Goal: Feedback & Contribution: Leave review/rating

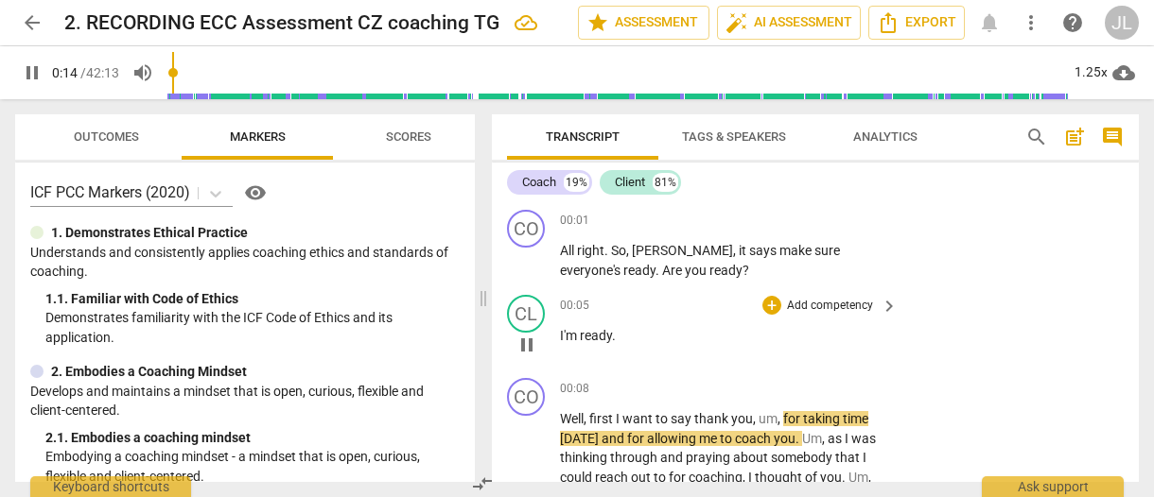
click at [495, 353] on div "CL play_arrow pause 00:05 + Add competency keyboard_arrow_right I'm ready ." at bounding box center [815, 328] width 647 height 83
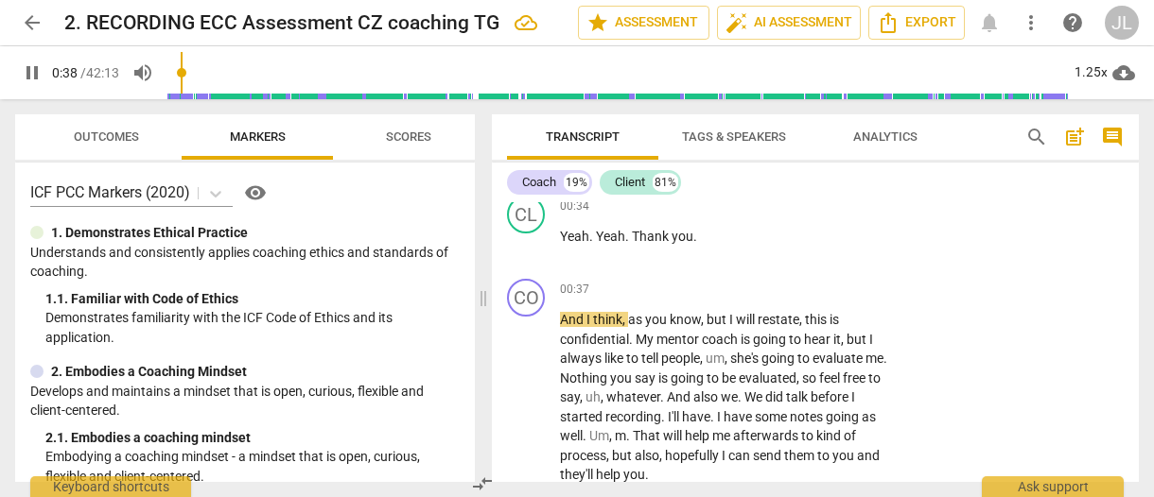
scroll to position [423, 0]
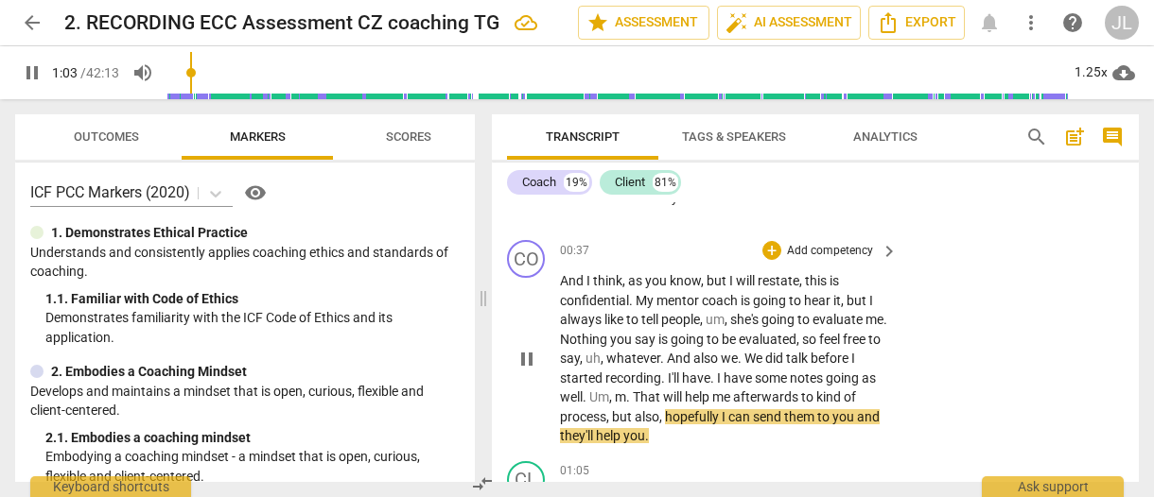
click at [526, 348] on span "pause" at bounding box center [526, 359] width 23 height 23
type input "64"
click at [626, 390] on span "m" at bounding box center [620, 397] width 11 height 15
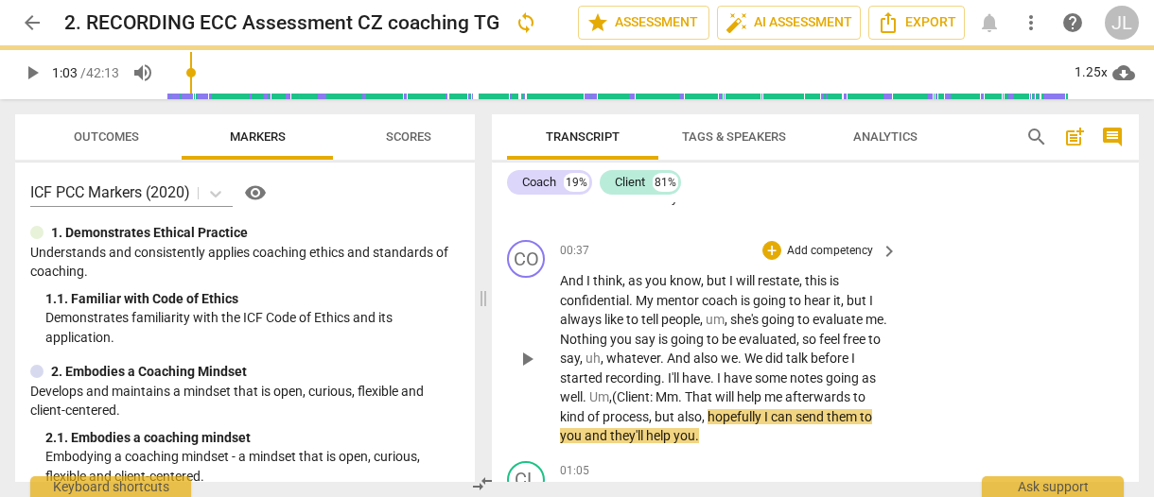
click at [685, 390] on span "." at bounding box center [681, 397] width 7 height 15
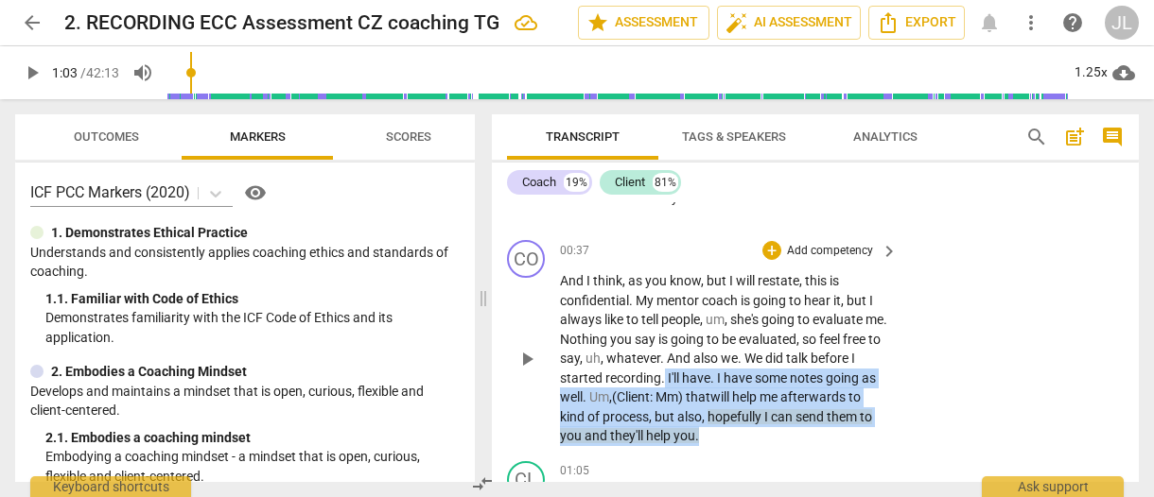
drag, startPoint x: 789, startPoint y: 415, endPoint x: 712, endPoint y: 362, distance: 93.1
click at [712, 362] on p "And I think , as you know , but I will restate , this is confidential . My ment…" at bounding box center [724, 358] width 328 height 175
click at [717, 371] on span "." at bounding box center [713, 378] width 7 height 15
drag, startPoint x: 791, startPoint y: 419, endPoint x: 713, endPoint y: 352, distance: 103.3
click at [713, 352] on p "And I think , as you know , but I will restate , this is confidential . My ment…" at bounding box center [724, 358] width 328 height 175
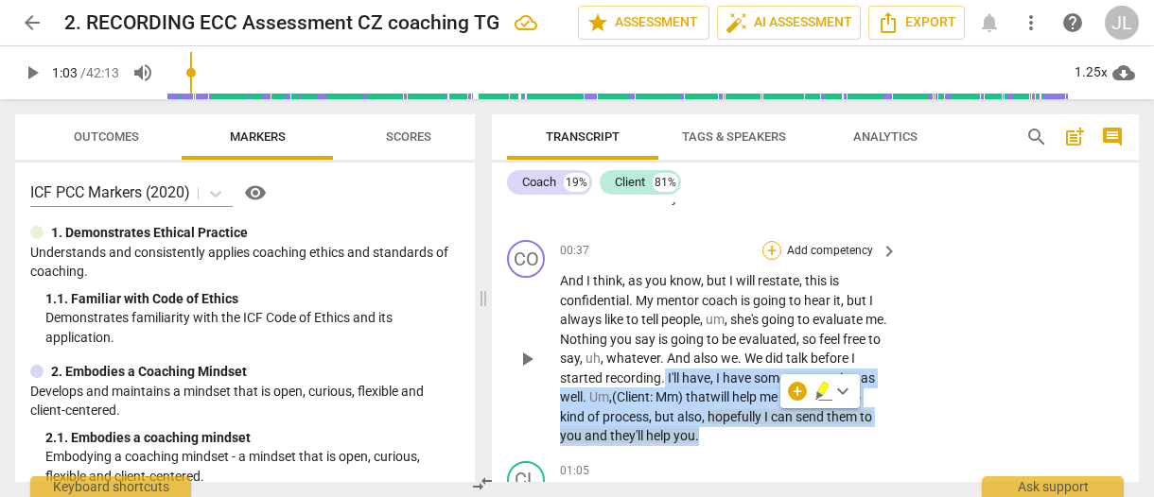
click at [768, 241] on div "+" at bounding box center [771, 250] width 19 height 19
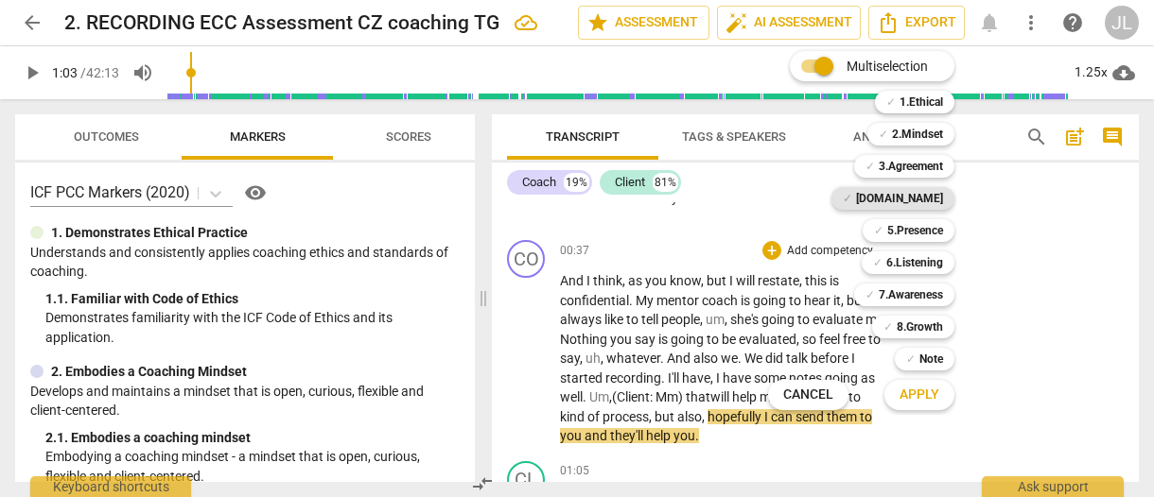
click at [925, 192] on b "[DOMAIN_NAME]" at bounding box center [899, 198] width 87 height 23
click at [929, 388] on span "Apply" at bounding box center [919, 395] width 40 height 19
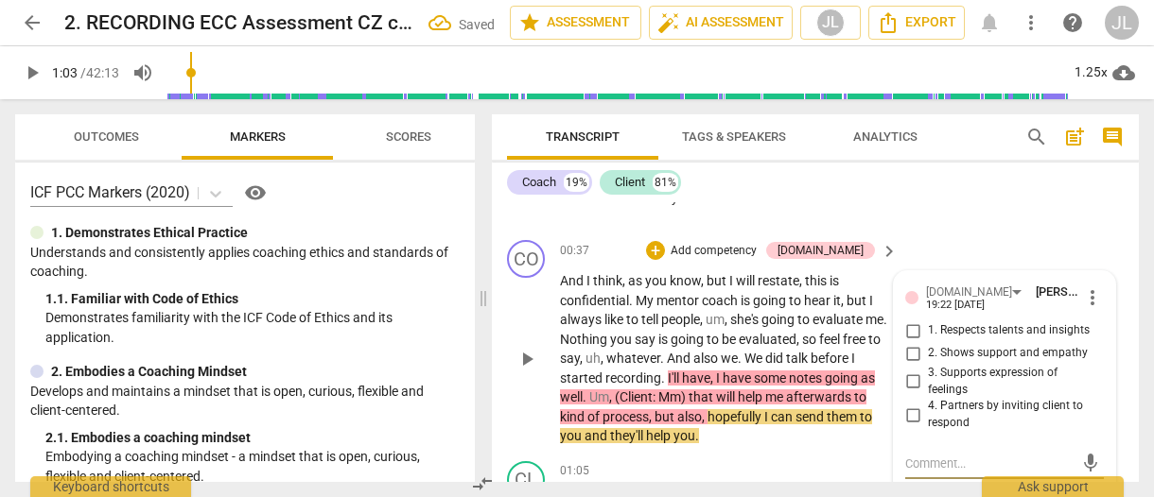
click at [913, 342] on input "2. Shows support and empathy" at bounding box center [912, 353] width 30 height 23
checkbox input "true"
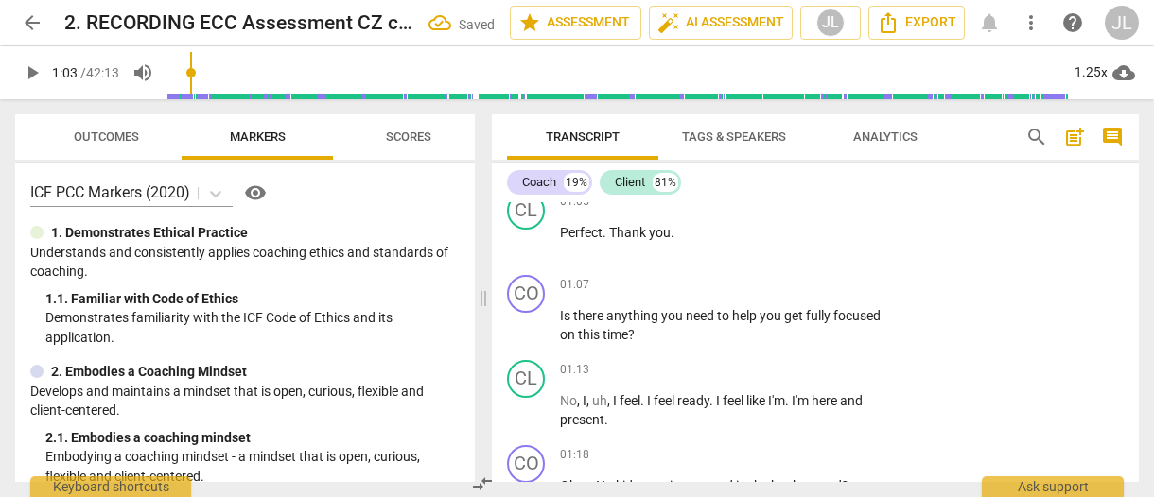
scroll to position [653, 0]
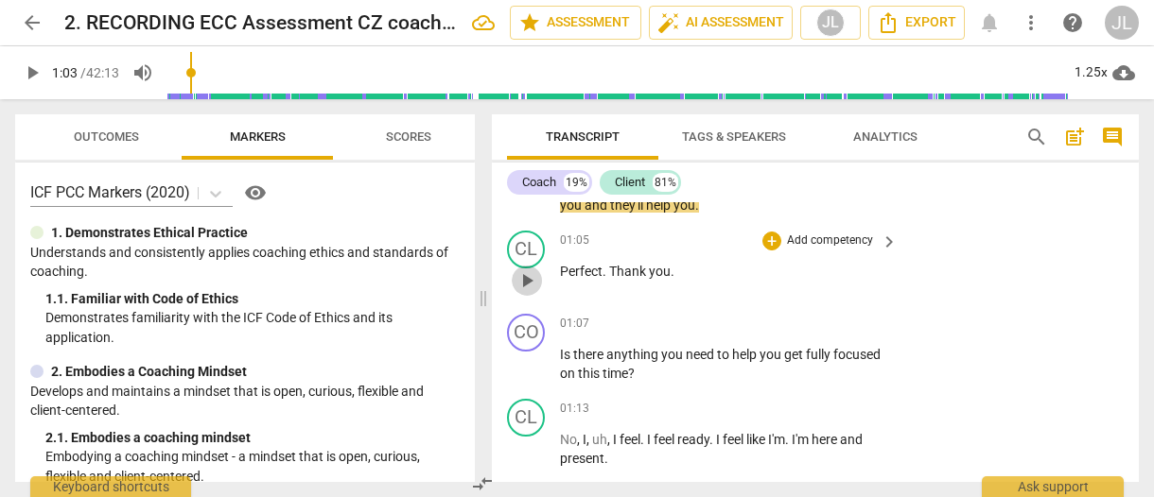
click at [529, 269] on span "play_arrow" at bounding box center [526, 280] width 23 height 23
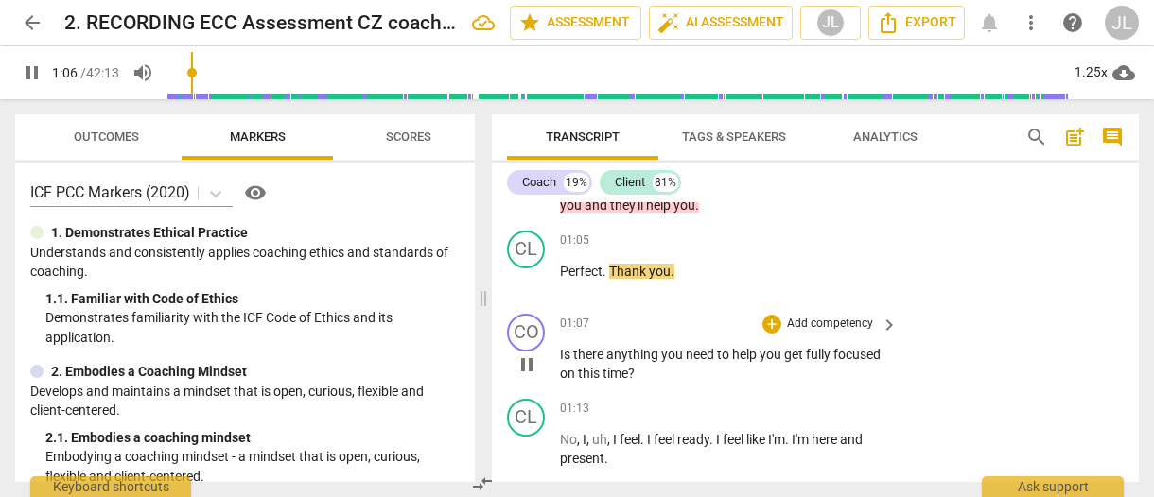
click at [530, 354] on span "pause" at bounding box center [526, 365] width 23 height 23
click at [536, 354] on span "play_arrow" at bounding box center [526, 365] width 23 height 23
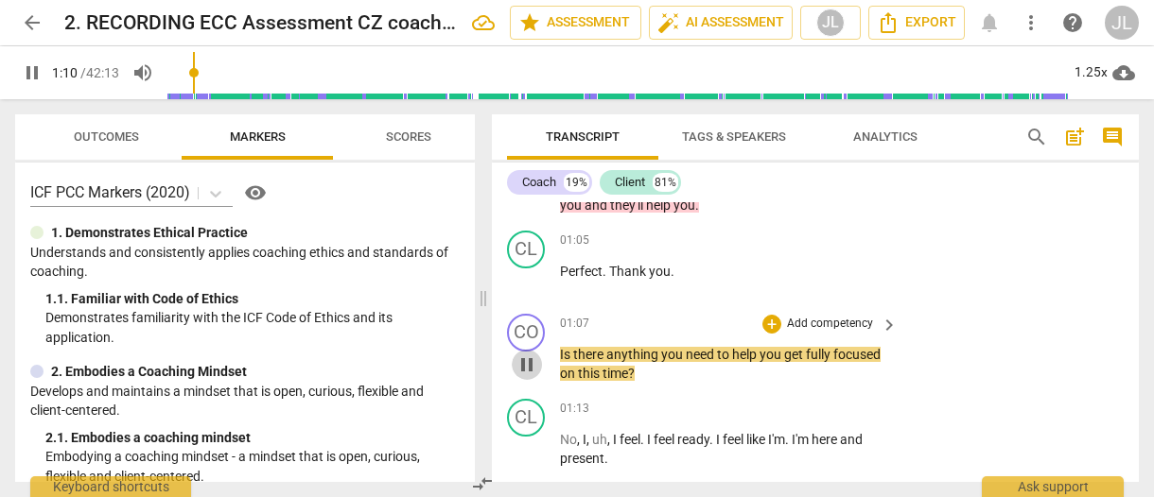
click at [536, 354] on span "pause" at bounding box center [526, 365] width 23 height 23
type input "71"
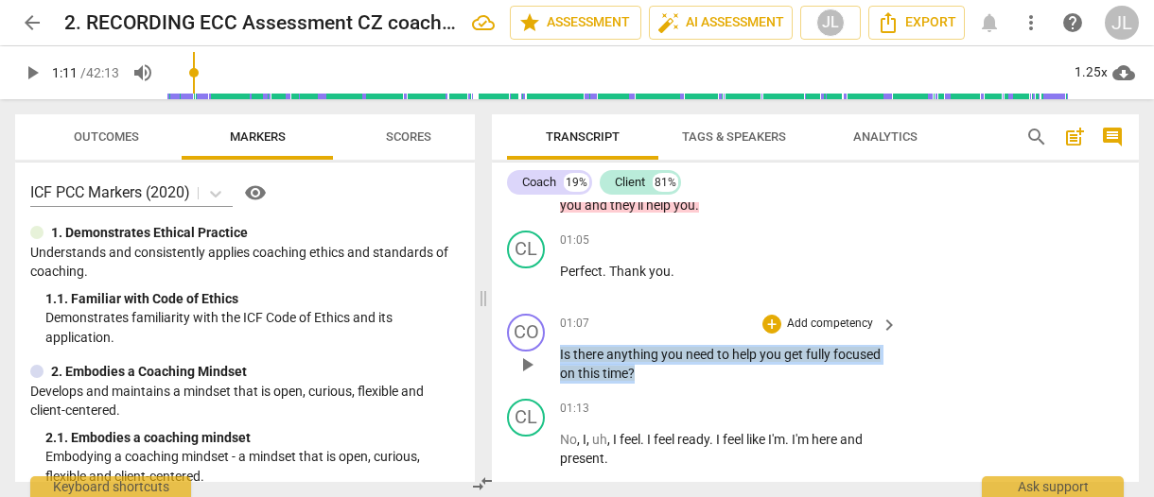
drag, startPoint x: 641, startPoint y: 353, endPoint x: 552, endPoint y: 334, distance: 90.9
click at [552, 334] on div "CO play_arrow pause 01:07 + Add competency keyboard_arrow_right Is there anythi…" at bounding box center [815, 348] width 647 height 85
click at [650, 332] on div "+" at bounding box center [652, 329] width 19 height 19
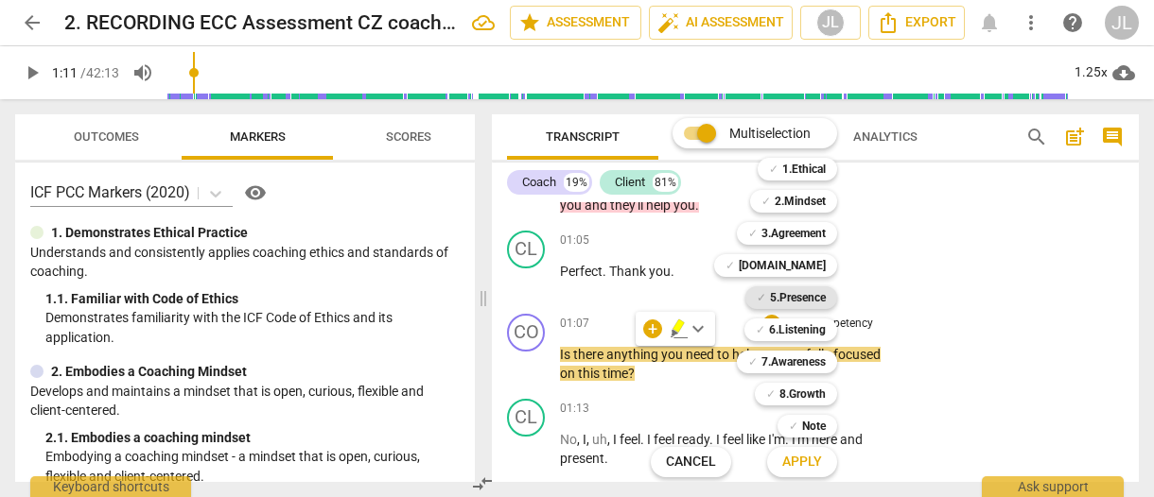
click at [812, 299] on b "5.Presence" at bounding box center [798, 298] width 56 height 23
click at [809, 267] on b "[DOMAIN_NAME]" at bounding box center [782, 265] width 87 height 23
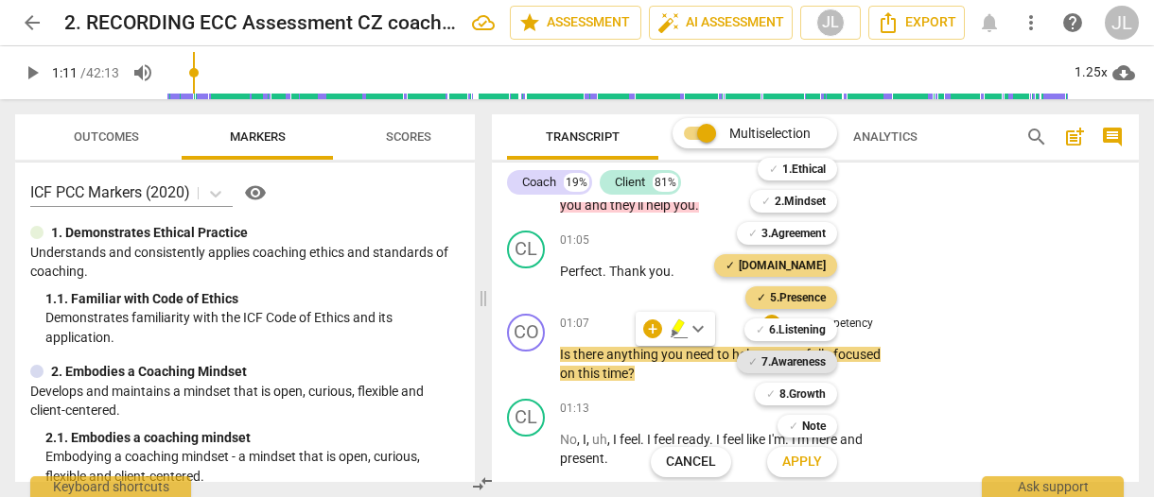
click at [808, 358] on b "7.Awareness" at bounding box center [793, 362] width 64 height 23
click at [813, 465] on span "Apply" at bounding box center [802, 462] width 40 height 19
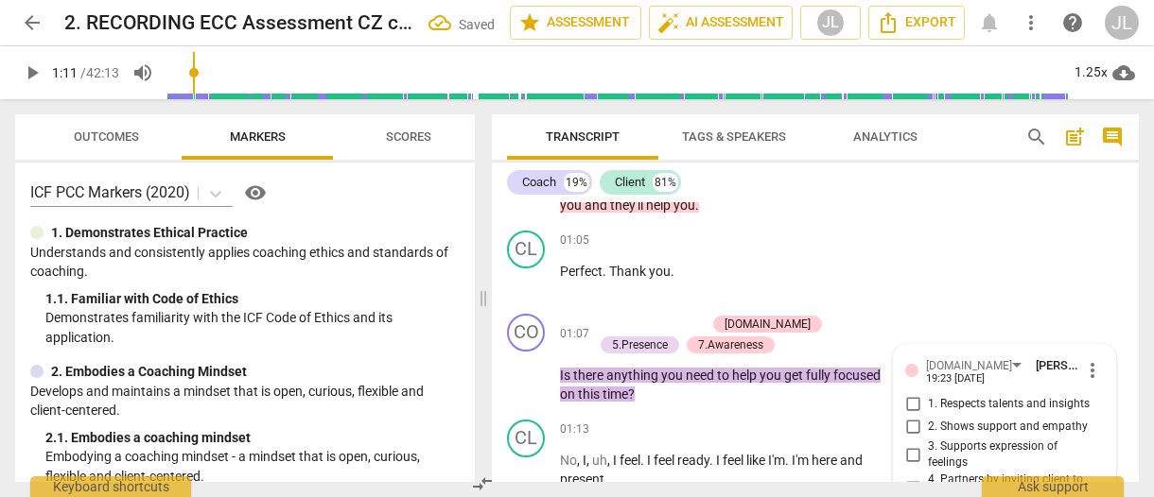
scroll to position [828, 0]
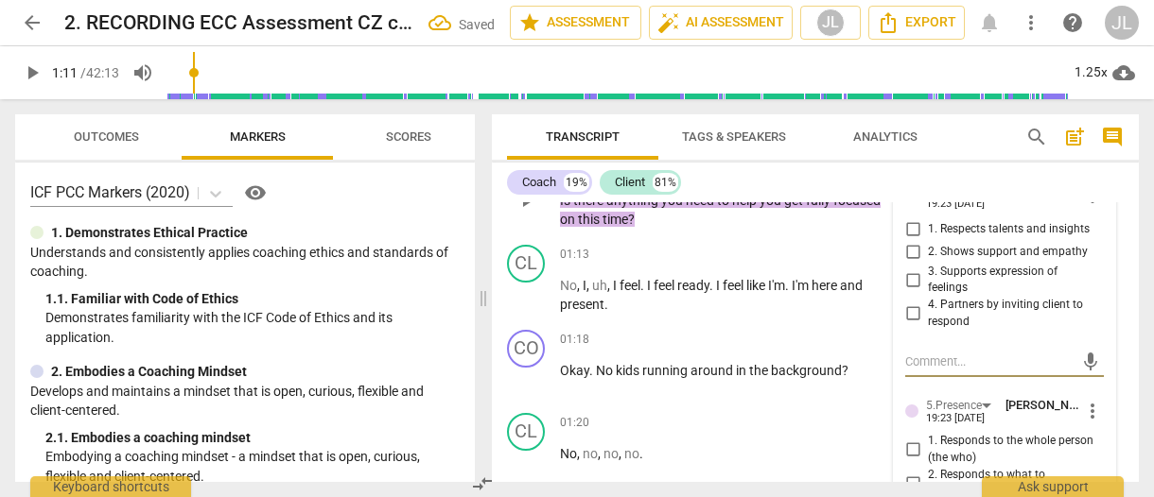
click at [908, 241] on input "2. Shows support and empathy" at bounding box center [912, 252] width 30 height 23
checkbox input "true"
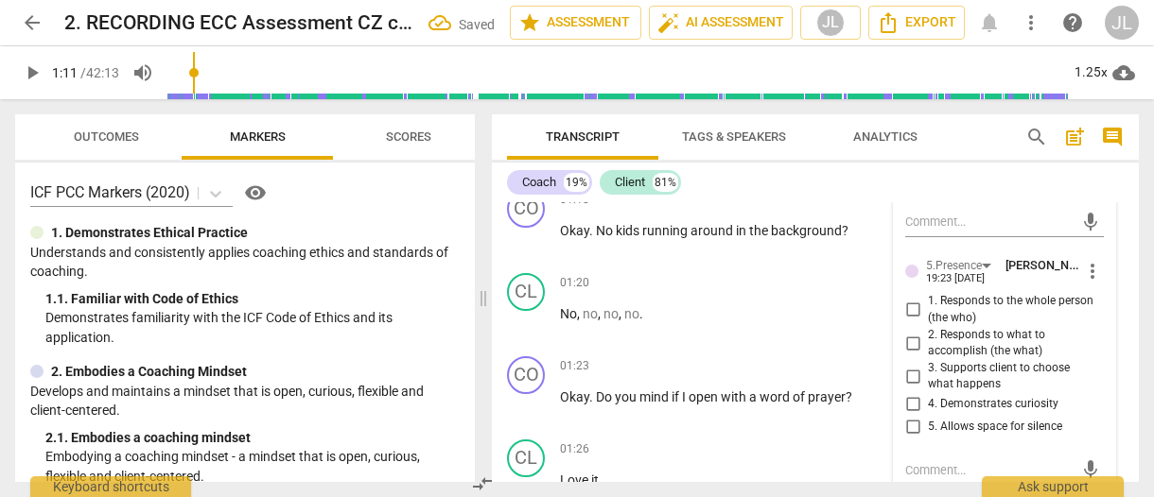
scroll to position [980, 0]
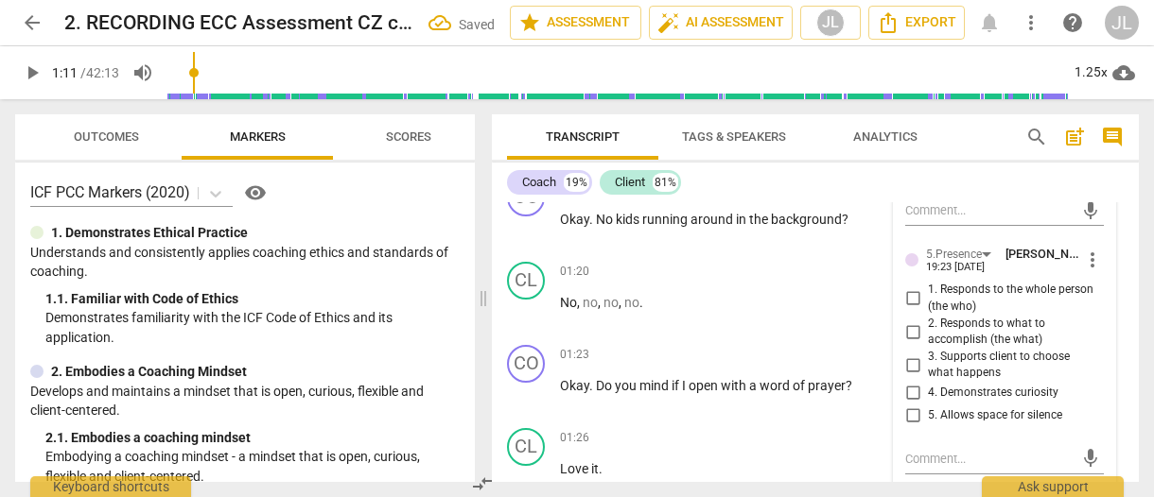
click at [912, 382] on input "4. Demonstrates curiosity" at bounding box center [912, 393] width 30 height 23
checkbox input "true"
click at [910, 354] on input "3. Supports client to choose what happens" at bounding box center [912, 365] width 30 height 23
checkbox input "true"
click at [1100, 387] on div "[DOMAIN_NAME] [PERSON_NAME] 19:23 [DATE] more_vert 1. Respects talents and insi…" at bounding box center [1004, 434] width 221 height 830
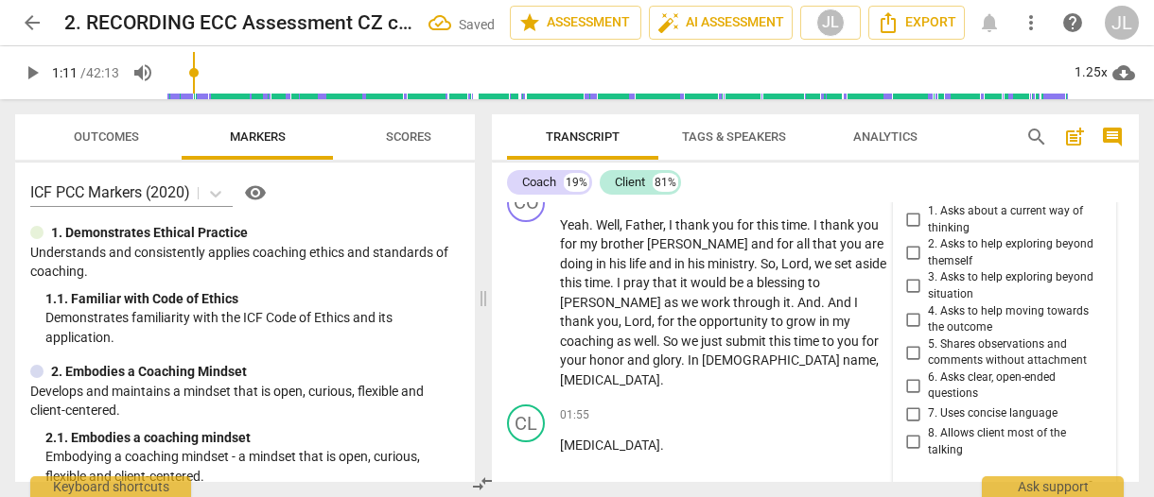
scroll to position [1320, 0]
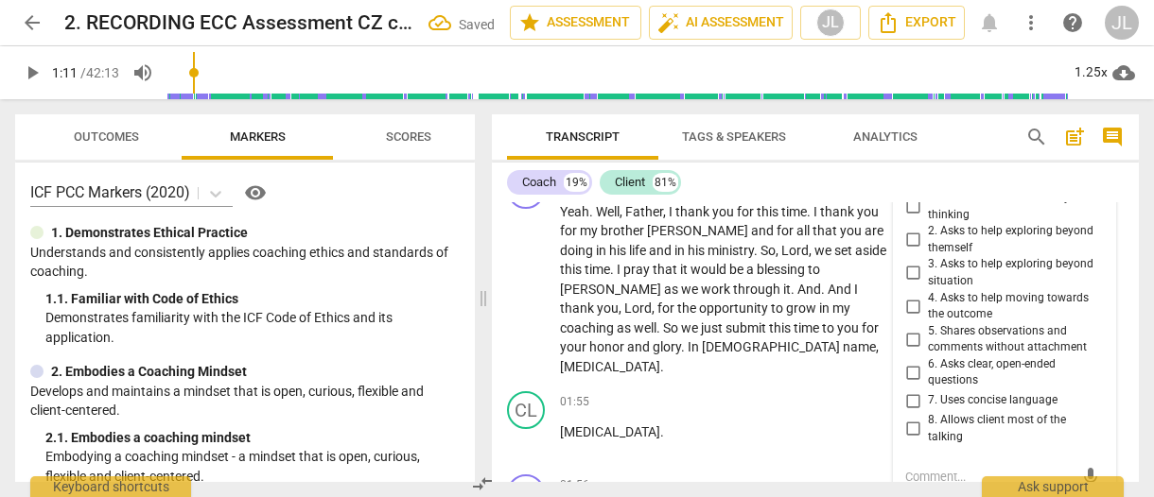
click at [907, 390] on input "7. Uses concise language" at bounding box center [912, 401] width 30 height 23
checkbox input "true"
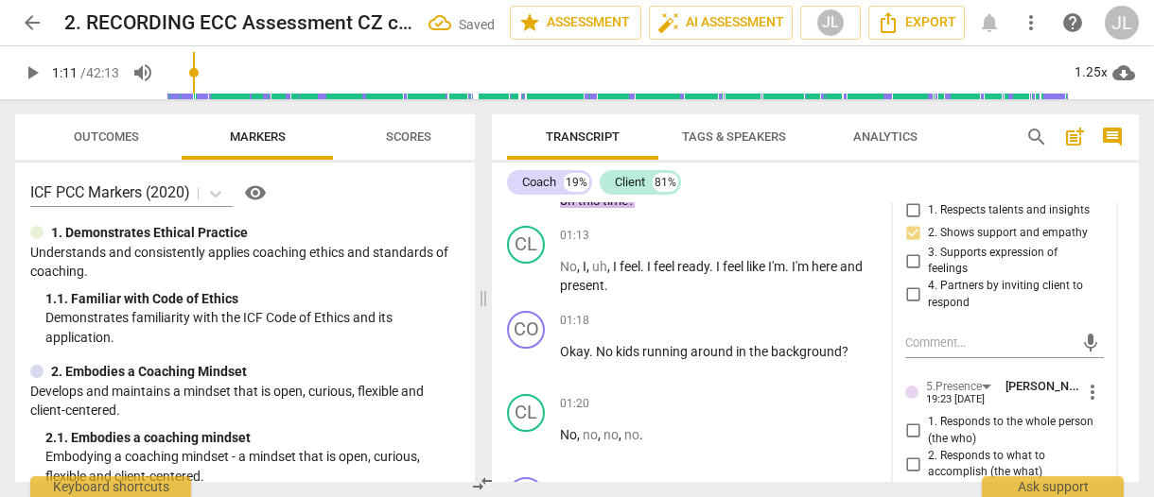
scroll to position [770, 0]
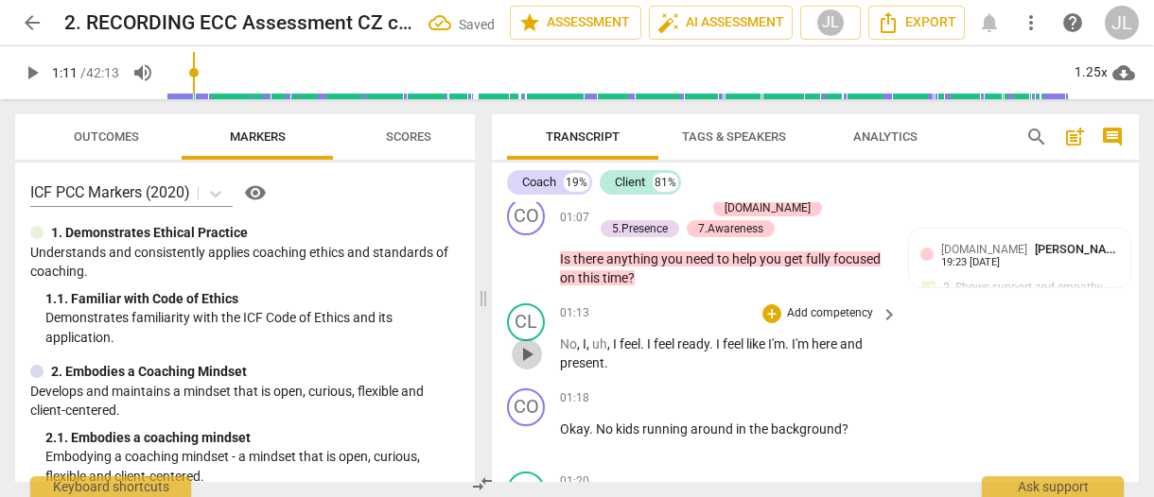
click at [522, 343] on span "play_arrow" at bounding box center [526, 354] width 23 height 23
click at [791, 337] on span "." at bounding box center [788, 344] width 7 height 15
type input "78"
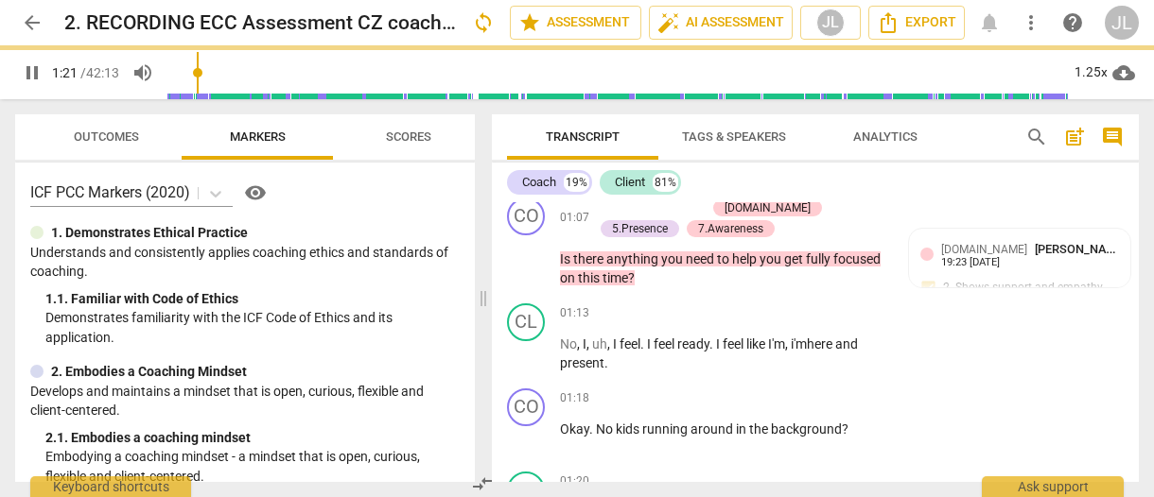
scroll to position [1052, 0]
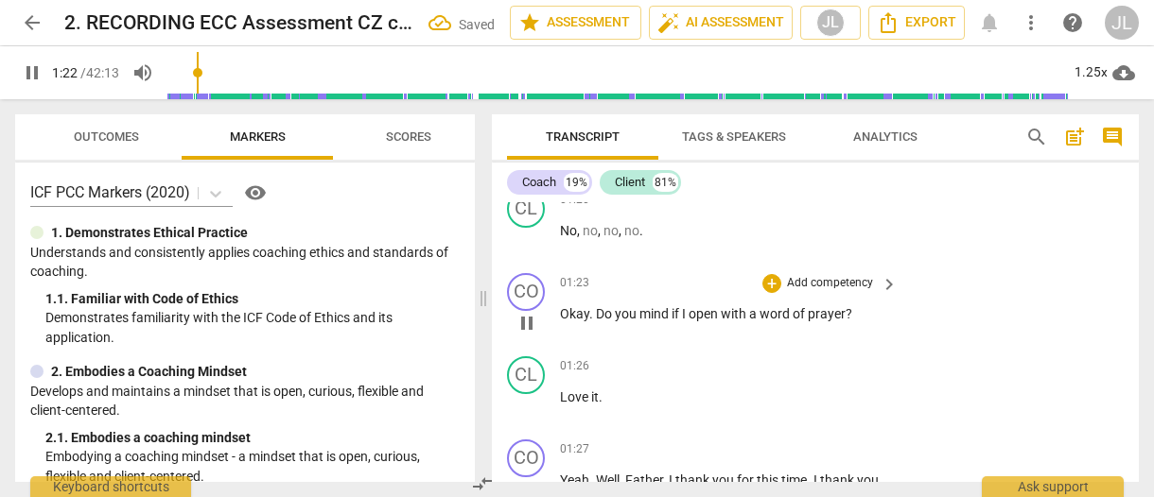
click at [531, 312] on span "pause" at bounding box center [526, 323] width 23 height 23
type input "83"
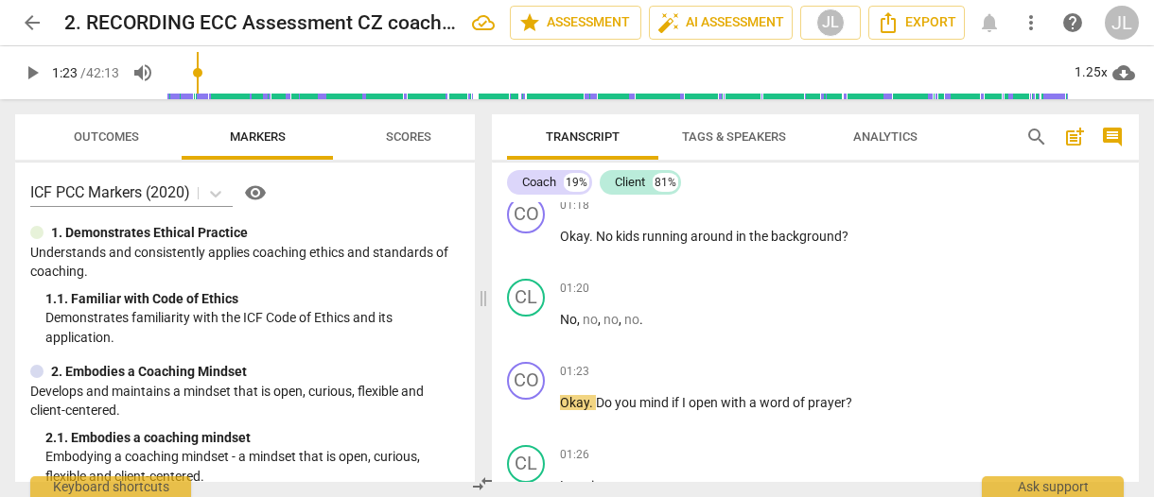
scroll to position [885, 0]
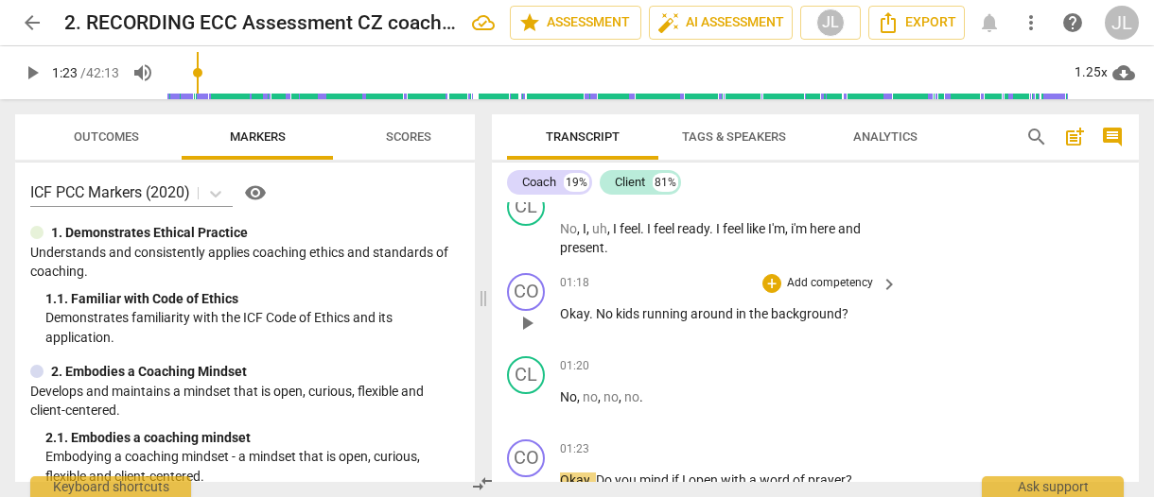
click at [843, 306] on span "?" at bounding box center [845, 313] width 7 height 15
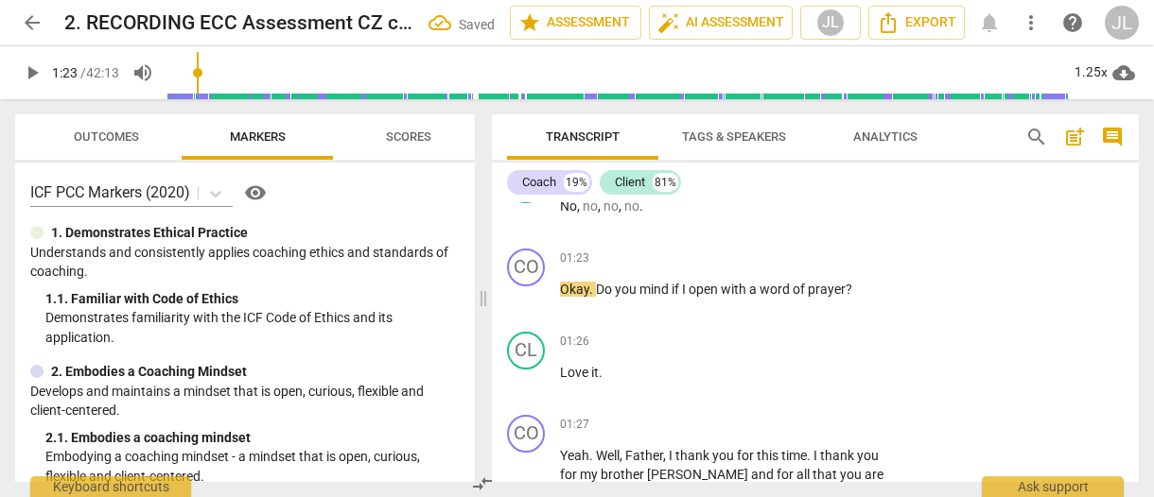
scroll to position [1039, 0]
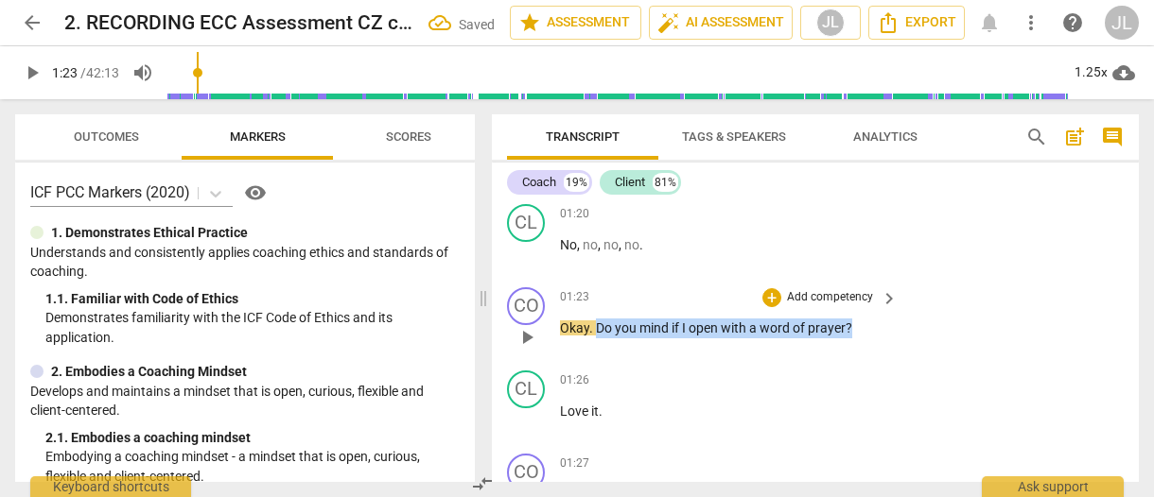
drag, startPoint x: 859, startPoint y: 306, endPoint x: 595, endPoint y: 340, distance: 266.0
click at [595, 340] on div "CO play_arrow pause 01:23 + Add competency keyboard_arrow_right Okay . Do you m…" at bounding box center [815, 321] width 647 height 83
click at [863, 283] on div "+" at bounding box center [869, 283] width 19 height 19
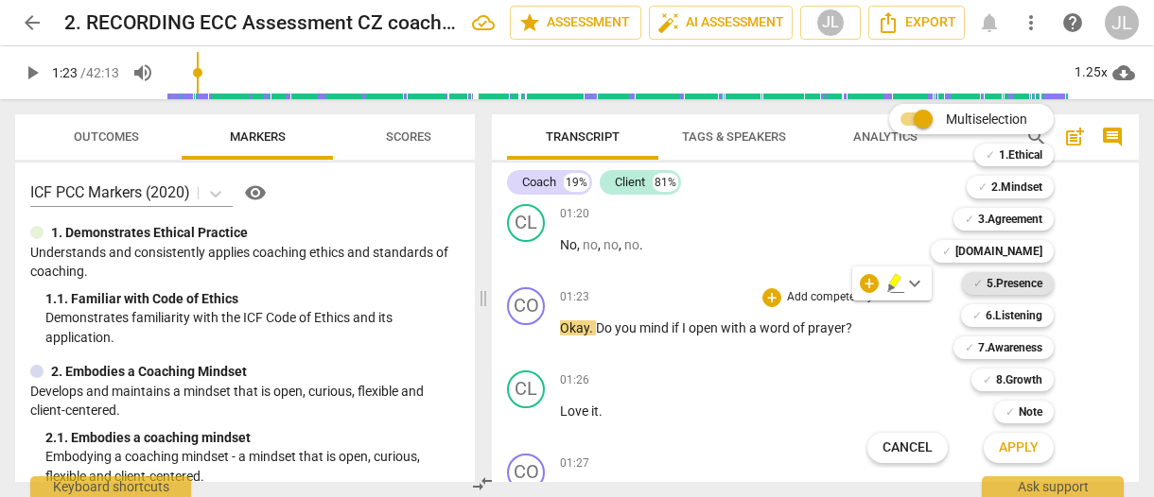
click at [1004, 277] on b "5.Presence" at bounding box center [1014, 283] width 56 height 23
click at [1025, 448] on span "Apply" at bounding box center [1019, 448] width 40 height 19
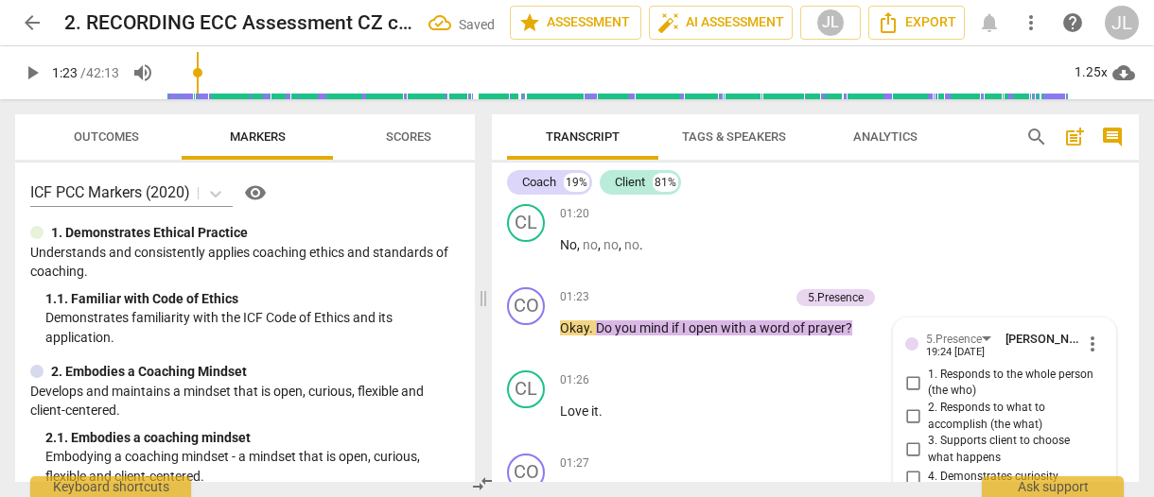
scroll to position [1220, 0]
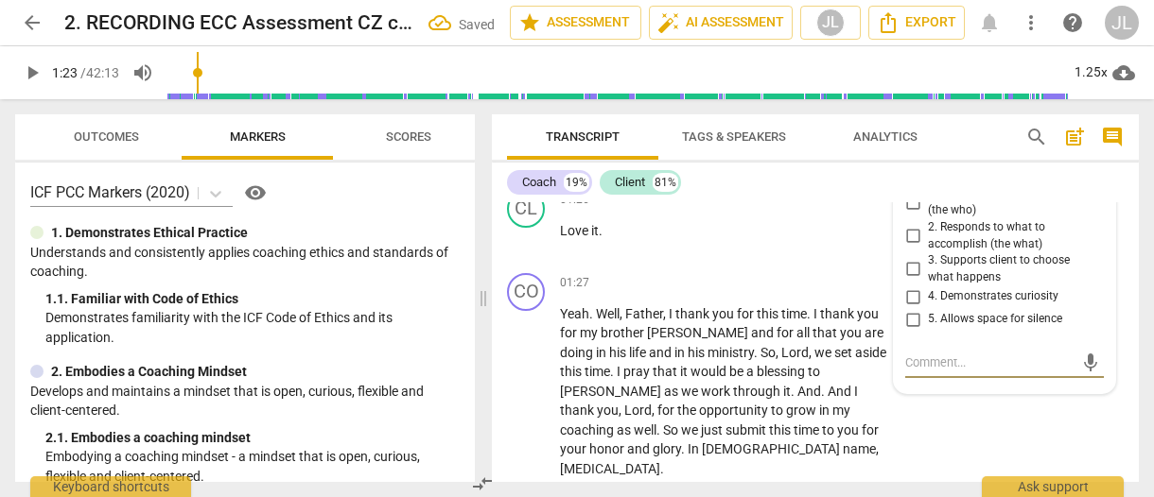
click at [906, 258] on input "3. Supports client to choose what happens" at bounding box center [912, 269] width 30 height 23
checkbox input "true"
click at [908, 354] on textarea at bounding box center [989, 363] width 168 height 18
type textarea "N"
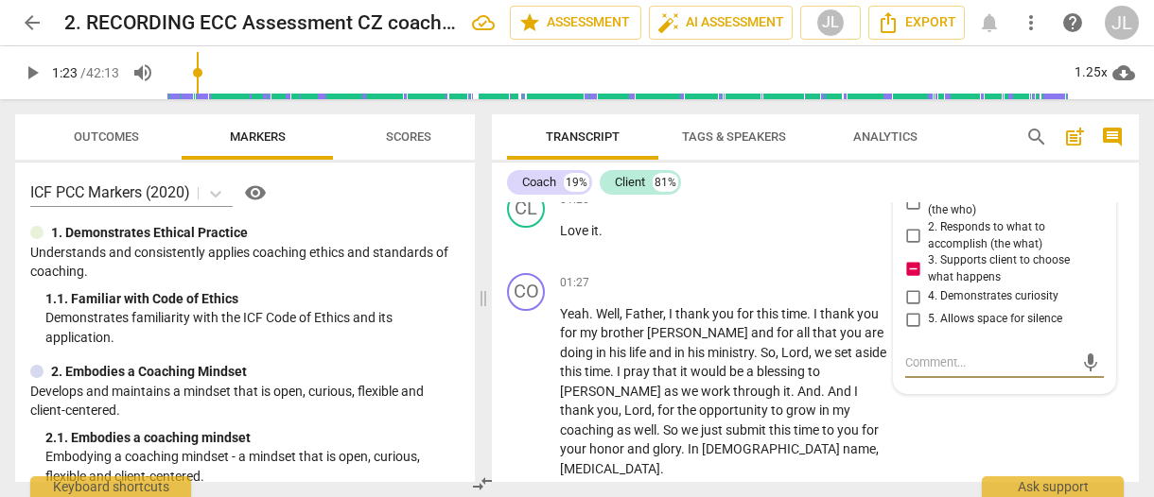
type textarea "N"
type textarea "No"
type textarea "Not"
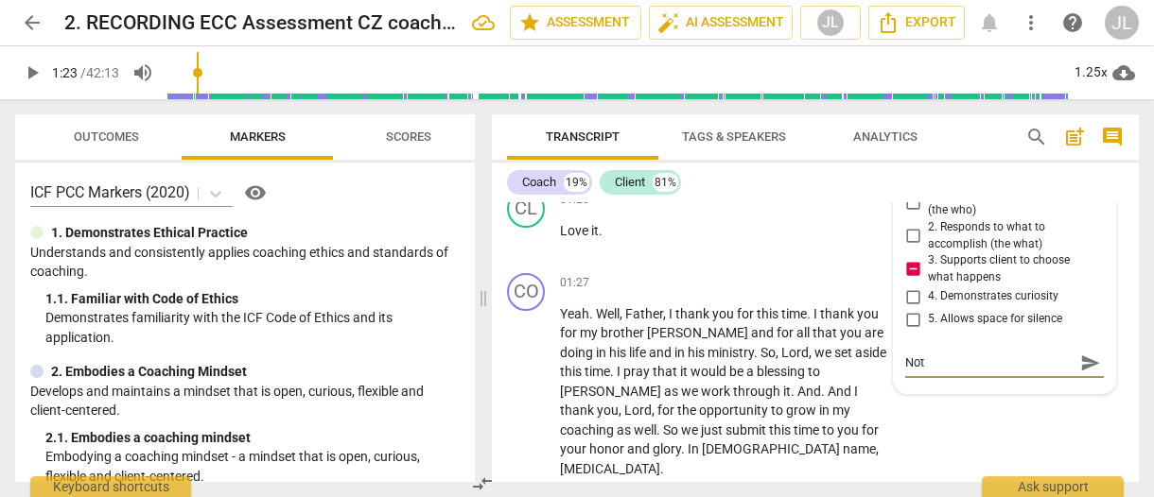
type textarea "Note"
type textarea "Note:"
type textarea "Note: t"
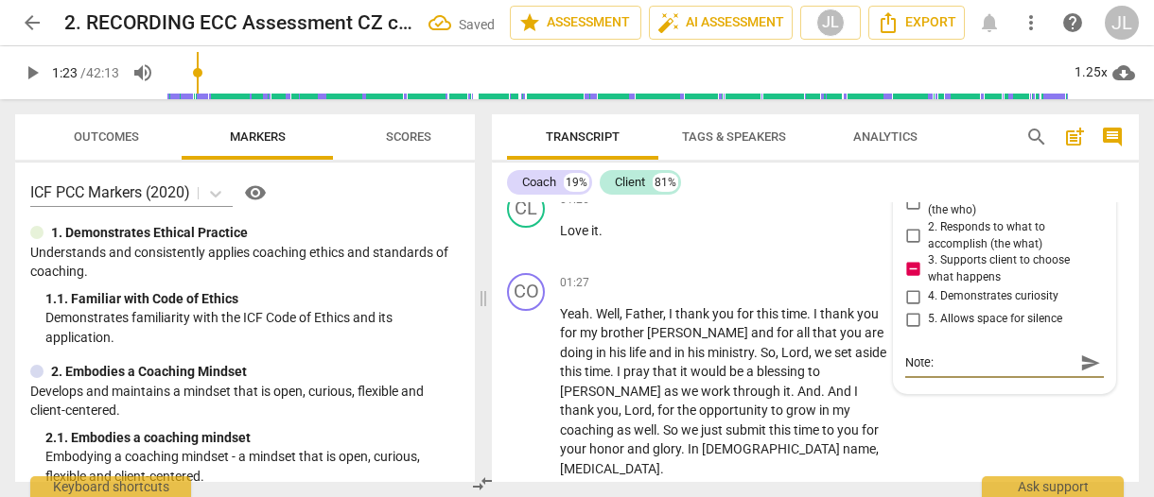
type textarea "Note: t"
type textarea "Note: th"
type textarea "Note: the"
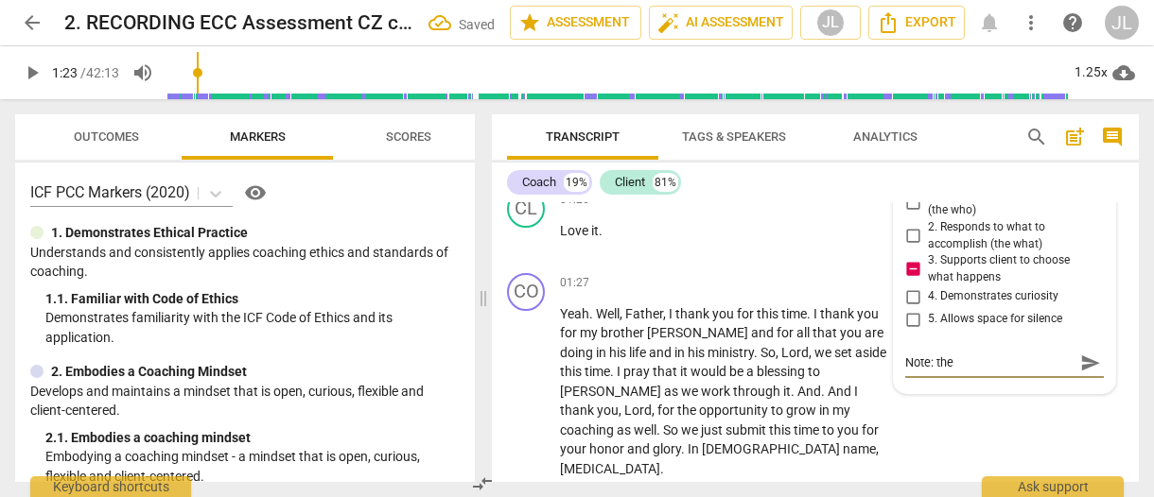
type textarea "Note: ther"
type textarea "Note: there"
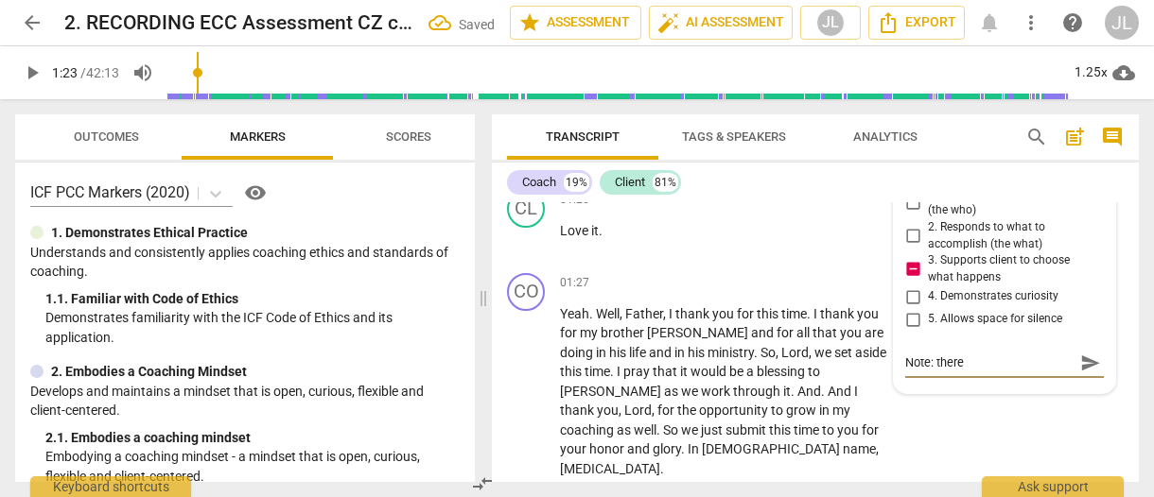
type textarea "Note: there"
type textarea "Note: there i"
type textarea "Note: there is"
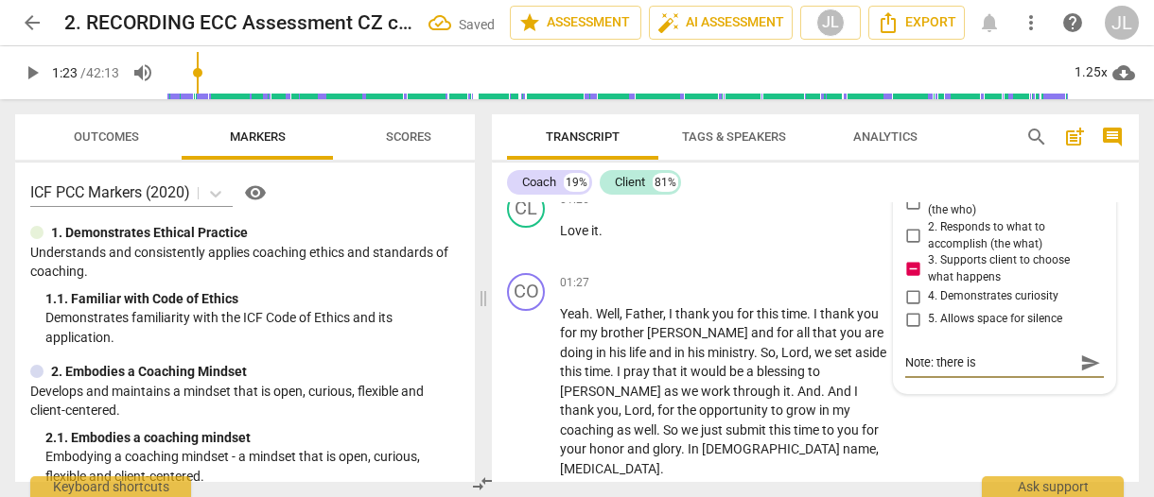
type textarea "Note: there is"
type textarea "Note: there is a"
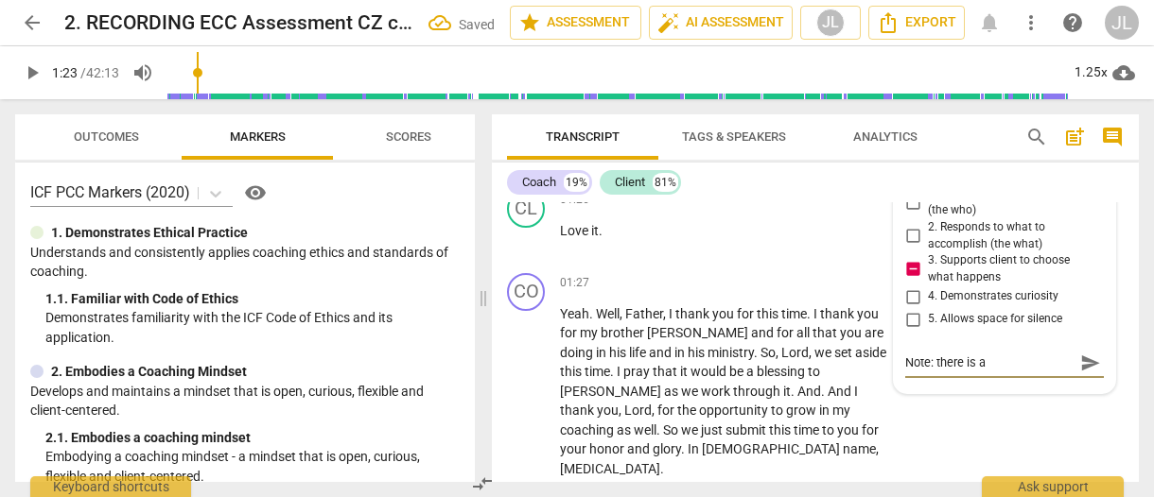
type textarea "Note: there is a"
type textarea "Note: there is a d"
type textarea "Note: there is a di"
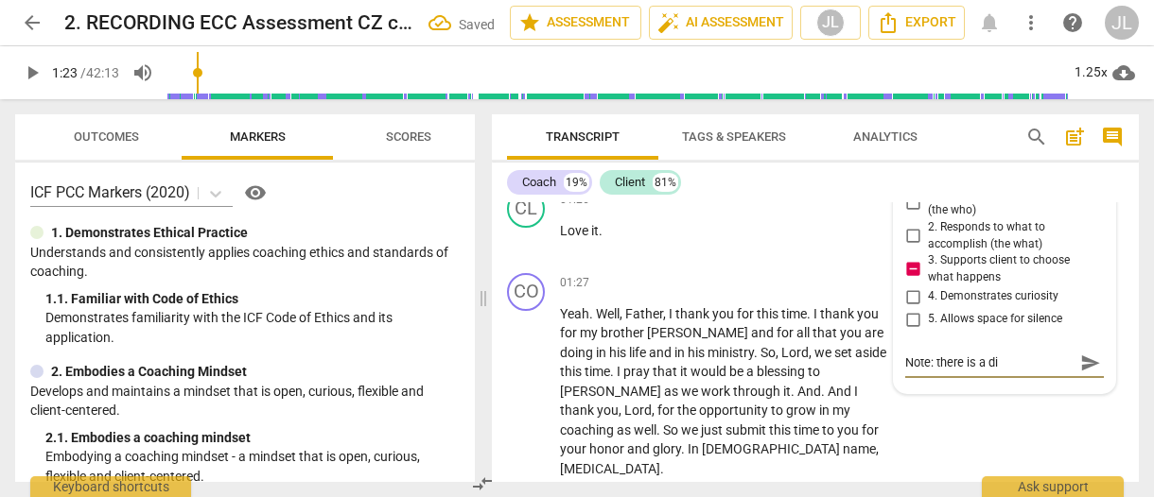
type textarea "Note: there is a dif"
type textarea "Note: there is a diff"
type textarea "Note: there is a diffe"
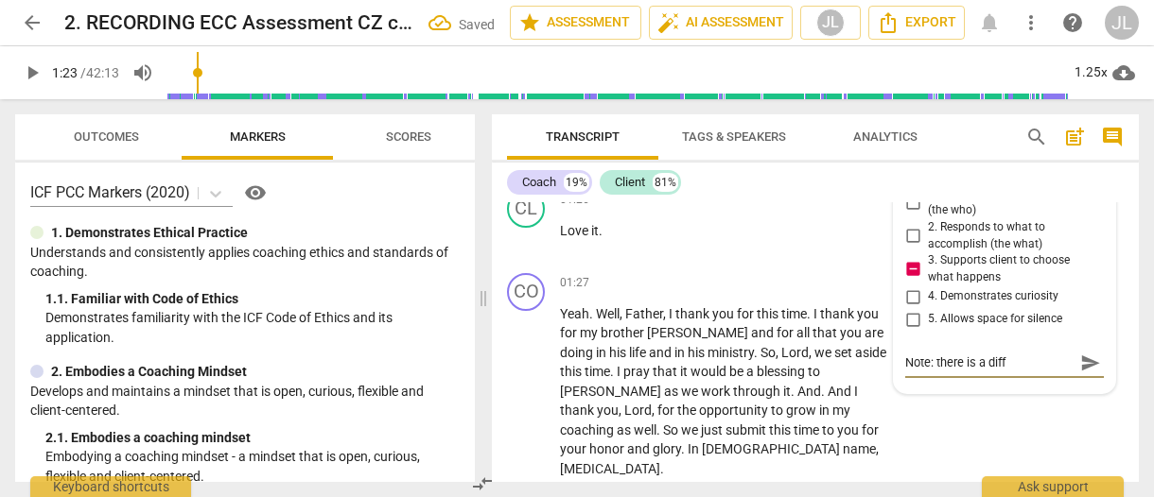
type textarea "Note: there is a diffe"
type textarea "Note: there is a differ"
type textarea "Note: there is a differe"
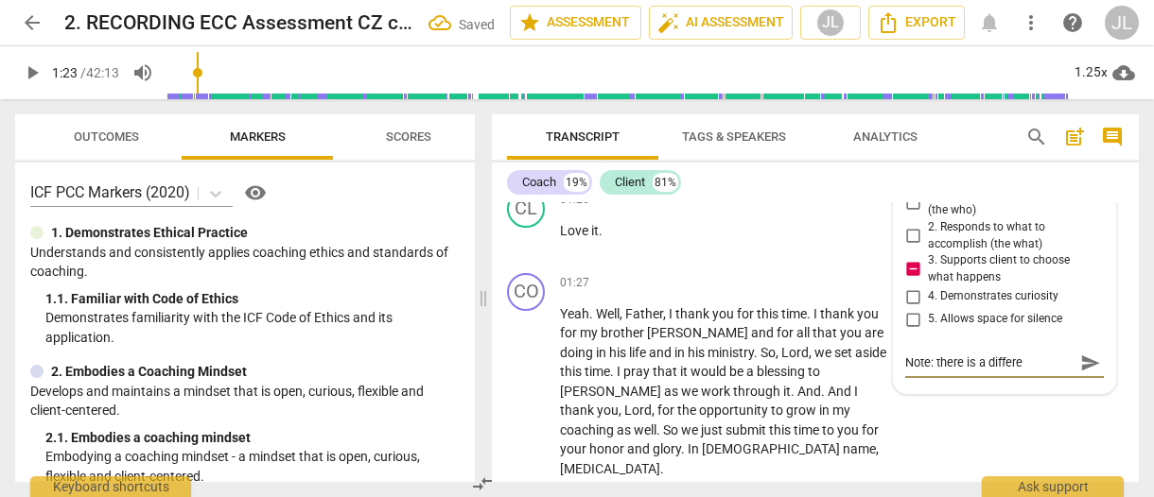
type textarea "Note: there is a differen"
type textarea "Note: there is a differenc"
type textarea "Note: there is a difference"
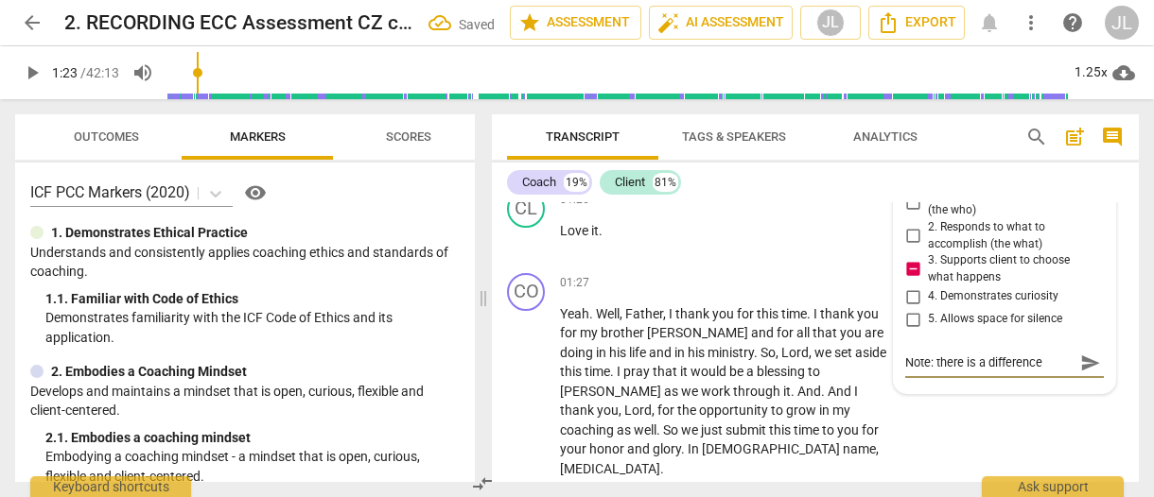
type textarea "Note: there is a difference"
type textarea "Note: there is a difference b"
type textarea "Note: there is a difference be"
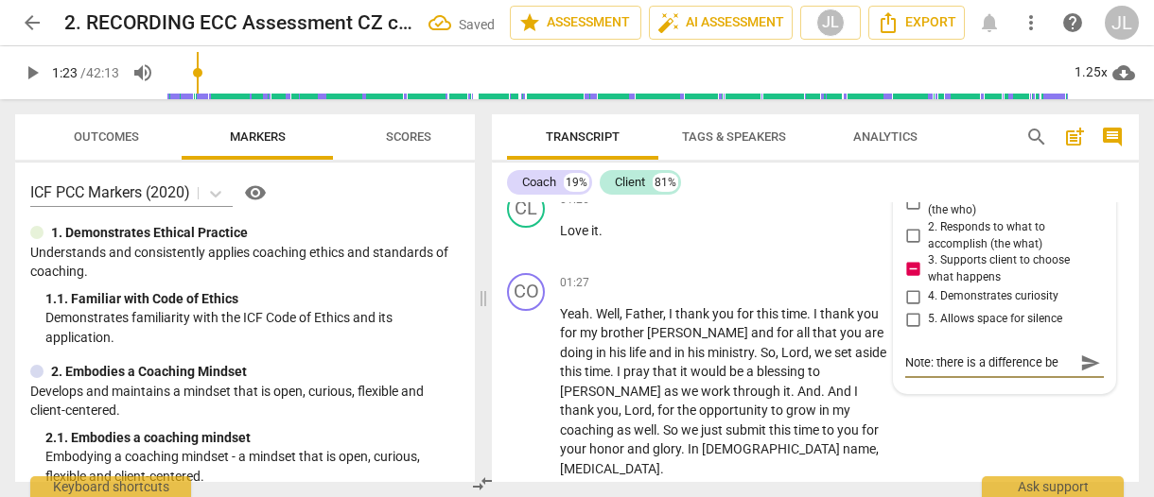
type textarea "Note: there is a difference bet"
type textarea "Note: there is a difference betw"
type textarea "Note: there is a difference betwe"
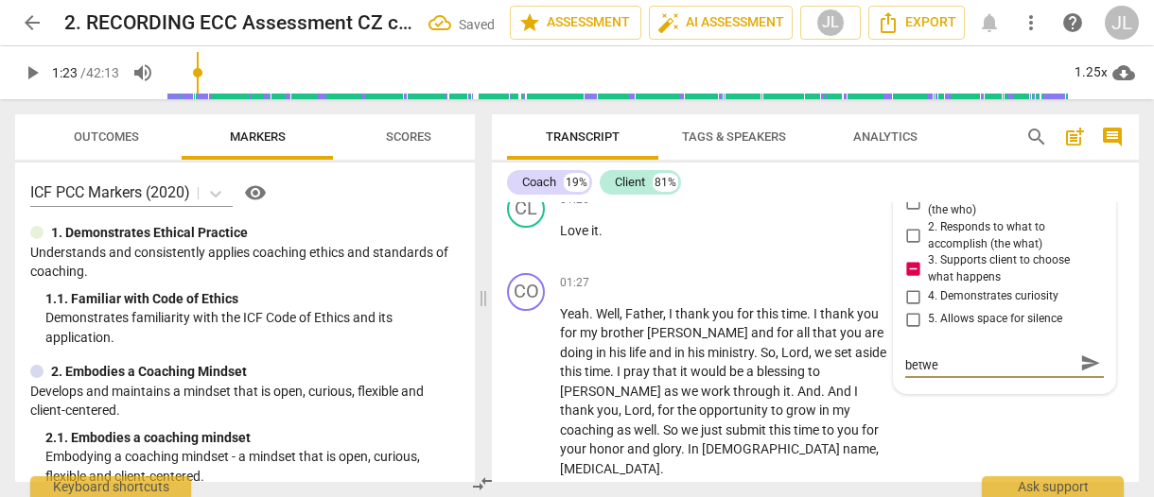
type textarea "Note: there is a difference betwee"
type textarea "Note: there is a difference between"
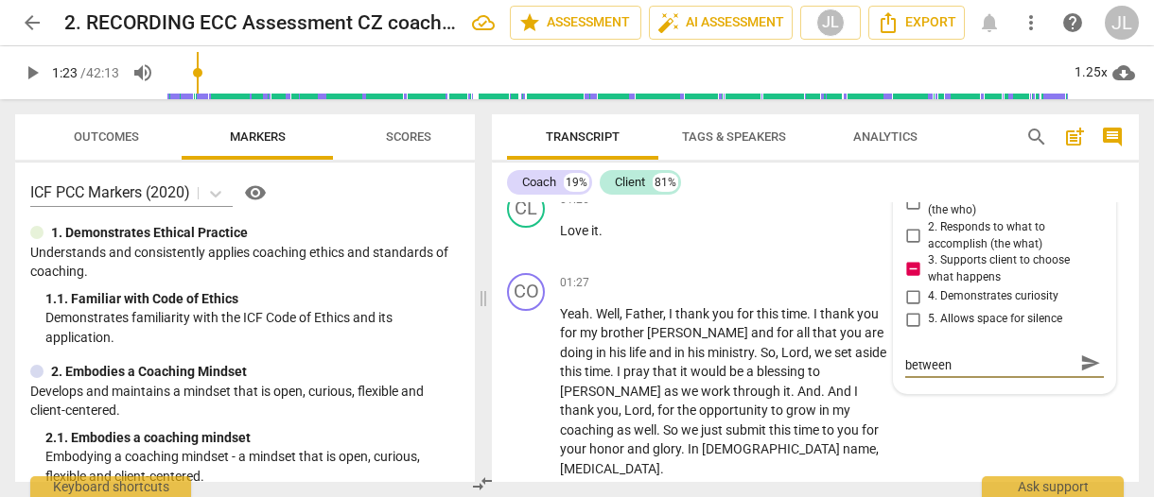
type textarea "Note: there is a difference between"
type textarea "Note: there is a difference between i"
type textarea "Note: there is a difference between in"
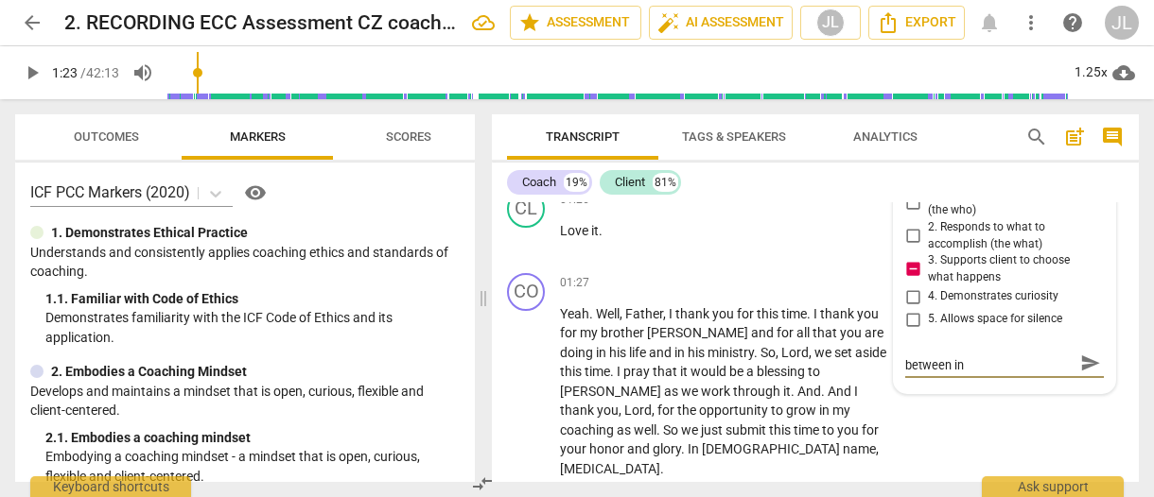
scroll to position [0, 0]
type textarea "Note: there is a difference between inv"
type textarea "Note: there is a difference between invi"
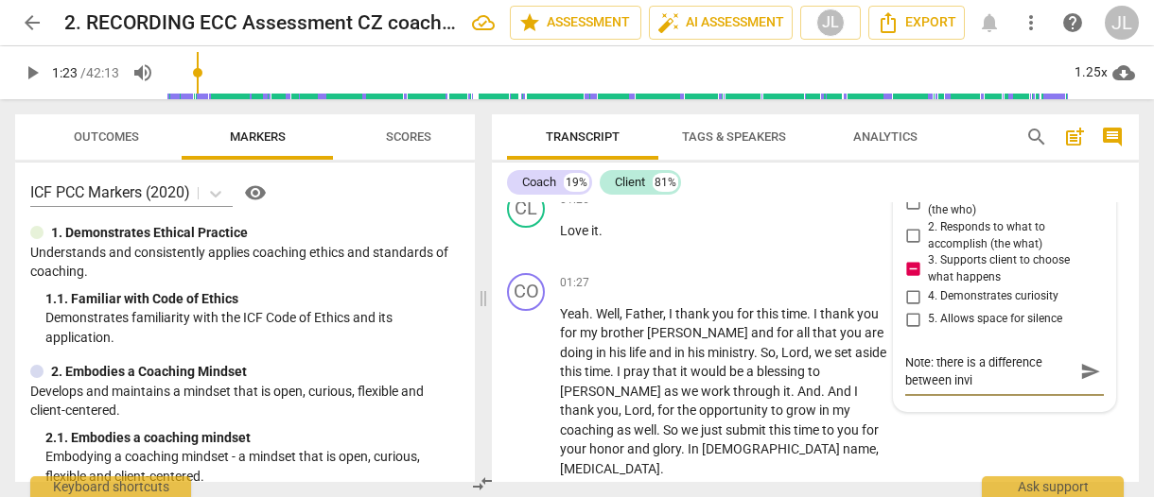
type textarea "Note: there is a difference between invit"
type textarea "Note: there is a difference between inviti"
type textarea "Note: there is a difference between invitin"
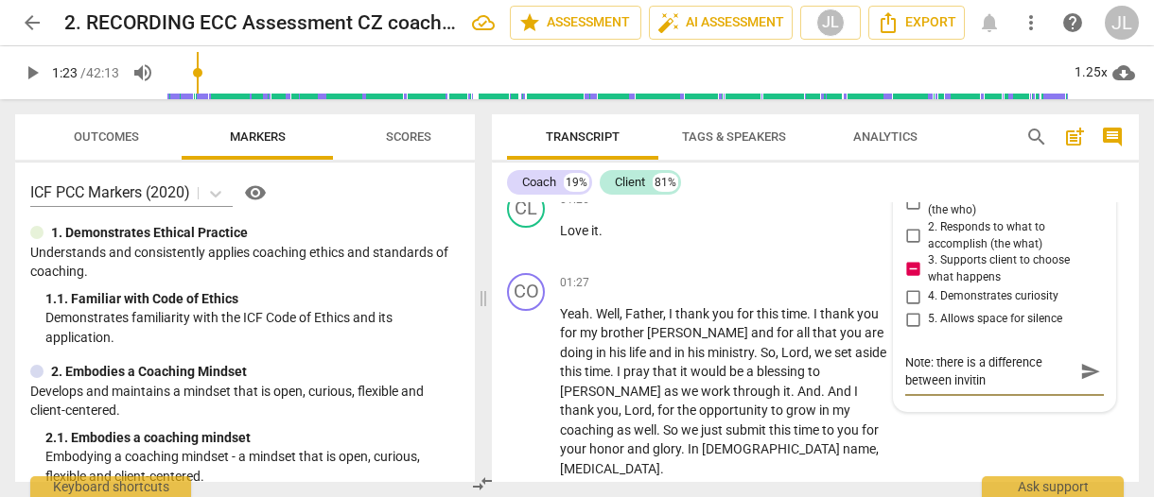
type textarea "Note: there is a difference between inviting"
type textarea "Note: there is a difference between inviting t"
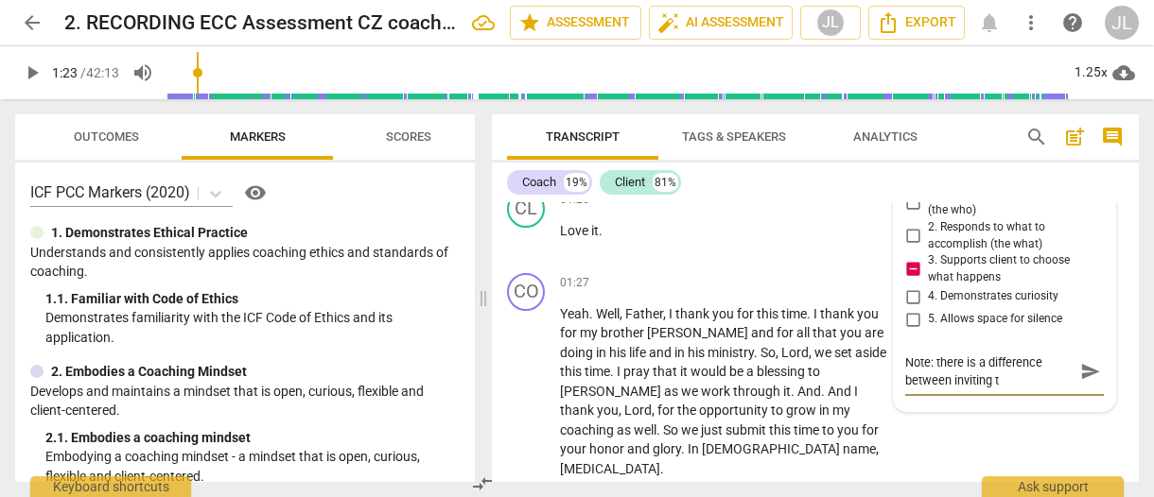
type textarea "Note: there is a difference between inviting th"
type textarea "Note: there is a difference between inviting the"
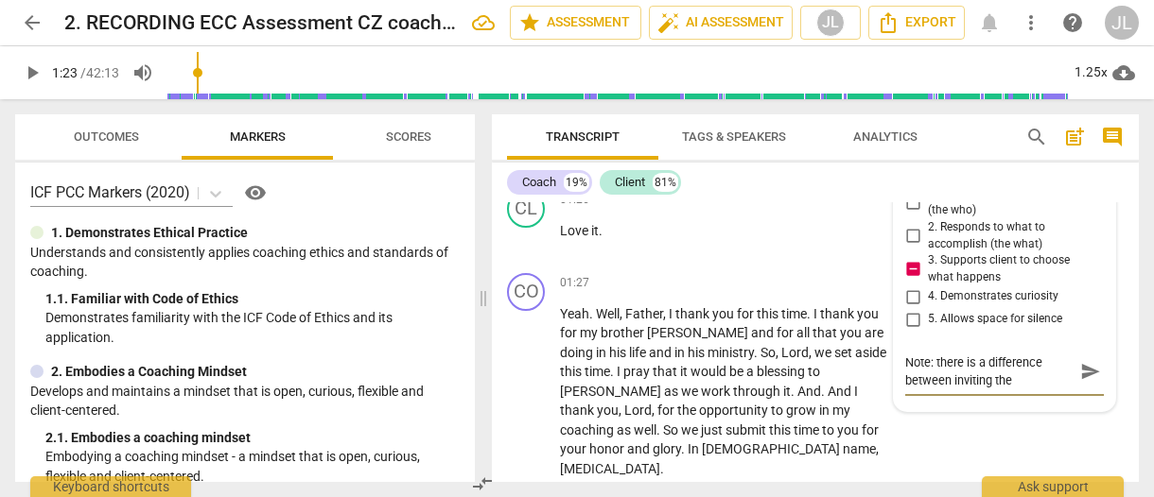
type textarea "Note: there is a difference between inviting the"
type textarea "Note: there is a difference between inviting the c"
type textarea "Note: there is a difference between inviting the cl"
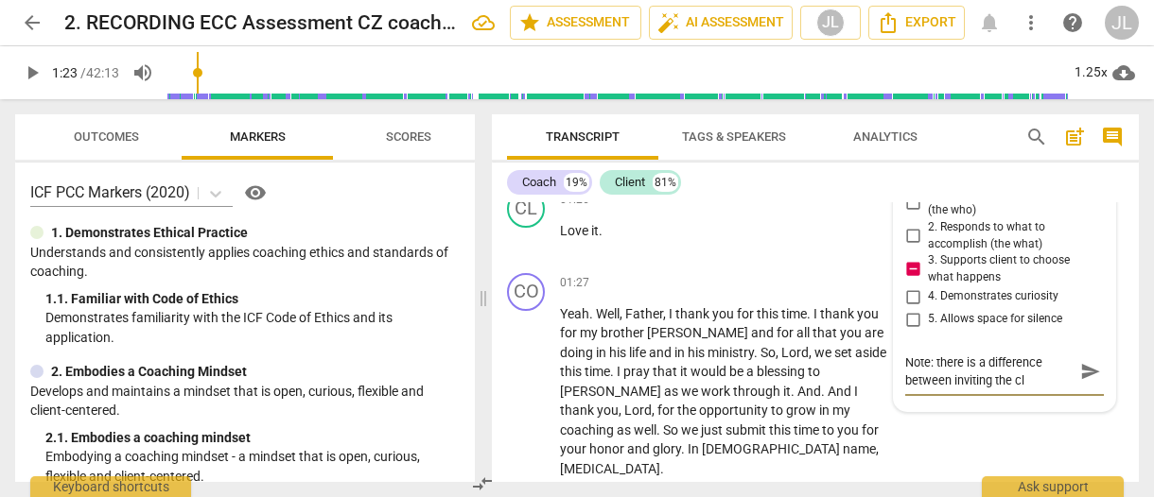
type textarea "Note: there is a difference between inviting the cli"
type textarea "Note: there is a difference between inviting the clie"
type textarea "Note: there is a difference between inviting the clien"
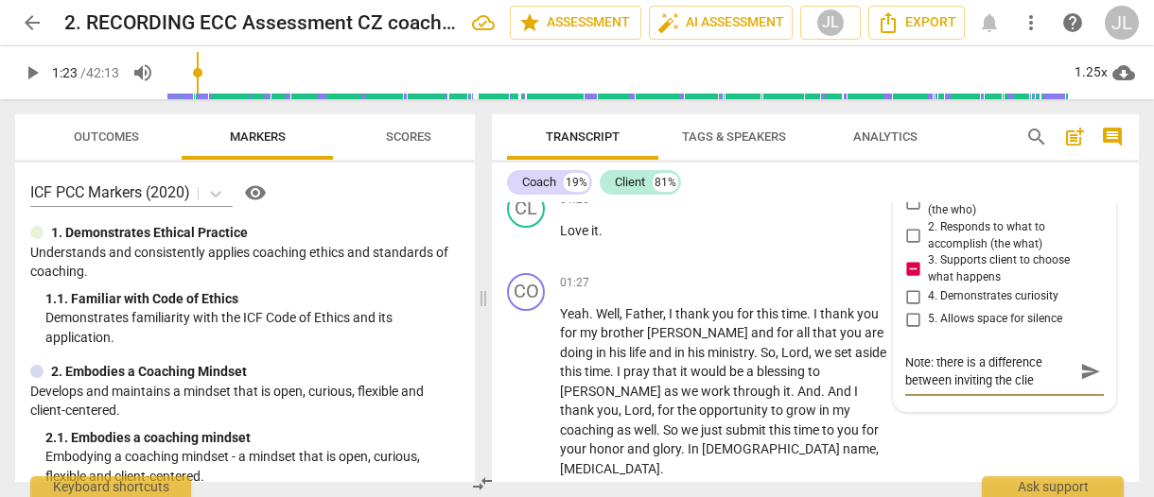
type textarea "Note: there is a difference between inviting the clien"
type textarea "Note: there is a difference between inviting the client"
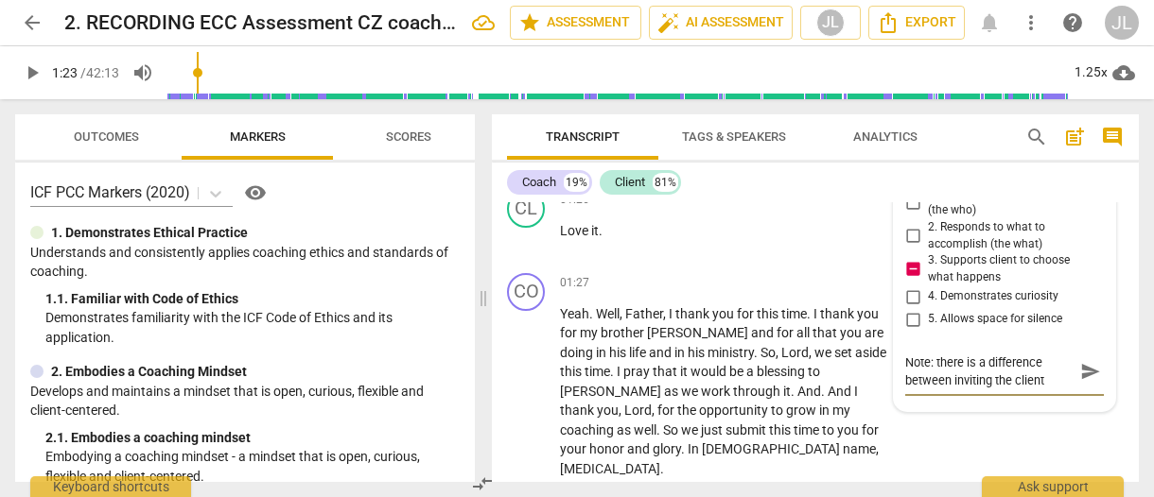
type textarea "Note: there is a difference between inviting the client t"
type textarea "Note: there is a difference between inviting the client to"
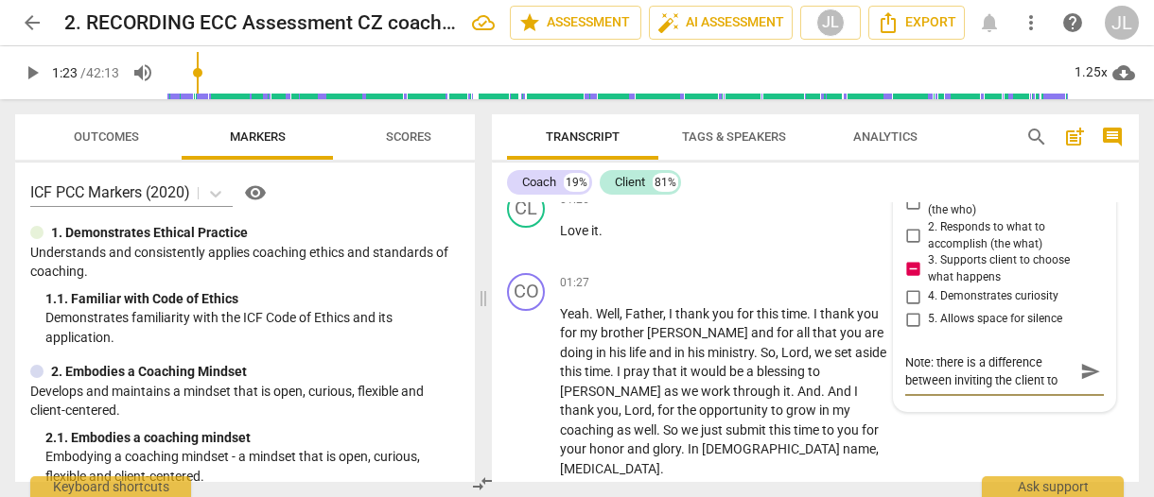
type textarea "Note: there is a difference between inviting the client to"
type textarea "Note: there is a difference between inviting the client to c"
type textarea "Note: there is a difference between inviting the client to ch"
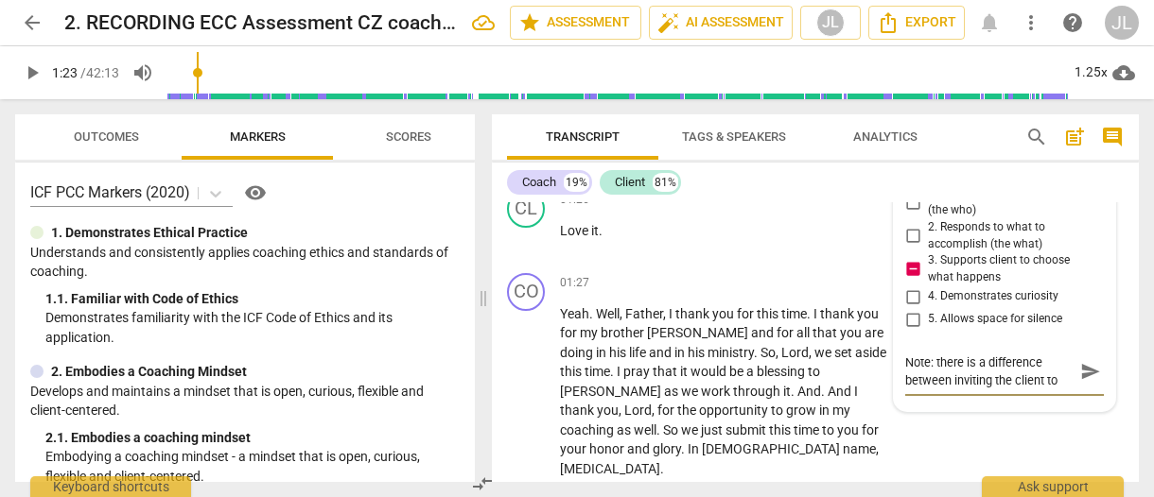
type textarea "Note: there is a difference between inviting the client to cho"
type textarea "Note: there is a difference between inviting the client to choo"
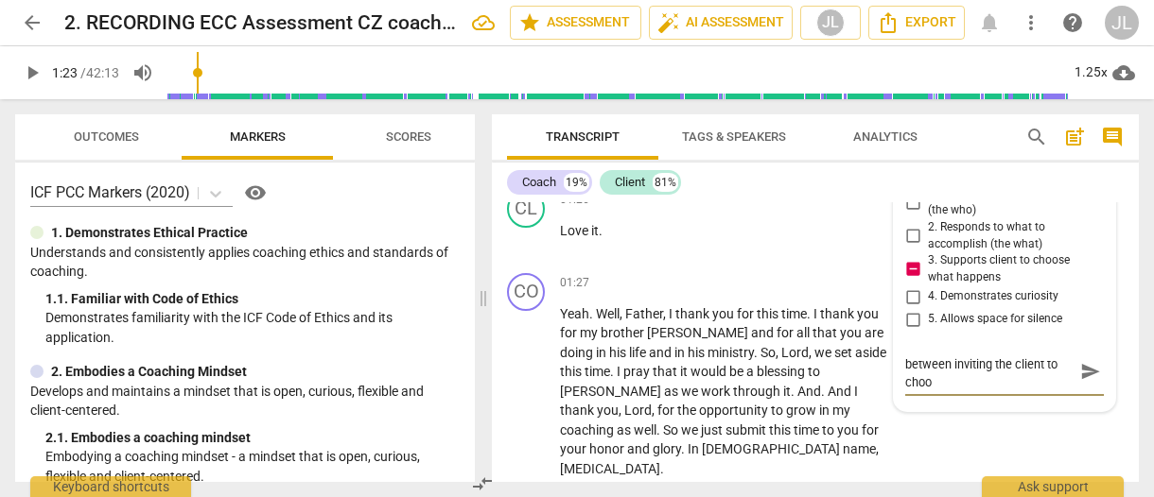
type textarea "Note: there is a difference between inviting the client to choos"
type textarea "Note: there is a difference between inviting the client to choose"
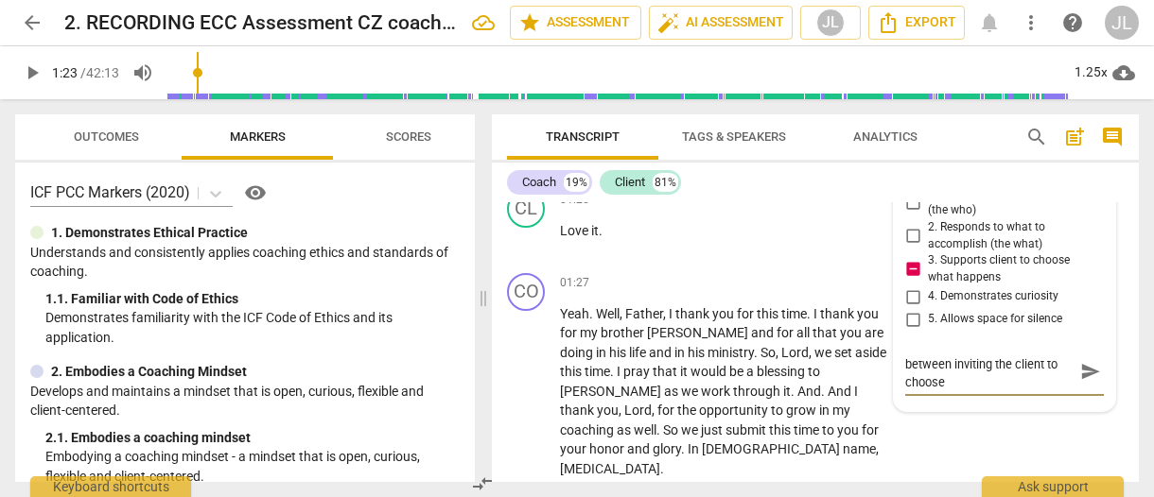
type textarea "Note: there is a difference between inviting the client to choose"
type textarea "Note: there is a difference between inviting the client to choose t"
type textarea "Note: there is a difference between inviting the client to choose th"
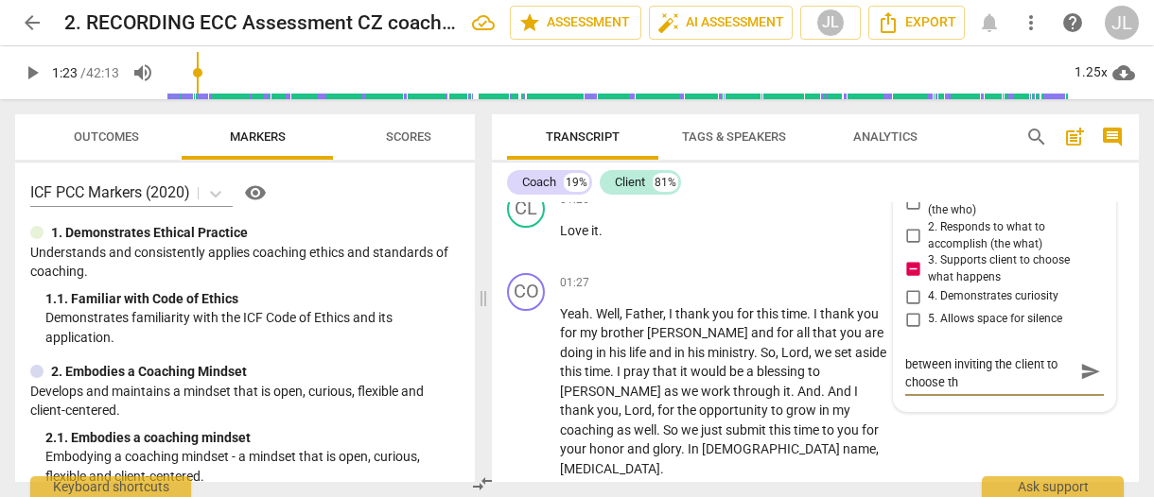
type textarea "Note: there is a difference between inviting the client to choose the"
type textarea "Note: there is a difference between inviting the client to choose the d"
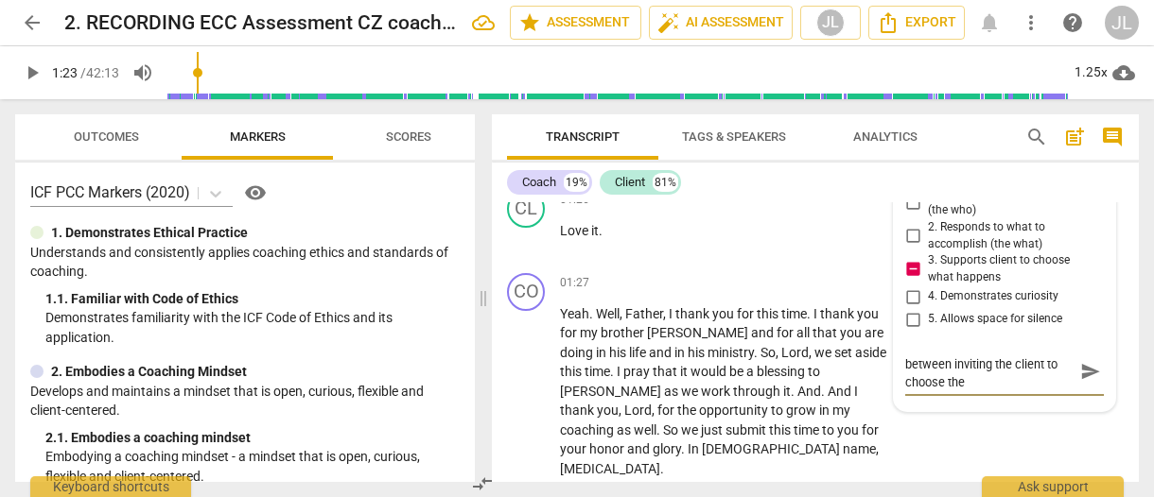
type textarea "Note: there is a difference between inviting the client to choose the d"
type textarea "Note: there is a difference between inviting the client to choose the di"
type textarea "Note: there is a difference between inviting the client to choose the dir"
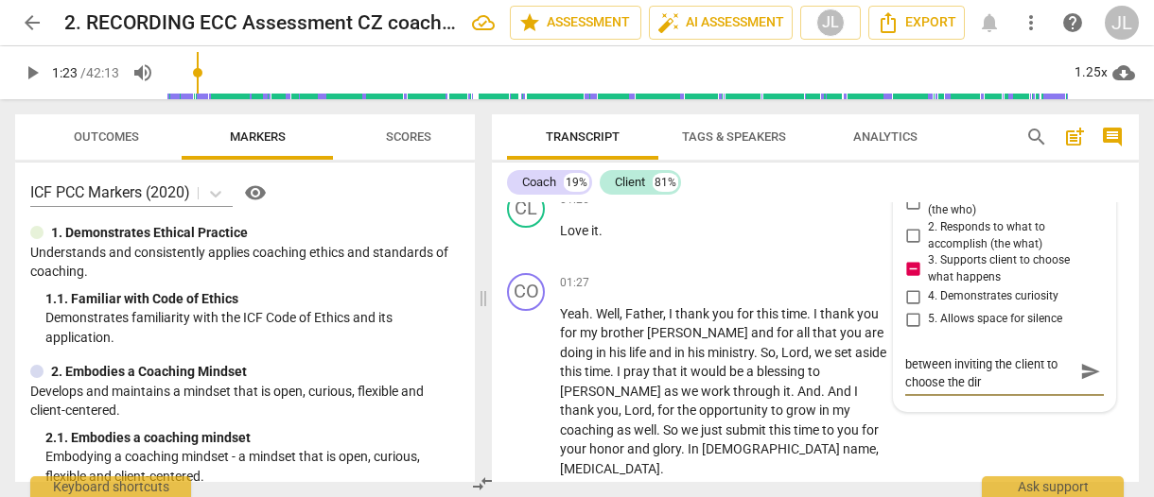
type textarea "Note: there is a difference between inviting the client to choose the dire"
type textarea "Note: there is a difference between inviting the client to choose the direc"
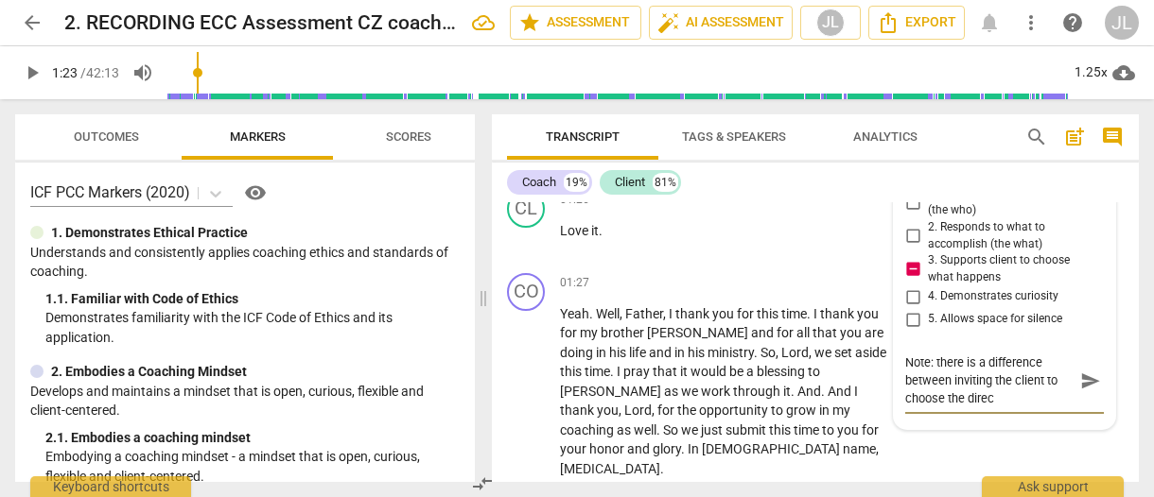
type textarea "Note: there is a difference between inviting the client to choose the direct"
type textarea "Note: there is a difference between inviting the client to choose the directi"
type textarea "Note: there is a difference between inviting the client to choose the directio"
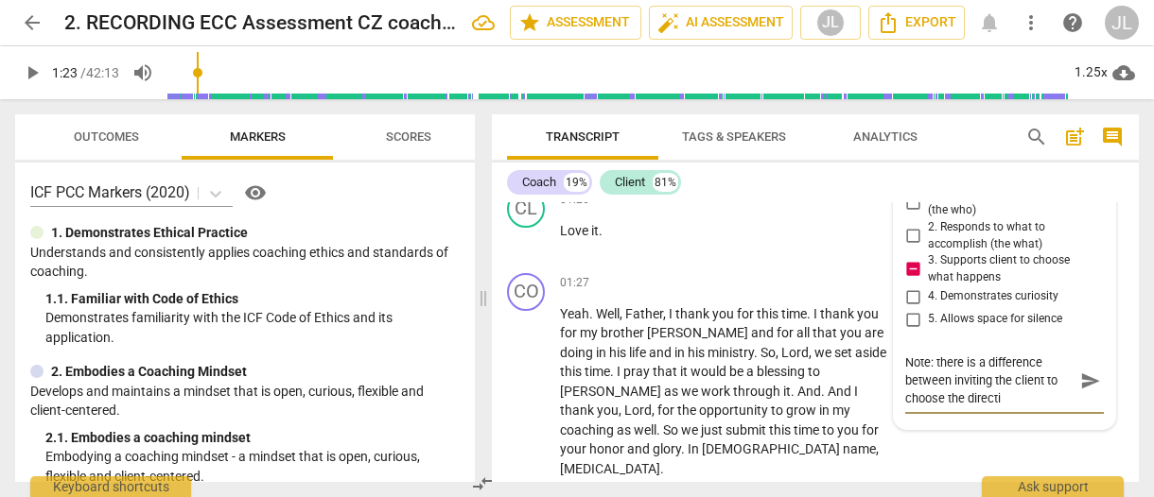
type textarea "Note: there is a difference between inviting the client to choose the directio"
type textarea "Note: there is a difference between inviting the client to choose the direction"
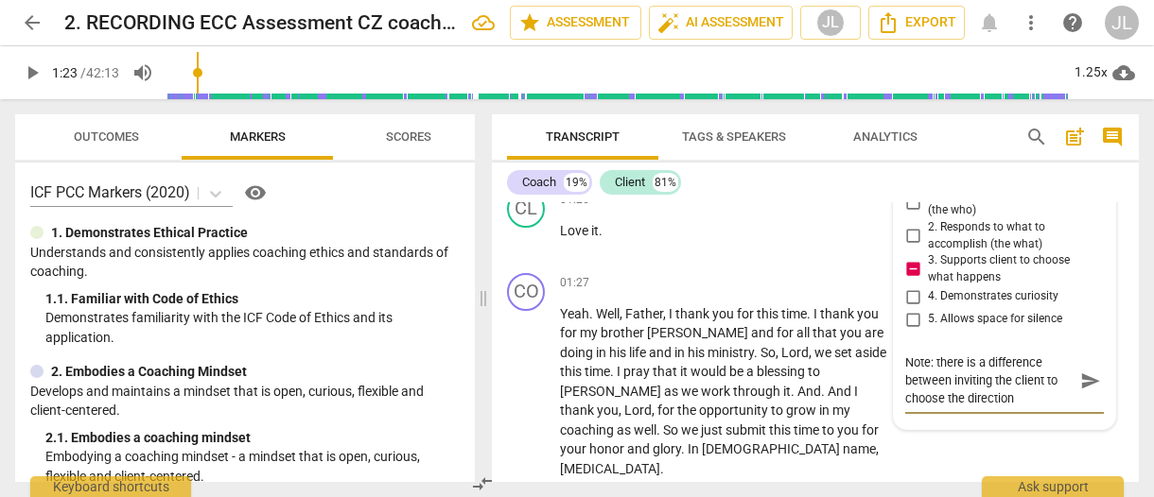
type textarea "Note: there is a difference between inviting the client to choose the direction…"
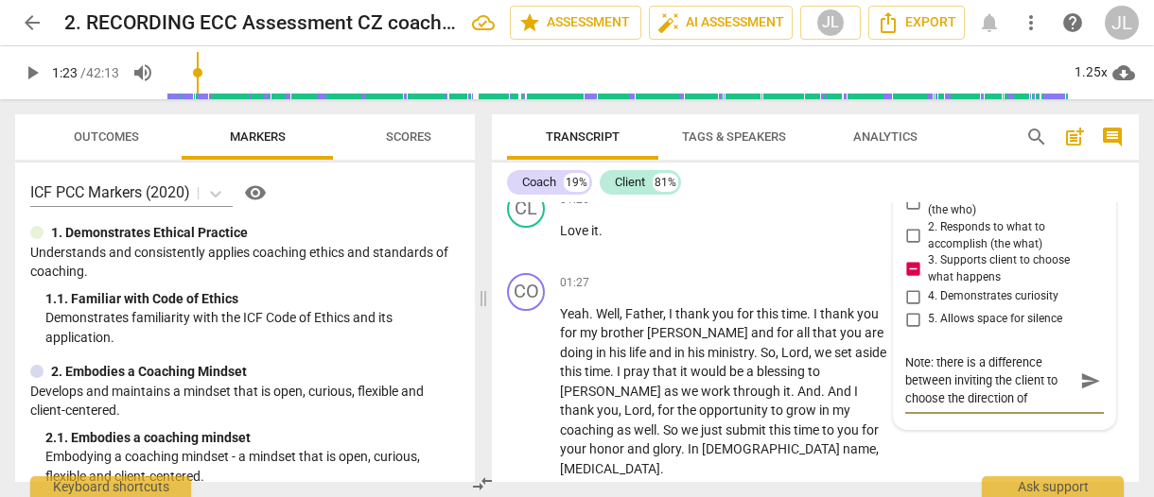
type textarea "Note: there is a difference between inviting the client to choose the direction…"
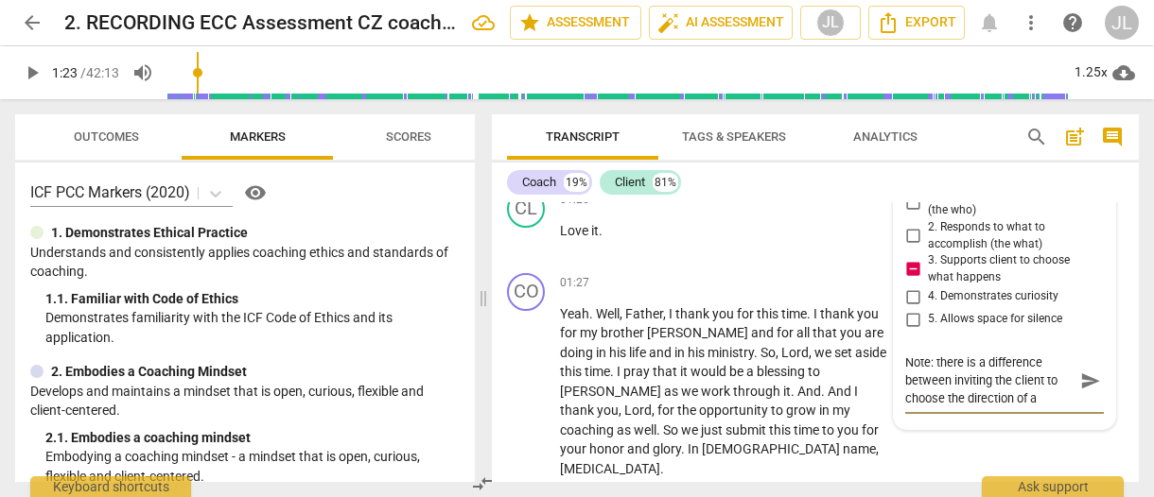
type textarea "Note: there is a difference between inviting the client to choose the direction…"
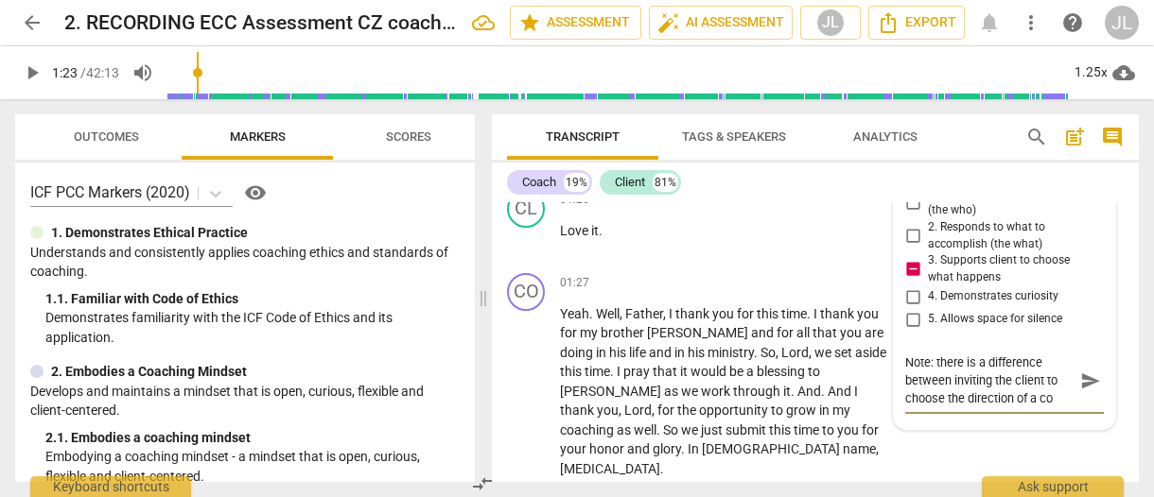
type textarea "Note: there is a difference between inviting the client to choose the direction…"
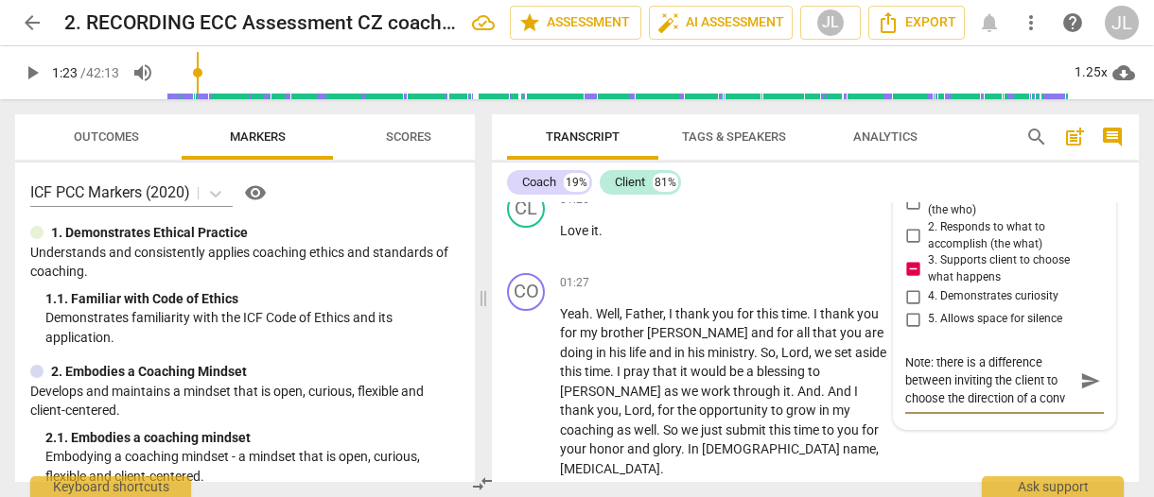
type textarea "Note: there is a difference between inviting the client to choose the direction…"
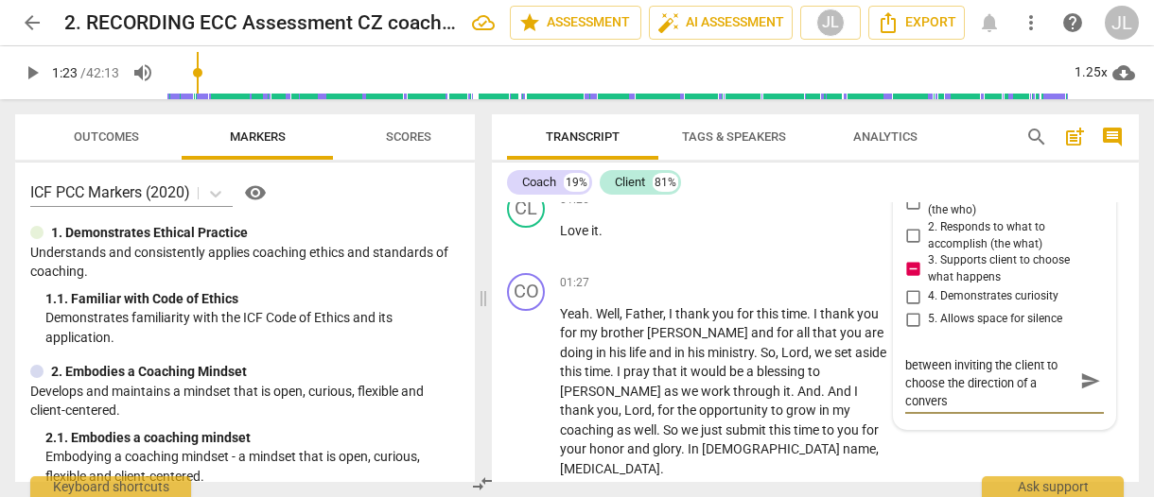
type textarea "Note: there is a difference between inviting the client to choose the direction…"
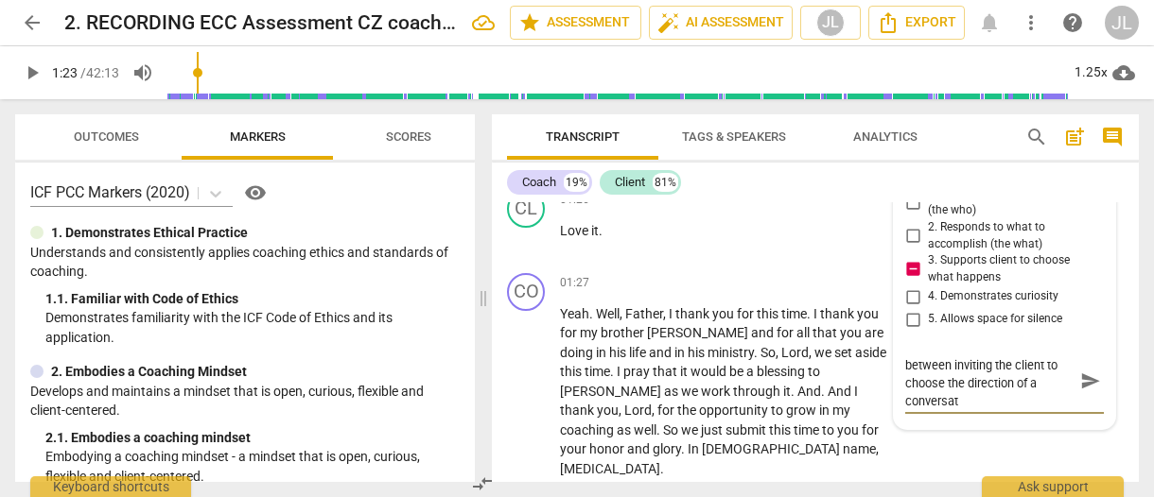
type textarea "Note: there is a difference between inviting the client to choose the direction…"
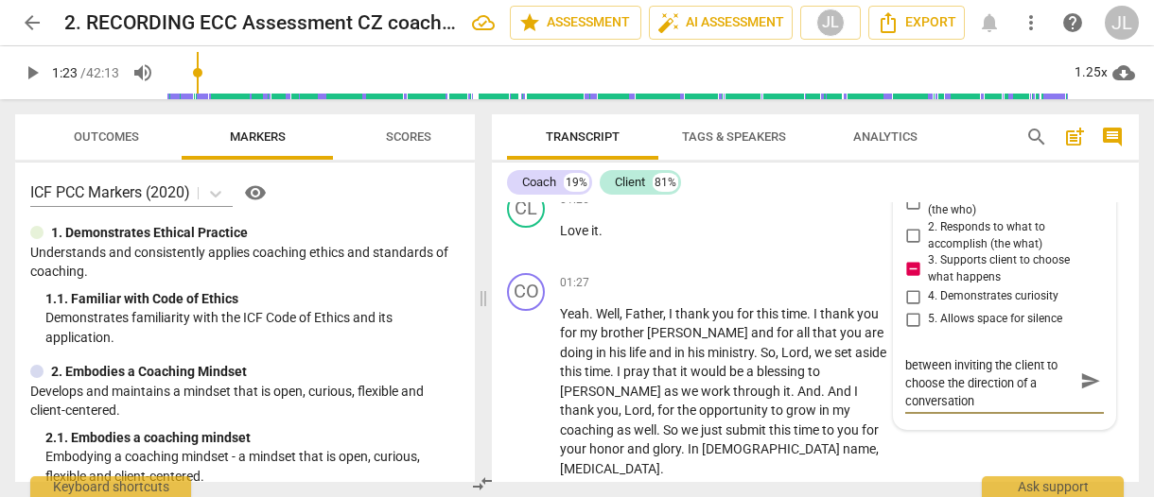
type textarea "Note: there is a difference between inviting the client to choose the direction…"
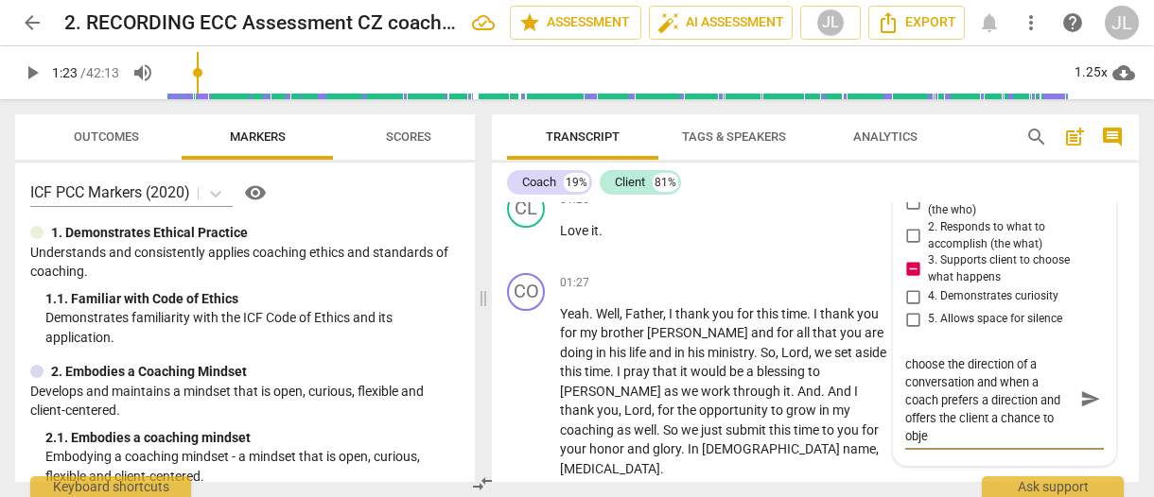
scroll to position [18, 0]
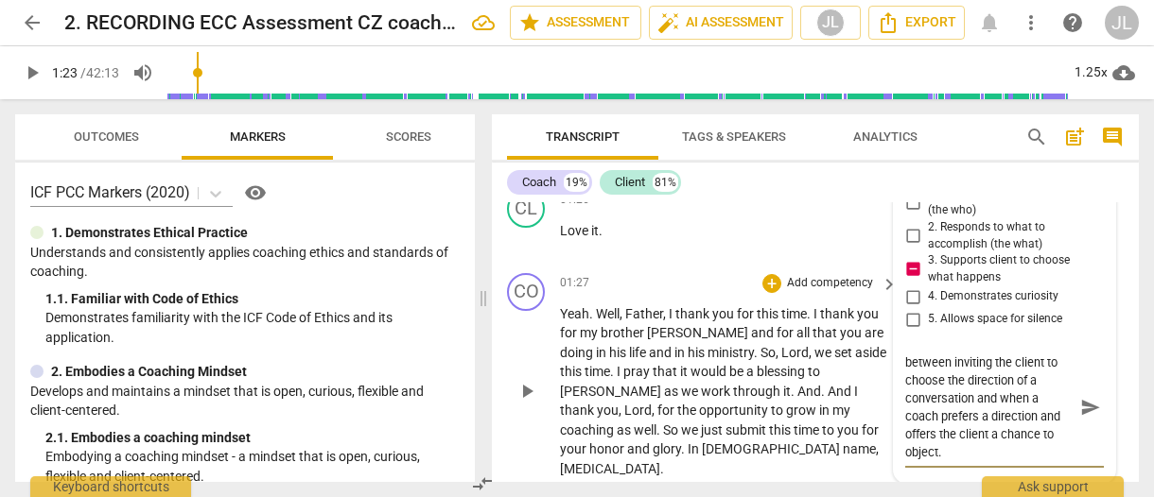
click at [523, 380] on span "play_arrow" at bounding box center [526, 391] width 23 height 23
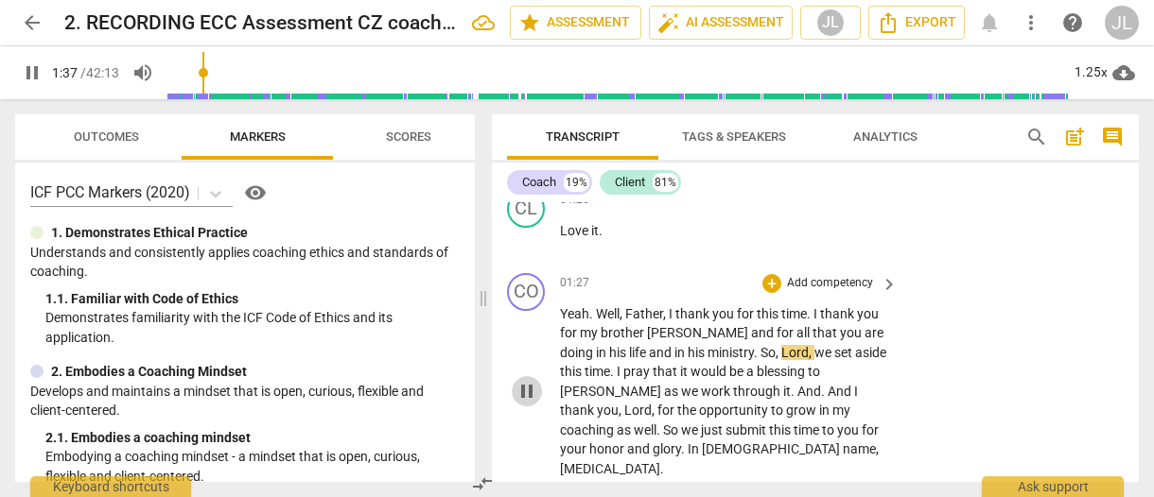
click at [523, 380] on span "pause" at bounding box center [526, 391] width 23 height 23
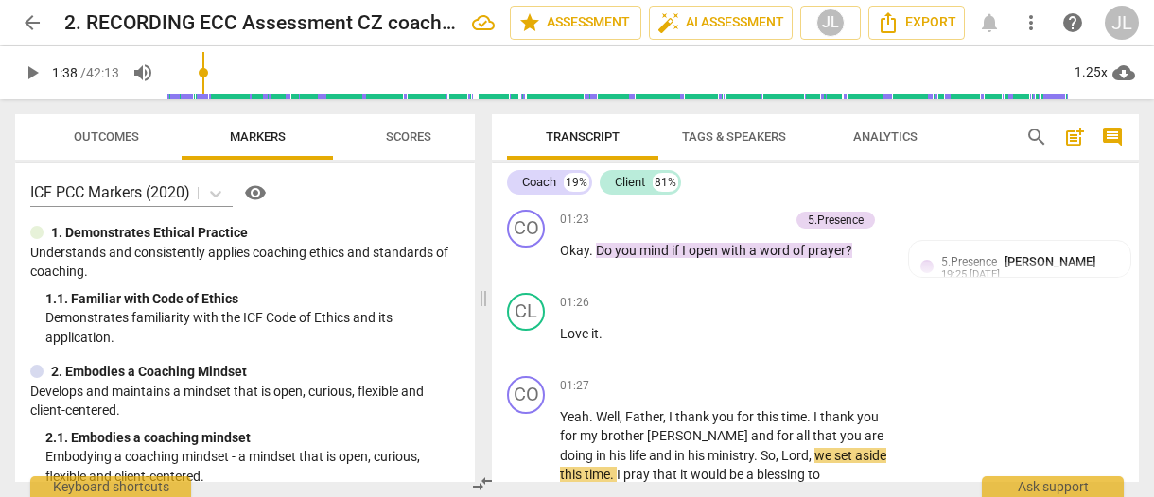
scroll to position [1078, 0]
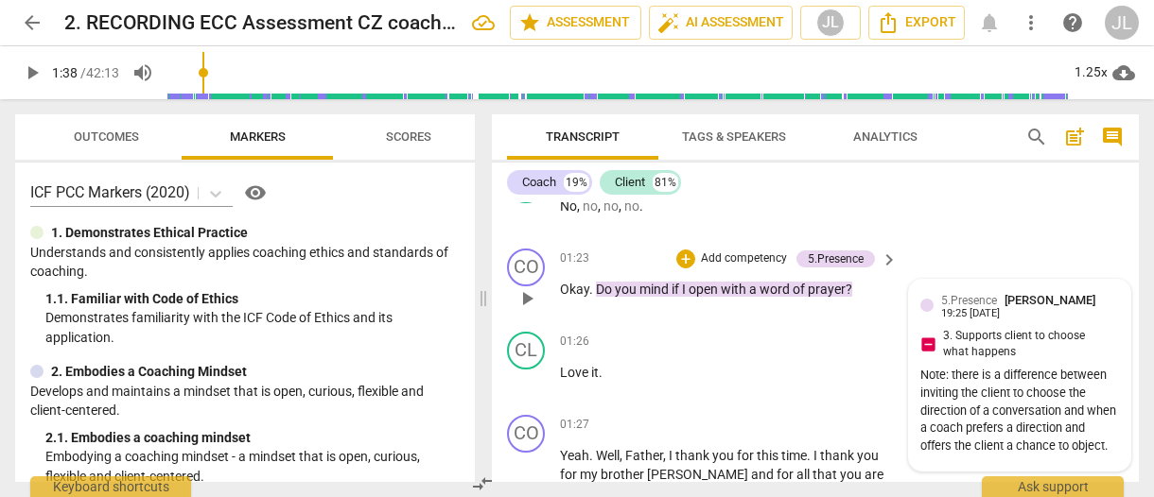
click at [951, 442] on div "Note: there is a difference between inviting the client to choose the direction…" at bounding box center [1019, 411] width 199 height 89
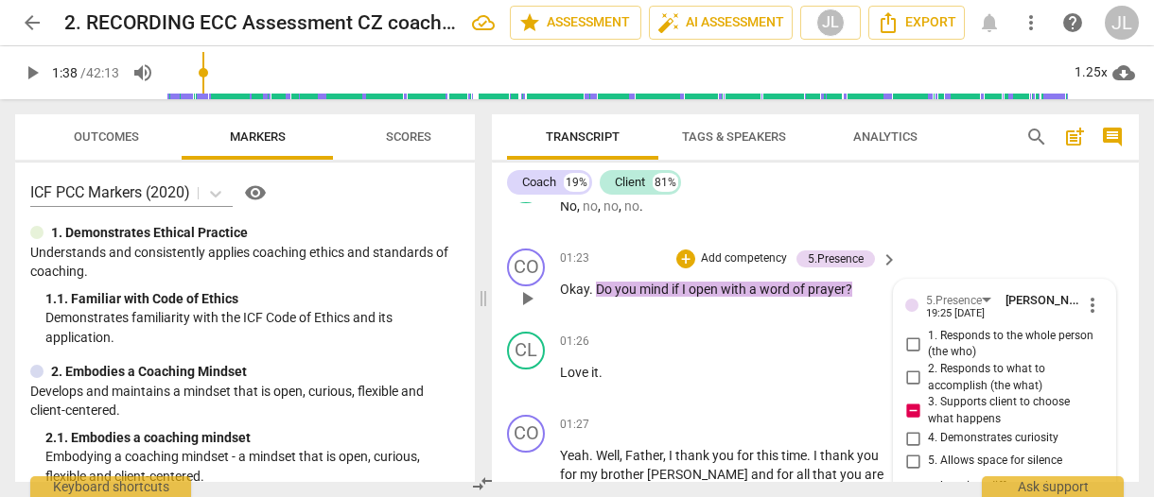
click at [1097, 398] on div "3. Supports client to choose what happens" at bounding box center [1004, 410] width 199 height 33
click at [1084, 294] on span "more_vert" at bounding box center [1092, 305] width 23 height 23
click at [1093, 283] on li "Edit" at bounding box center [1104, 286] width 65 height 36
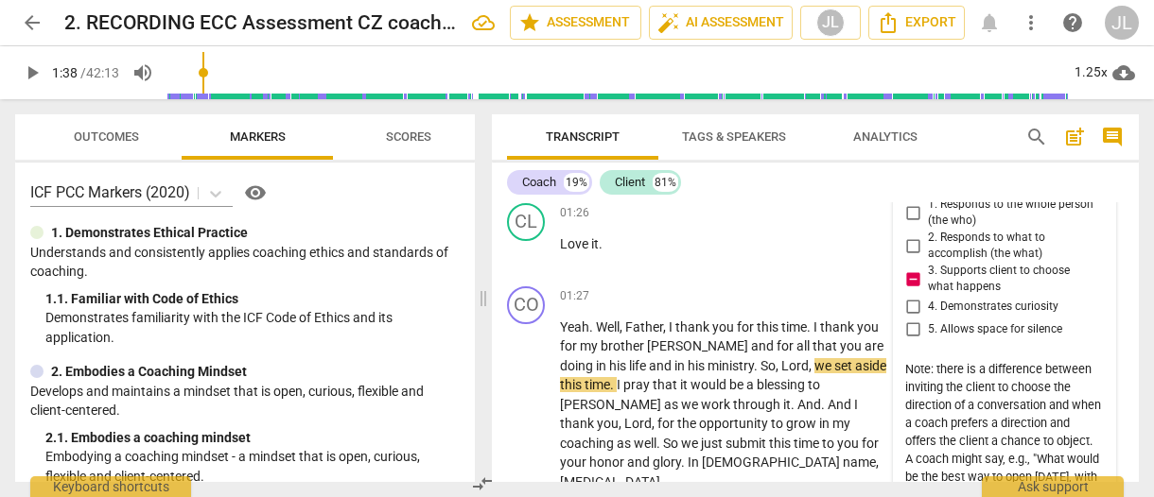
scroll to position [1208, 0]
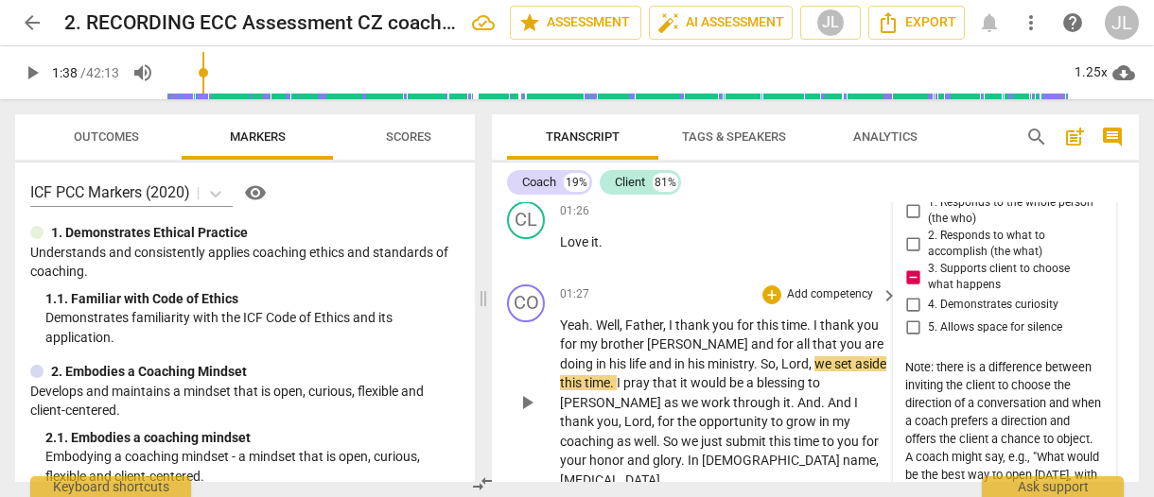
click at [513, 391] on span "play_arrow" at bounding box center [527, 402] width 30 height 23
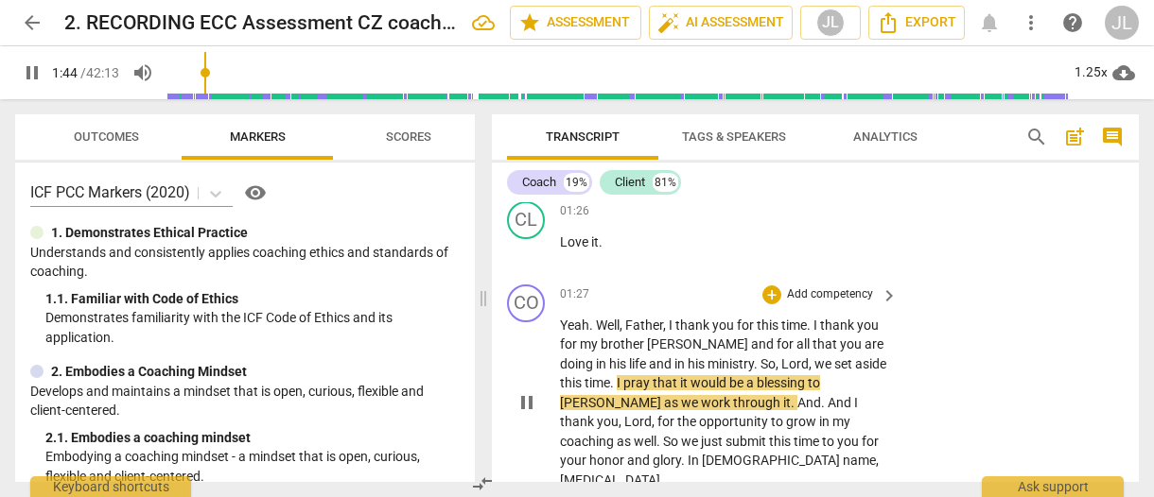
click at [821, 395] on span "." at bounding box center [824, 402] width 7 height 15
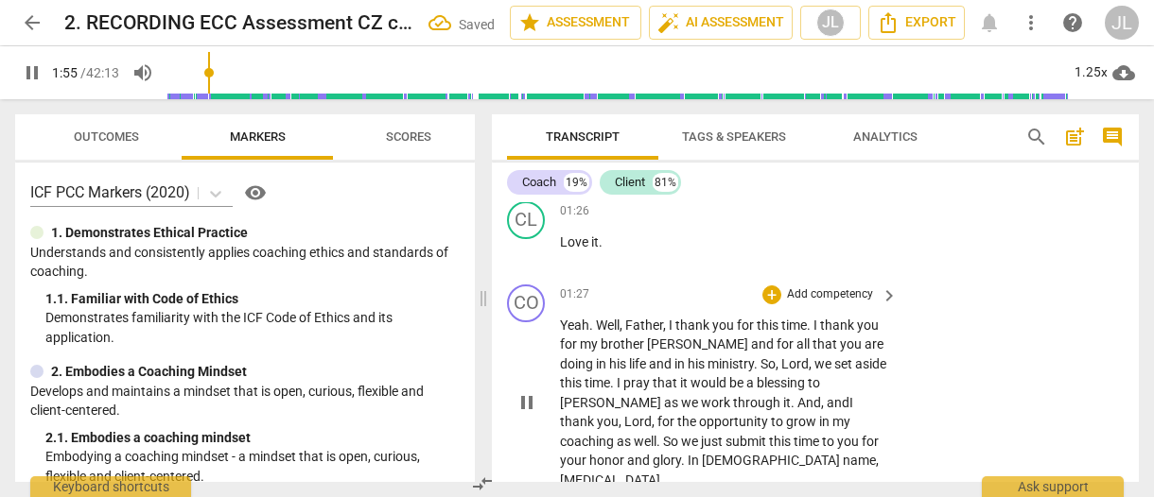
click at [526, 391] on span "pause" at bounding box center [526, 402] width 23 height 23
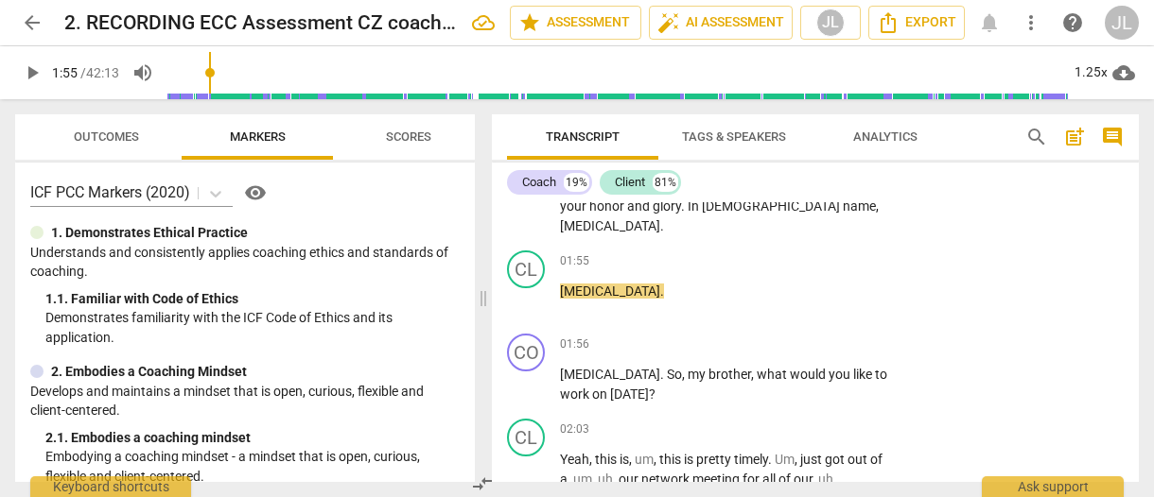
scroll to position [1386, 0]
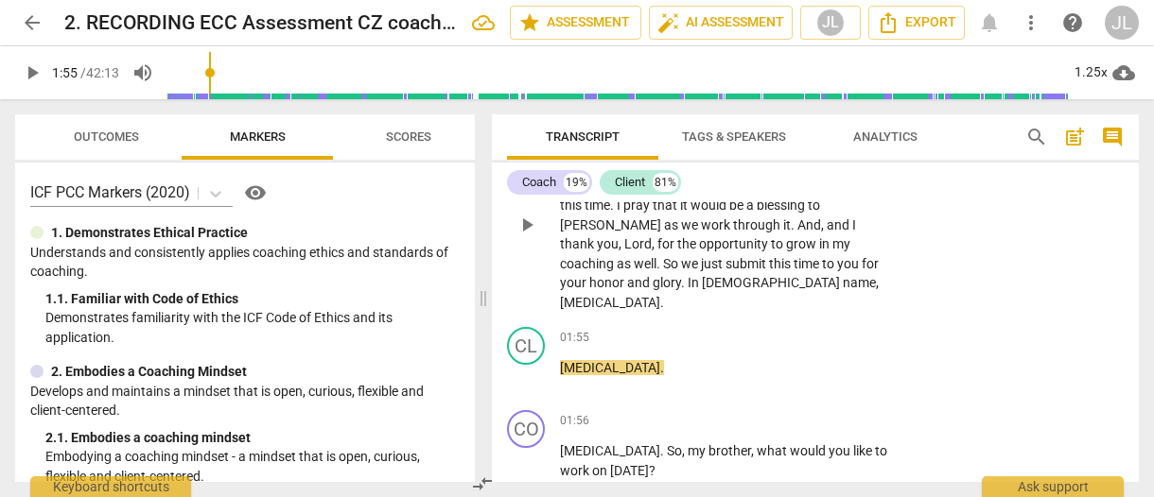
click at [644, 295] on span "[MEDICAL_DATA]" at bounding box center [610, 302] width 100 height 15
click at [526, 366] on span "play_arrow" at bounding box center [526, 377] width 23 height 23
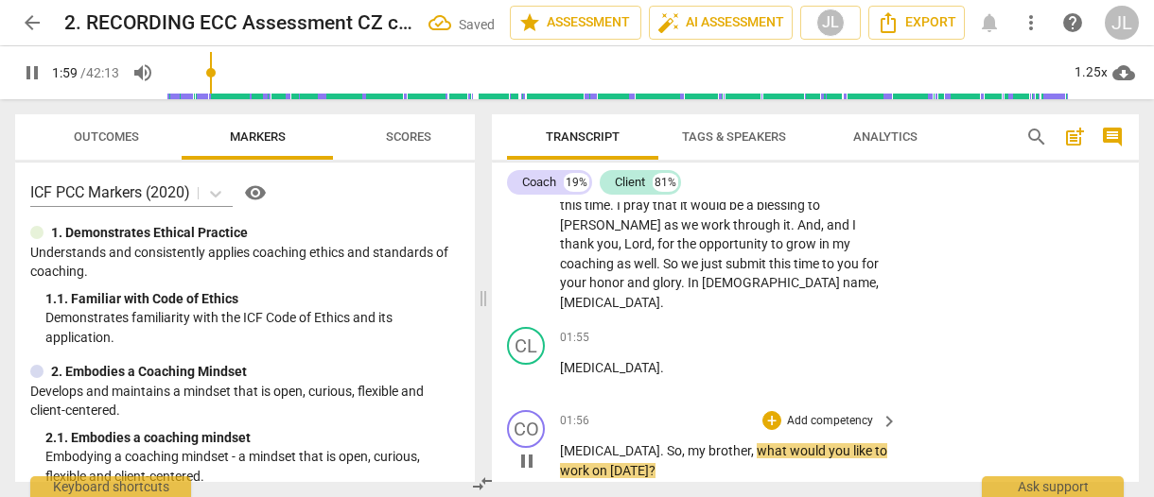
click at [524, 450] on span "pause" at bounding box center [526, 461] width 23 height 23
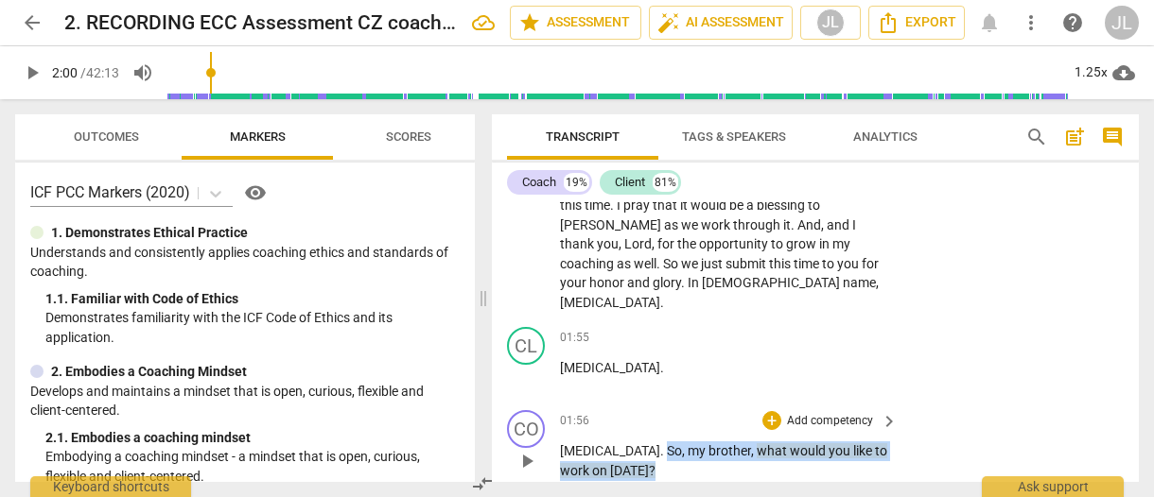
drag, startPoint x: 609, startPoint y: 436, endPoint x: 600, endPoint y: 409, distance: 28.7
click at [600, 442] on p "[MEDICAL_DATA] . So , my brother , what would you like to work on [DATE] ?" at bounding box center [724, 461] width 328 height 39
click at [615, 403] on div "+" at bounding box center [615, 406] width 19 height 19
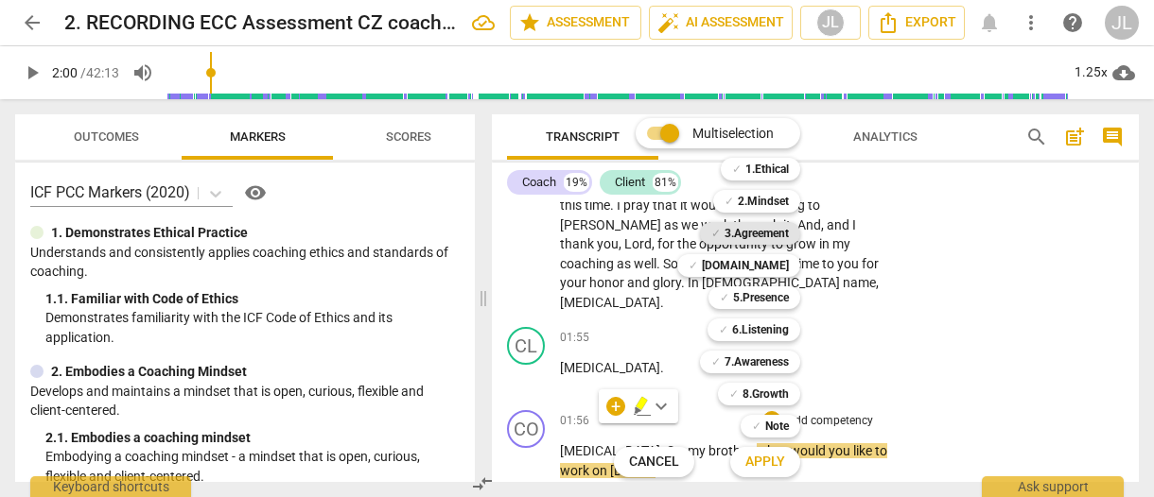
click at [779, 230] on b "3.Agreement" at bounding box center [756, 233] width 64 height 23
click at [778, 359] on b "7.Awareness" at bounding box center [756, 362] width 64 height 23
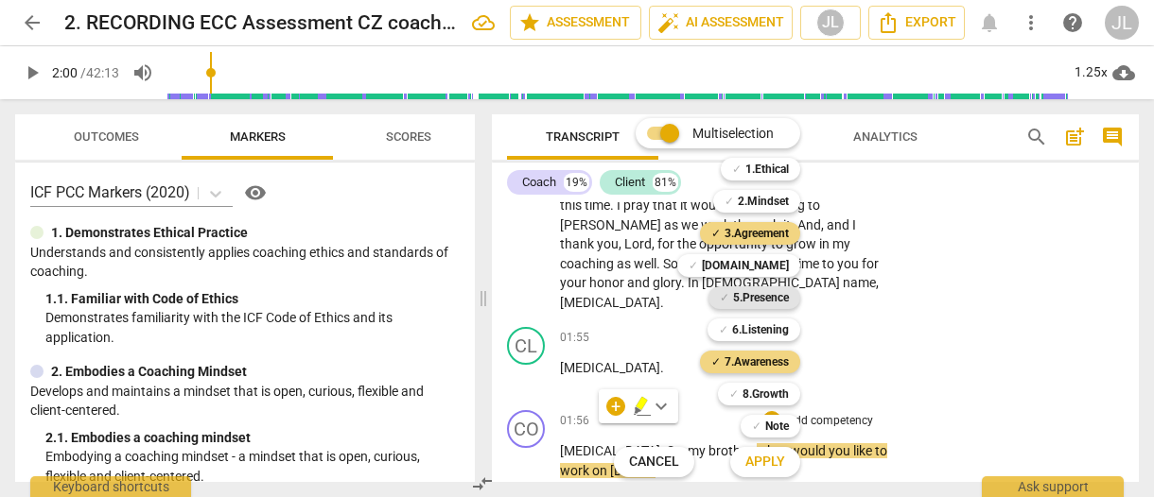
click at [774, 300] on b "5.Presence" at bounding box center [761, 298] width 56 height 23
click at [787, 466] on button "Apply" at bounding box center [765, 462] width 70 height 34
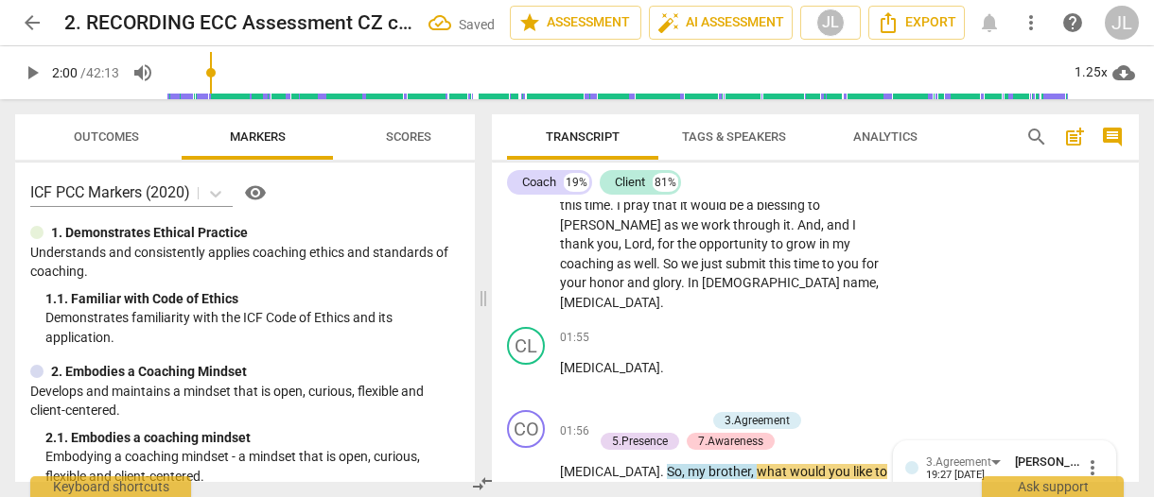
scroll to position [1627, 0]
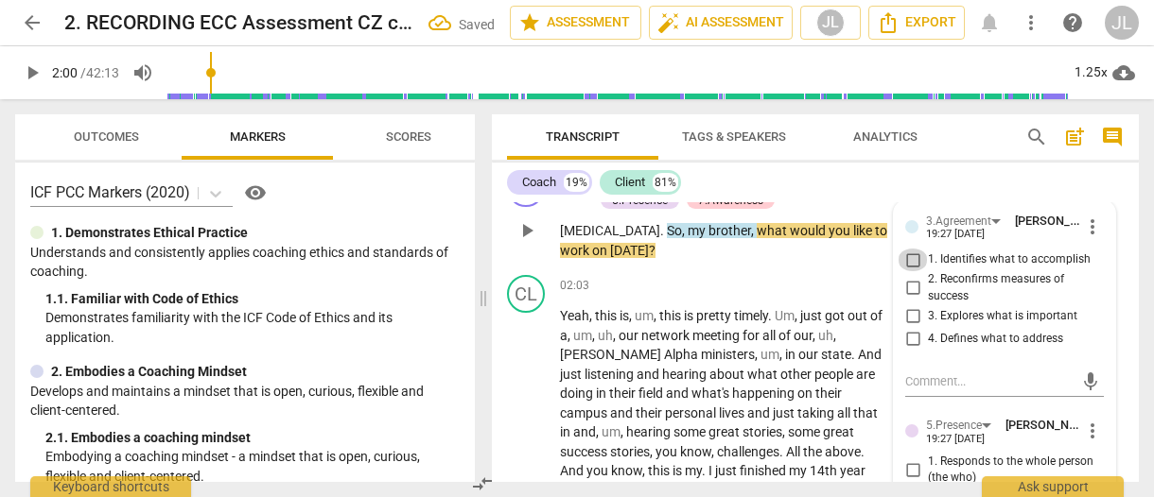
click at [913, 249] on input "1. Identifies what to accomplish" at bounding box center [912, 260] width 30 height 23
click at [1094, 454] on div "1. Responds to the whole person (the who)" at bounding box center [1004, 470] width 199 height 33
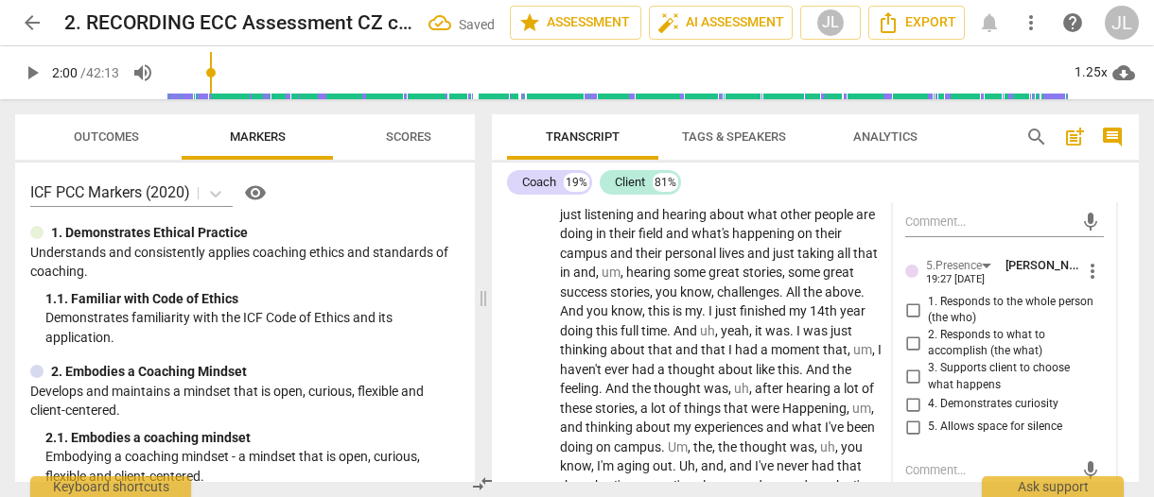
scroll to position [1817, 0]
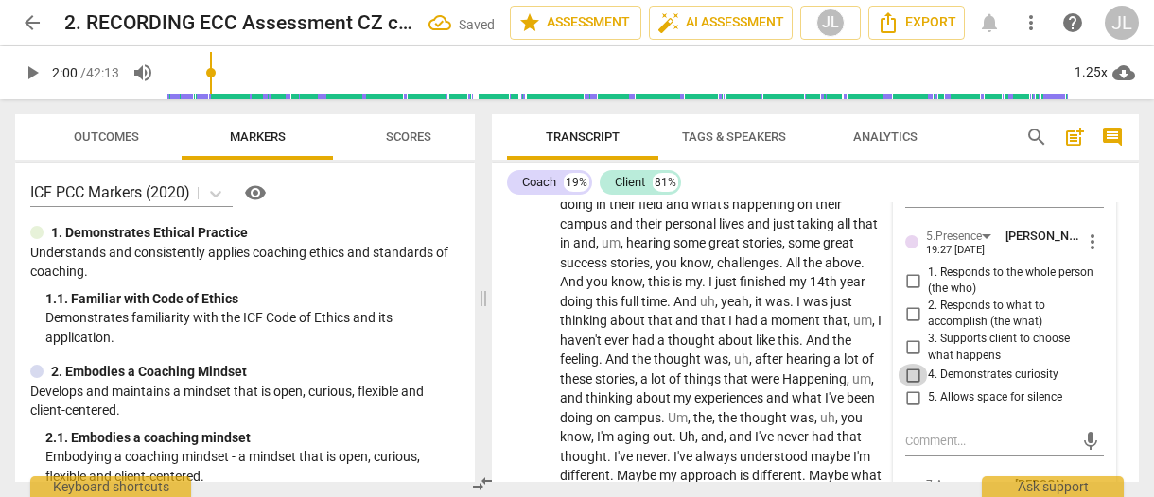
click at [912, 364] on input "4. Demonstrates curiosity" at bounding box center [912, 375] width 30 height 23
click at [1095, 387] on div "5. Allows space for silence" at bounding box center [1004, 398] width 199 height 23
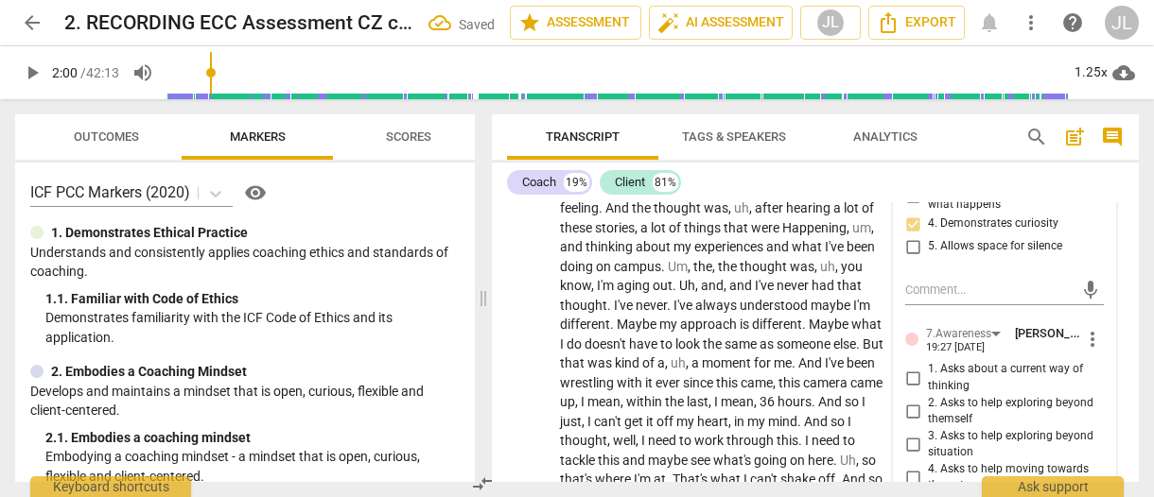
scroll to position [2043, 0]
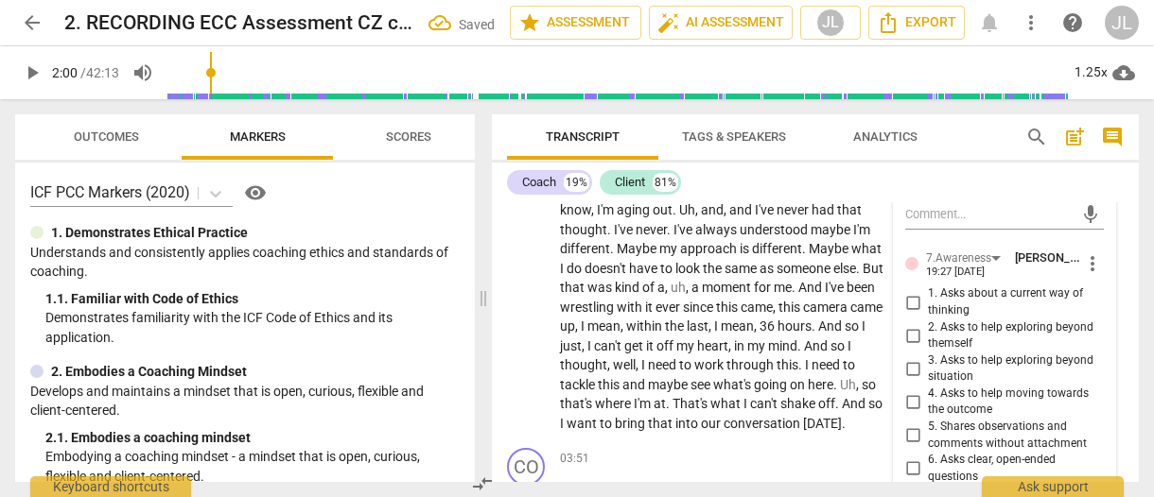
click at [912, 485] on input "7. Uses concise language" at bounding box center [912, 496] width 30 height 23
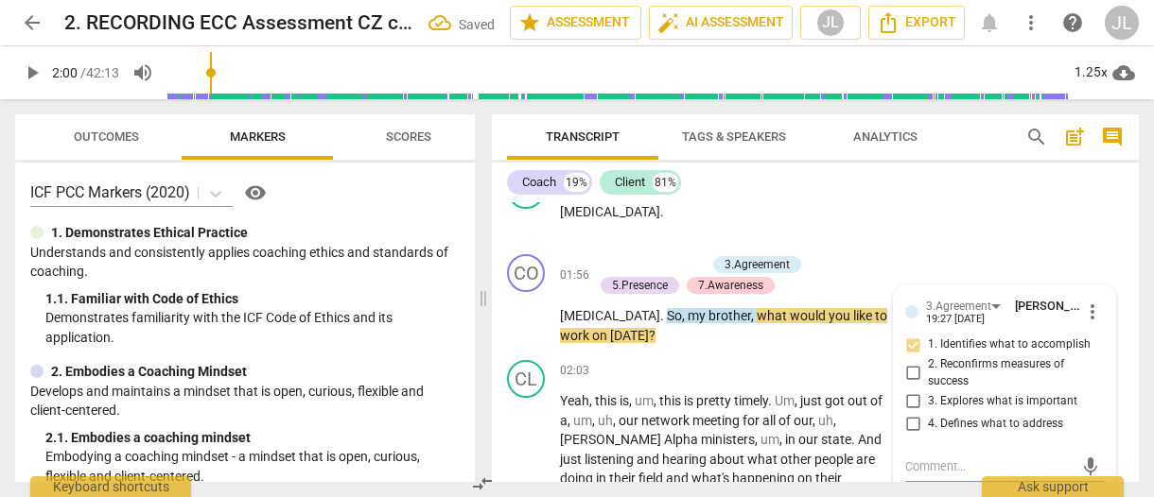
scroll to position [1620, 0]
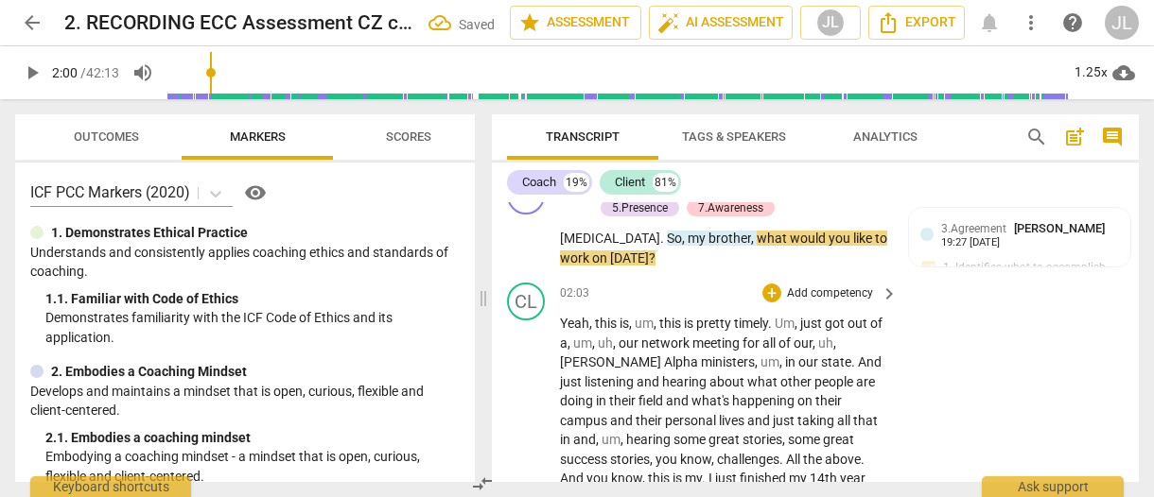
click at [584, 316] on span "Yeah" at bounding box center [574, 323] width 29 height 15
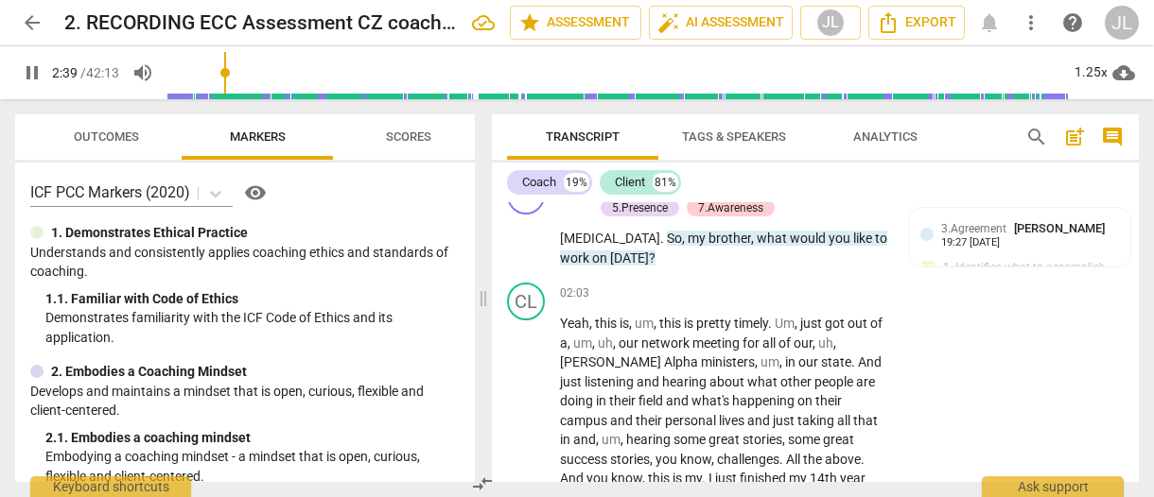
click at [34, 77] on span "pause" at bounding box center [32, 72] width 23 height 23
click at [773, 413] on span "just" at bounding box center [785, 420] width 25 height 15
drag, startPoint x: 32, startPoint y: 73, endPoint x: 43, endPoint y: 73, distance: 11.3
click at [32, 73] on span "pause" at bounding box center [32, 72] width 23 height 23
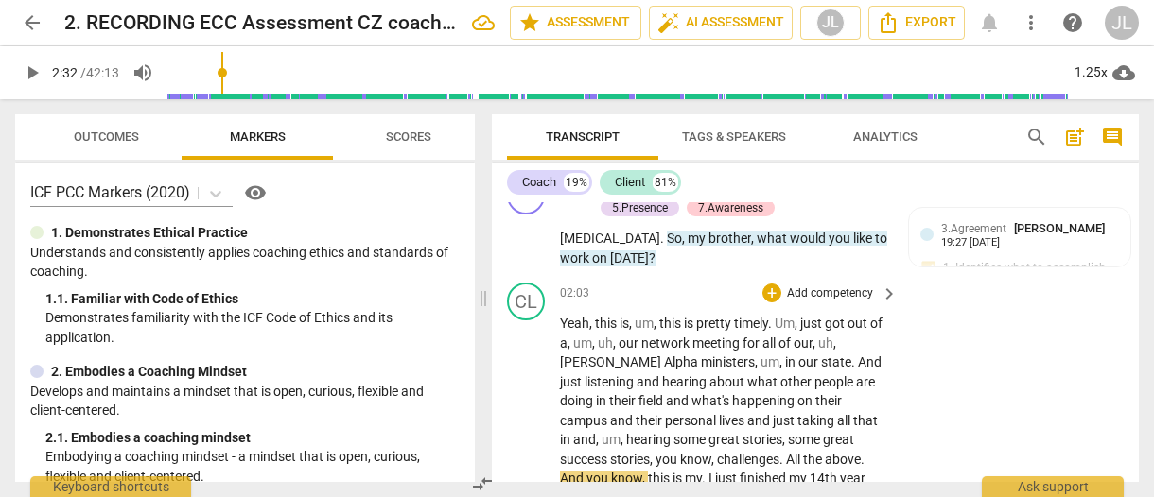
click at [586, 471] on span "And" at bounding box center [573, 478] width 26 height 15
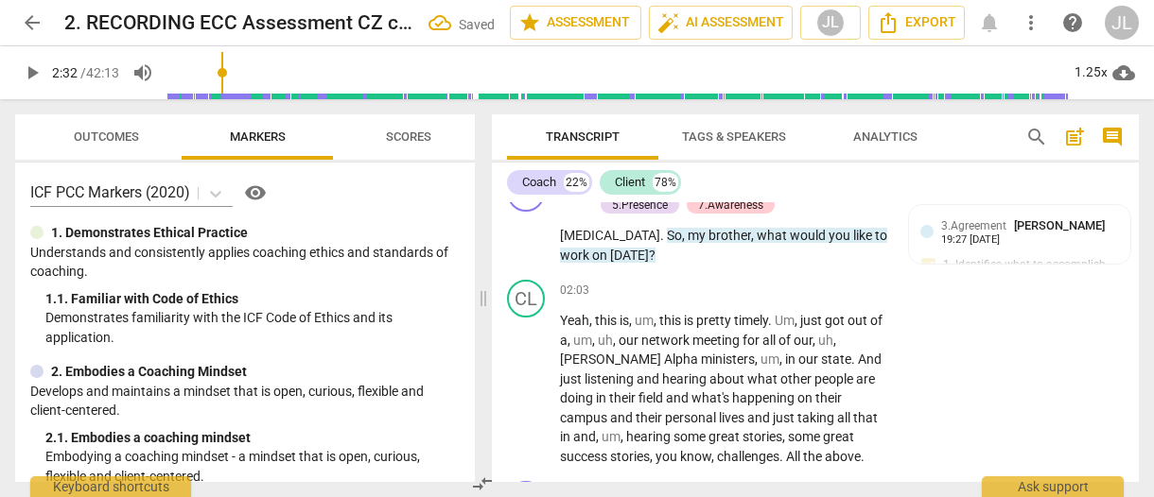
scroll to position [1662, 0]
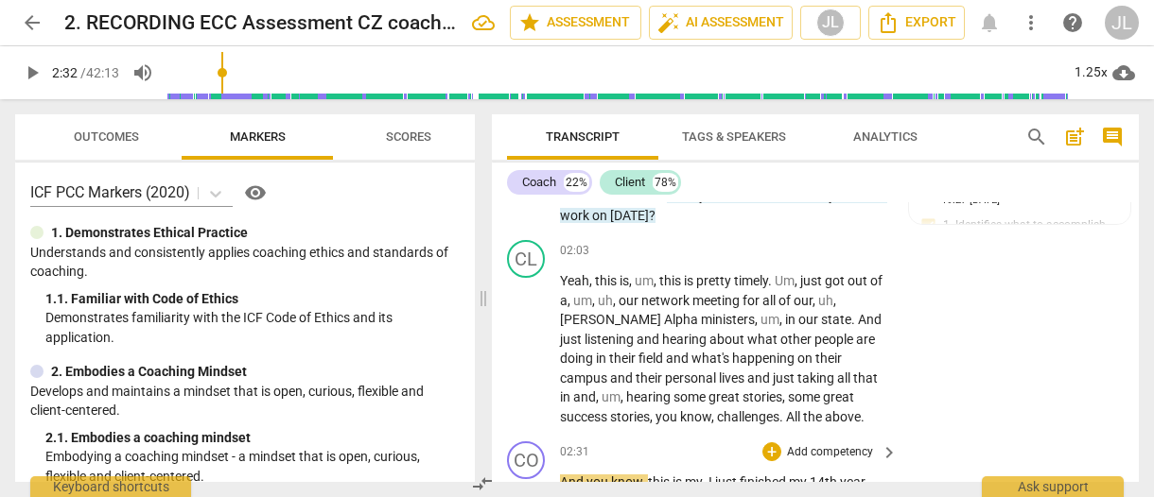
click at [561, 475] on span "And" at bounding box center [573, 482] width 26 height 15
drag, startPoint x: 584, startPoint y: 443, endPoint x: 551, endPoint y: 443, distance: 33.1
click at [551, 443] on div "CO play_arrow pause 02:31 + Add competency keyboard_arrow_right Mm ." at bounding box center [815, 475] width 647 height 83
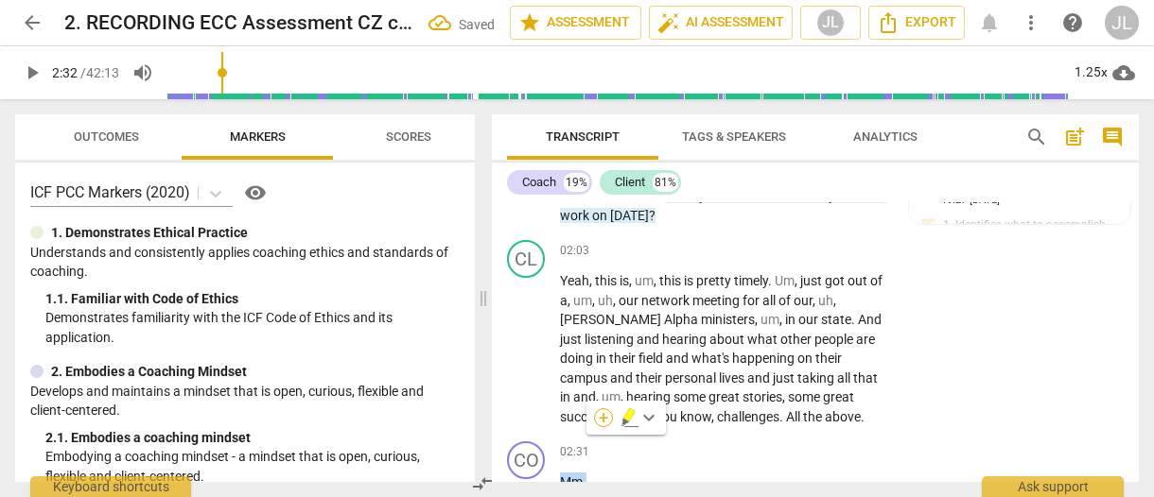
click at [607, 411] on div "+" at bounding box center [603, 418] width 19 height 19
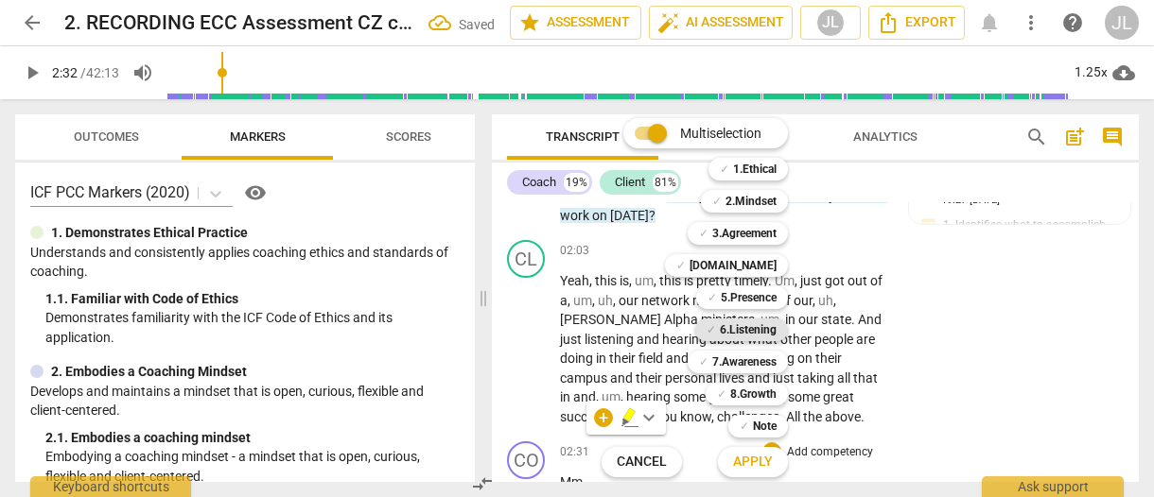
click at [771, 327] on b "6.Listening" at bounding box center [748, 330] width 57 height 23
click at [762, 462] on span "Apply" at bounding box center [753, 462] width 40 height 19
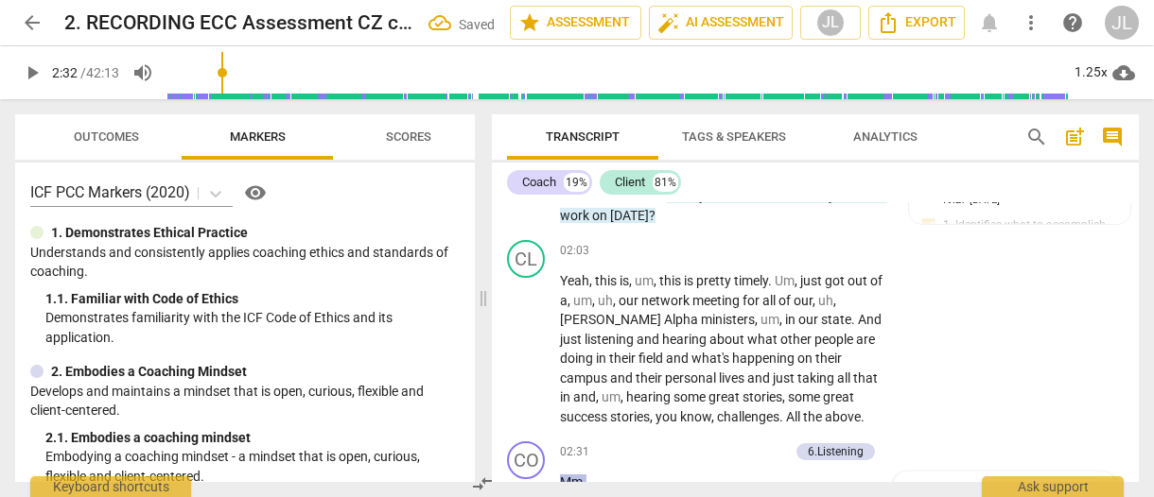
scroll to position [2003, 0]
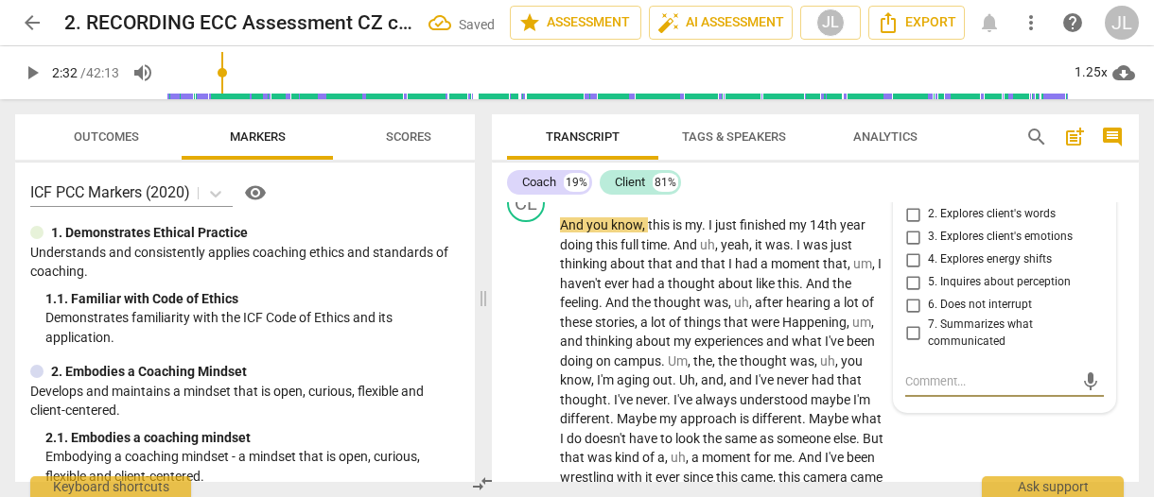
click at [913, 294] on input "6. Does not interrupt" at bounding box center [912, 305] width 30 height 23
click at [919, 373] on textarea at bounding box center [989, 382] width 168 height 18
click at [513, 139] on span "Transcript" at bounding box center [582, 138] width 151 height 26
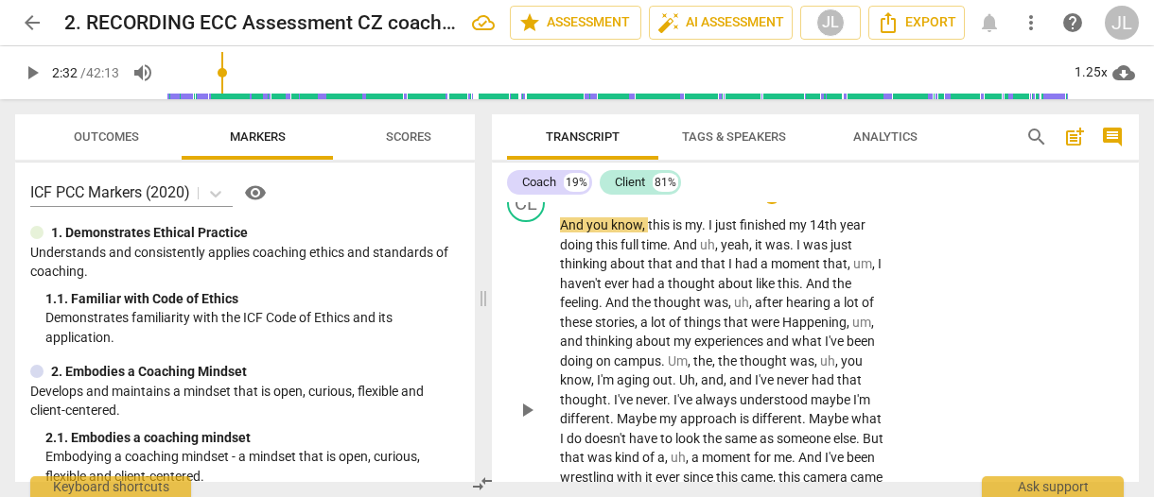
click at [511, 441] on div "CL play_arrow pause" at bounding box center [533, 393] width 53 height 419
click at [513, 426] on div "play_arrow pause" at bounding box center [536, 409] width 48 height 375
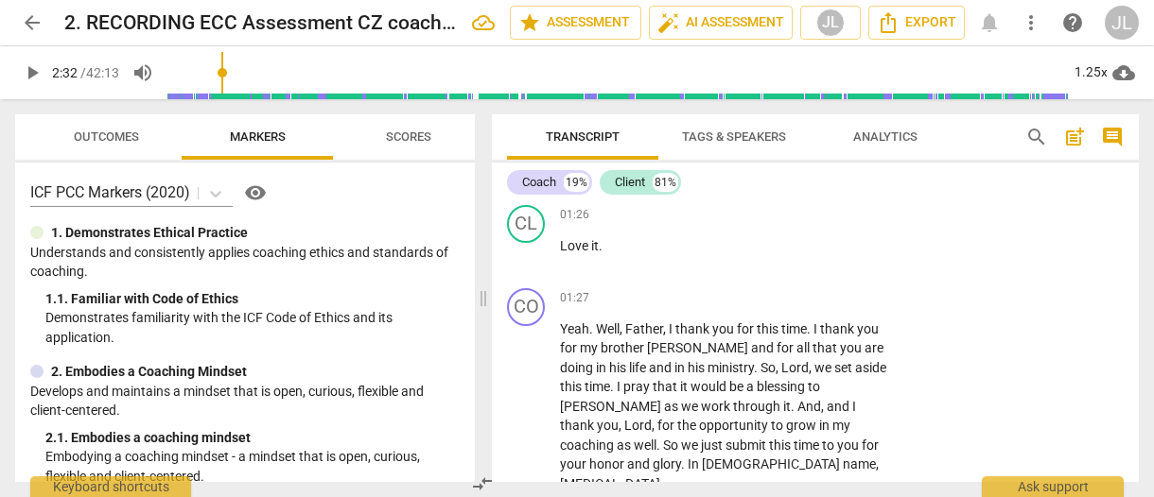
scroll to position [1243, 0]
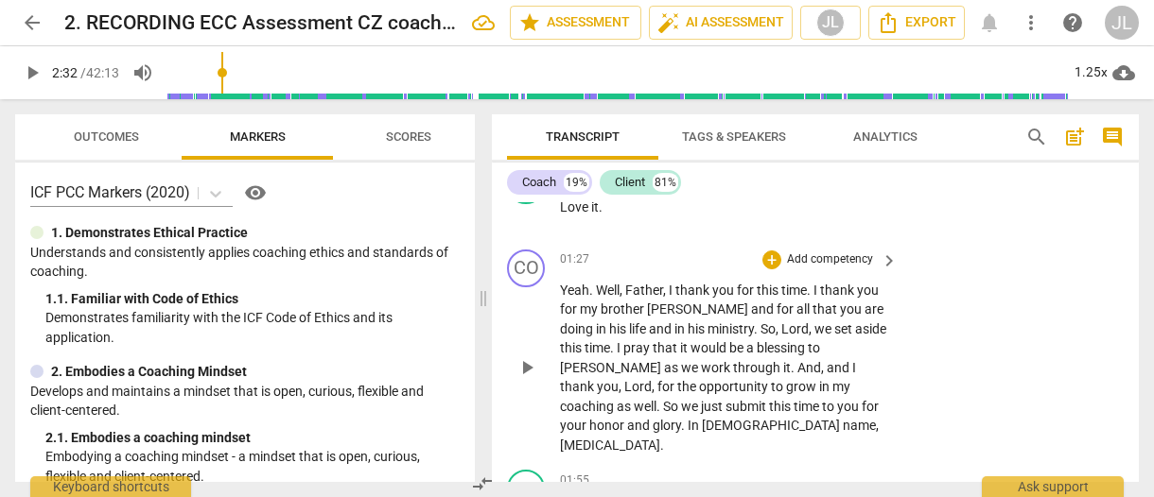
click at [513, 391] on div "play_arrow pause" at bounding box center [536, 368] width 48 height 163
click at [1139, 231] on div "Transcript Tags & Speakers Analytics search post_add comment Coach 19% Client 8…" at bounding box center [818, 298] width 669 height 398
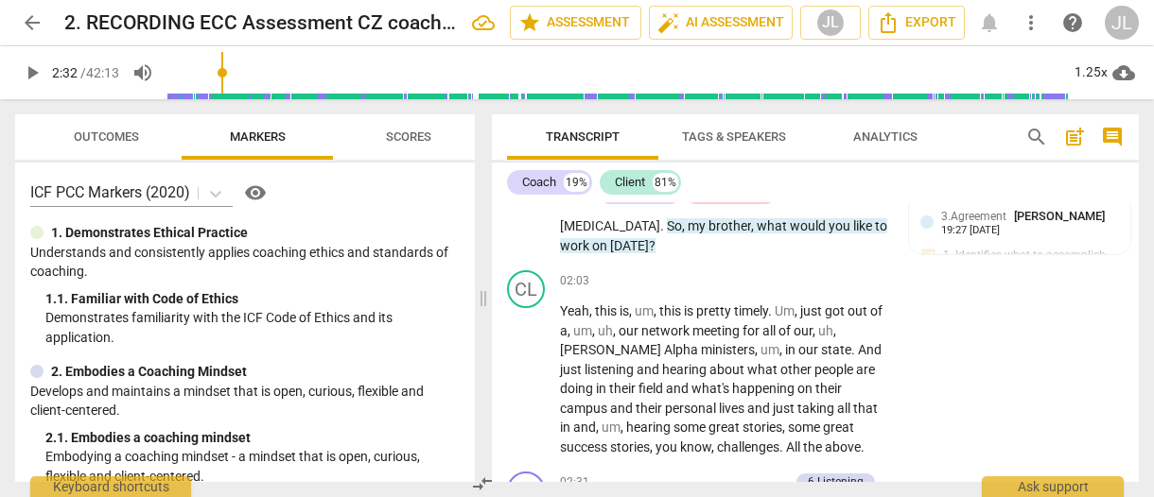
scroll to position [1671, 0]
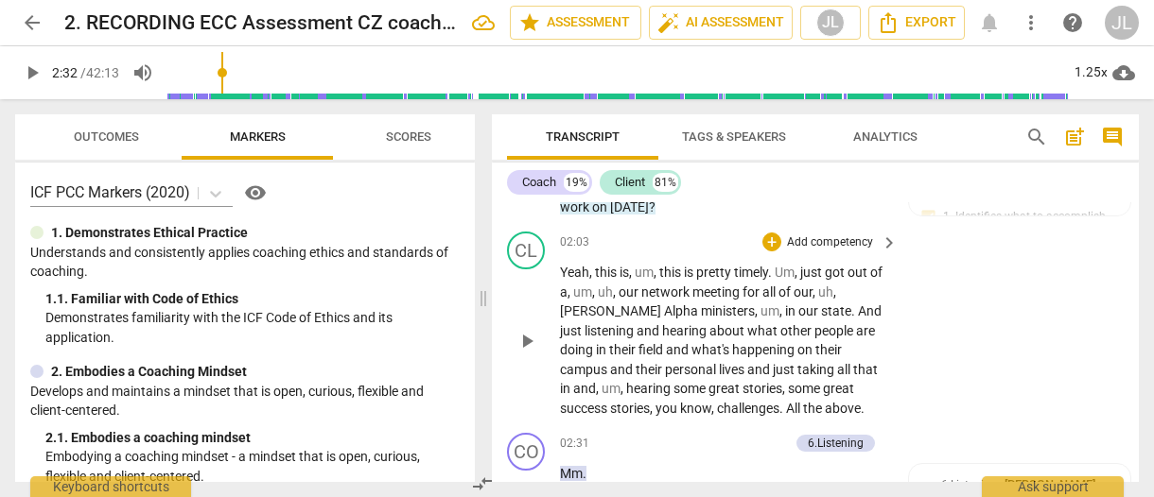
click at [499, 379] on div "CL play_arrow pause 02:03 + Add competency keyboard_arrow_right Yeah , this is …" at bounding box center [815, 324] width 647 height 201
click at [513, 371] on div "play_arrow pause" at bounding box center [536, 340] width 48 height 143
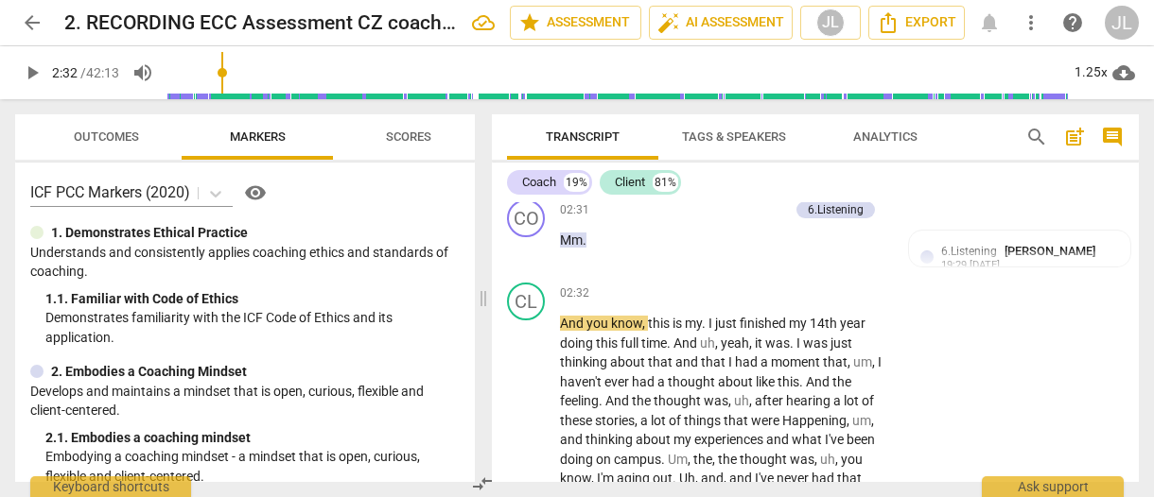
scroll to position [1943, 0]
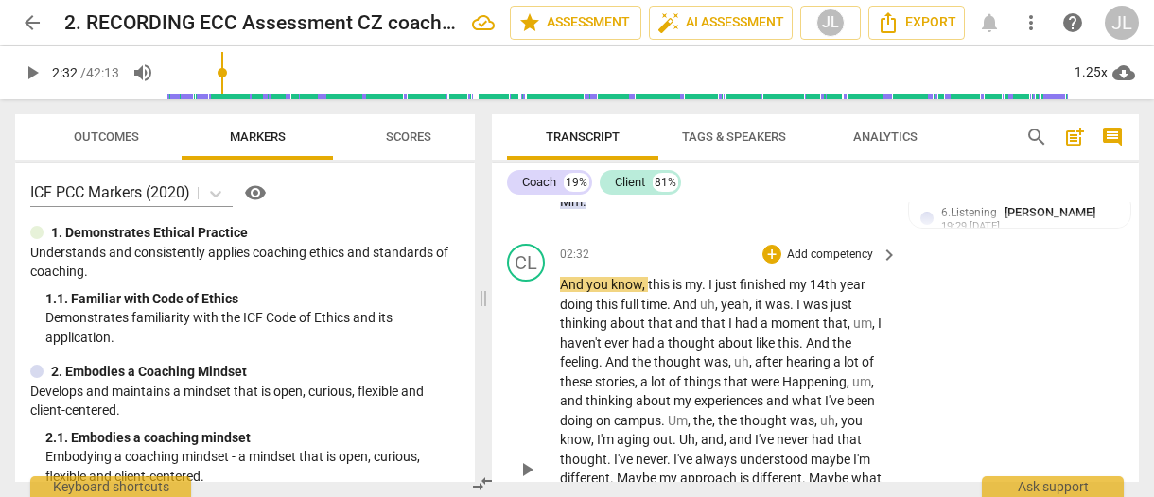
click at [528, 459] on span "play_arrow" at bounding box center [526, 470] width 23 height 23
click at [528, 459] on span "pause" at bounding box center [526, 470] width 23 height 23
click at [704, 297] on span "uh" at bounding box center [707, 304] width 15 height 15
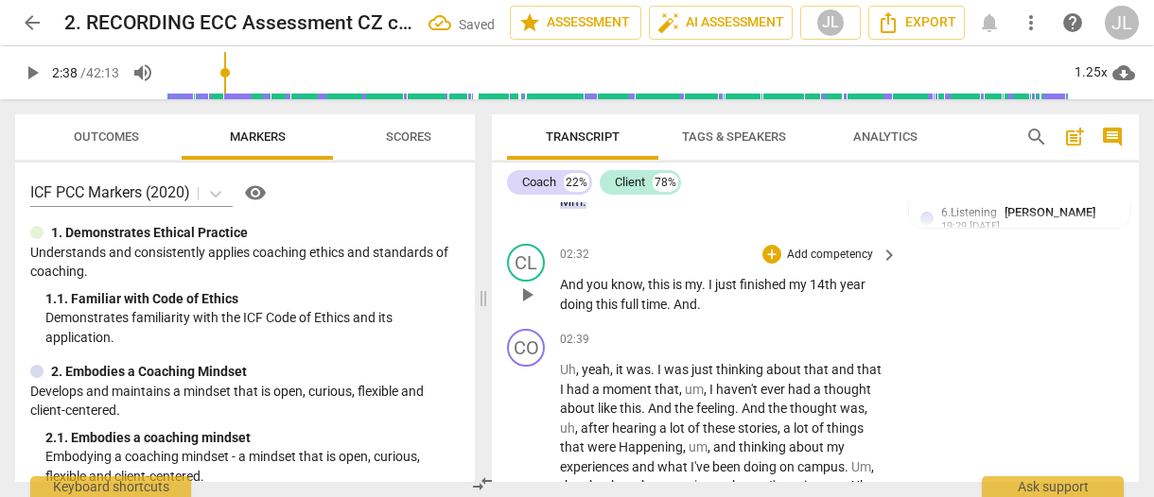
click at [701, 297] on span "." at bounding box center [699, 304] width 4 height 15
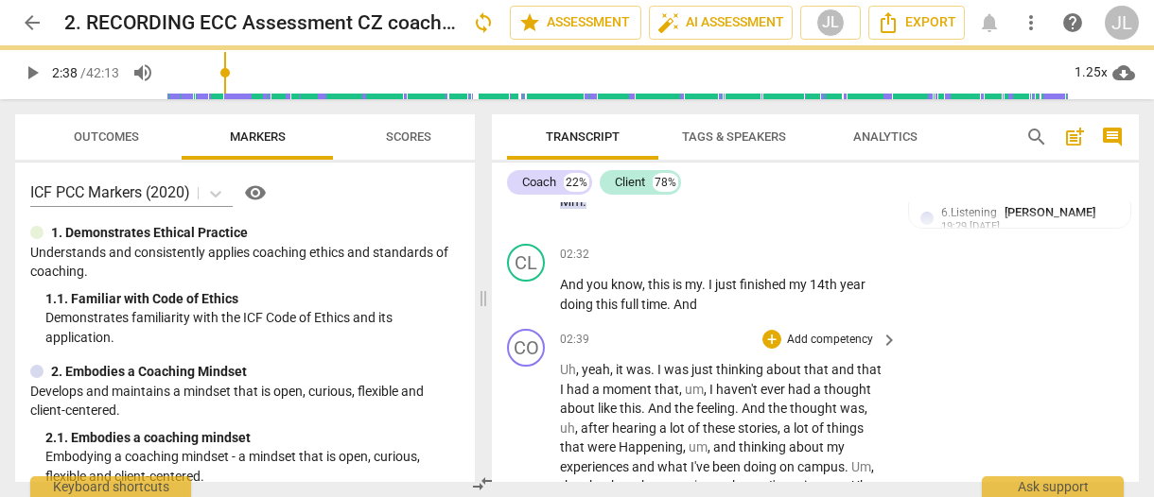
click at [560, 362] on span "Uh" at bounding box center [568, 369] width 16 height 15
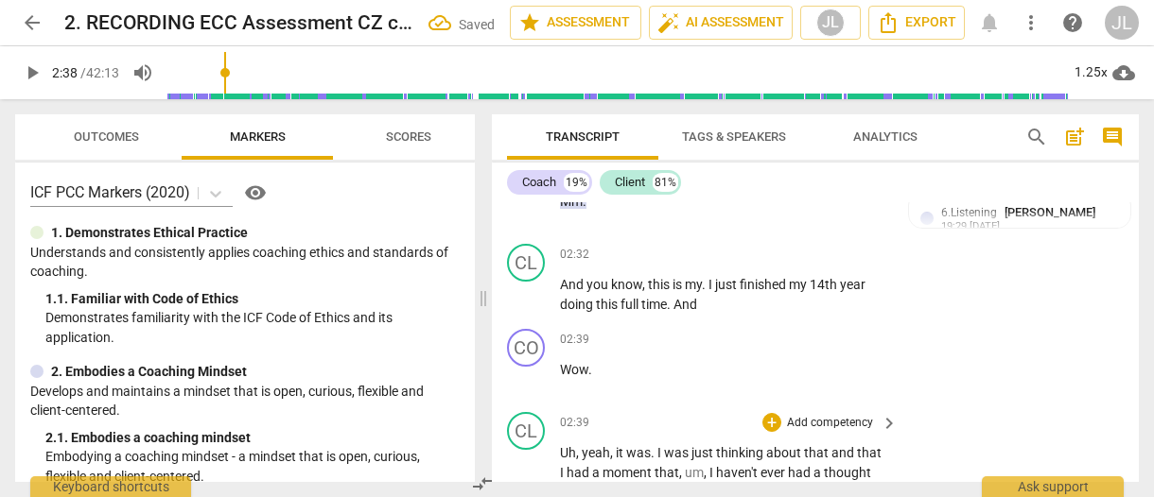
click at [567, 445] on span "Uh" at bounding box center [568, 452] width 16 height 15
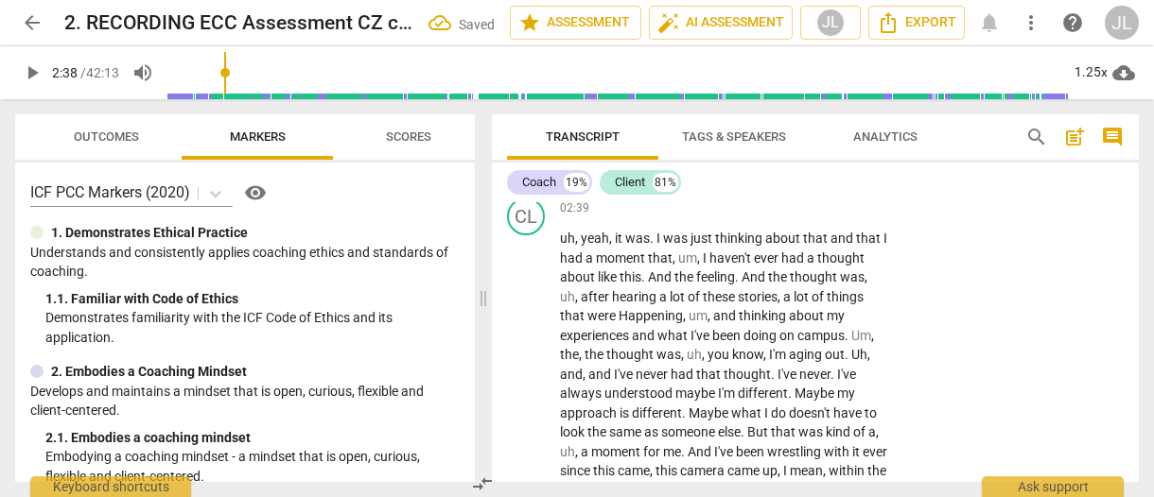
scroll to position [2118, 0]
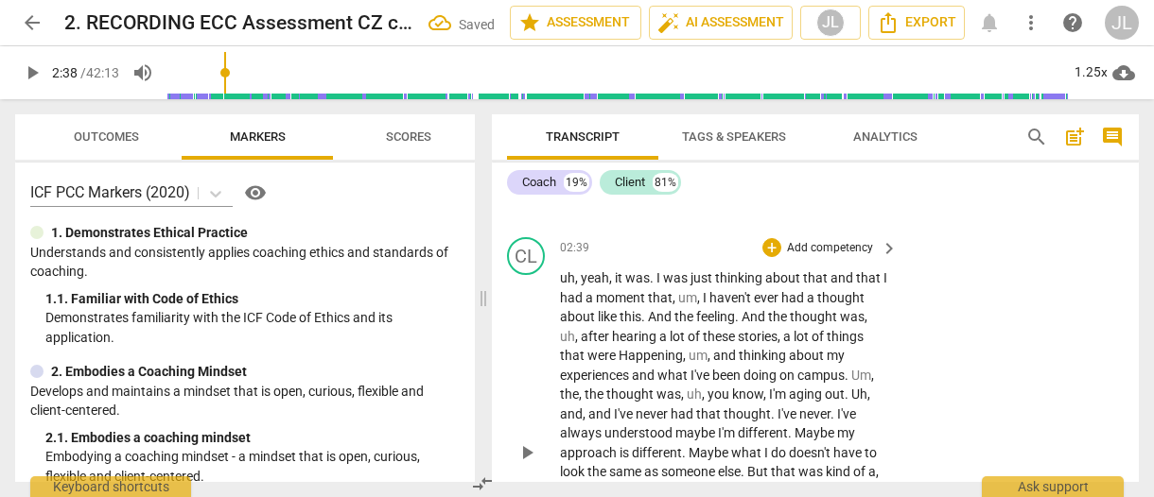
click at [522, 442] on span "play_arrow" at bounding box center [526, 453] width 23 height 23
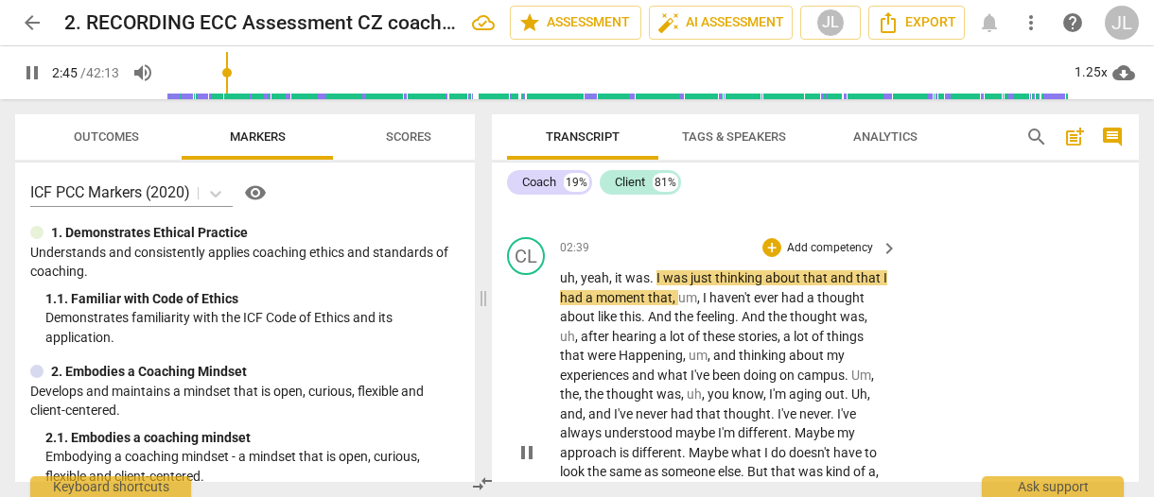
click at [645, 309] on span "." at bounding box center [644, 316] width 7 height 15
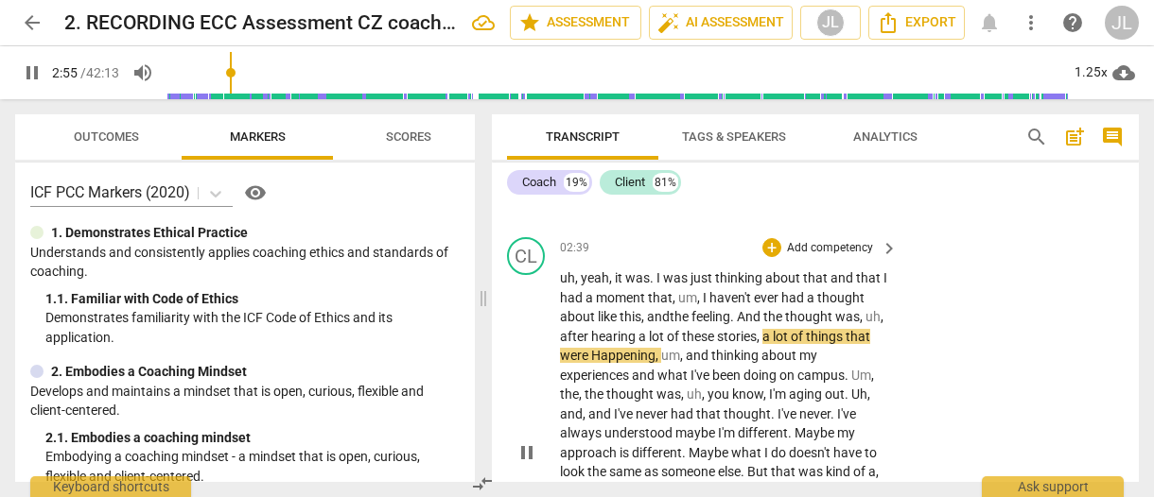
click at [530, 442] on span "pause" at bounding box center [526, 453] width 23 height 23
click at [644, 309] on span "," at bounding box center [644, 316] width 6 height 15
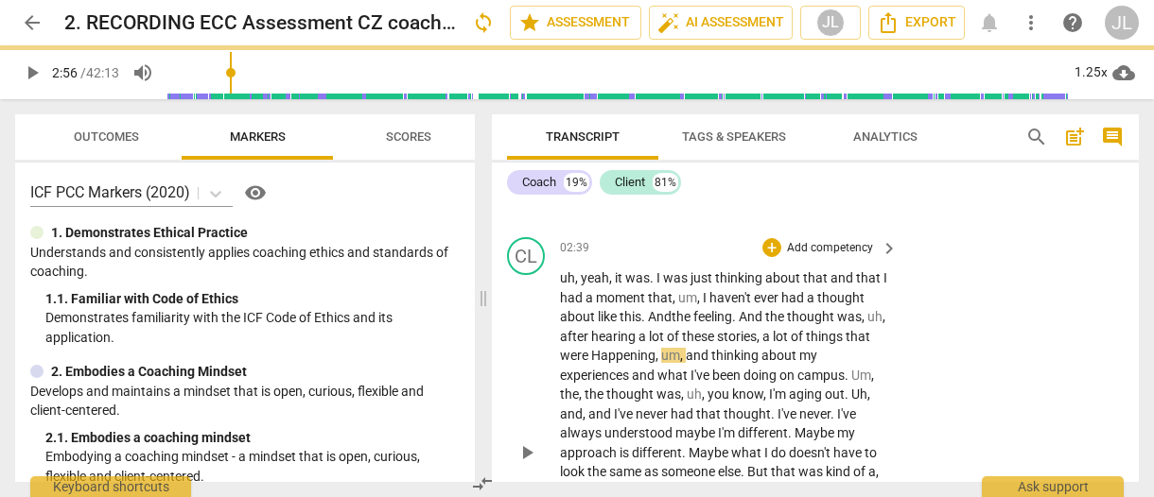
click at [739, 309] on span "." at bounding box center [735, 316] width 7 height 15
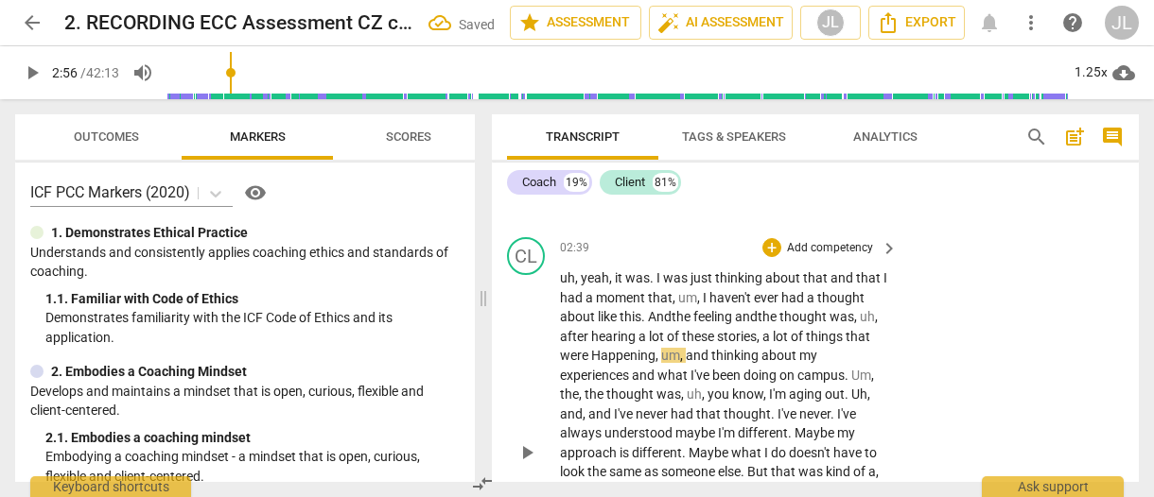
click at [600, 348] on span "Happening" at bounding box center [623, 355] width 64 height 15
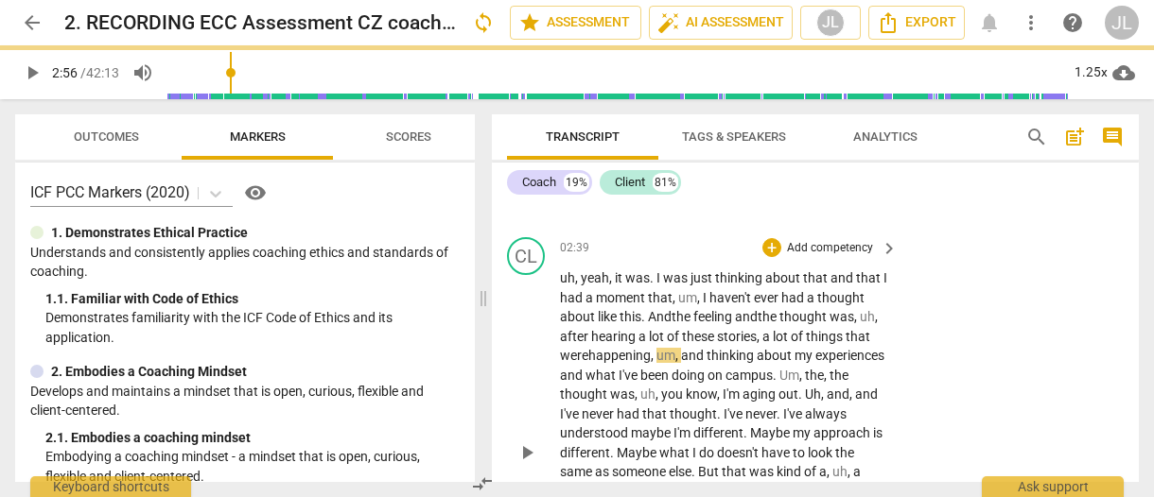
click at [530, 442] on span "play_arrow" at bounding box center [526, 453] width 23 height 23
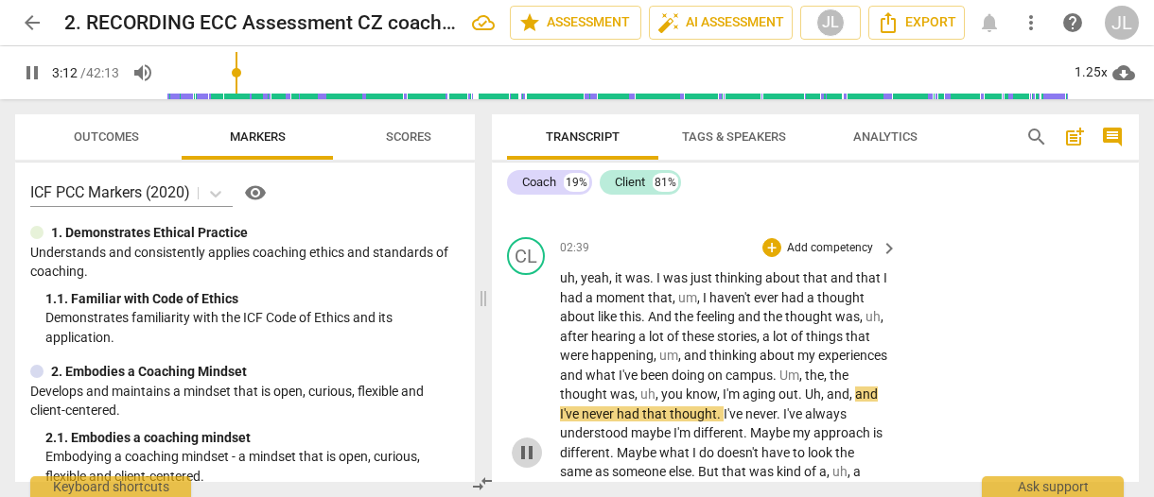
click at [530, 442] on span "pause" at bounding box center [526, 453] width 23 height 23
click at [821, 387] on span "Uh" at bounding box center [813, 394] width 16 height 15
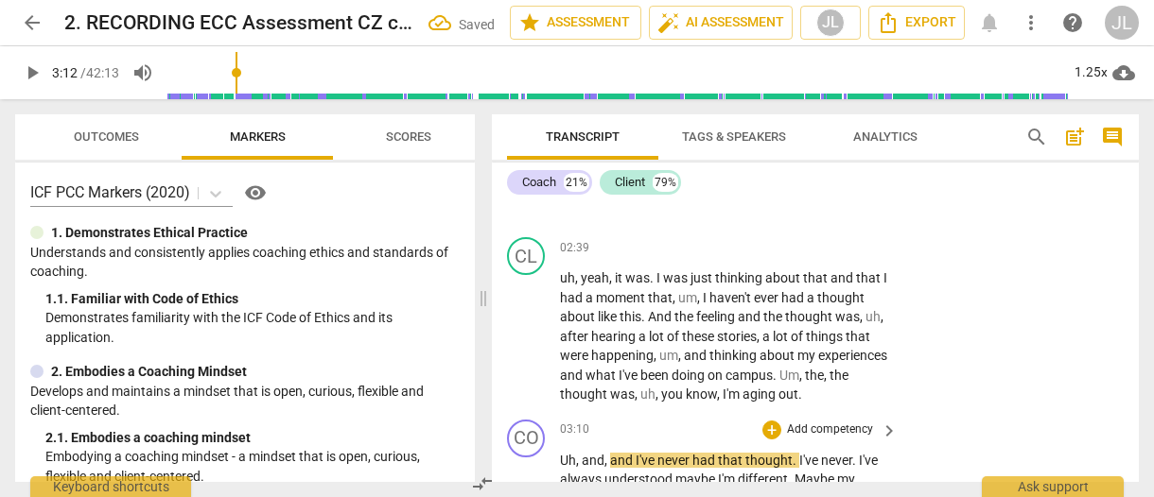
click at [561, 453] on span "Uh" at bounding box center [568, 460] width 16 height 15
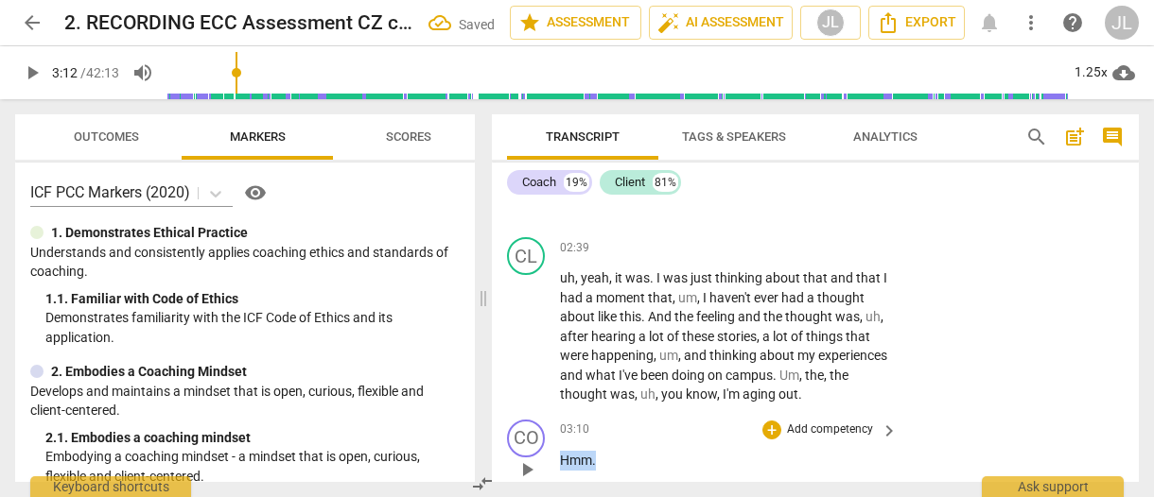
drag, startPoint x: 598, startPoint y: 420, endPoint x: 556, endPoint y: 419, distance: 41.6
click at [556, 419] on div "CO play_arrow pause 03:10 + Add competency keyboard_arrow_right Hmm ." at bounding box center [815, 453] width 647 height 83
click at [609, 394] on div "+" at bounding box center [612, 397] width 19 height 19
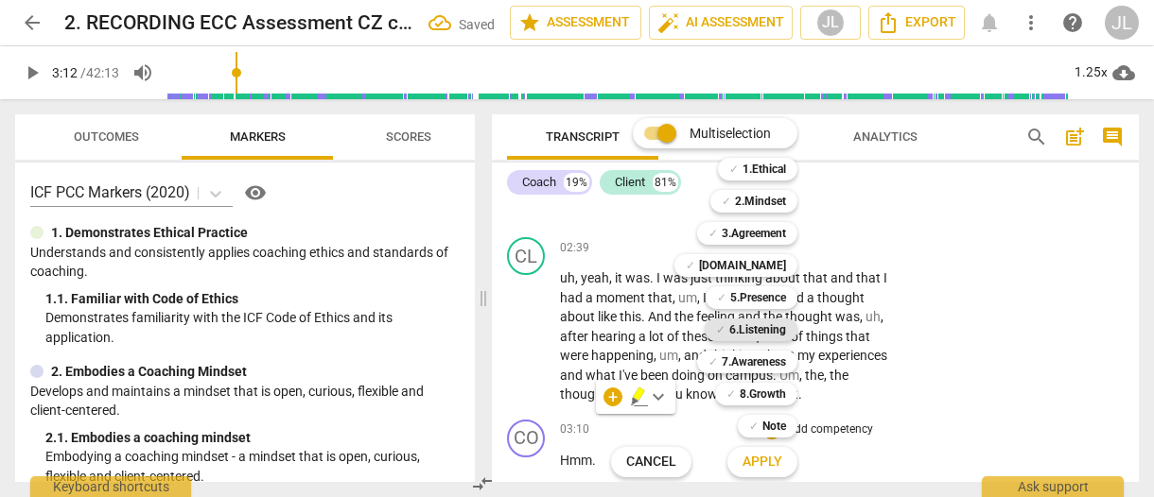
click at [777, 322] on b "6.Listening" at bounding box center [757, 330] width 57 height 23
click at [763, 458] on span "Apply" at bounding box center [762, 462] width 40 height 19
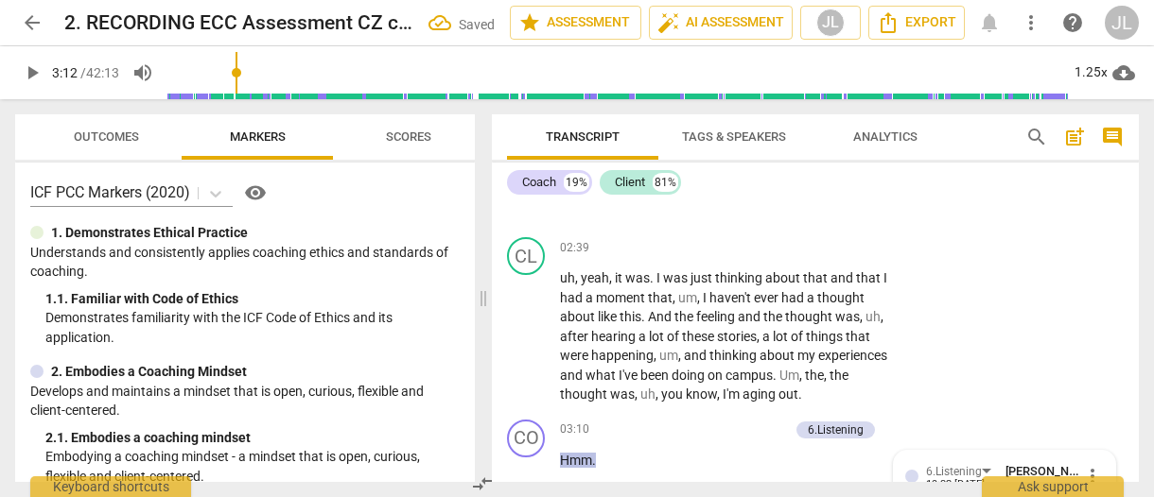
scroll to position [2437, 0]
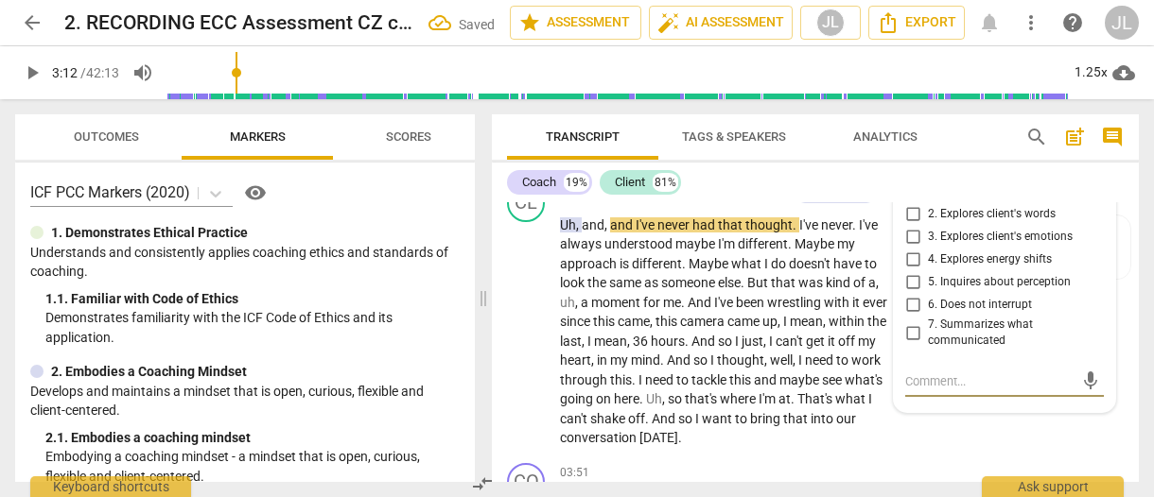
click at [910, 294] on input "6. Does not interrupt" at bounding box center [912, 305] width 30 height 23
click at [1048, 456] on div "CO play_arrow pause 03:51 + Add competency keyboard_arrow_right Okay , so , so …" at bounding box center [815, 498] width 647 height 85
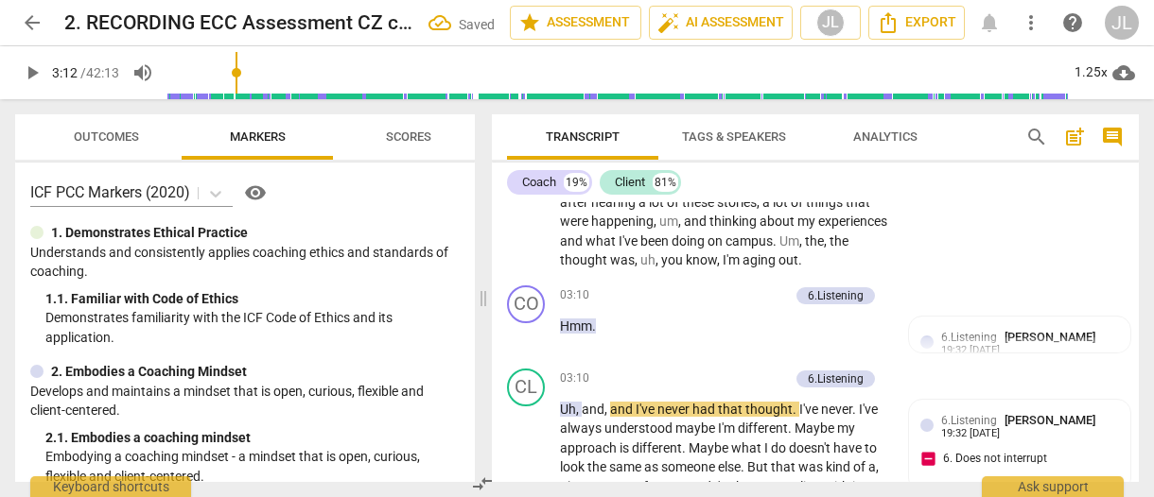
scroll to position [2292, 0]
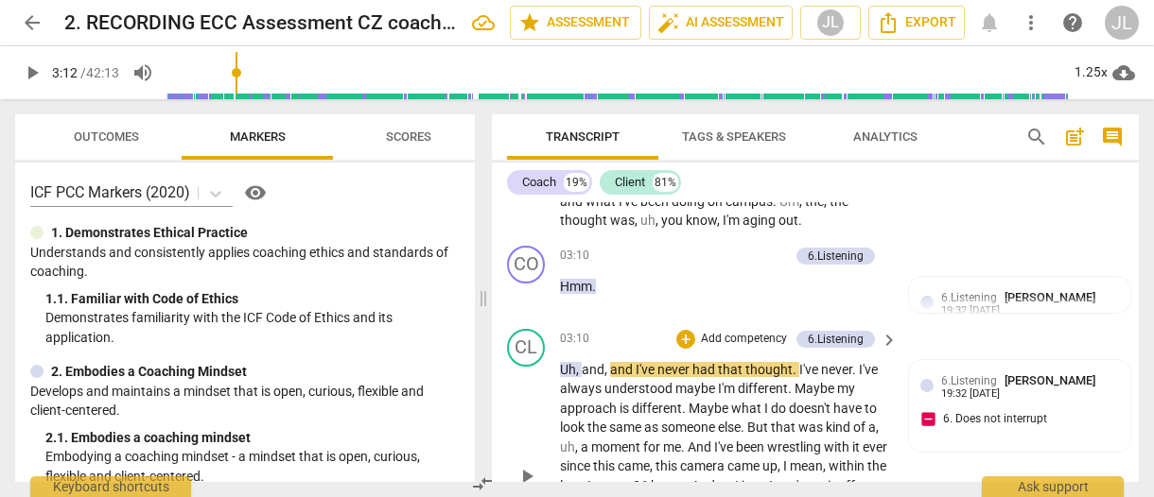
click at [793, 362] on span "." at bounding box center [795, 369] width 7 height 15
click at [852, 362] on span "." at bounding box center [848, 369] width 7 height 15
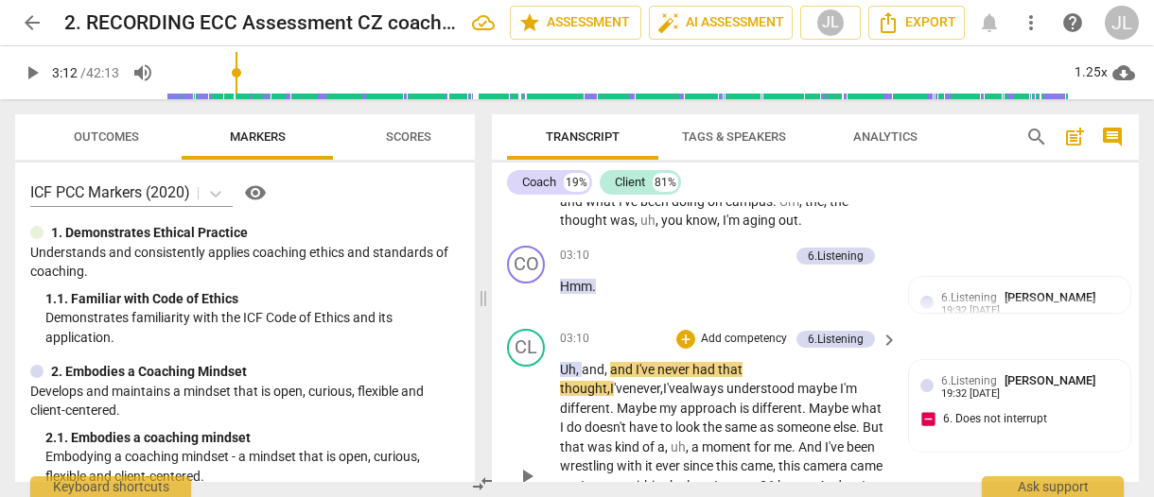
click at [532, 465] on span "play_arrow" at bounding box center [526, 476] width 23 height 23
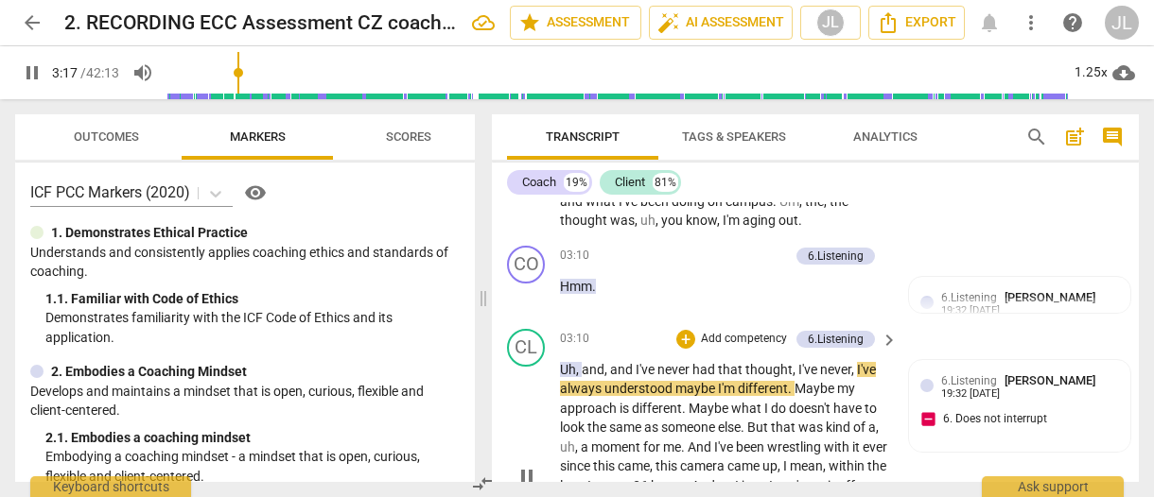
click at [535, 465] on span "pause" at bounding box center [526, 476] width 23 height 23
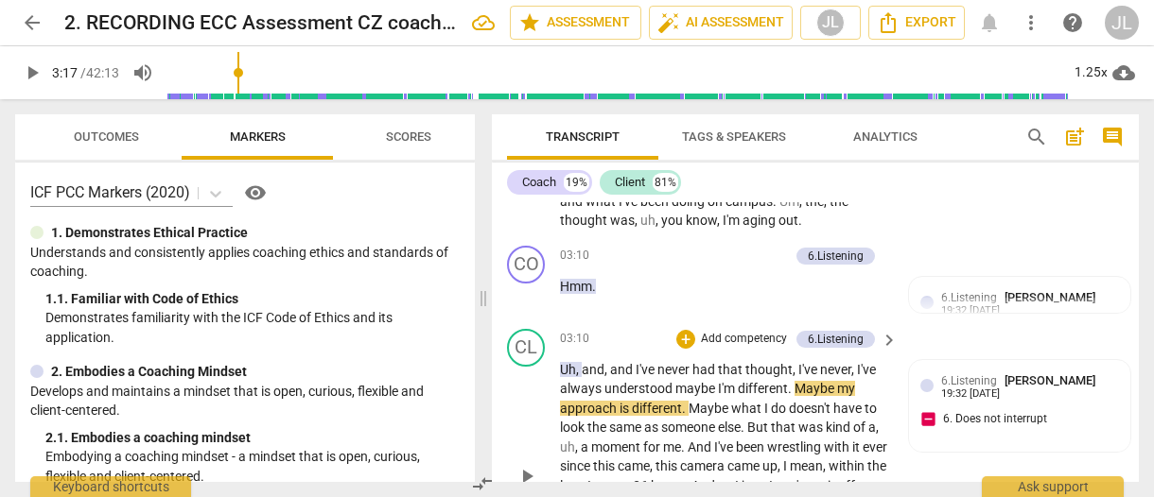
click at [604, 362] on span "," at bounding box center [607, 369] width 6 height 15
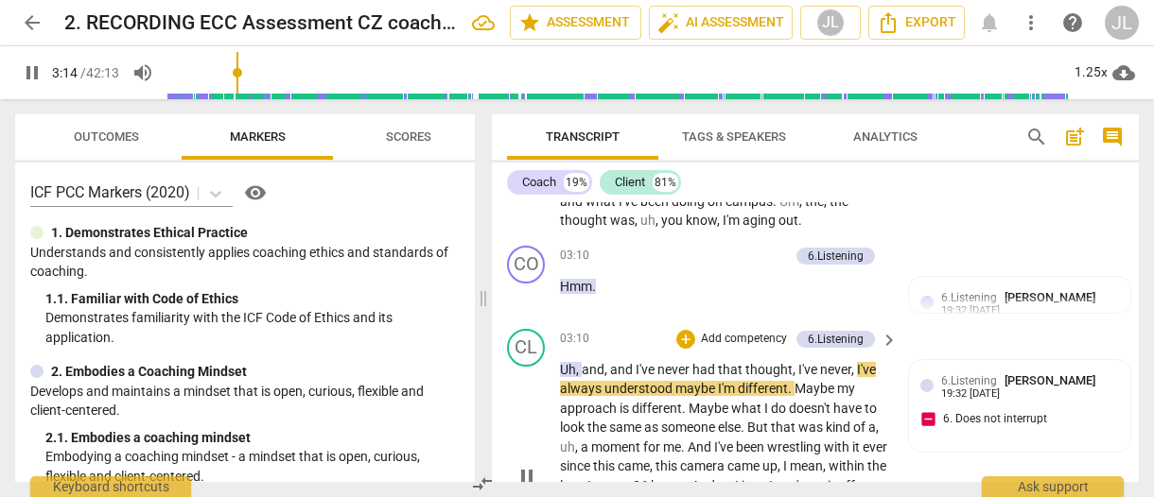
click at [530, 465] on span "pause" at bounding box center [526, 476] width 23 height 23
click at [794, 362] on span "," at bounding box center [795, 369] width 6 height 15
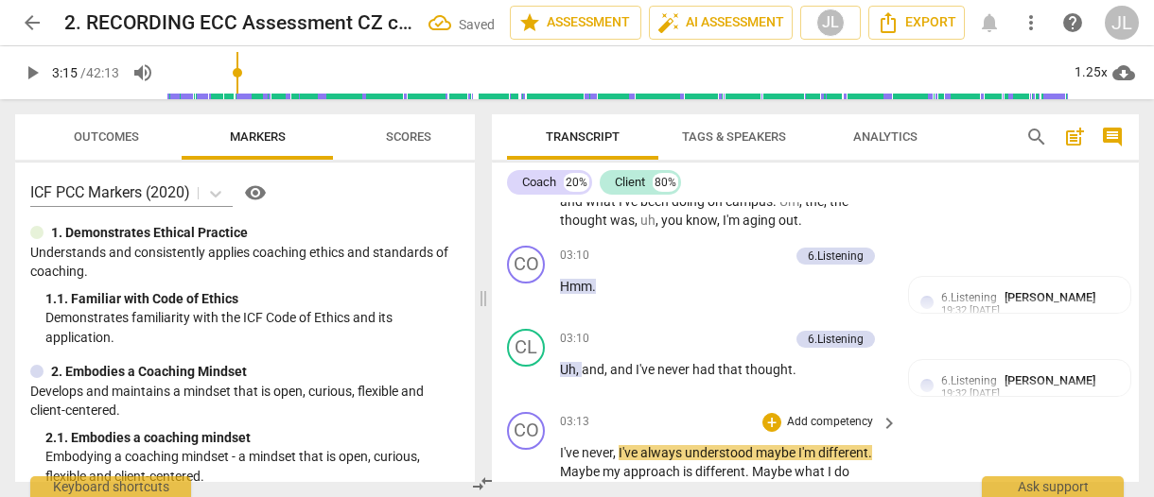
click at [560, 445] on span "I've" at bounding box center [571, 452] width 22 height 15
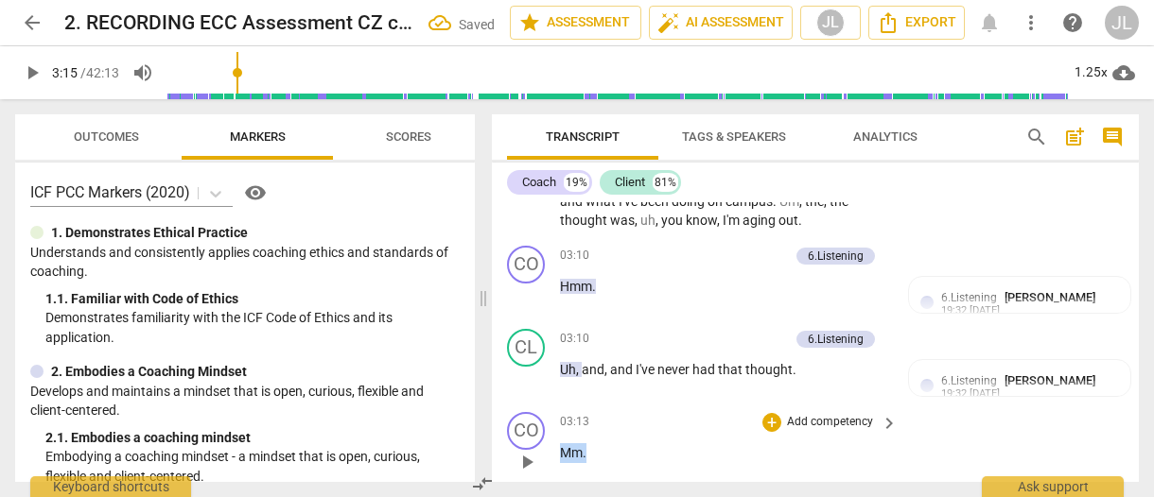
drag, startPoint x: 584, startPoint y: 411, endPoint x: 564, endPoint y: 415, distance: 21.1
click at [564, 443] on p "Mm ." at bounding box center [724, 453] width 328 height 20
click at [600, 388] on div "+" at bounding box center [603, 388] width 19 height 19
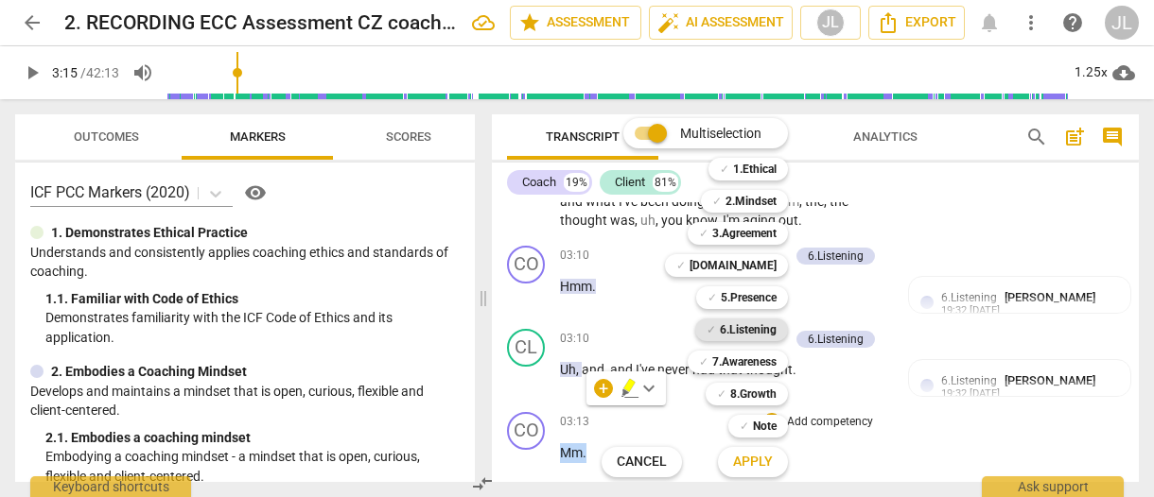
click at [766, 328] on b "6.Listening" at bounding box center [748, 330] width 57 height 23
click at [771, 462] on span "Apply" at bounding box center [753, 462] width 40 height 19
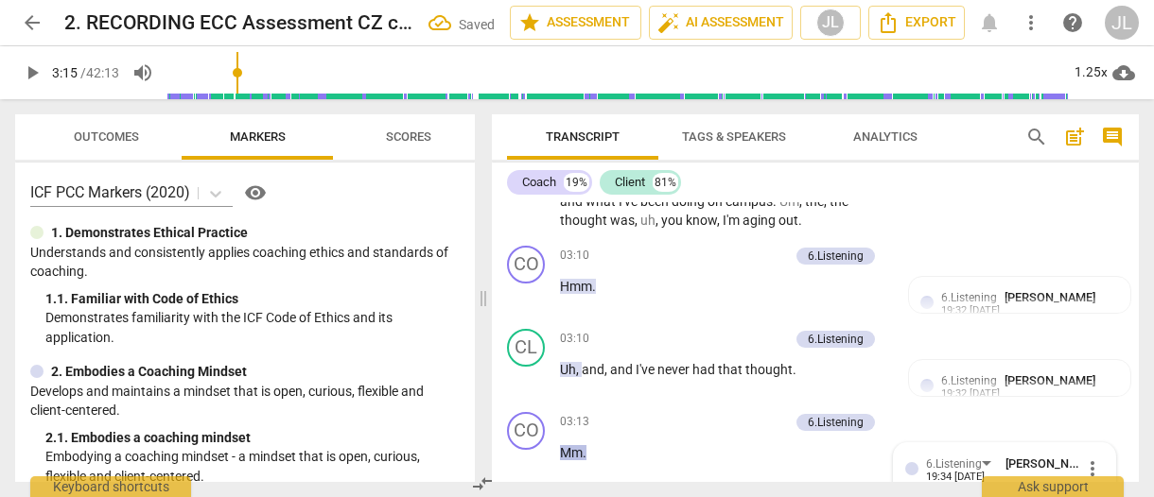
scroll to position [2603, 0]
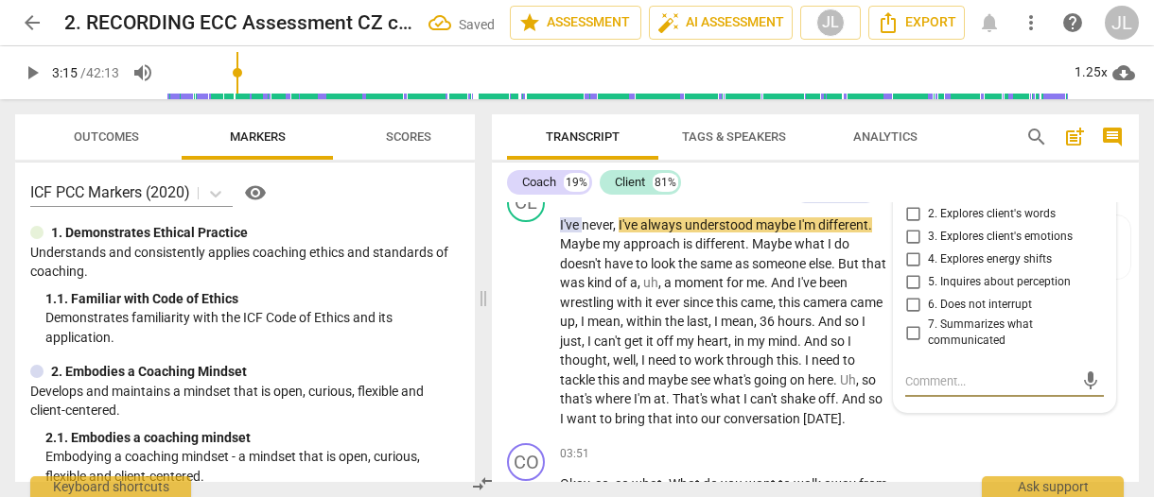
click at [911, 294] on input "6. Does not interrupt" at bounding box center [912, 305] width 30 height 23
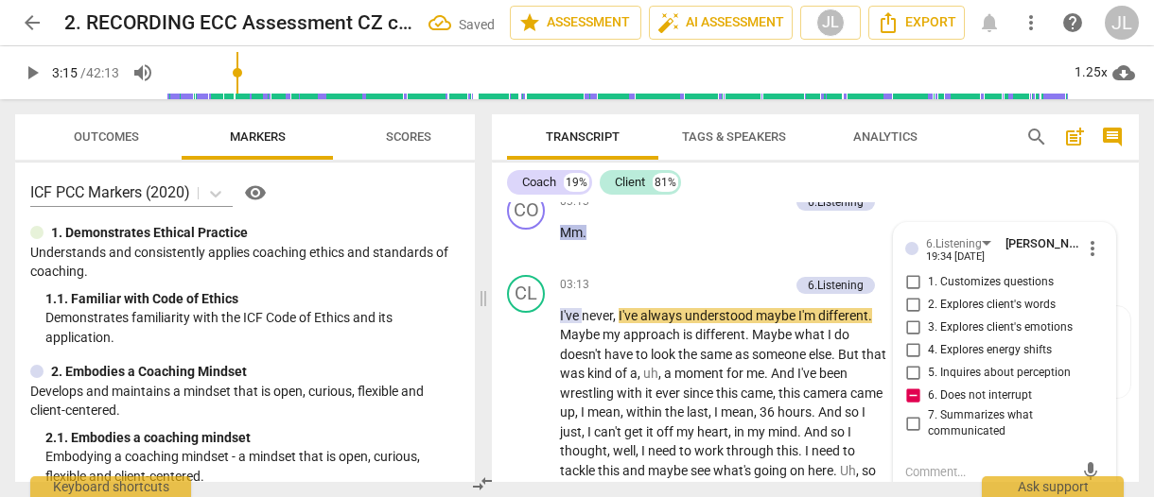
scroll to position [2552, 0]
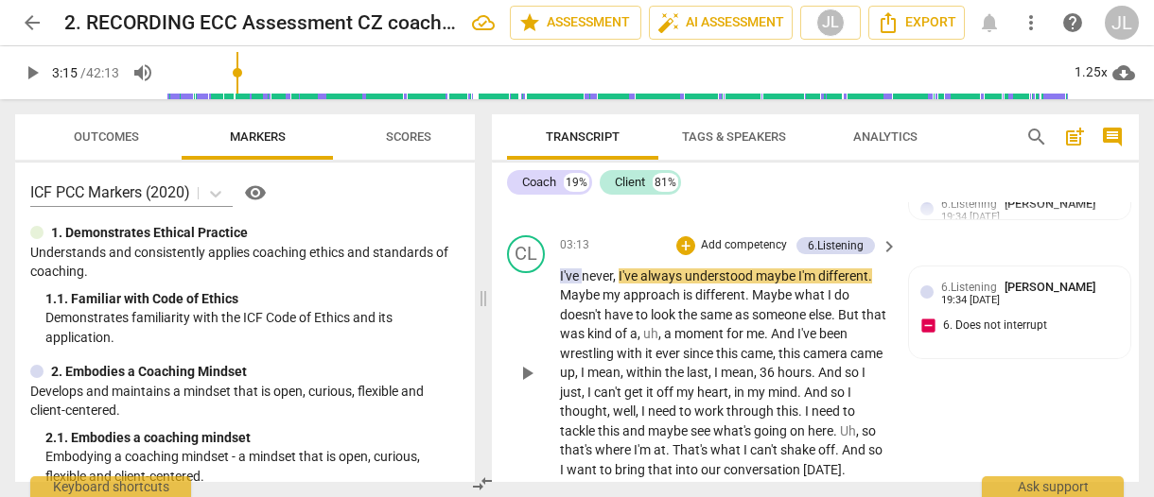
click at [527, 362] on span "play_arrow" at bounding box center [526, 373] width 23 height 23
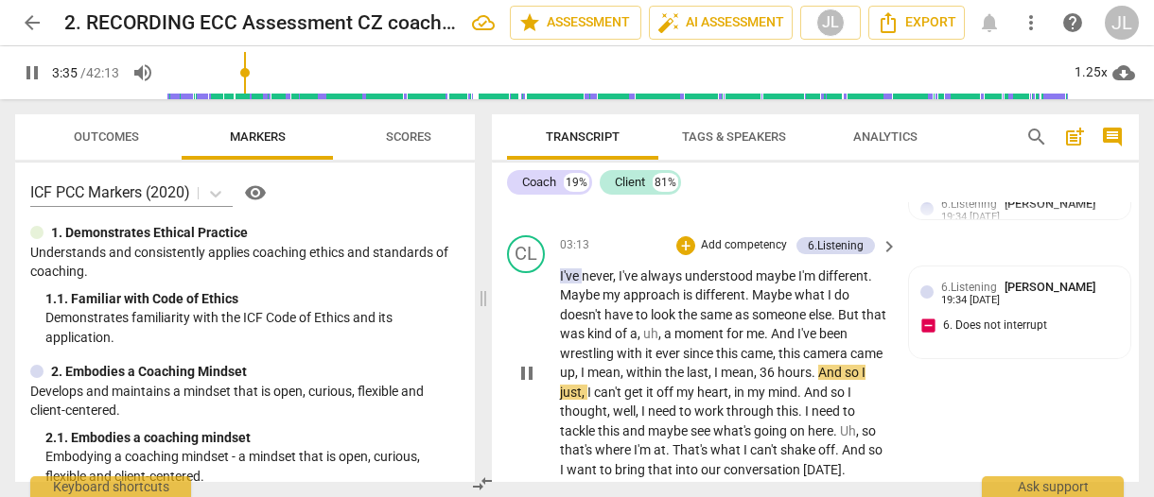
click at [528, 362] on span "pause" at bounding box center [526, 373] width 23 height 23
click at [850, 346] on span "camera" at bounding box center [826, 353] width 47 height 15
click at [575, 365] on span "," at bounding box center [578, 372] width 6 height 15
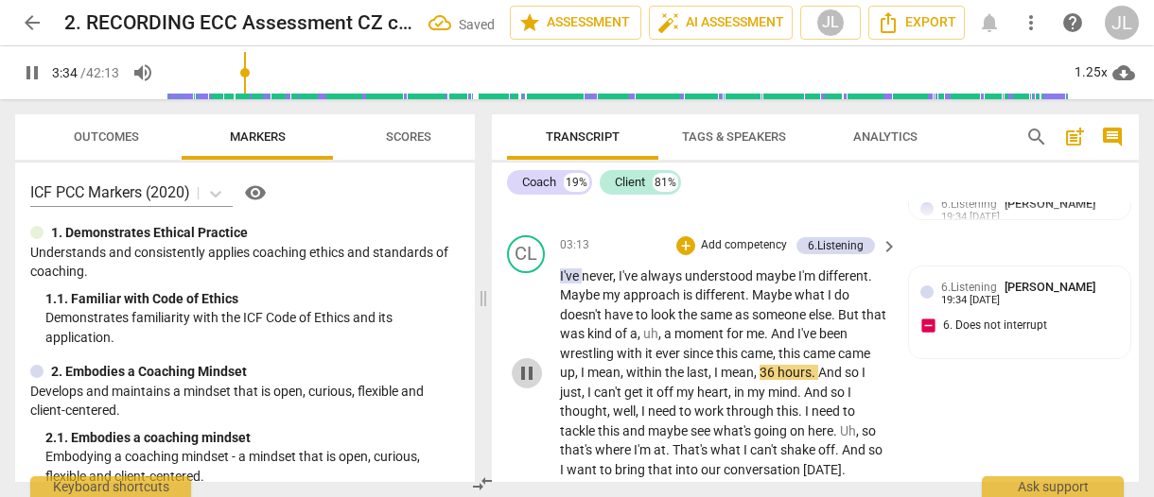
click at [525, 362] on span "pause" at bounding box center [526, 373] width 23 height 23
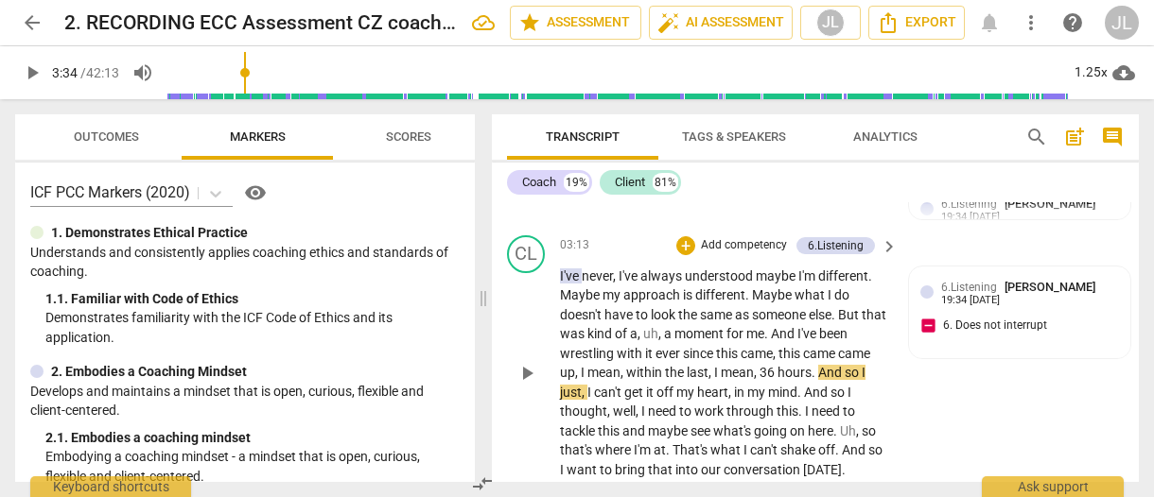
click at [838, 346] on span "came" at bounding box center [820, 353] width 35 height 15
click at [524, 362] on span "play_arrow" at bounding box center [526, 373] width 23 height 23
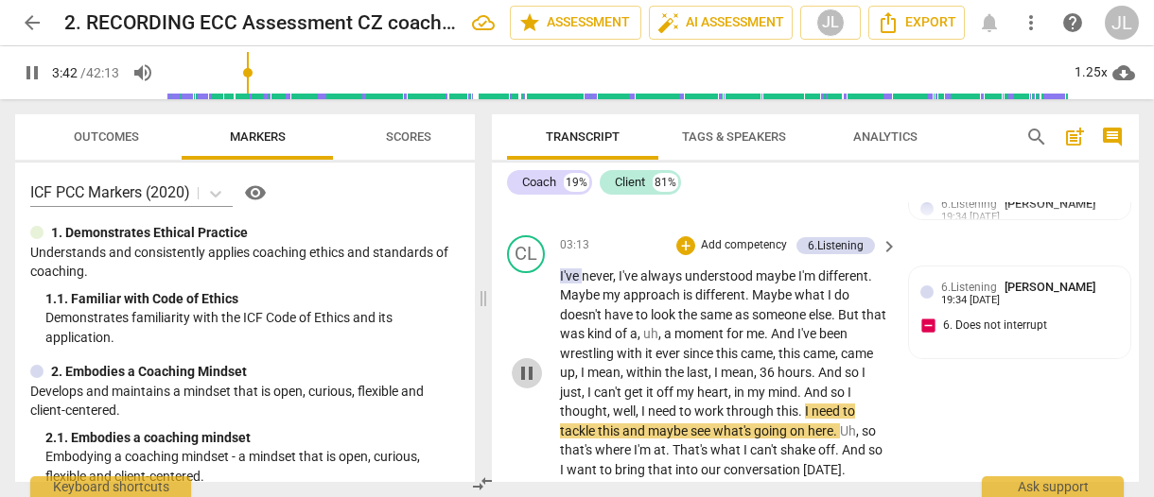
click at [527, 362] on span "pause" at bounding box center [526, 373] width 23 height 23
click at [618, 404] on span "well" at bounding box center [624, 411] width 23 height 15
click at [527, 362] on span "play_arrow" at bounding box center [526, 373] width 23 height 23
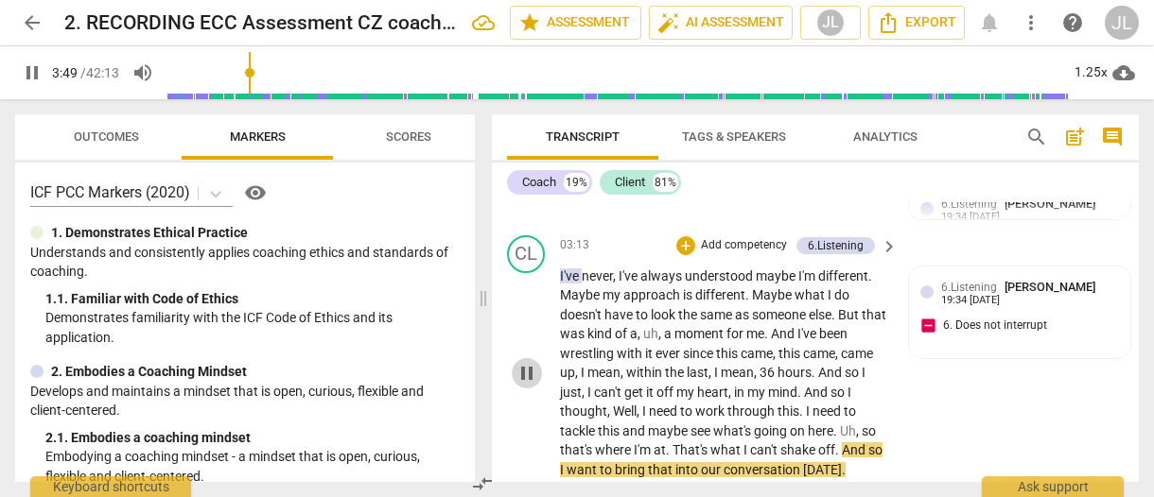
click at [527, 362] on span "pause" at bounding box center [526, 373] width 23 height 23
click at [669, 443] on span "." at bounding box center [669, 450] width 7 height 15
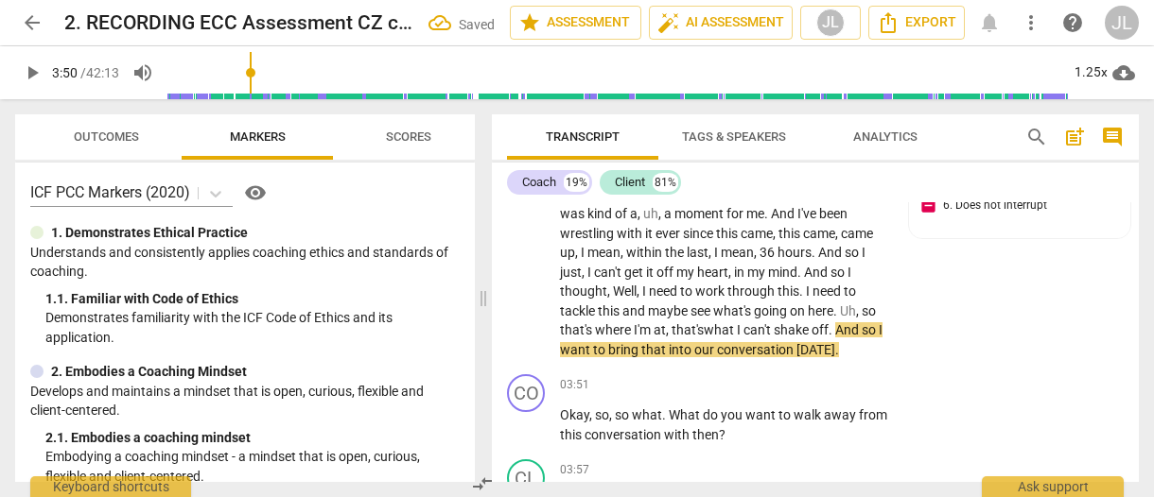
scroll to position [2752, 0]
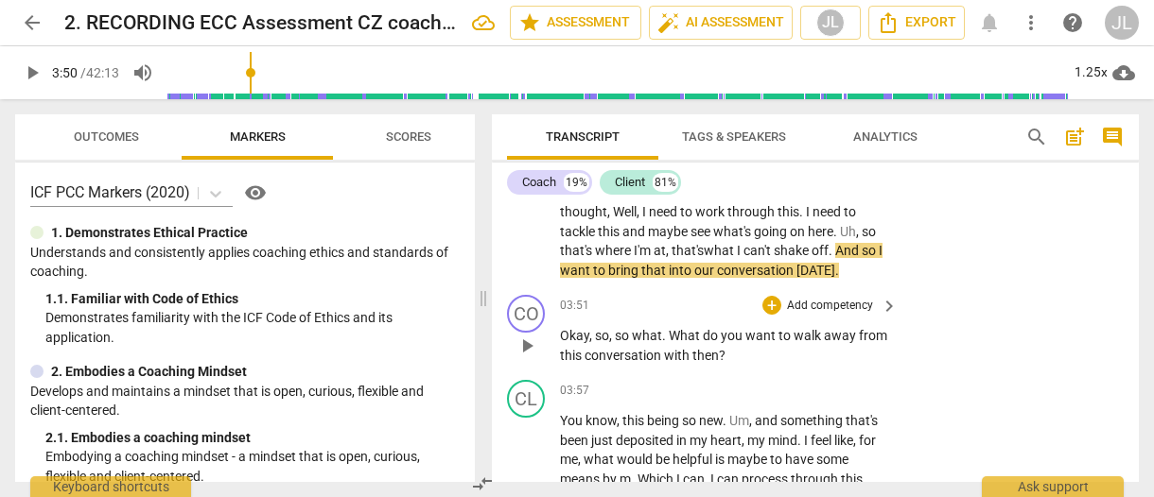
click at [664, 328] on span "." at bounding box center [665, 335] width 7 height 15
click at [530, 335] on span "play_arrow" at bounding box center [526, 346] width 23 height 23
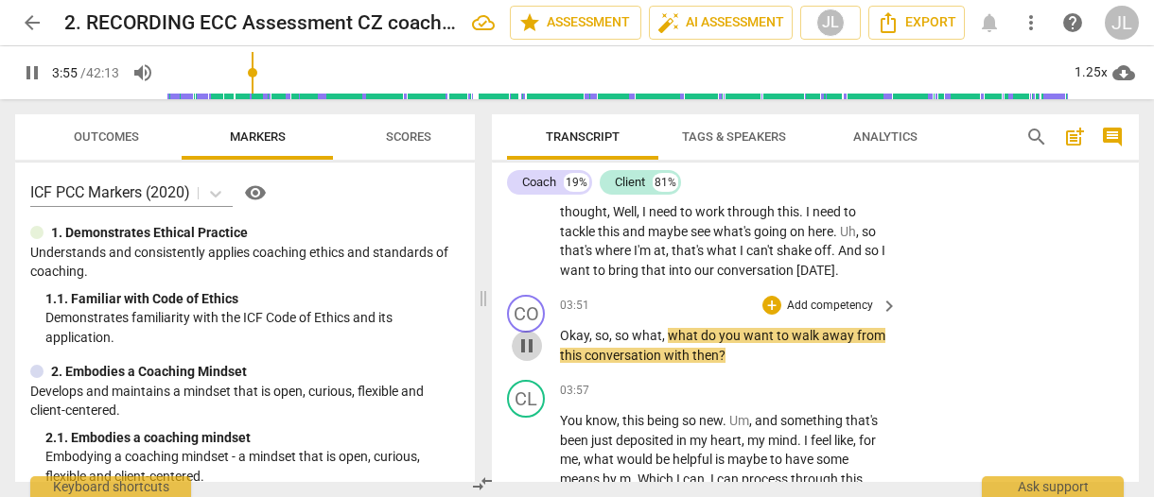
click at [530, 335] on span "pause" at bounding box center [526, 346] width 23 height 23
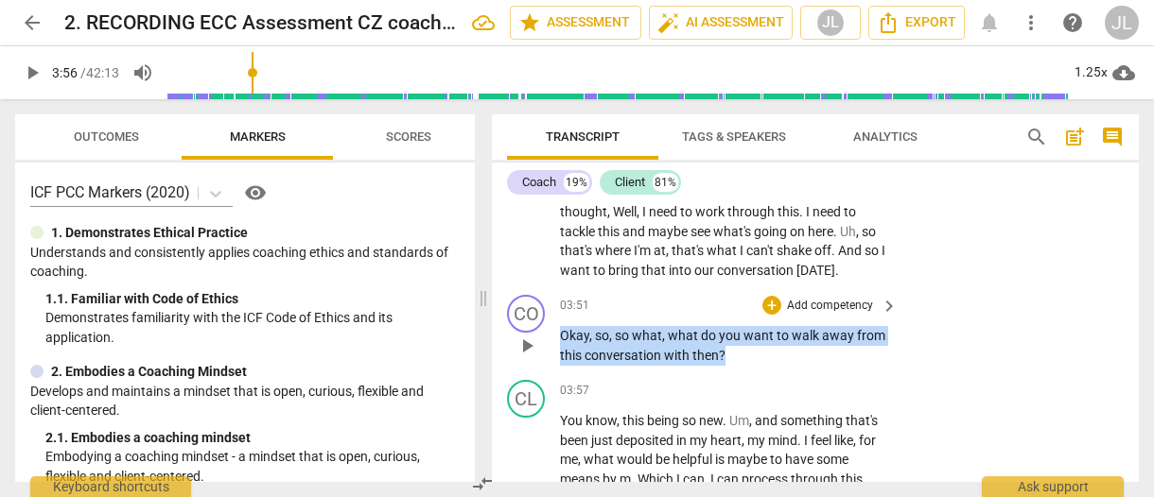
drag, startPoint x: 730, startPoint y: 319, endPoint x: 562, endPoint y: 303, distance: 169.1
click at [562, 326] on p "Okay , so , so what , what do you want to walk away from this conversation with…" at bounding box center [724, 345] width 328 height 39
click at [736, 298] on div "+" at bounding box center [741, 292] width 19 height 19
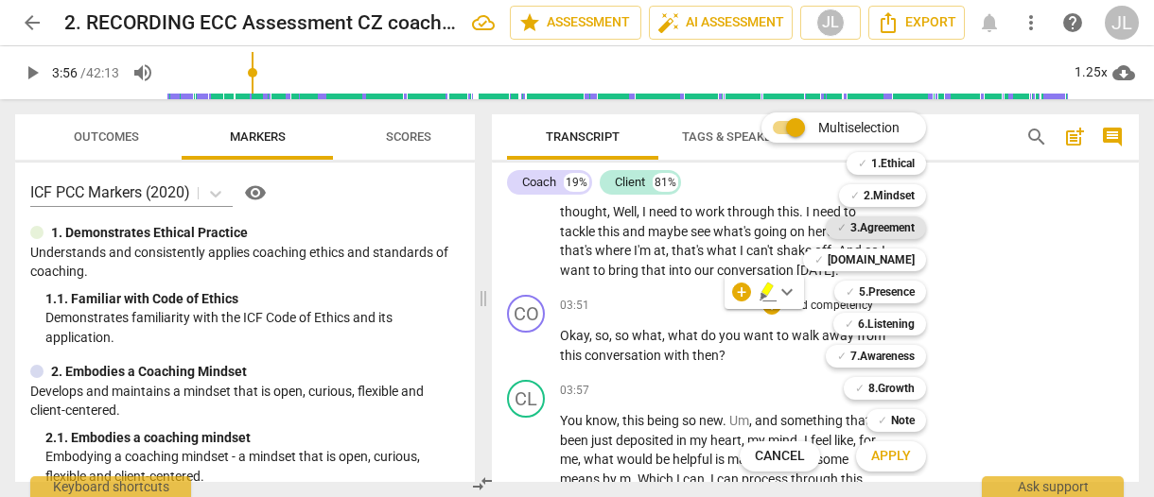
click at [882, 227] on b "3.Agreement" at bounding box center [882, 228] width 64 height 23
click at [896, 287] on b "5.Presence" at bounding box center [887, 292] width 56 height 23
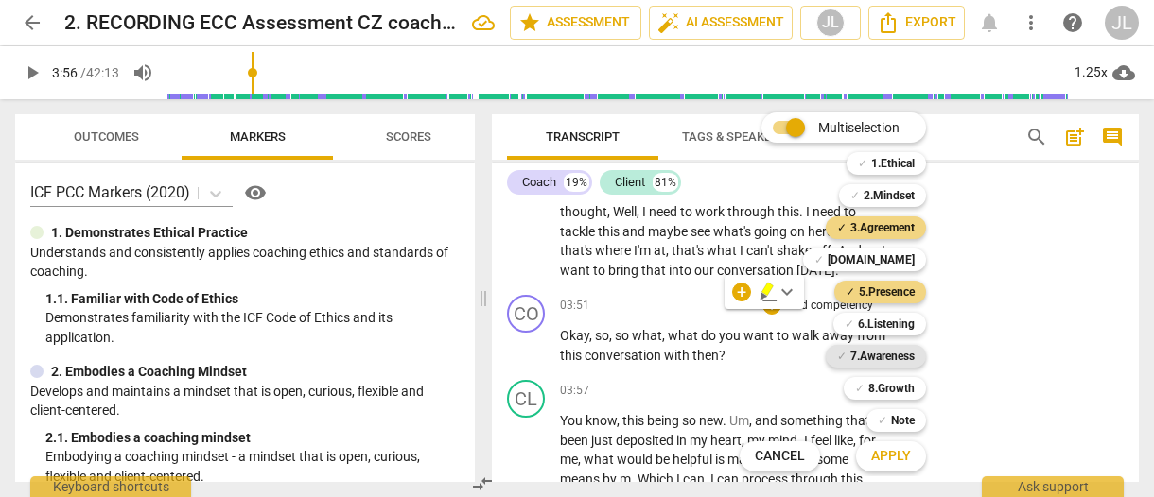
click at [898, 347] on b "7.Awareness" at bounding box center [882, 356] width 64 height 23
click at [905, 457] on span "Apply" at bounding box center [891, 456] width 40 height 19
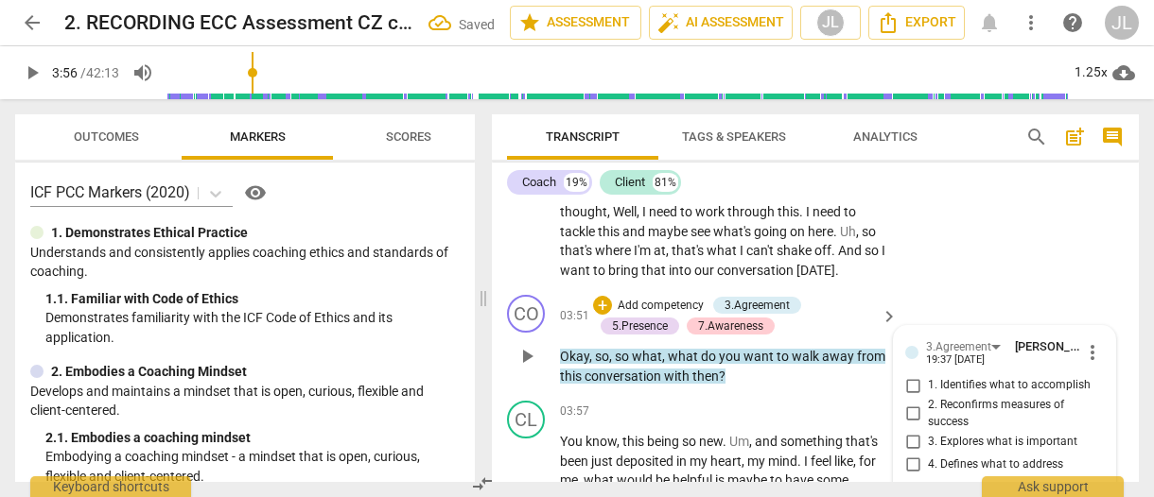
click at [910, 403] on input "2. Reconfirms measures of success" at bounding box center [912, 414] width 30 height 23
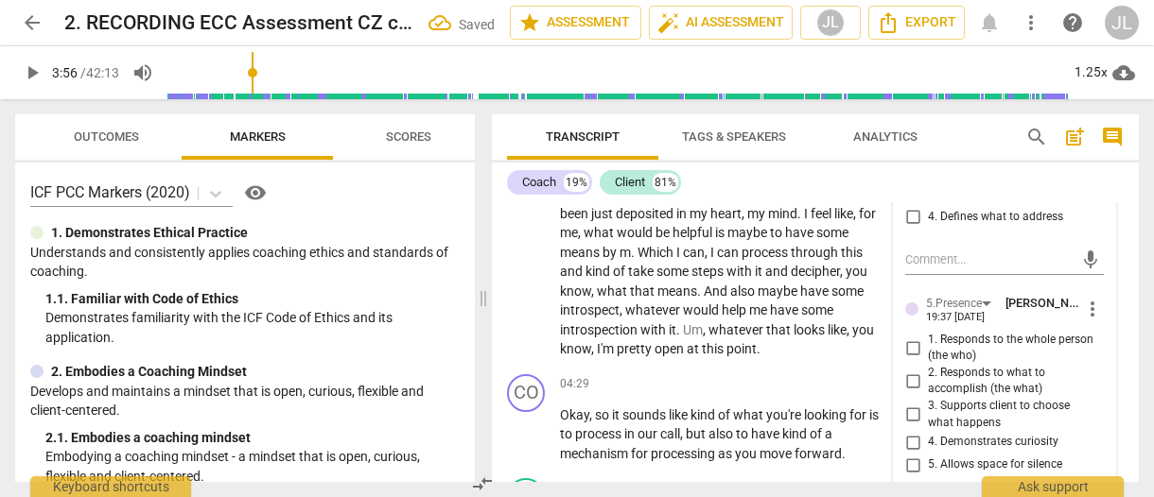
scroll to position [3016, 0]
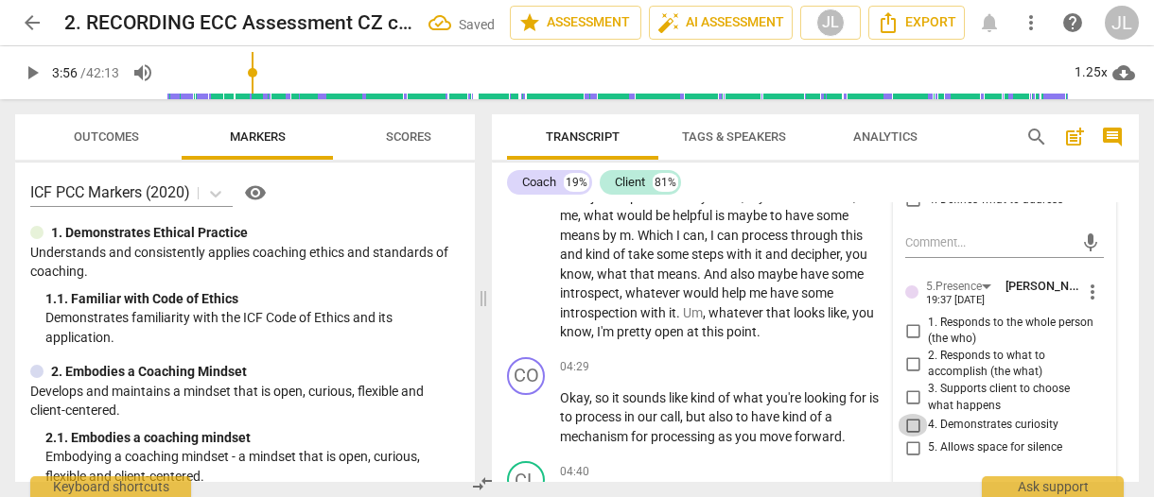
click at [909, 414] on input "4. Demonstrates curiosity" at bounding box center [912, 425] width 30 height 23
click at [1087, 437] on label "5. Allows space for silence" at bounding box center [996, 448] width 199 height 23
click at [928, 437] on input "5. Allows space for silence" at bounding box center [912, 448] width 30 height 23
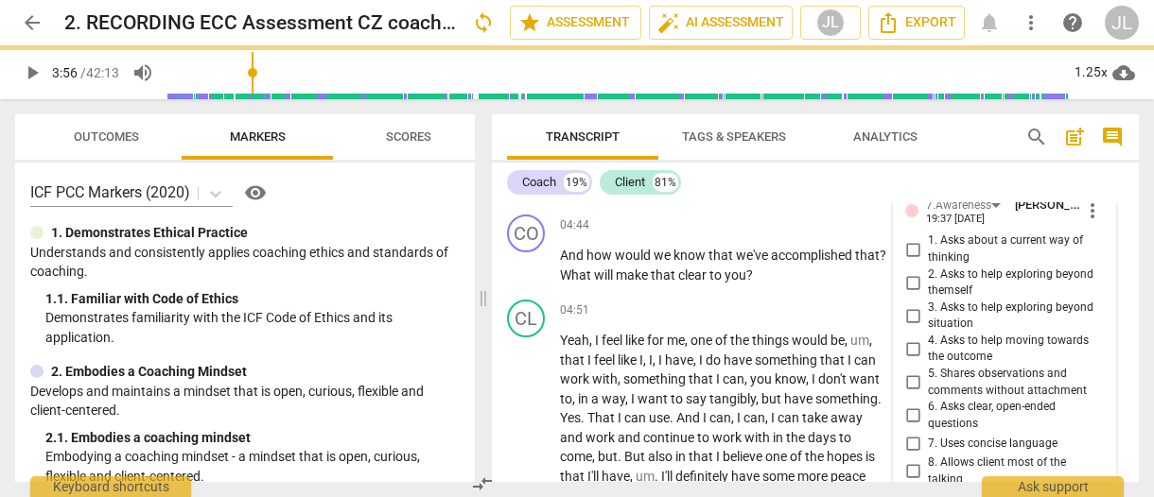
scroll to position [3357, 0]
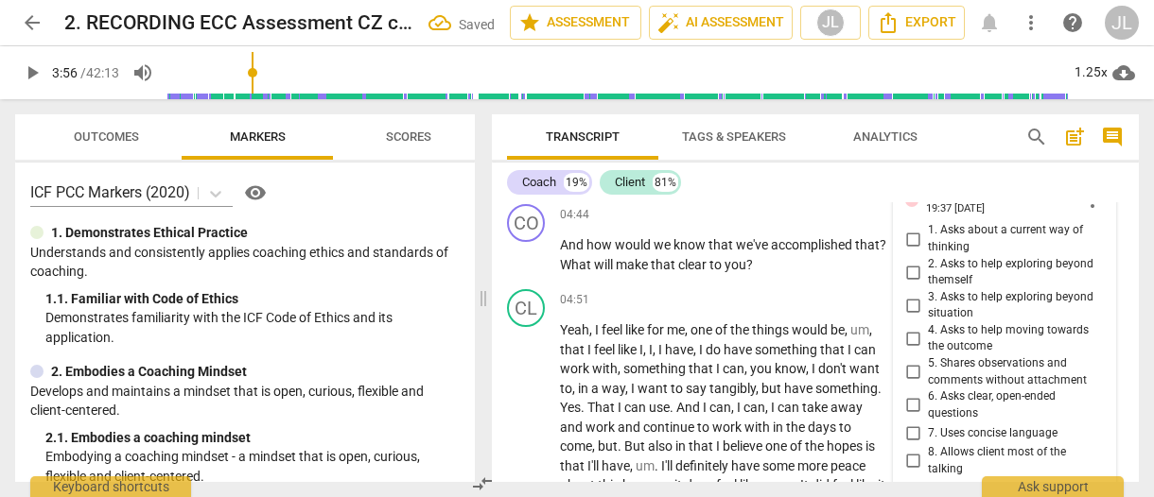
click at [914, 394] on input "6. Asks clear, open-ended questions" at bounding box center [912, 405] width 30 height 23
click at [913, 422] on input "7. Uses concise language" at bounding box center [912, 433] width 30 height 23
click at [505, 133] on div at bounding box center [499, 133] width 15 height 39
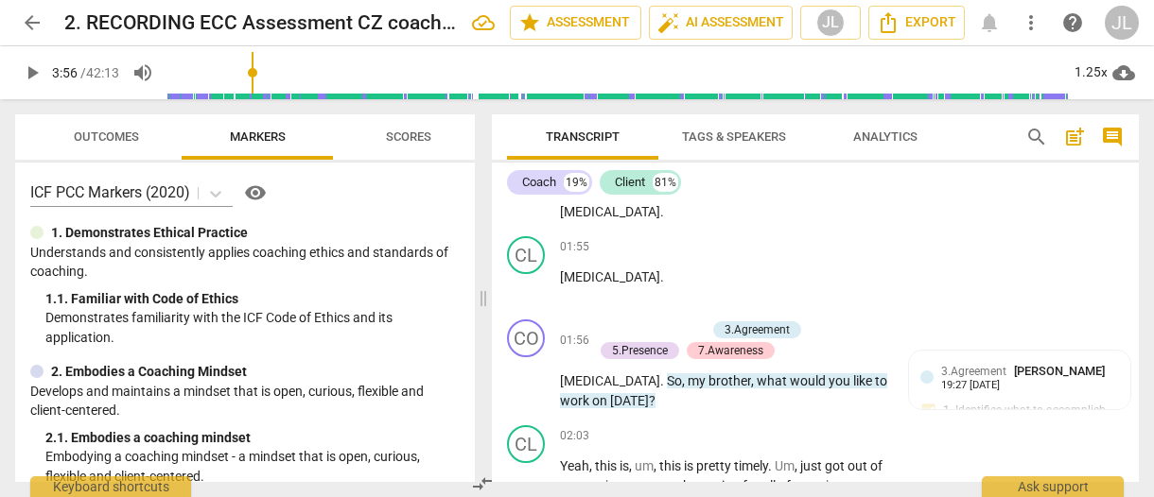
scroll to position [1398, 0]
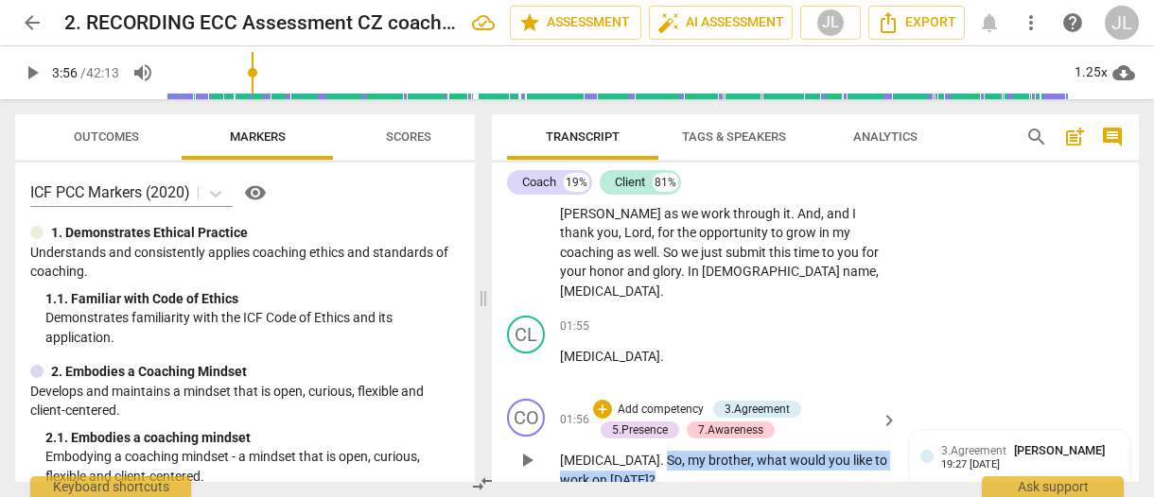
drag, startPoint x: 603, startPoint y: 440, endPoint x: 600, endPoint y: 422, distance: 18.4
click at [600, 451] on p "[MEDICAL_DATA] . So , my brother , what would you like to work on [DATE] ?" at bounding box center [724, 470] width 328 height 39
click at [614, 419] on div "+" at bounding box center [615, 417] width 19 height 19
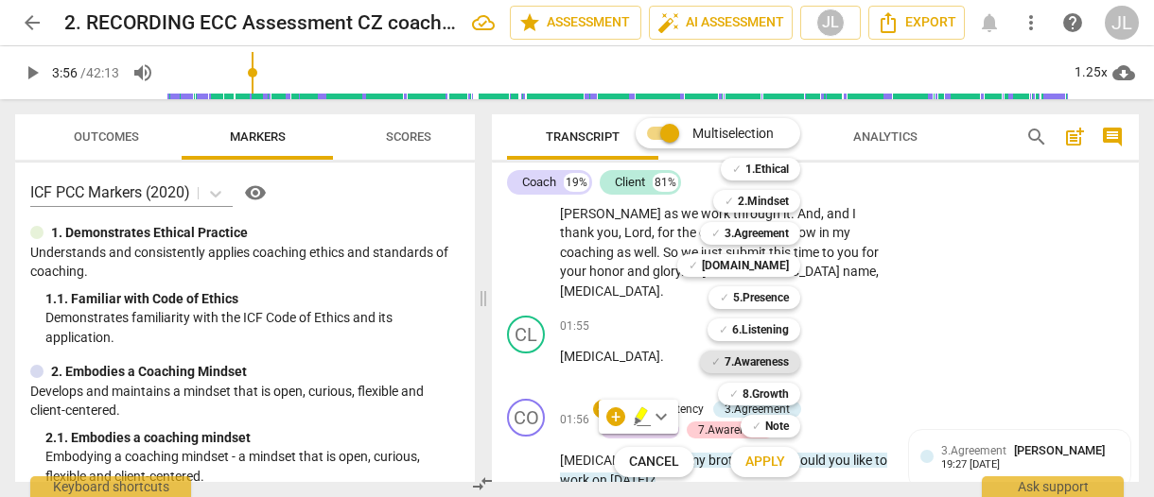
click at [755, 362] on b "7.Awareness" at bounding box center [756, 362] width 64 height 23
click at [763, 459] on span "Apply" at bounding box center [765, 462] width 40 height 19
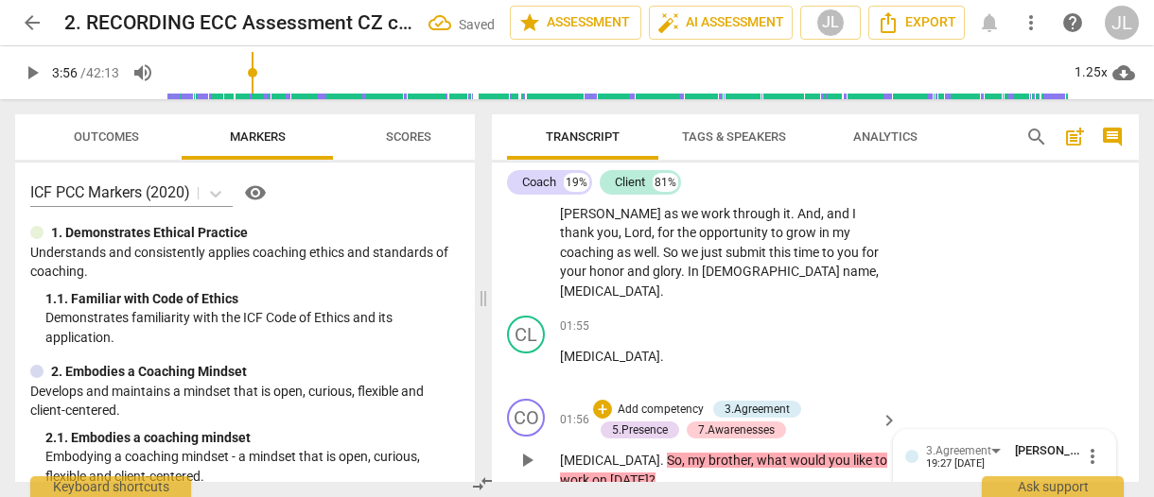
scroll to position [1627, 0]
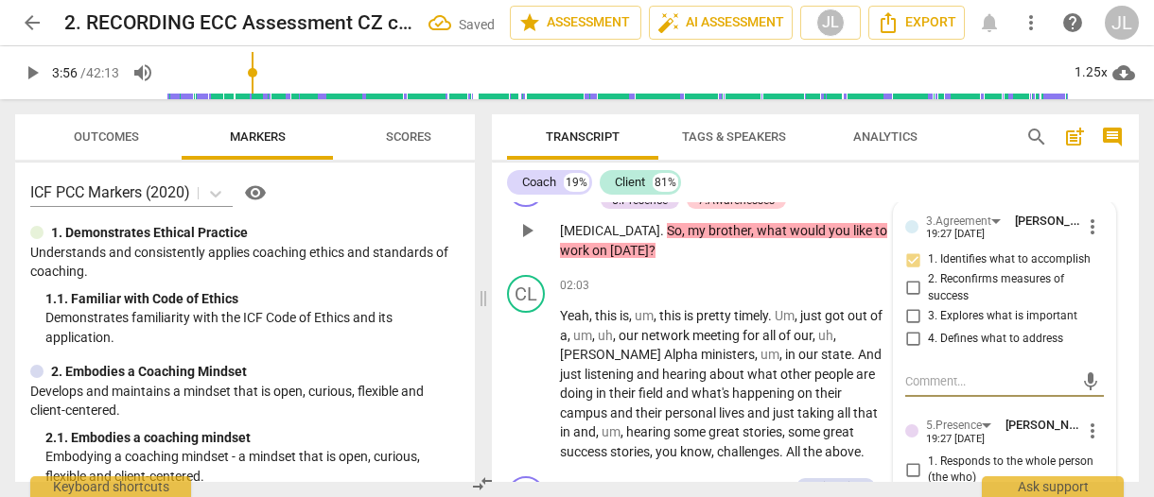
click at [1088, 487] on span "2. Responds to what to accomplish (the what)" at bounding box center [1012, 503] width 168 height 33
click at [928, 492] on input "2. Responds to what to accomplish (the what)" at bounding box center [912, 503] width 30 height 23
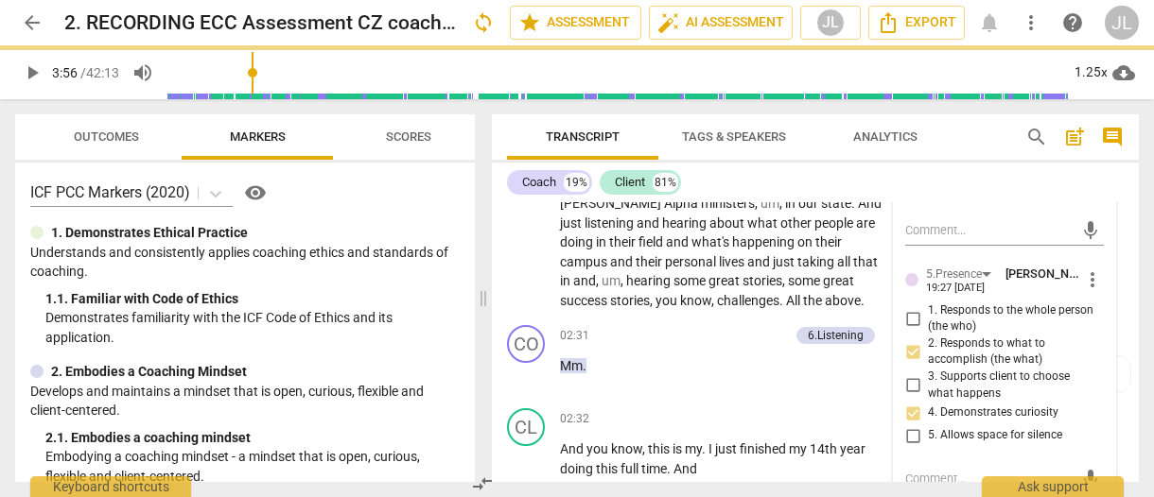
scroll to position [1817, 0]
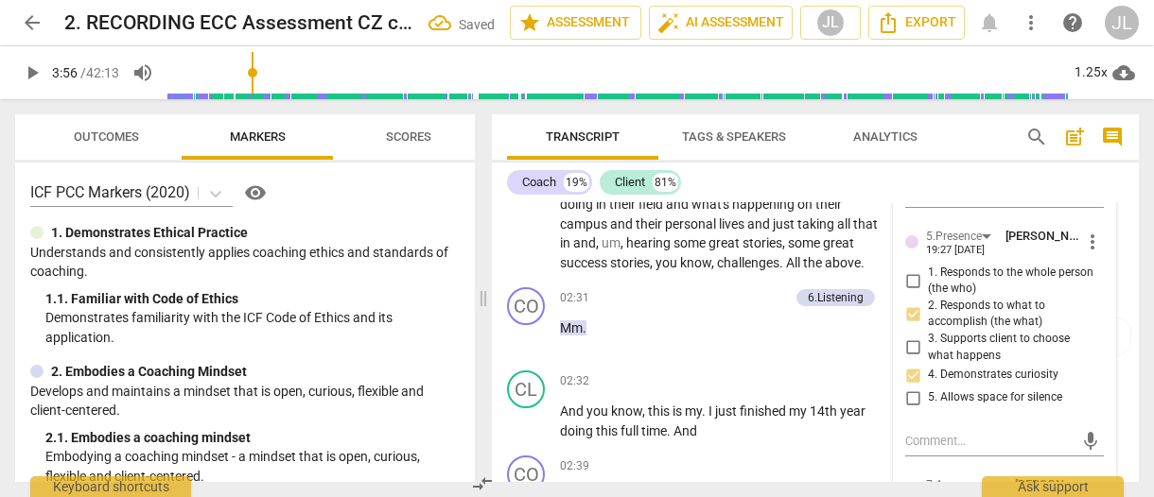
click at [914, 303] on input "2. Responds to what to accomplish (the what)" at bounding box center [912, 314] width 30 height 23
click at [913, 303] on input "2. Responds to what to accomplish (the what)" at bounding box center [912, 314] width 30 height 23
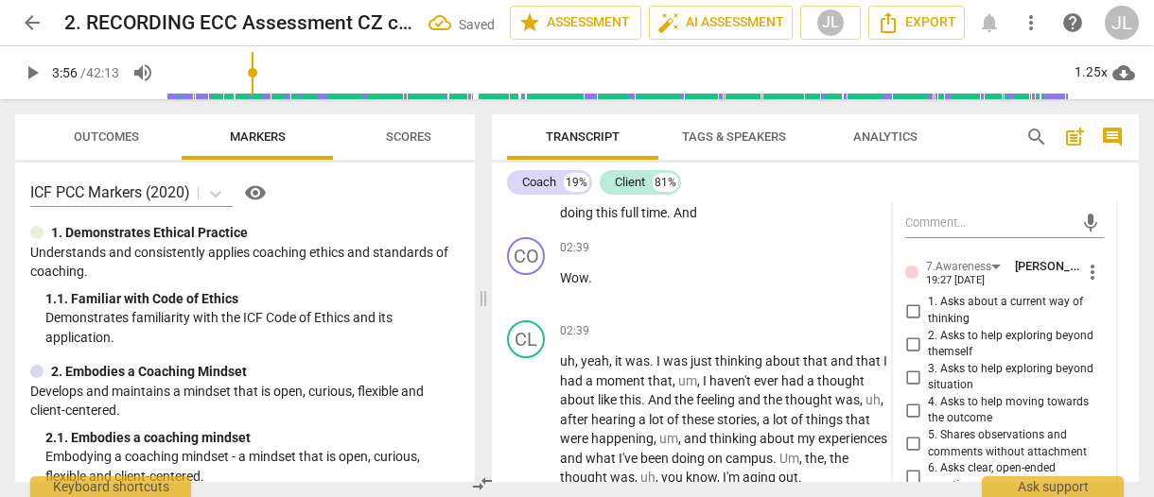
scroll to position [2043, 0]
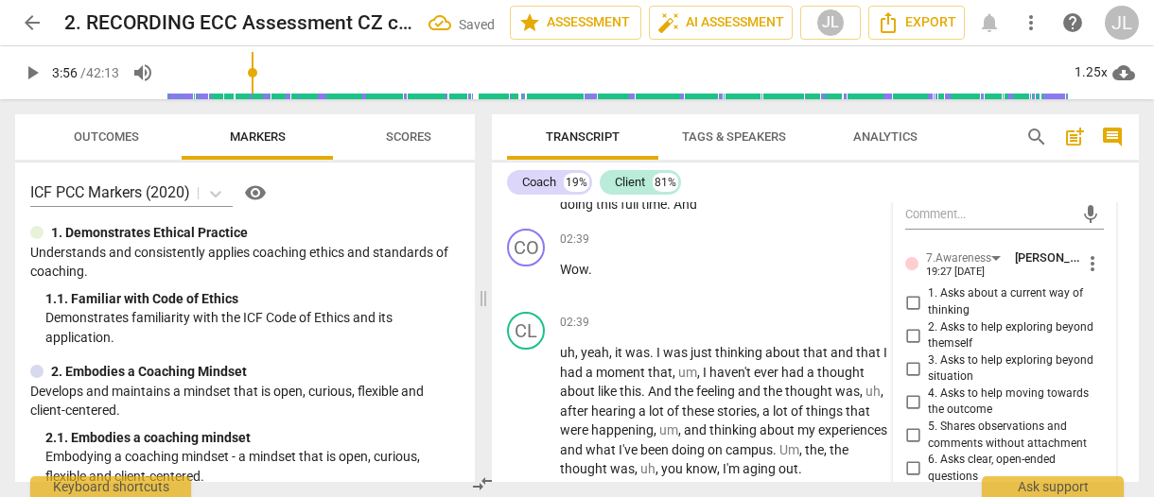
click at [912, 458] on input "6. Asks clear, open-ended questions" at bounding box center [912, 469] width 30 height 23
click at [511, 137] on span "Transcript" at bounding box center [582, 138] width 151 height 26
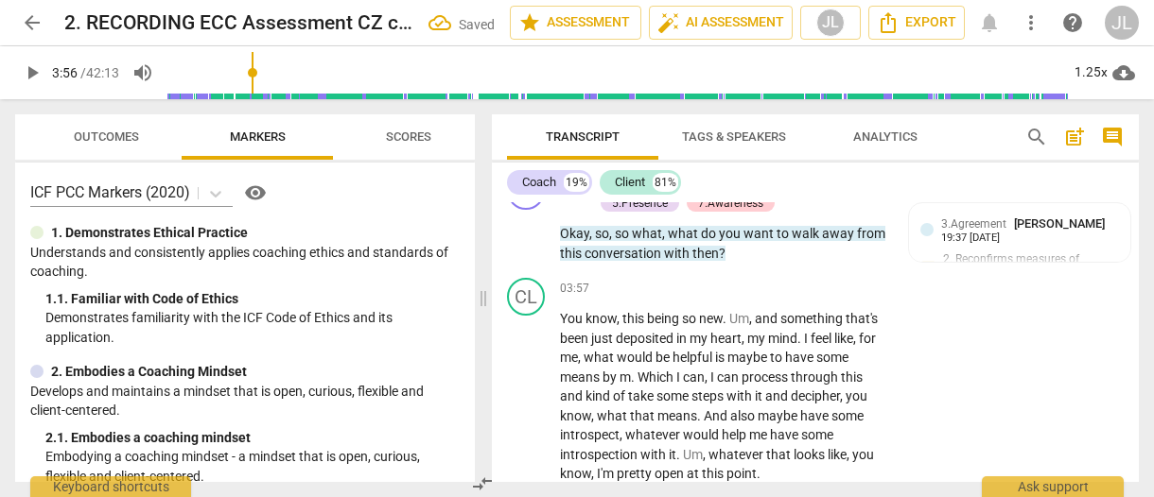
scroll to position [2914, 0]
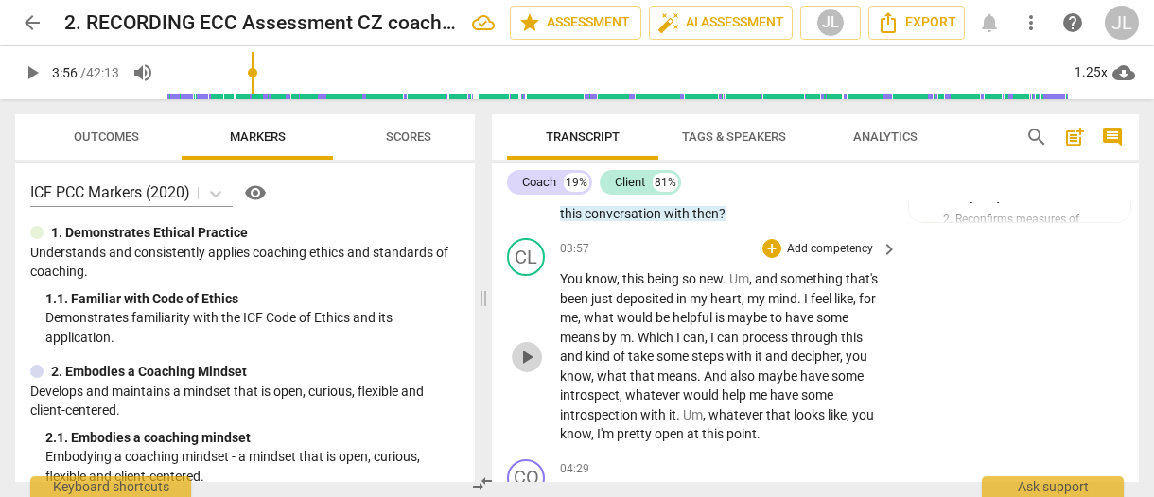
click at [528, 346] on span "play_arrow" at bounding box center [526, 357] width 23 height 23
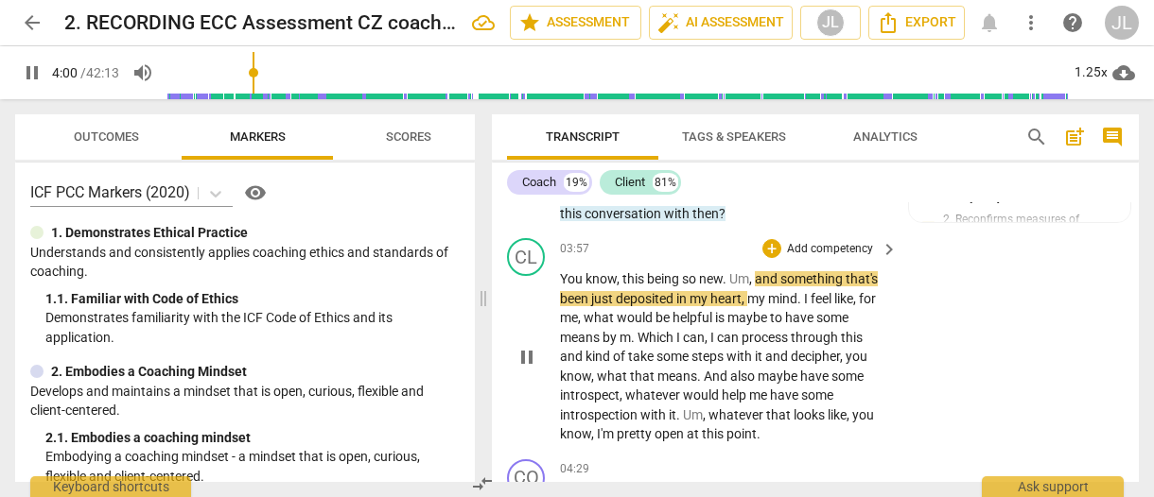
click at [726, 271] on span "." at bounding box center [725, 278] width 7 height 15
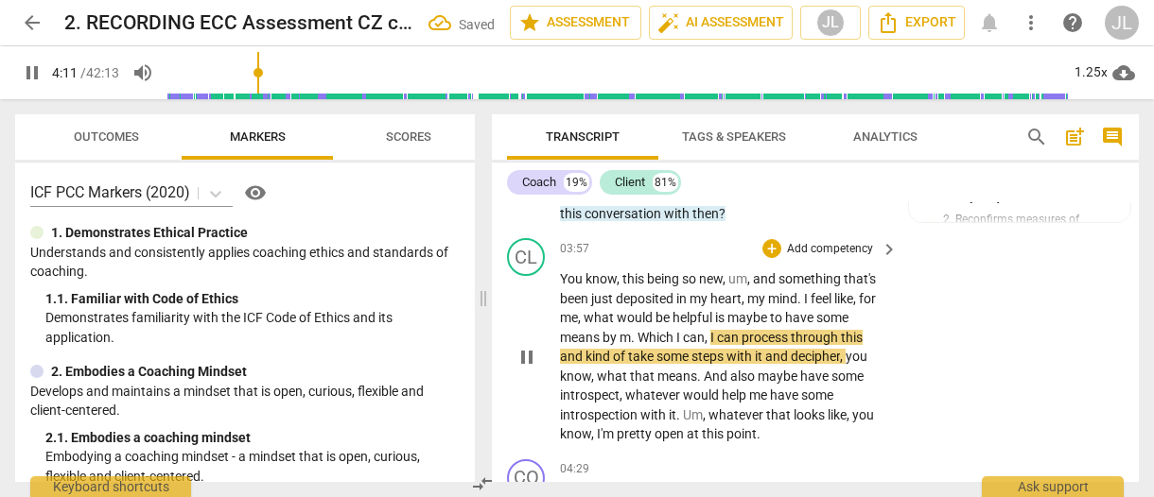
click at [636, 330] on span "." at bounding box center [634, 337] width 7 height 15
click at [525, 346] on span "pause" at bounding box center [526, 357] width 23 height 23
click at [848, 330] on span "and" at bounding box center [857, 337] width 23 height 15
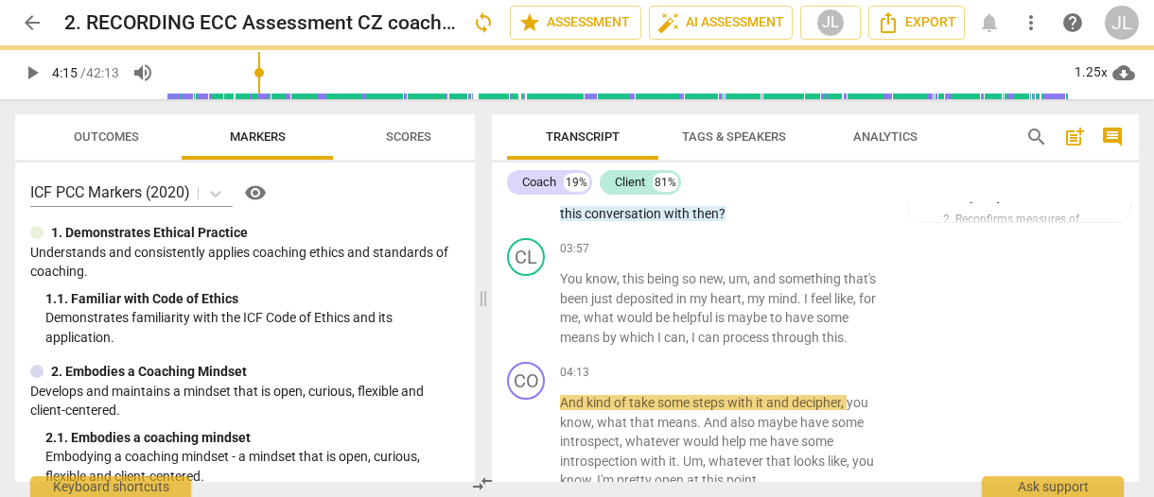
scroll to position [2961, 0]
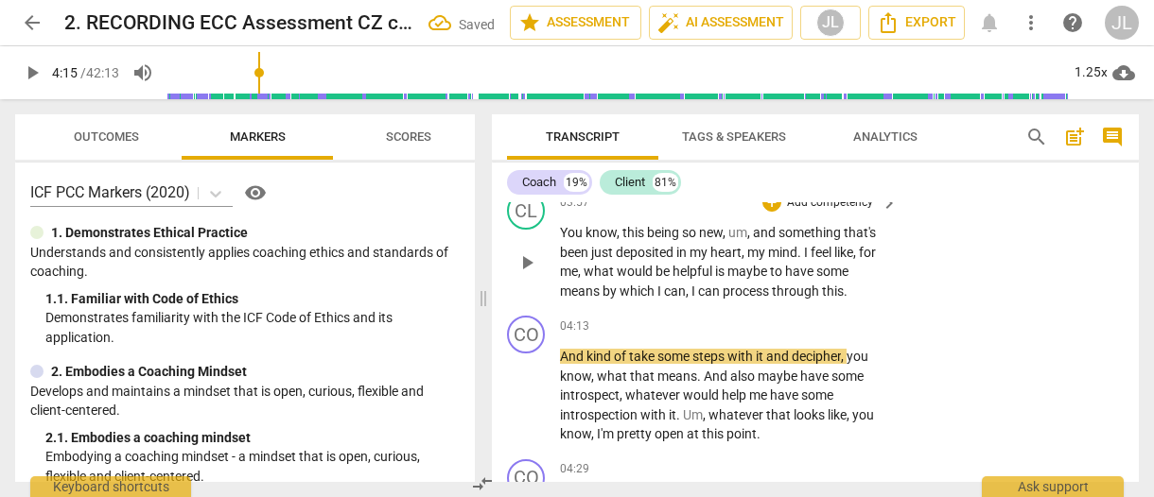
click at [850, 246] on p "You know , this being so new , um , and something that's been just deposited in…" at bounding box center [724, 262] width 328 height 78
click at [561, 349] on span "And" at bounding box center [573, 356] width 26 height 15
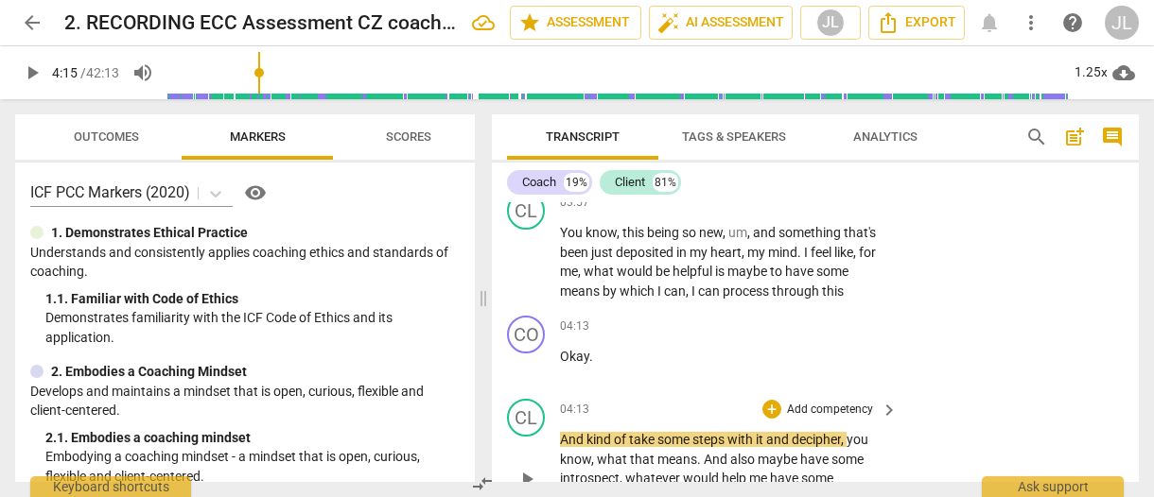
click at [503, 410] on div "CL play_arrow pause 04:13 + Add competency keyboard_arrow_right And kind of tak…" at bounding box center [815, 463] width 647 height 144
click at [571, 432] on span "And" at bounding box center [573, 439] width 26 height 15
click at [508, 418] on div "CL play_arrow pause" at bounding box center [533, 463] width 53 height 129
click at [524, 468] on span "play_arrow" at bounding box center [526, 479] width 23 height 23
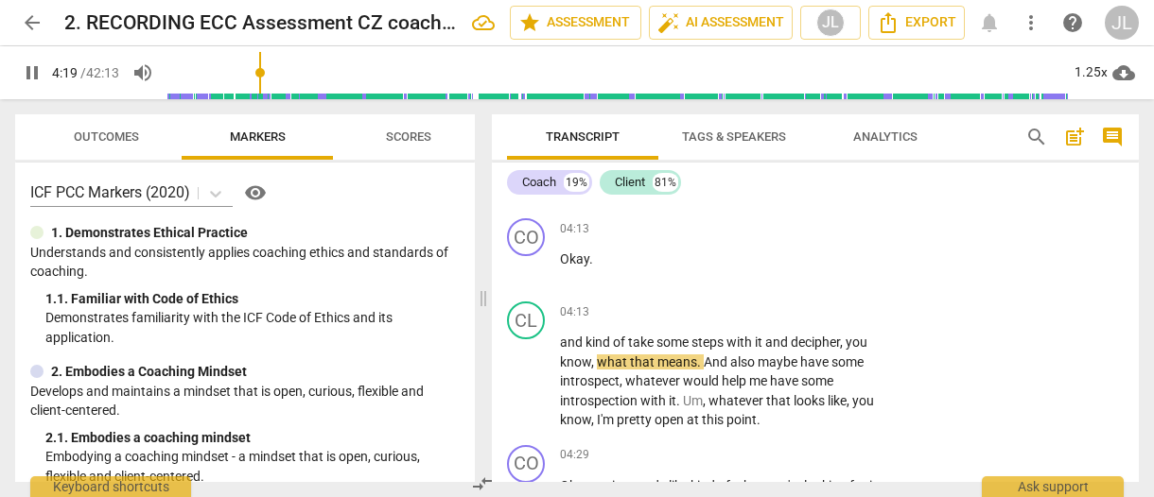
scroll to position [3099, 0]
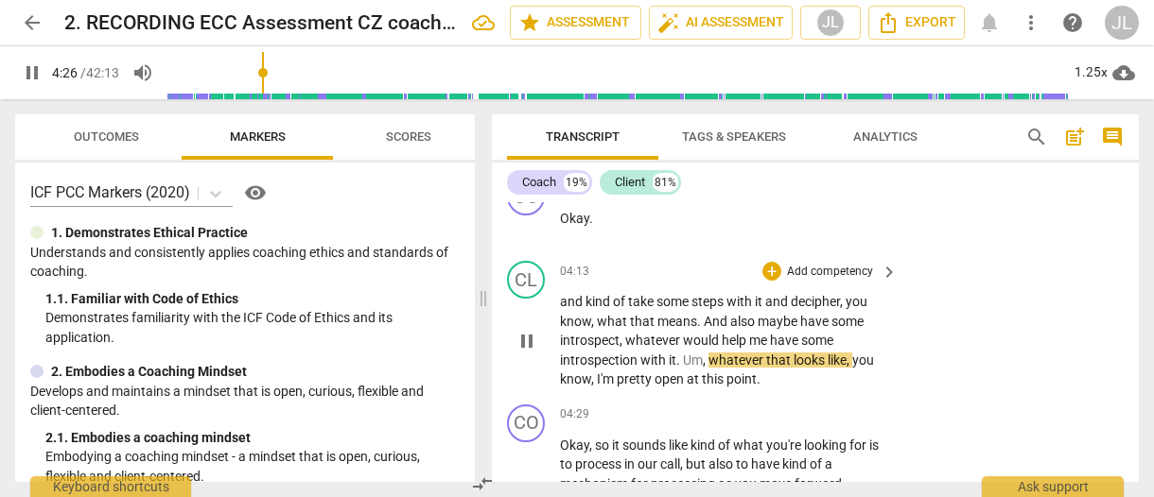
click at [530, 330] on span "pause" at bounding box center [526, 341] width 23 height 23
click at [708, 353] on span "," at bounding box center [706, 360] width 6 height 15
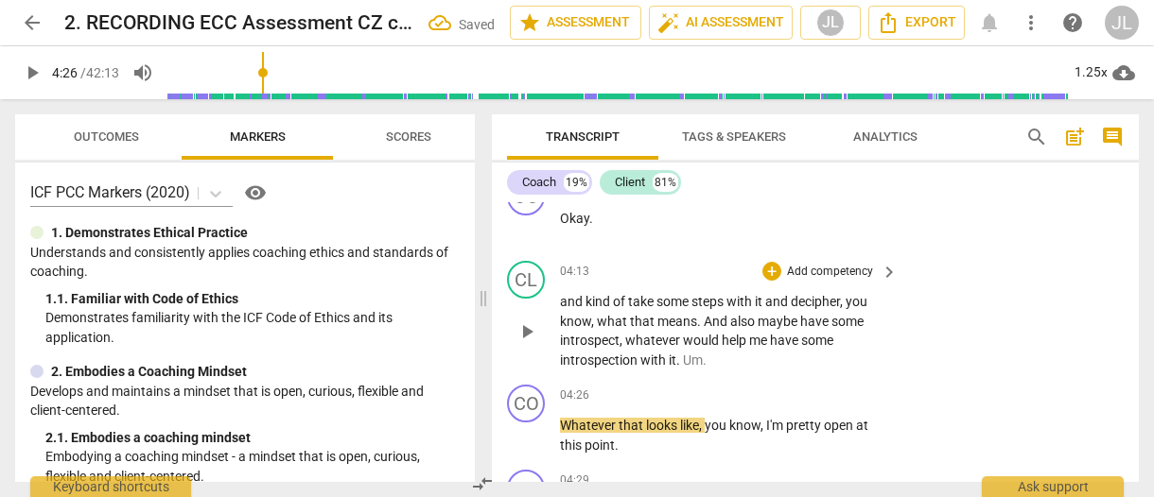
click at [708, 320] on p "and kind of take some steps with it and decipher , you know , what that means .…" at bounding box center [724, 331] width 328 height 78
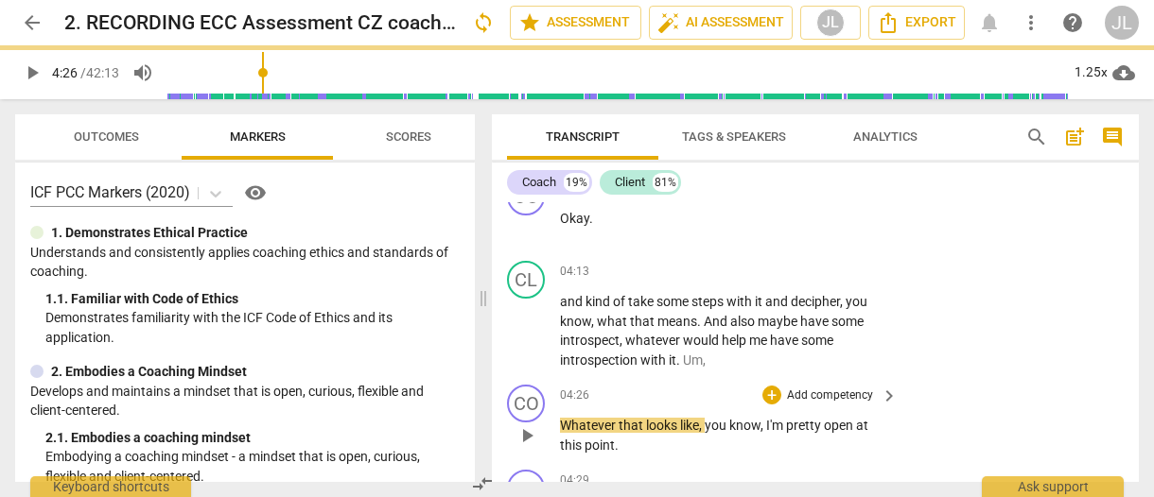
click at [560, 418] on span "Whatever" at bounding box center [589, 425] width 59 height 15
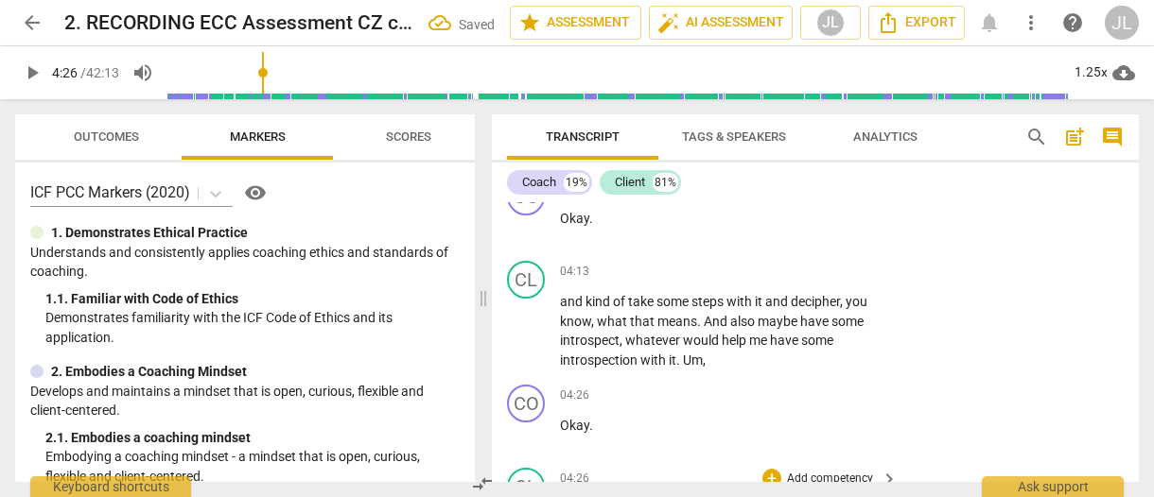
drag, startPoint x: 592, startPoint y: 387, endPoint x: 563, endPoint y: 387, distance: 29.3
click at [563, 416] on p "Okay ." at bounding box center [724, 426] width 328 height 20
click at [609, 358] on div "+" at bounding box center [609, 362] width 19 height 19
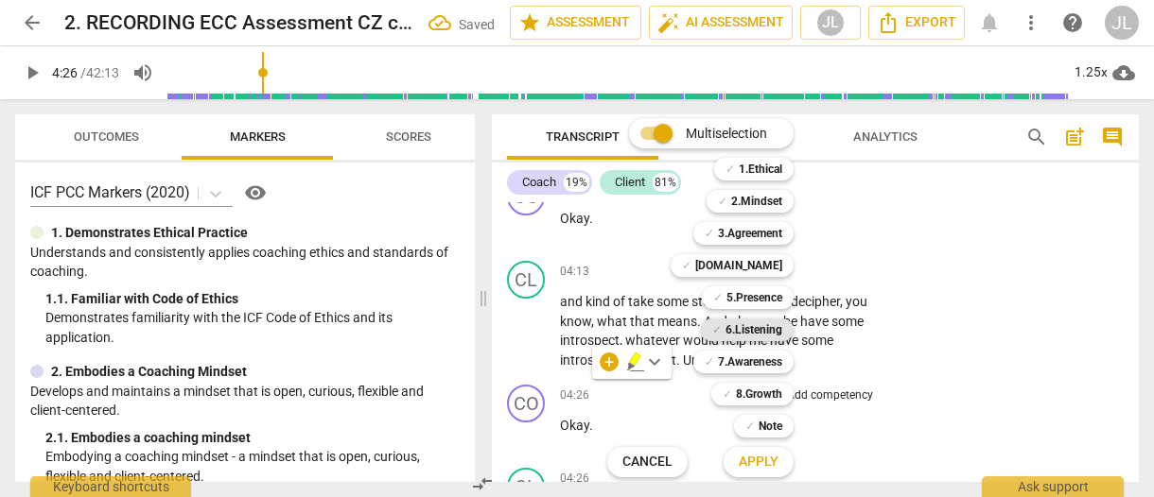
click at [768, 330] on b "6.Listening" at bounding box center [753, 330] width 57 height 23
click at [776, 460] on span "Apply" at bounding box center [759, 462] width 40 height 19
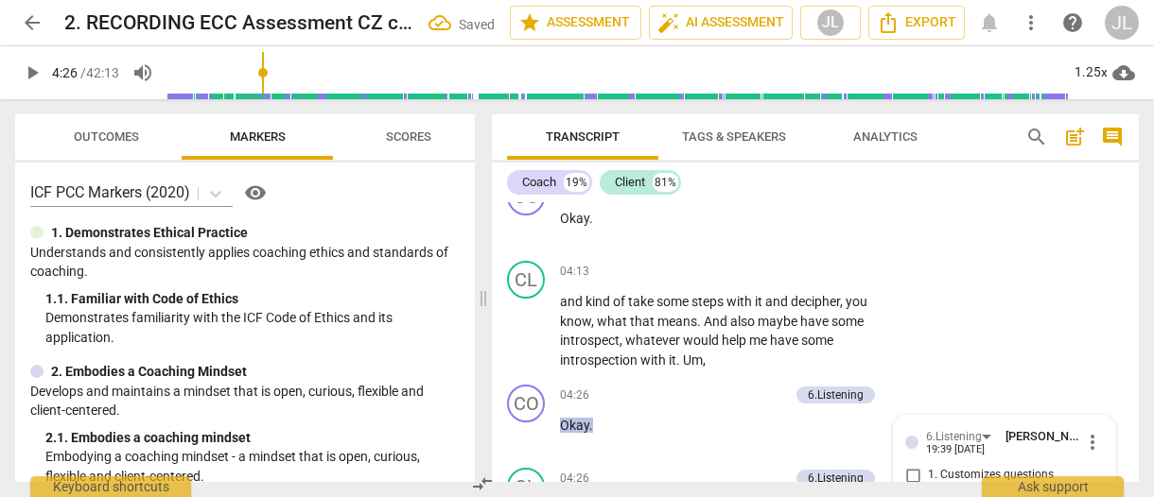
scroll to position [3382, 0]
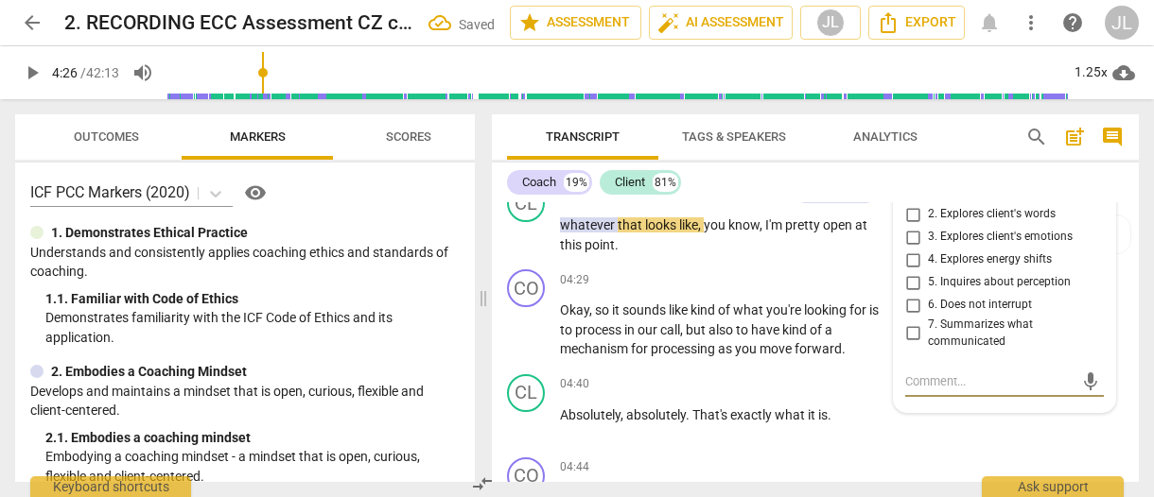
click at [912, 294] on input "6. Does not interrupt" at bounding box center [912, 305] width 30 height 23
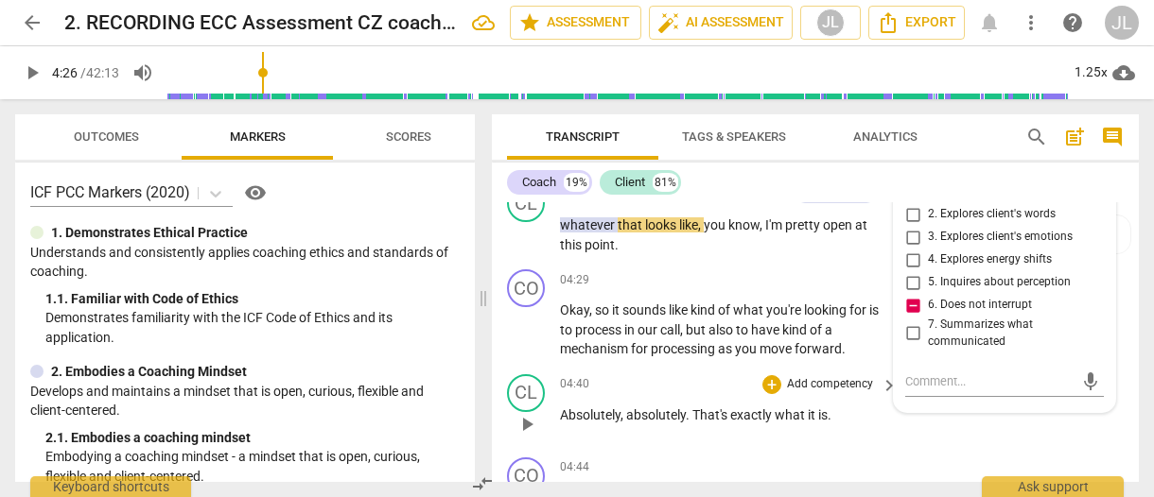
click at [499, 398] on div "CL play_arrow pause 04:40 + Add competency keyboard_arrow_right Absolutely , ab…" at bounding box center [815, 408] width 647 height 83
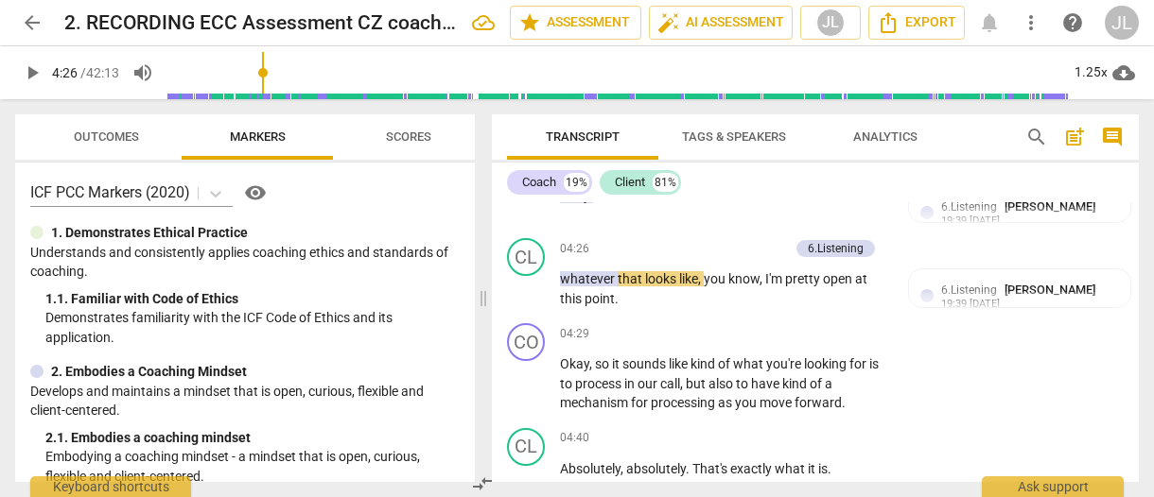
scroll to position [3368, 0]
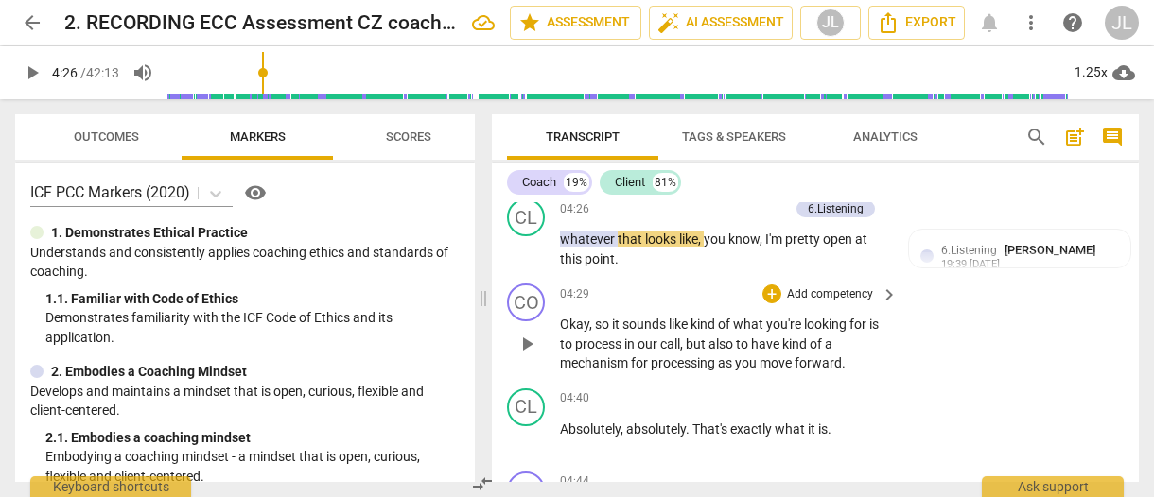
click at [530, 333] on span "play_arrow" at bounding box center [526, 344] width 23 height 23
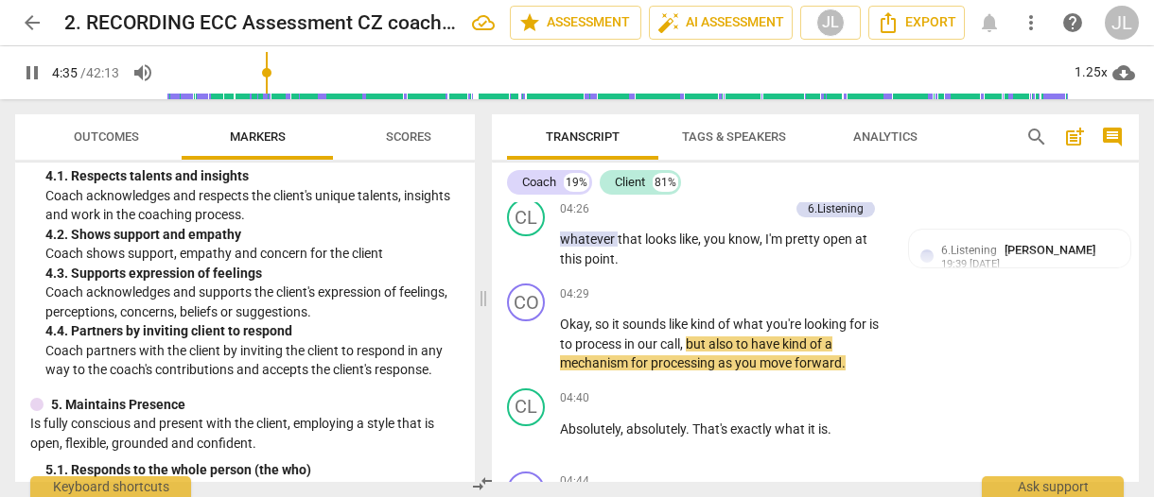
scroll to position [797, 0]
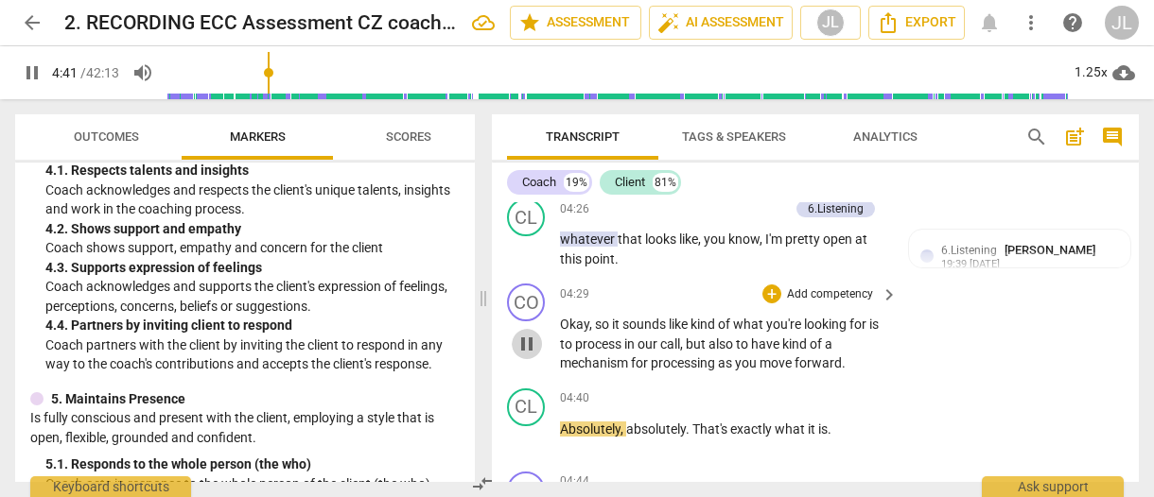
click at [527, 333] on span "pause" at bounding box center [526, 344] width 23 height 23
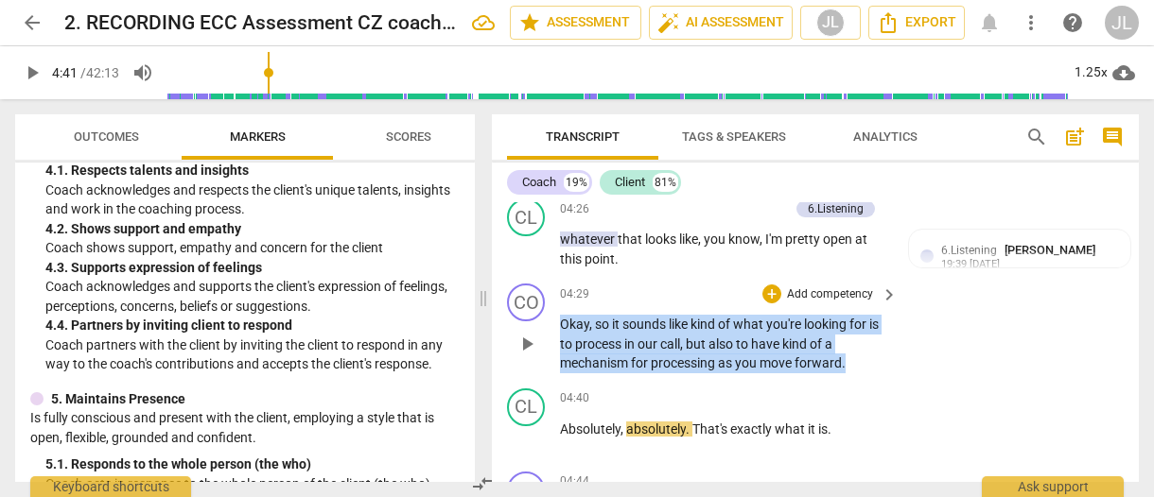
drag, startPoint x: 855, startPoint y: 322, endPoint x: 552, endPoint y: 287, distance: 304.5
click at [552, 287] on div "CO play_arrow pause 04:29 + Add competency keyboard_arrow_right Okay , so it so…" at bounding box center [815, 328] width 647 height 105
click at [867, 294] on div "+" at bounding box center [864, 298] width 19 height 19
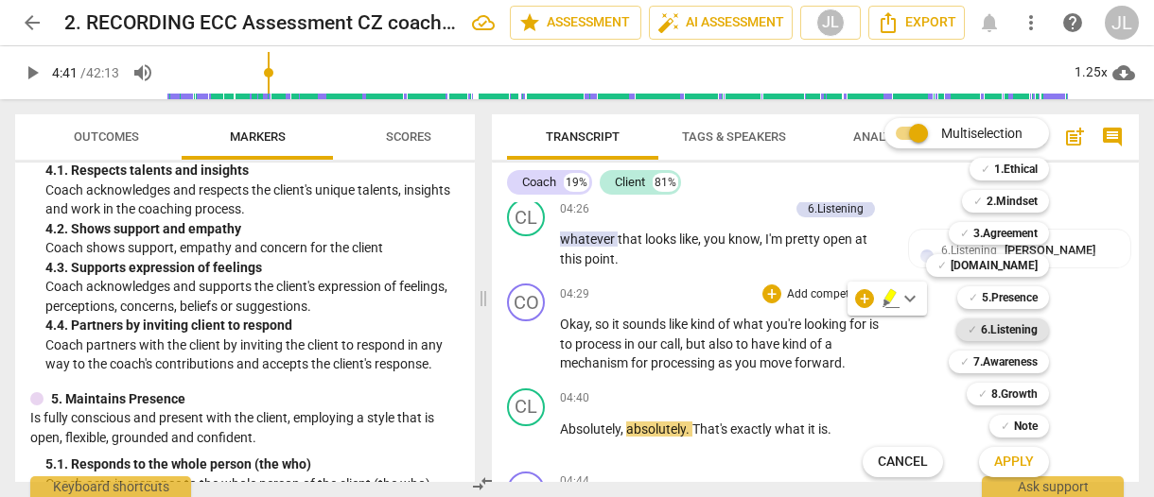
click at [1021, 329] on b "6.Listening" at bounding box center [1009, 330] width 57 height 23
click at [1020, 369] on b "7.Awareness" at bounding box center [1005, 362] width 64 height 23
click at [1018, 221] on div "✓ 3.Agreement 3" at bounding box center [1009, 233] width 136 height 32
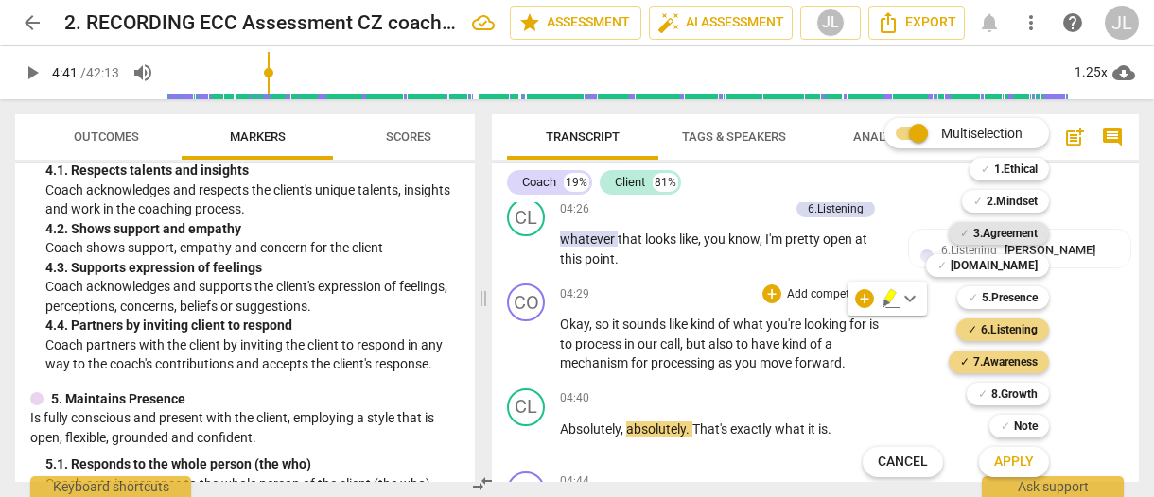
click at [1022, 235] on b "3.Agreement" at bounding box center [1005, 233] width 64 height 23
click at [1021, 462] on span "Apply" at bounding box center [1014, 462] width 40 height 19
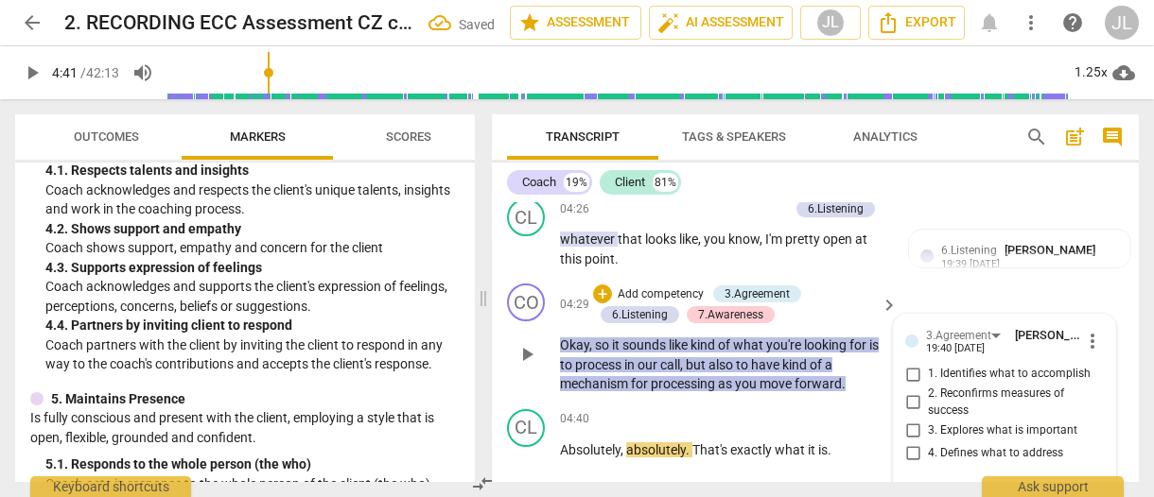
click at [908, 391] on input "2. Reconfirms measures of success" at bounding box center [912, 402] width 30 height 23
click at [1096, 442] on div "4. Defines what to address" at bounding box center [1004, 453] width 199 height 23
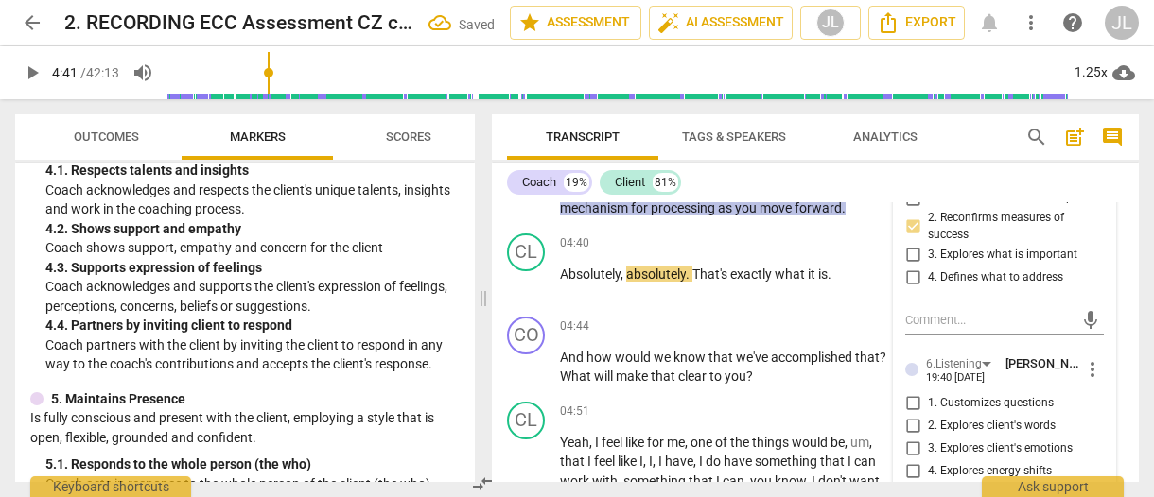
scroll to position [3557, 0]
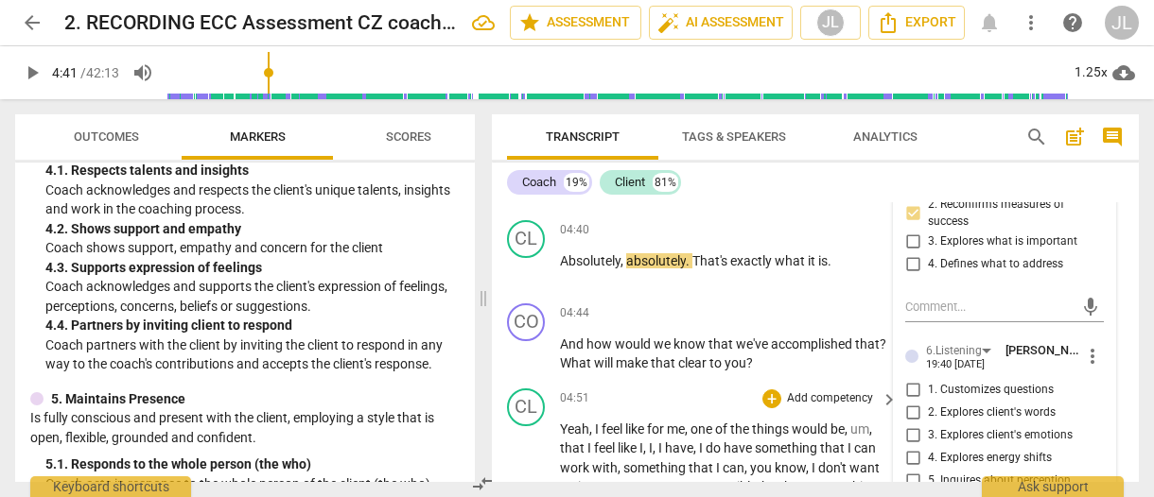
click at [497, 441] on div "CL play_arrow pause 04:51 + Add competency keyboard_arrow_right Yeah , I feel l…" at bounding box center [815, 501] width 647 height 240
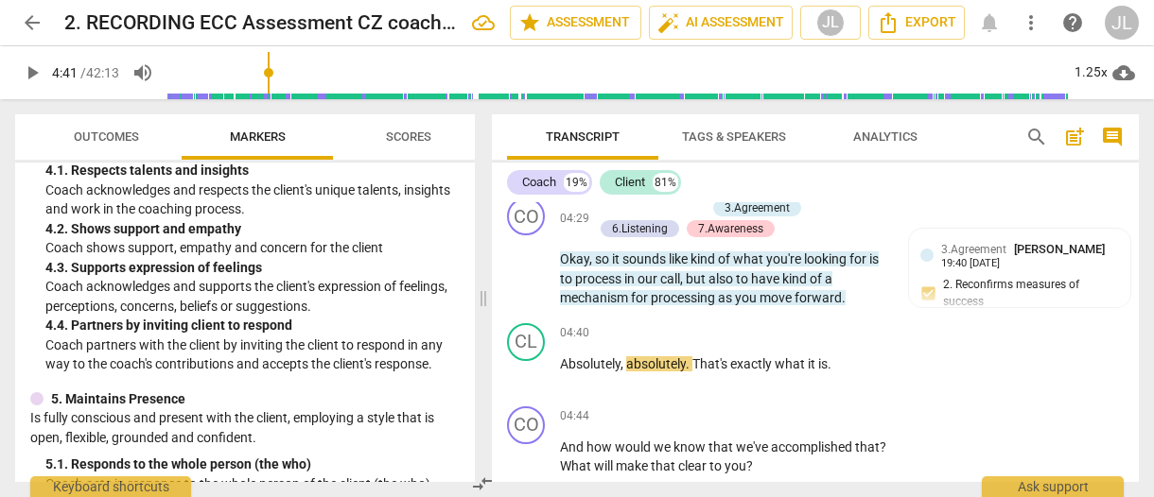
scroll to position [3373, 0]
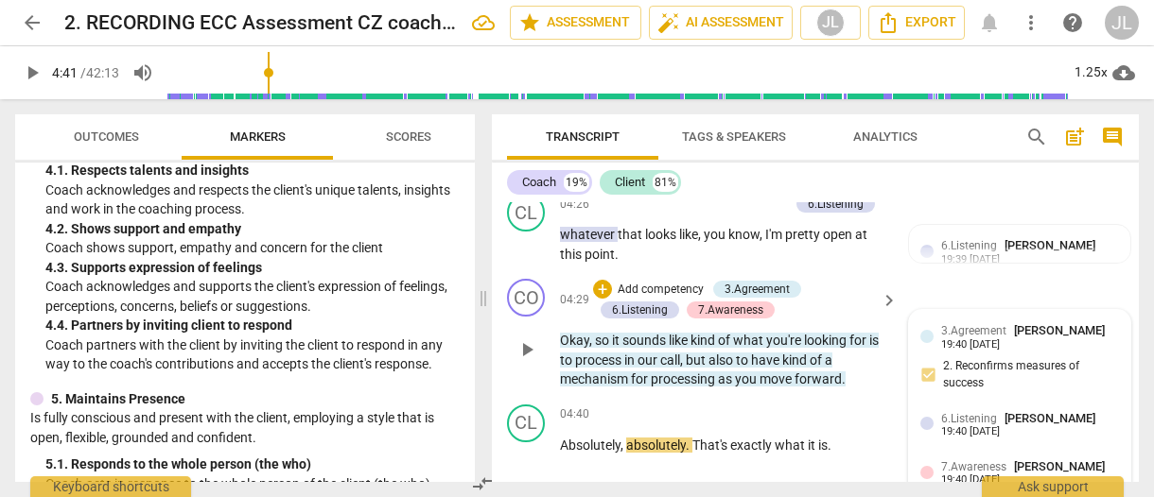
click at [1084, 331] on div "3.Agreement [PERSON_NAME] 19:40 [DATE] 2. Reconfirms measures of success" at bounding box center [1019, 362] width 199 height 80
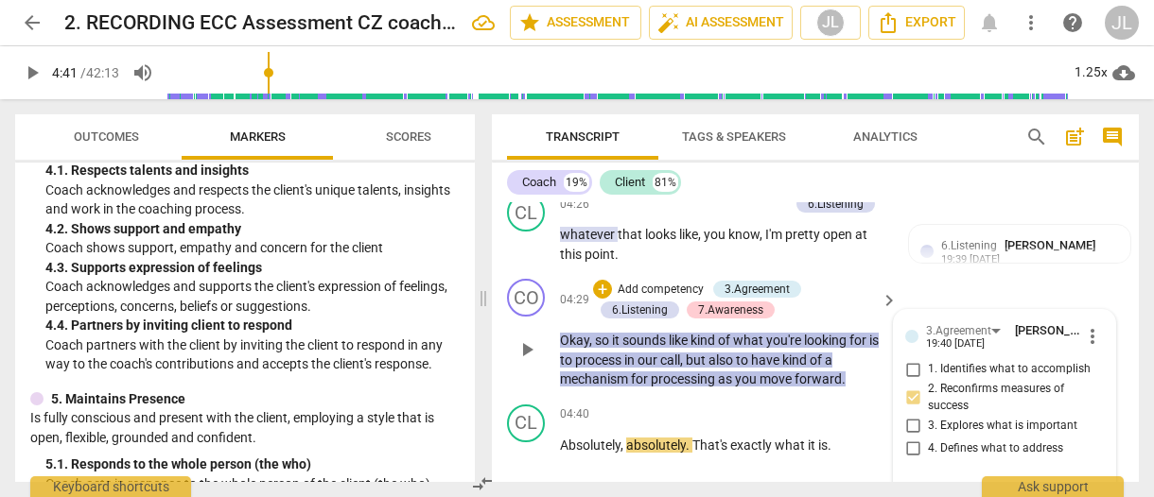
click at [1093, 437] on div "4. Defines what to address" at bounding box center [1004, 448] width 199 height 23
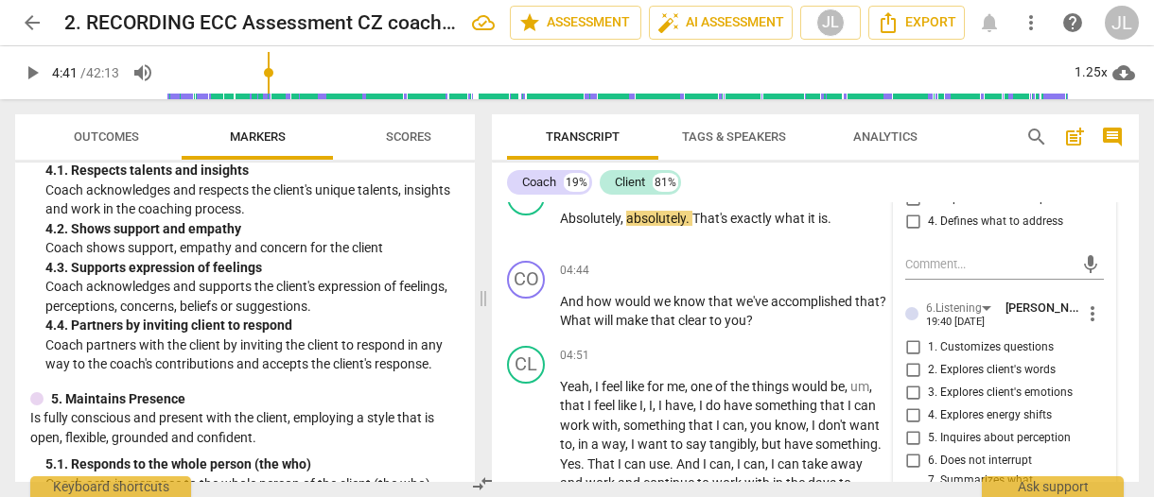
scroll to position [3638, 0]
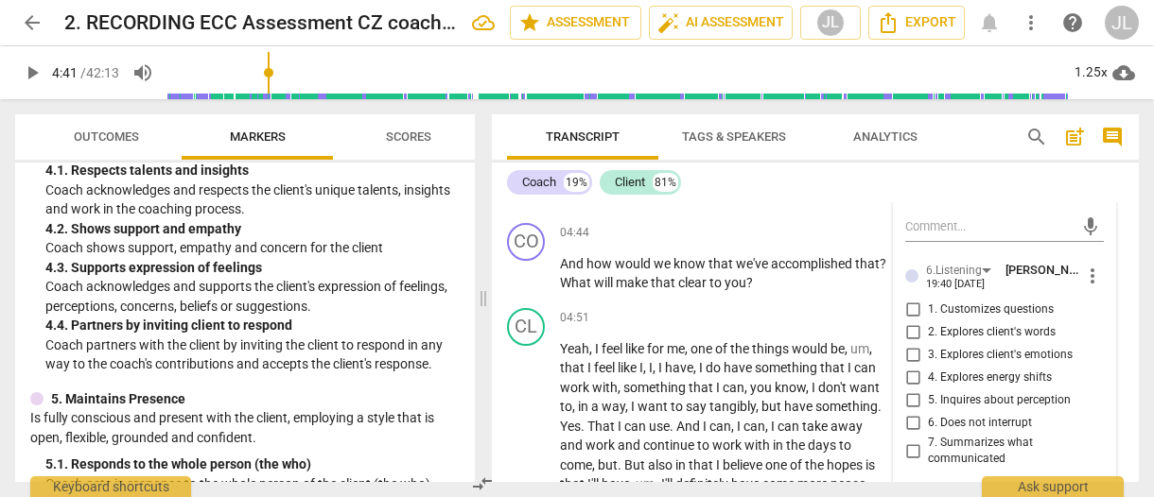
click at [911, 440] on input "7. Summarizes what communicated" at bounding box center [912, 451] width 30 height 23
click at [1097, 421] on div "3.Agreement [PERSON_NAME] 19:40 [DATE] more_vert 1. Identifies what to accompli…" at bounding box center [1004, 466] width 221 height 843
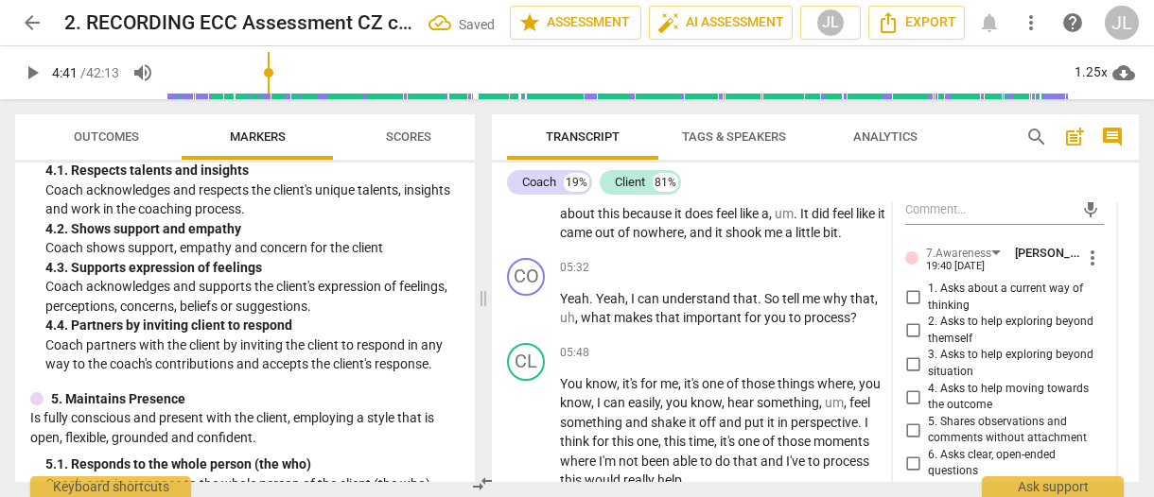
scroll to position [3978, 0]
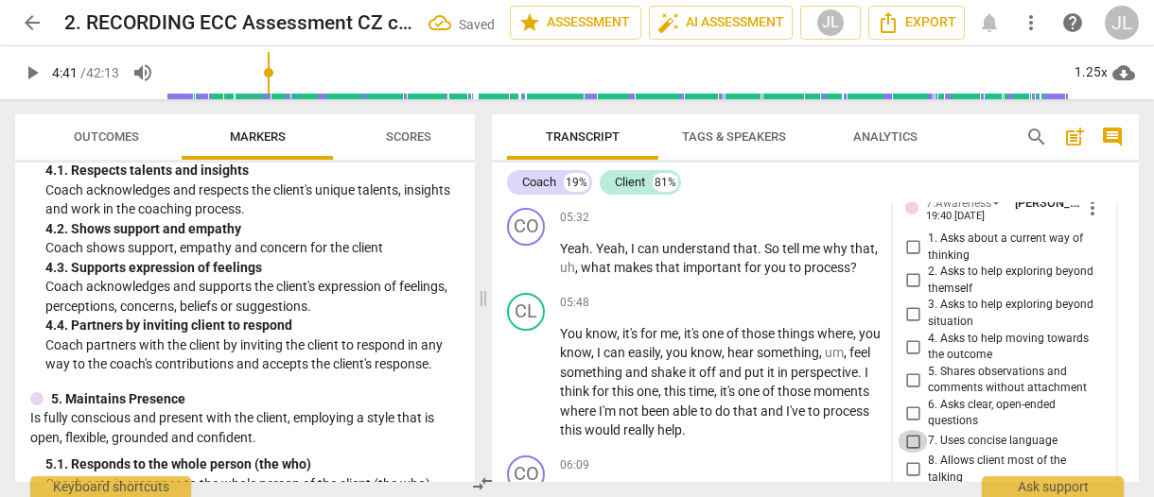
click at [913, 430] on input "7. Uses concise language" at bounding box center [912, 441] width 30 height 23
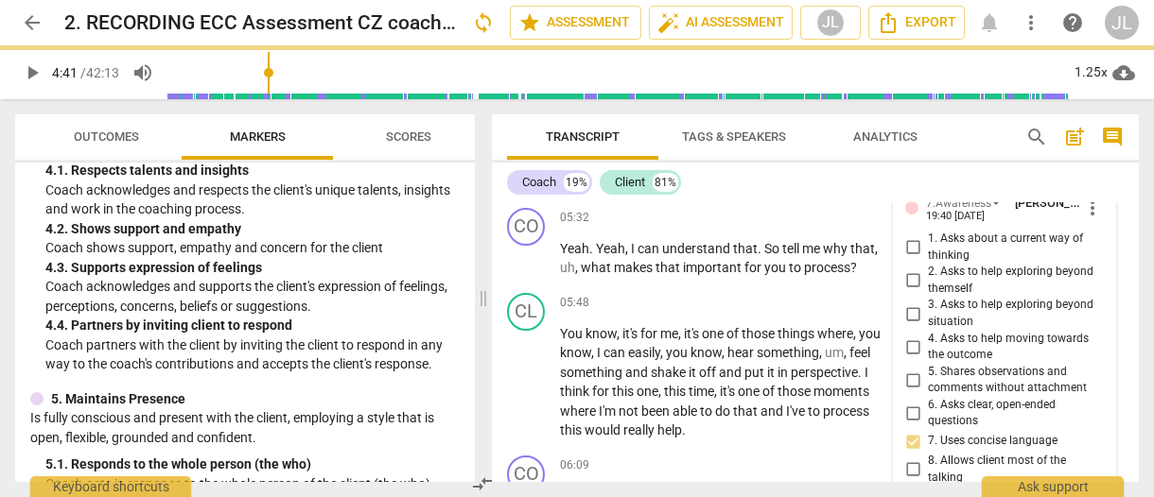
click at [508, 132] on span "Transcript" at bounding box center [582, 138] width 151 height 26
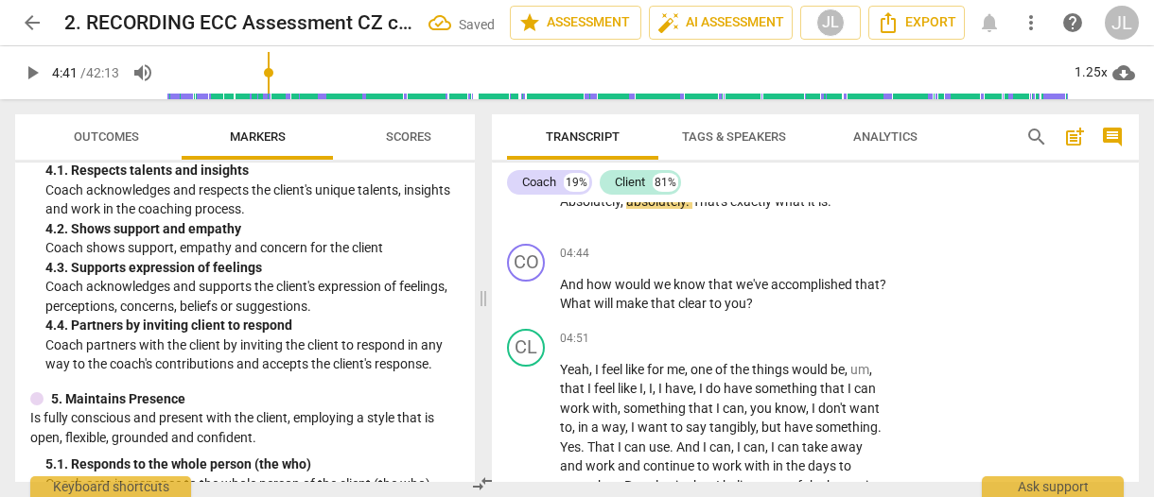
scroll to position [3536, 0]
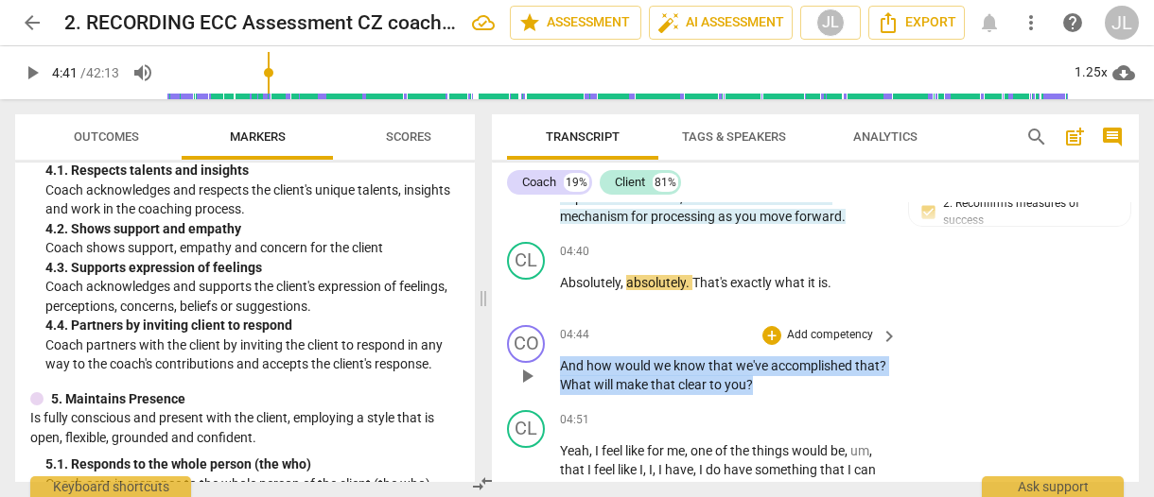
drag, startPoint x: 792, startPoint y: 345, endPoint x: 554, endPoint y: 331, distance: 238.7
click at [554, 331] on div "CO play_arrow pause 04:44 + Add competency keyboard_arrow_right And how would w…" at bounding box center [815, 360] width 647 height 85
click at [800, 319] on div "+" at bounding box center [802, 321] width 19 height 19
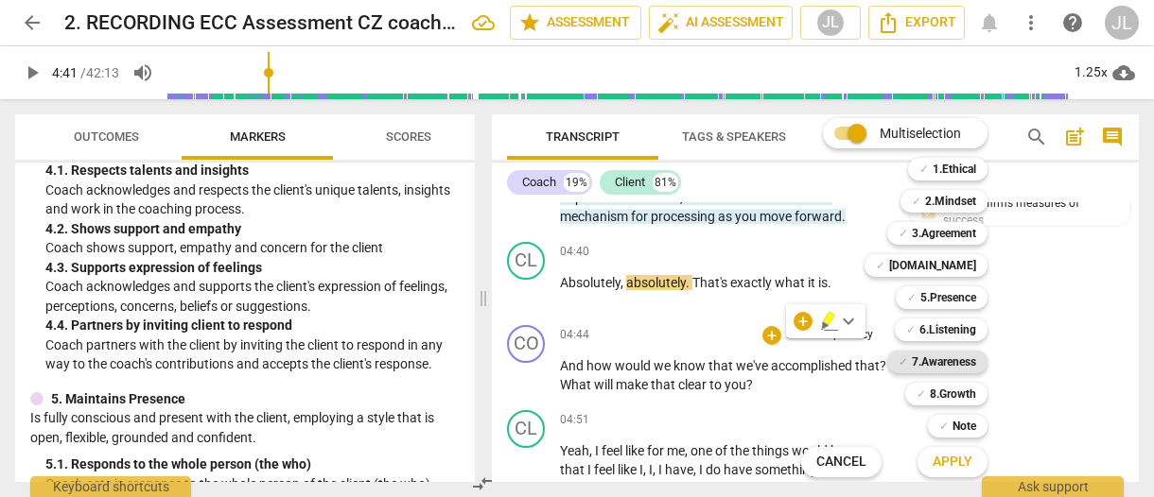
click at [965, 357] on b "7.Awareness" at bounding box center [944, 362] width 64 height 23
click at [965, 296] on b "5.Presence" at bounding box center [948, 298] width 56 height 23
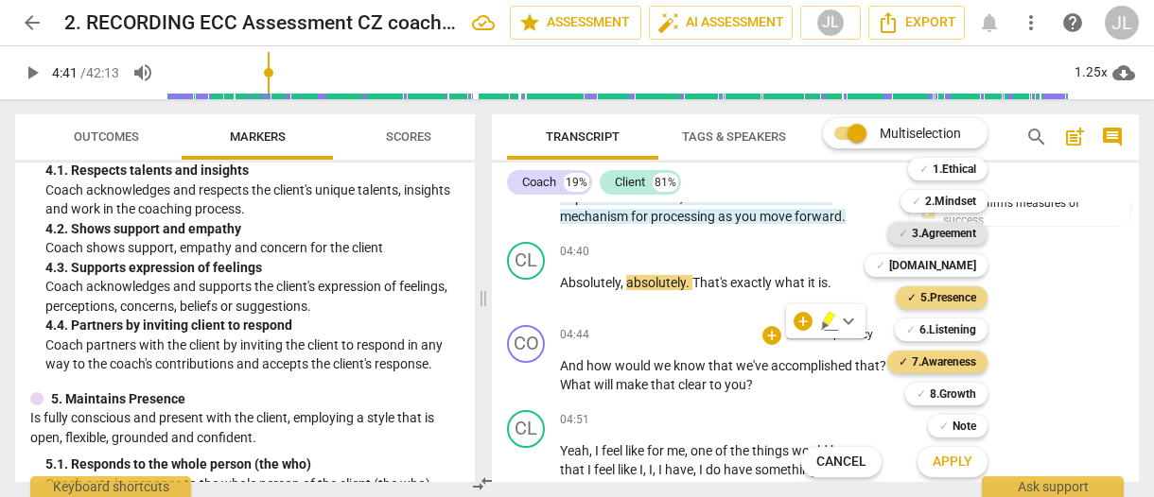
click at [952, 235] on b "3.Agreement" at bounding box center [944, 233] width 64 height 23
click at [951, 461] on span "Apply" at bounding box center [952, 462] width 40 height 19
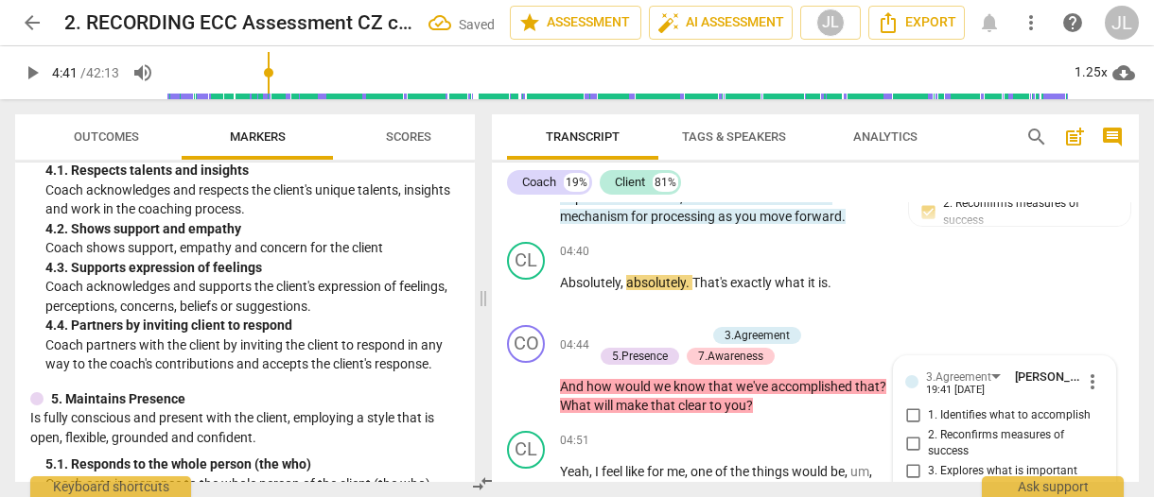
scroll to position [3692, 0]
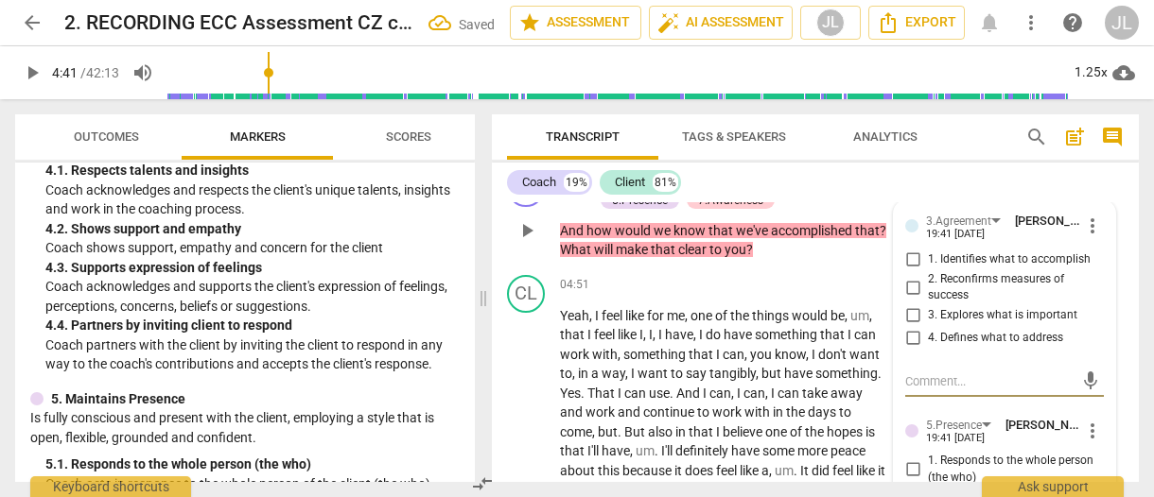
click at [906, 276] on input "2. Reconfirms measures of success" at bounding box center [912, 287] width 30 height 23
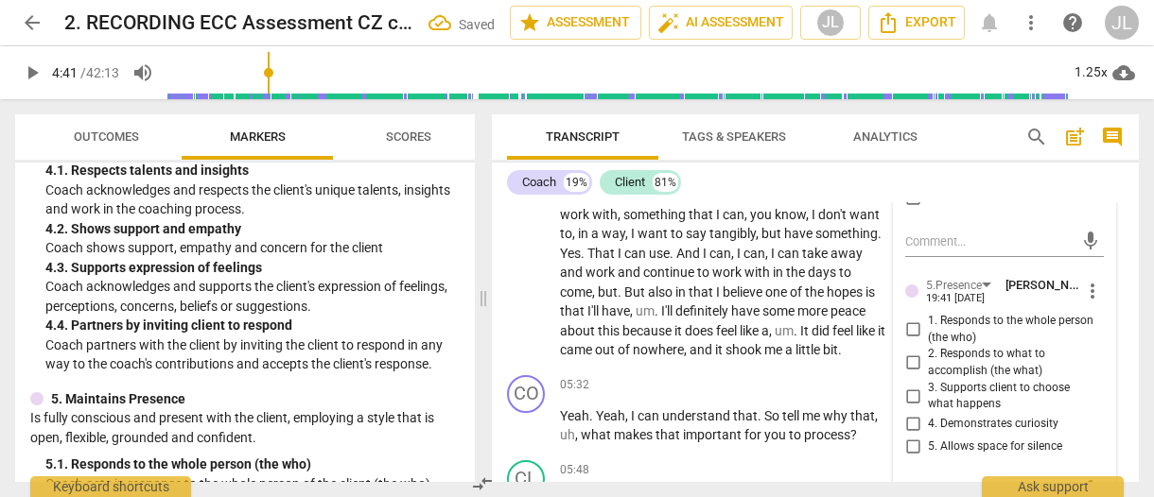
scroll to position [3843, 0]
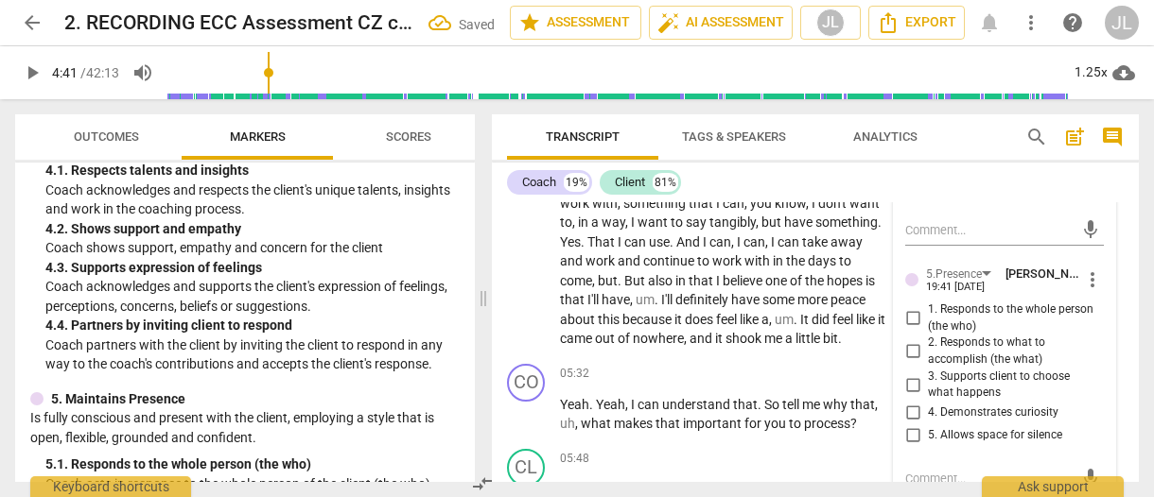
click at [907, 402] on input "4. Demonstrates curiosity" at bounding box center [912, 413] width 30 height 23
click at [1091, 425] on div "5. Allows space for silence" at bounding box center [1004, 436] width 199 height 23
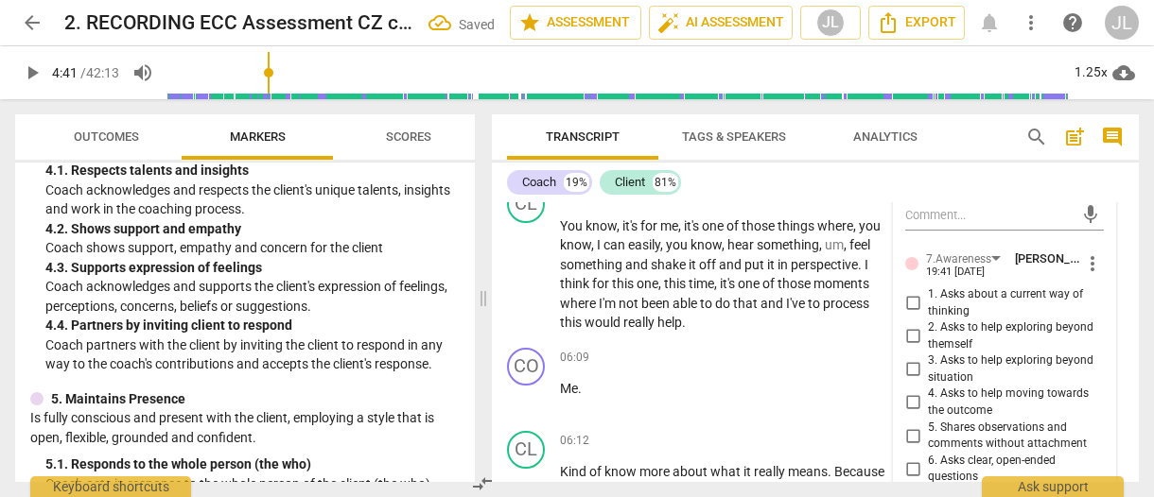
scroll to position [4146, 0]
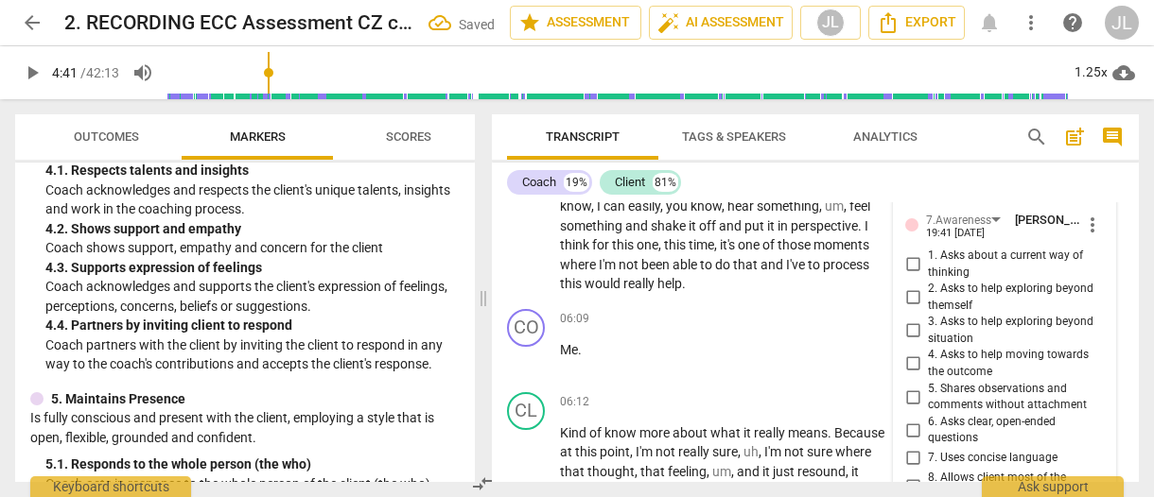
click at [913, 419] on input "6. Asks clear, open-ended questions" at bounding box center [912, 430] width 30 height 23
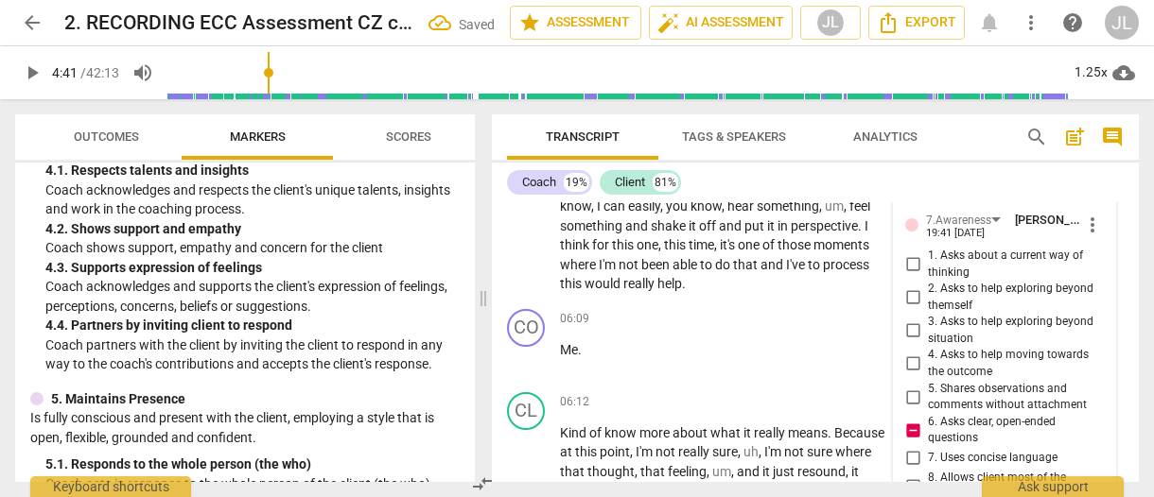
click at [1093, 470] on div "8. Allows client most of the talking" at bounding box center [1004, 486] width 199 height 33
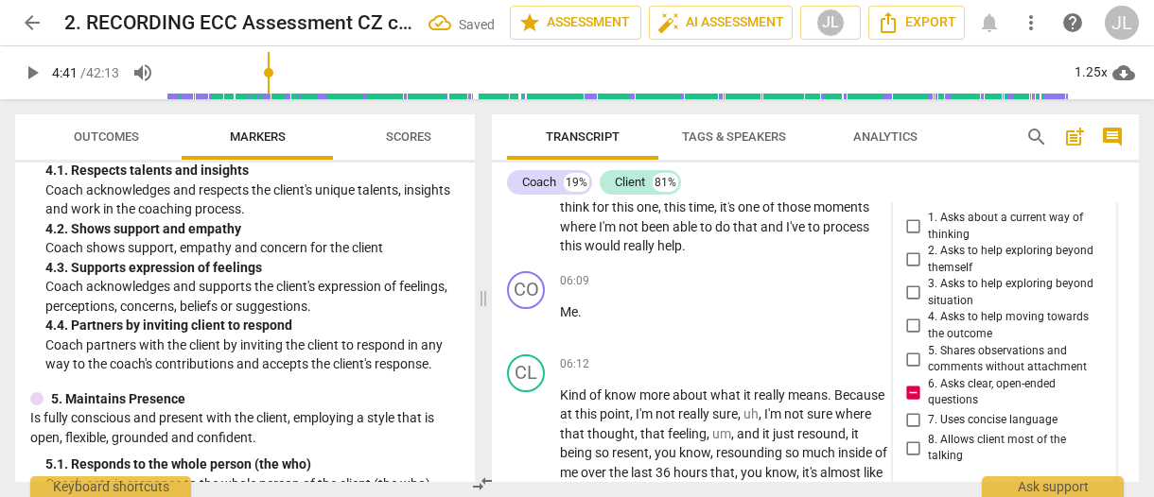
scroll to position [4221, 0]
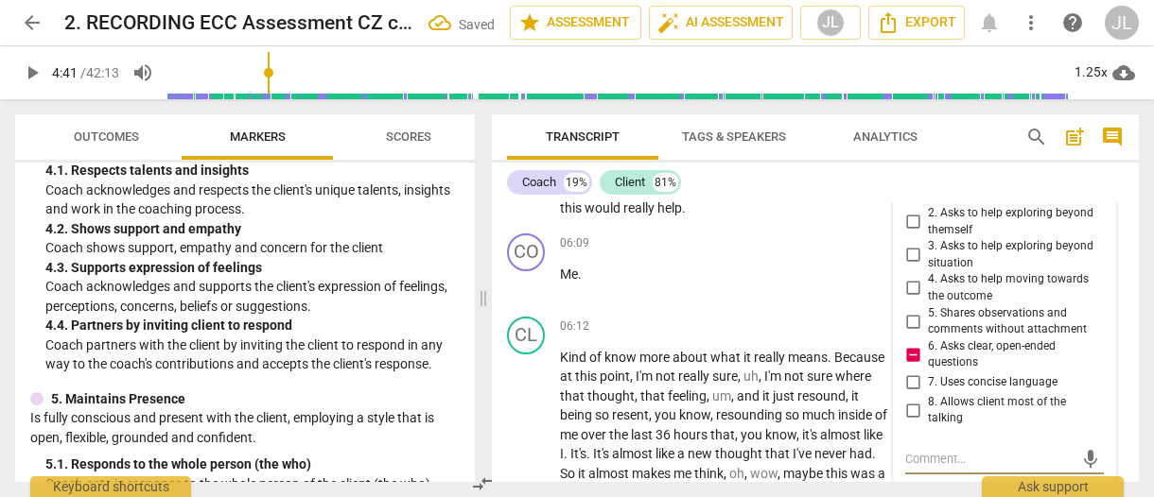
click at [906, 450] on textarea at bounding box center [989, 459] width 168 height 18
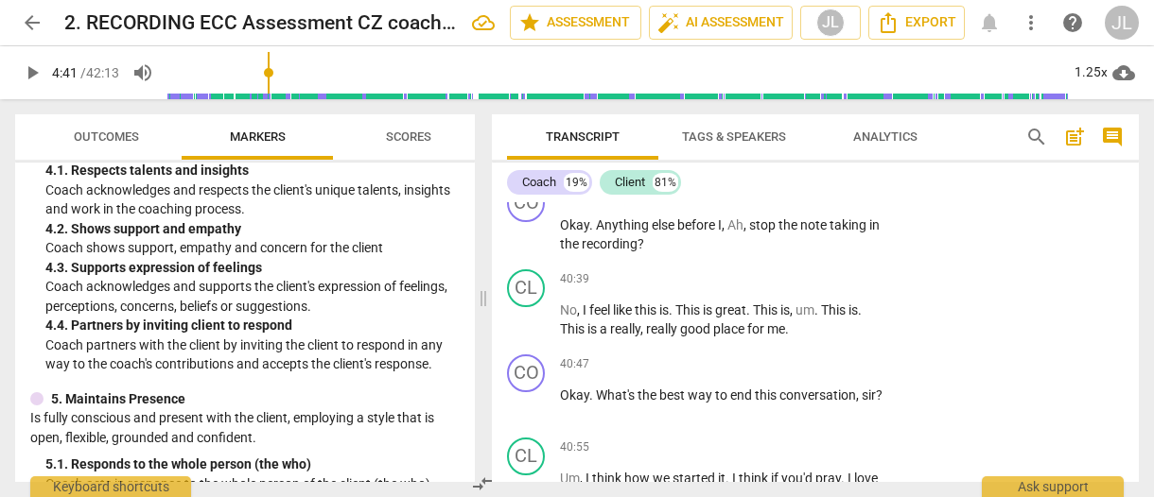
scroll to position [16562, 0]
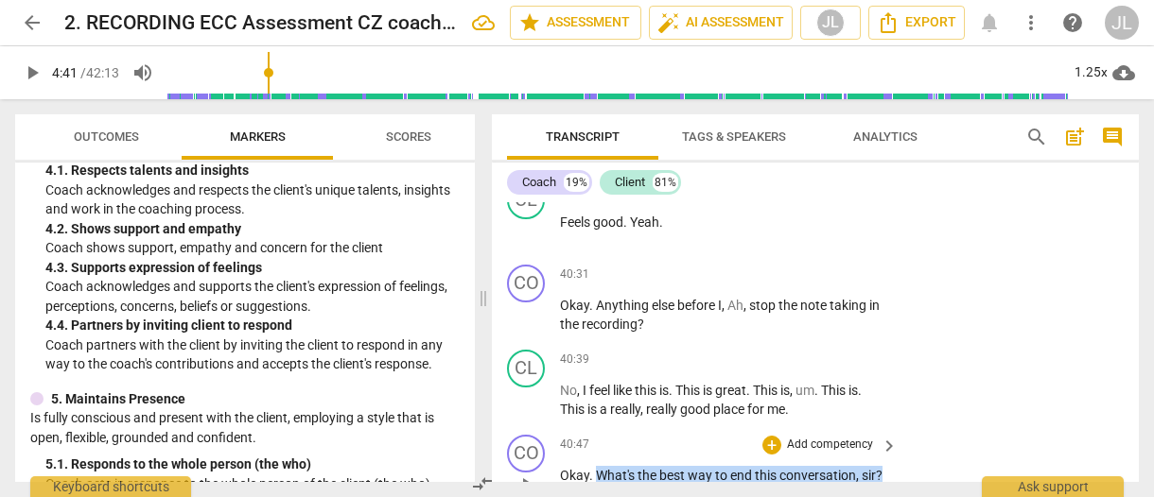
drag, startPoint x: 883, startPoint y: 355, endPoint x: 600, endPoint y: 360, distance: 283.7
click at [600, 466] on p "Okay . What's the best way to end this conversation , sir ?" at bounding box center [724, 476] width 328 height 20
click at [898, 332] on div "+" at bounding box center [900, 333] width 19 height 19
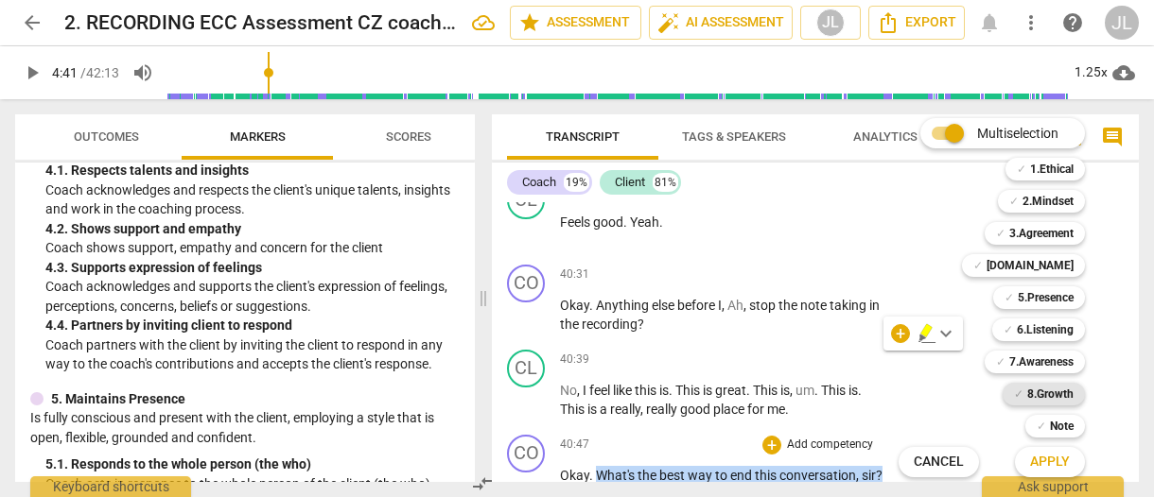
click at [1067, 393] on b "8.Growth" at bounding box center [1050, 394] width 46 height 23
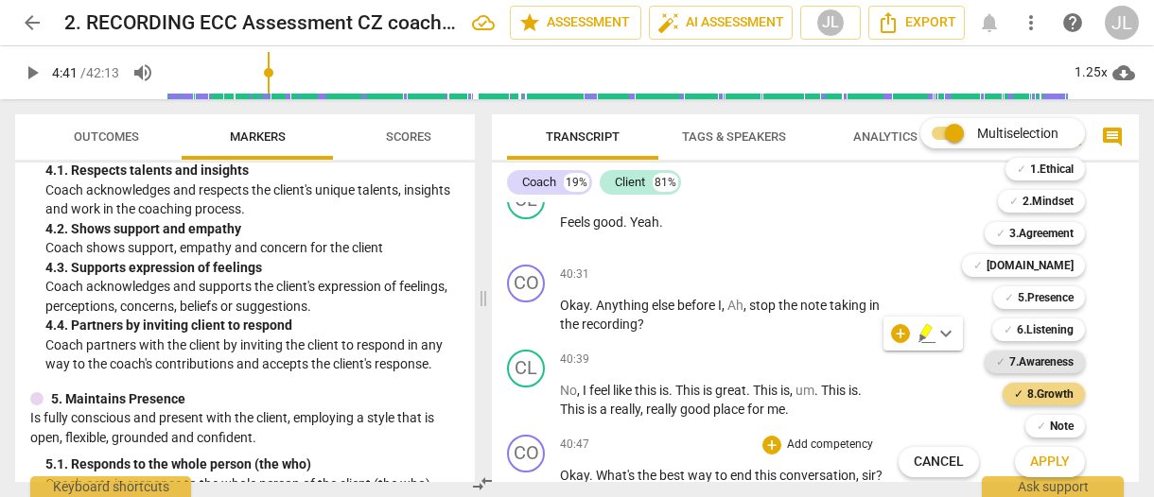
click at [1059, 366] on b "7.Awareness" at bounding box center [1041, 362] width 64 height 23
click at [1054, 302] on b "5.Presence" at bounding box center [1045, 298] width 56 height 23
click at [1051, 462] on span "Apply" at bounding box center [1050, 462] width 40 height 19
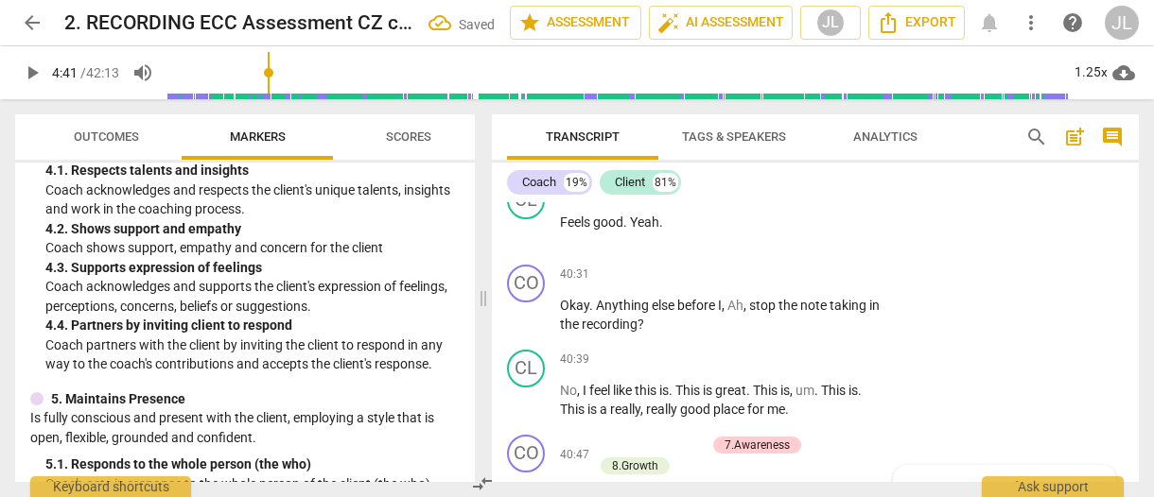
scroll to position [16904, 0]
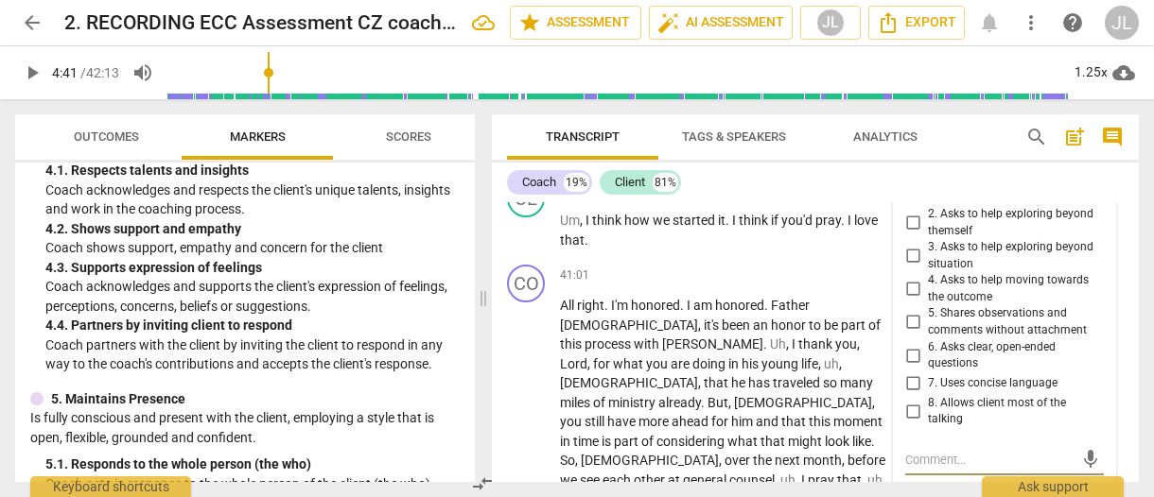
click at [911, 373] on input "7. Uses concise language" at bounding box center [912, 384] width 30 height 23
click at [911, 344] on input "6. Asks clear, open-ended questions" at bounding box center [912, 355] width 30 height 23
click at [1097, 395] on div "8. Allows client most of the talking" at bounding box center [1004, 411] width 199 height 33
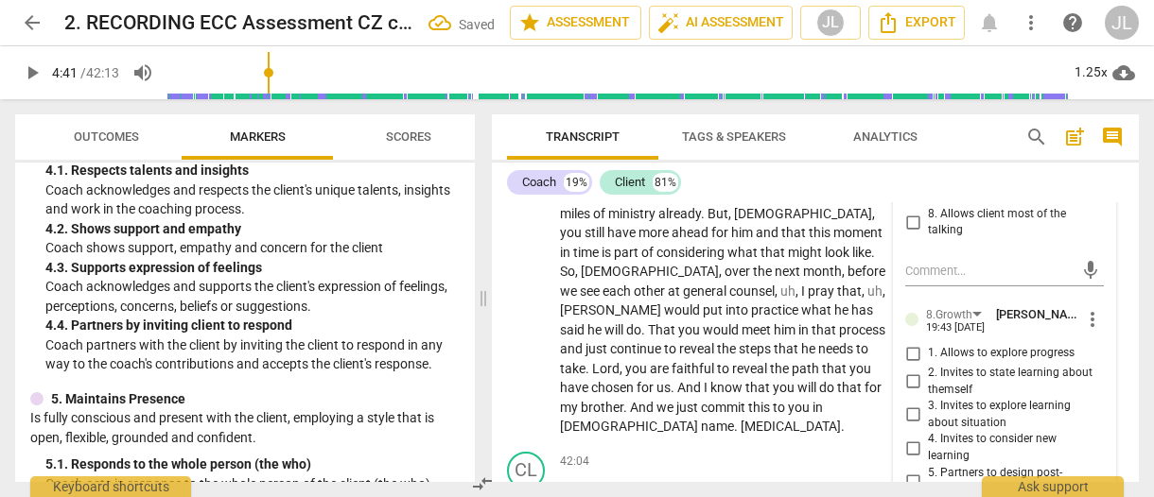
scroll to position [17131, 0]
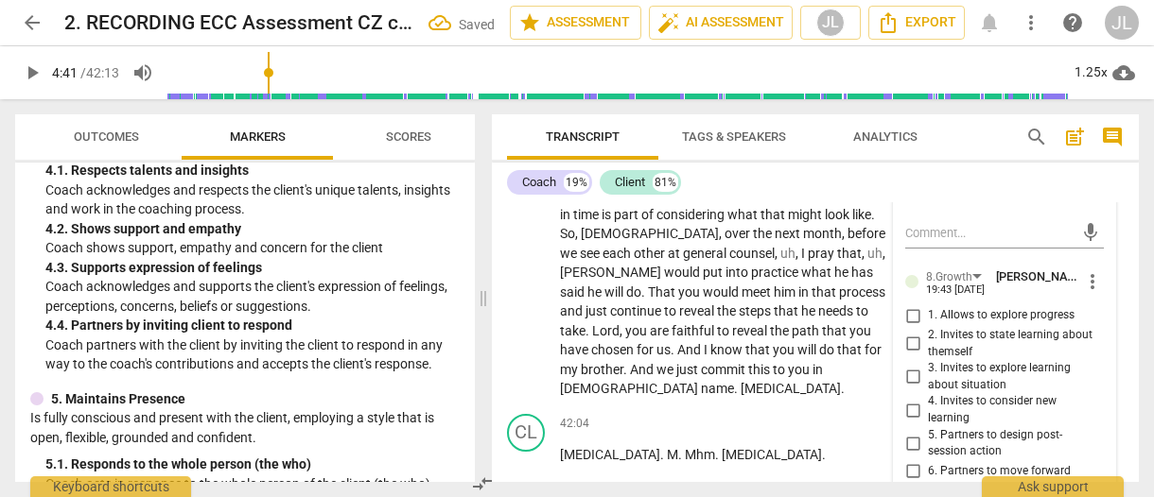
click at [1101, 287] on div "7.Awareness [PERSON_NAME] 19:43 [DATE] more_vert 1. Asks about a current way of…" at bounding box center [1004, 267] width 221 height 738
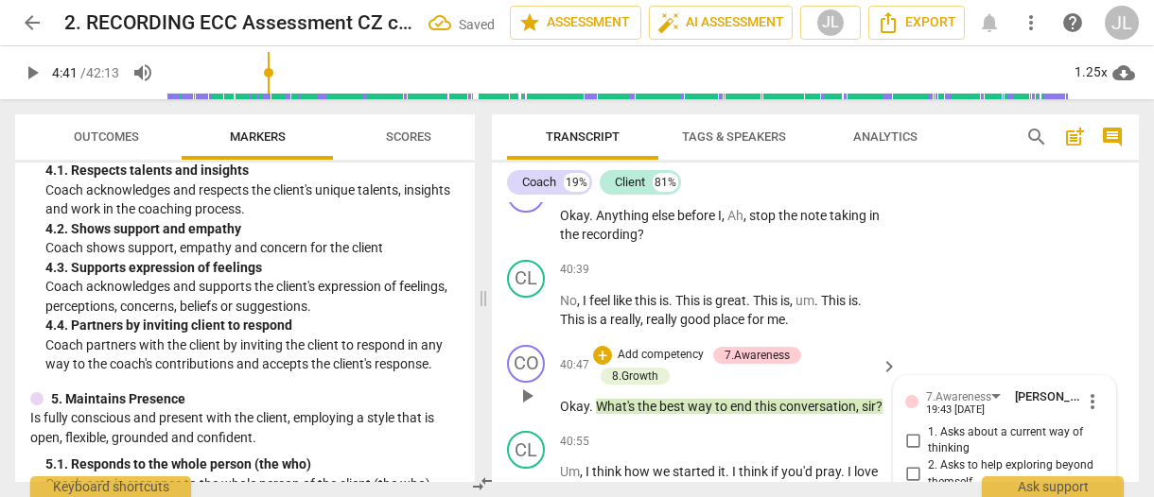
scroll to position [16639, 0]
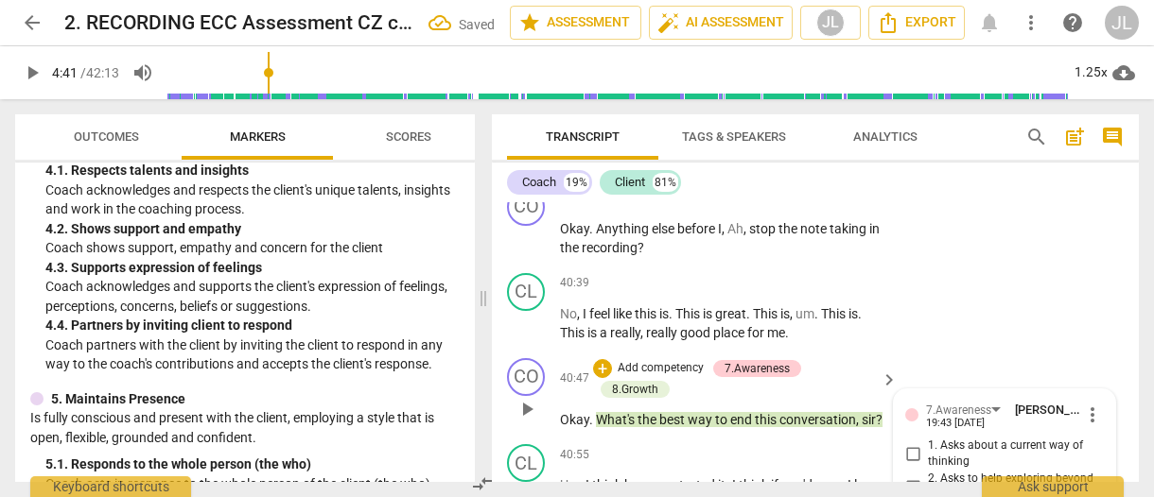
click at [862, 412] on span "sir" at bounding box center [868, 419] width 14 height 15
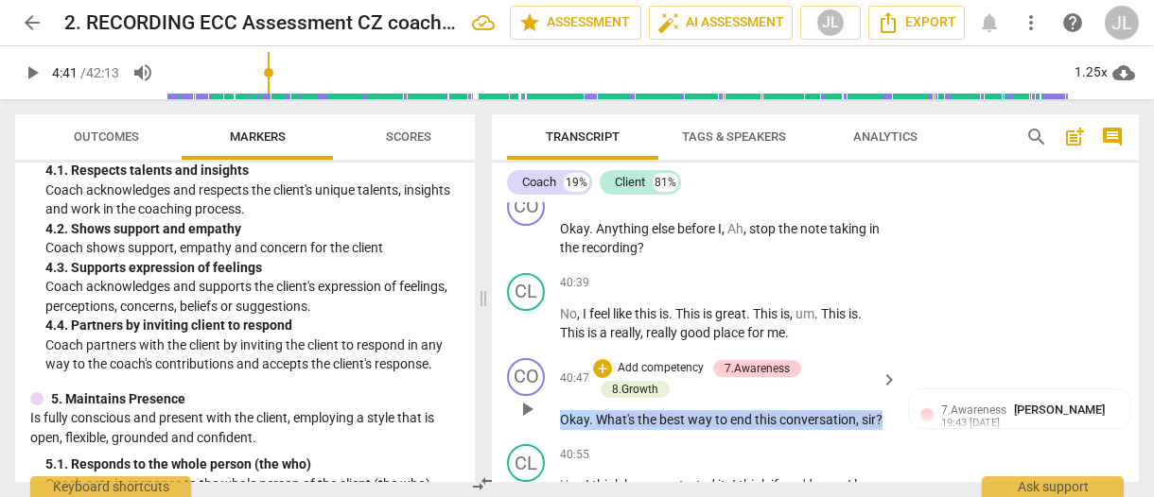
drag, startPoint x: 891, startPoint y: 302, endPoint x: 795, endPoint y: 300, distance: 95.5
click at [795, 410] on div "Okay . What's the best way to end this conversation , sir ?" at bounding box center [729, 420] width 339 height 20
click at [891, 410] on div "Okay . What's the best way to end this conversation , sir ?" at bounding box center [729, 420] width 339 height 20
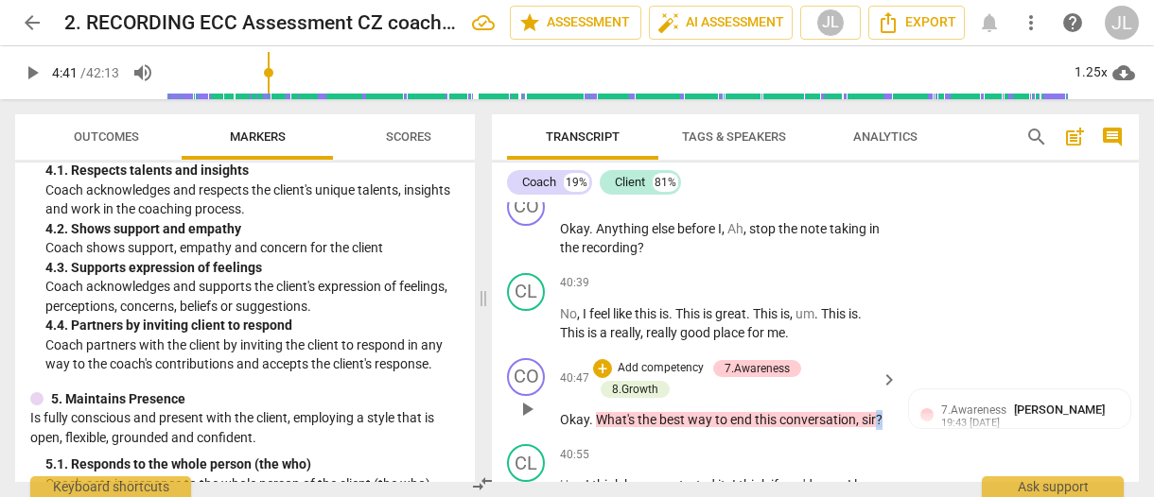
drag, startPoint x: 889, startPoint y: 297, endPoint x: 798, endPoint y: 296, distance: 90.8
click at [798, 410] on div "Okay . What's the best way to end this conversation , sir ?" at bounding box center [729, 420] width 339 height 20
click at [596, 412] on span "What's" at bounding box center [617, 419] width 42 height 15
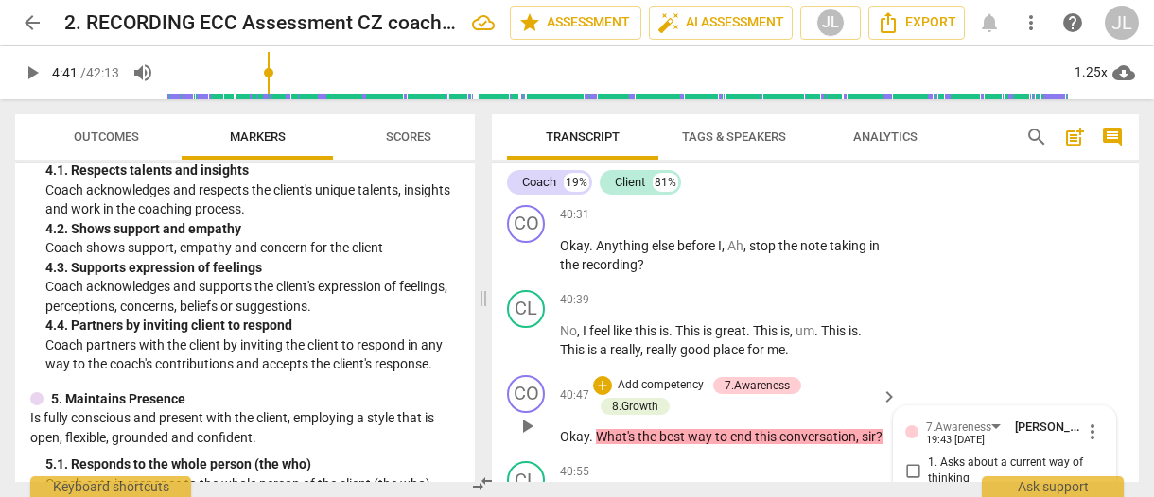
scroll to position [16574, 0]
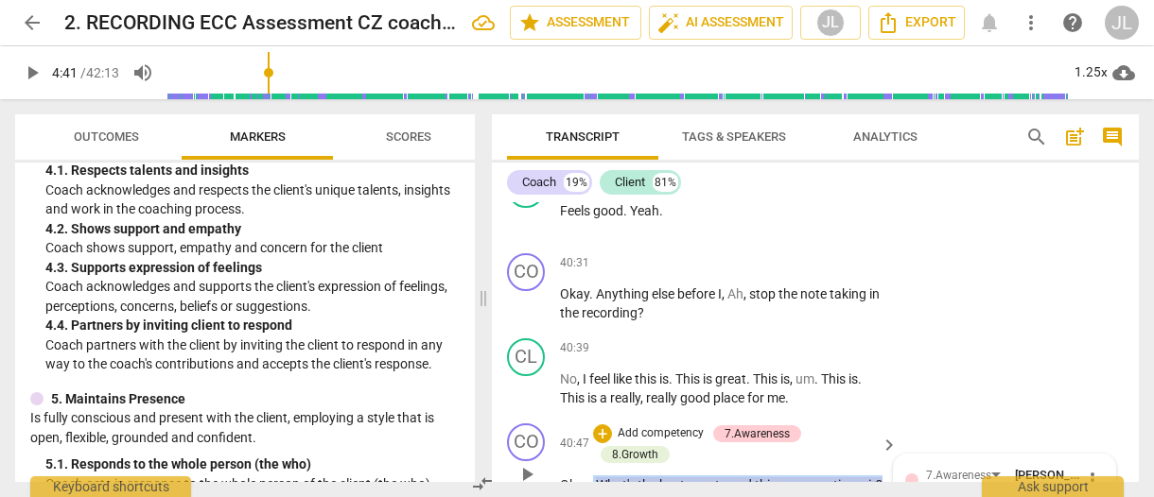
drag, startPoint x: 593, startPoint y: 365, endPoint x: 883, endPoint y: 351, distance: 290.6
click at [883, 424] on div "40:47 + Add competency 7.Awareness 8.Growth keyboard_arrow_right Okay . What's …" at bounding box center [729, 460] width 339 height 72
click at [900, 344] on div "+" at bounding box center [900, 343] width 19 height 19
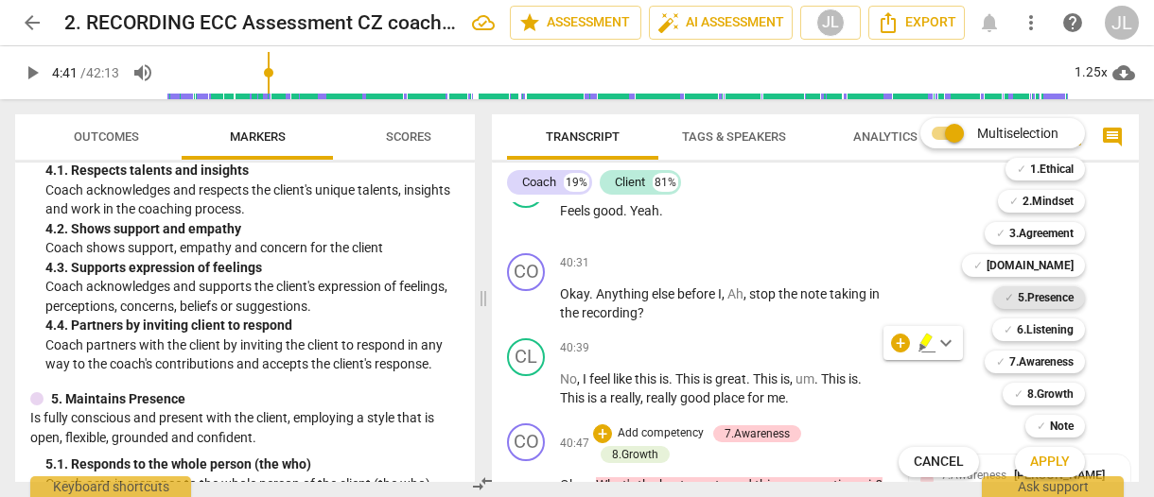
click at [1049, 301] on b "5.Presence" at bounding box center [1045, 298] width 56 height 23
click at [1048, 463] on span "Apply" at bounding box center [1050, 462] width 40 height 19
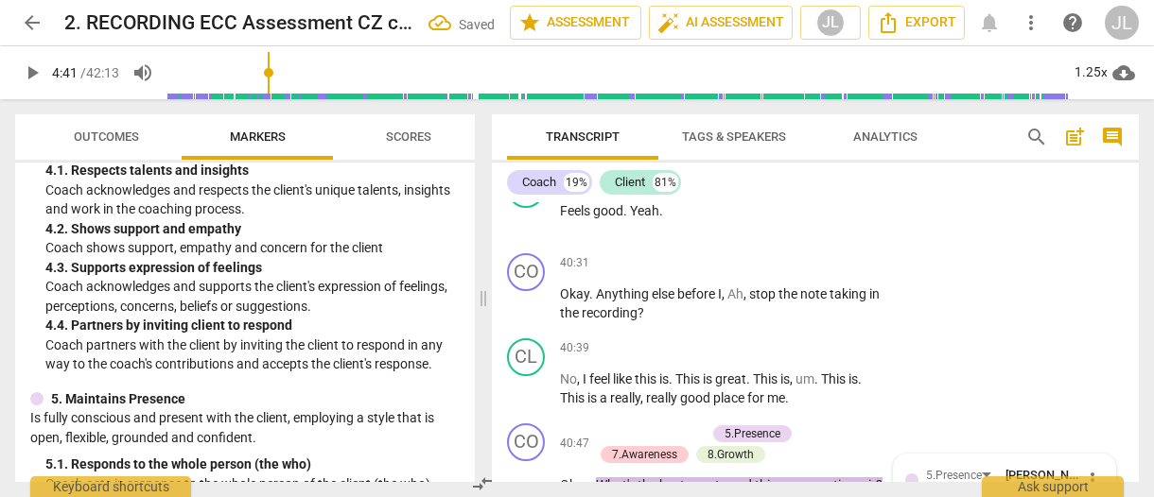
scroll to position [16794, 0]
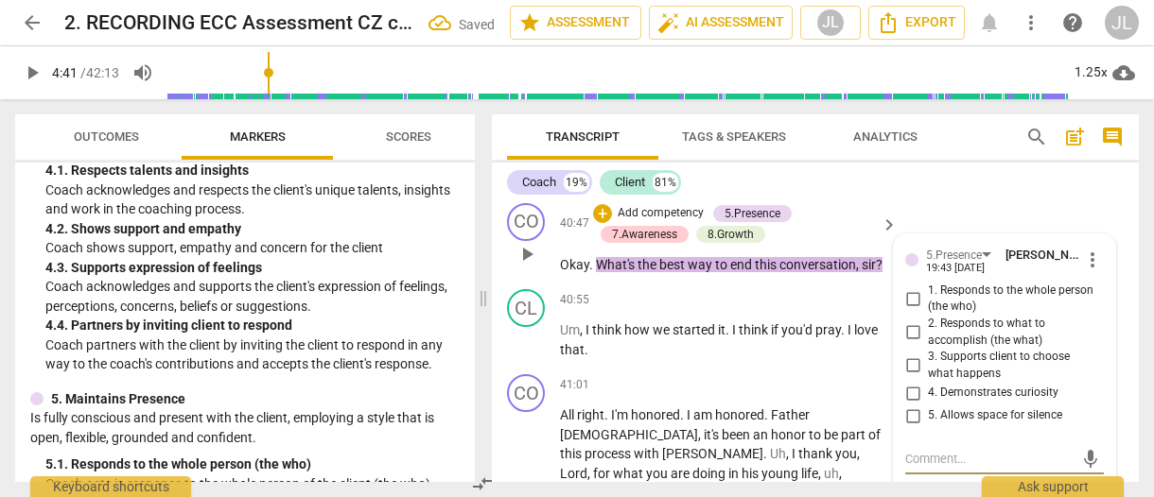
click at [911, 355] on input "3. Supports client to choose what happens" at bounding box center [912, 366] width 30 height 23
click at [911, 382] on input "4. Demonstrates curiosity" at bounding box center [912, 393] width 30 height 23
click at [501, 130] on div at bounding box center [499, 133] width 15 height 39
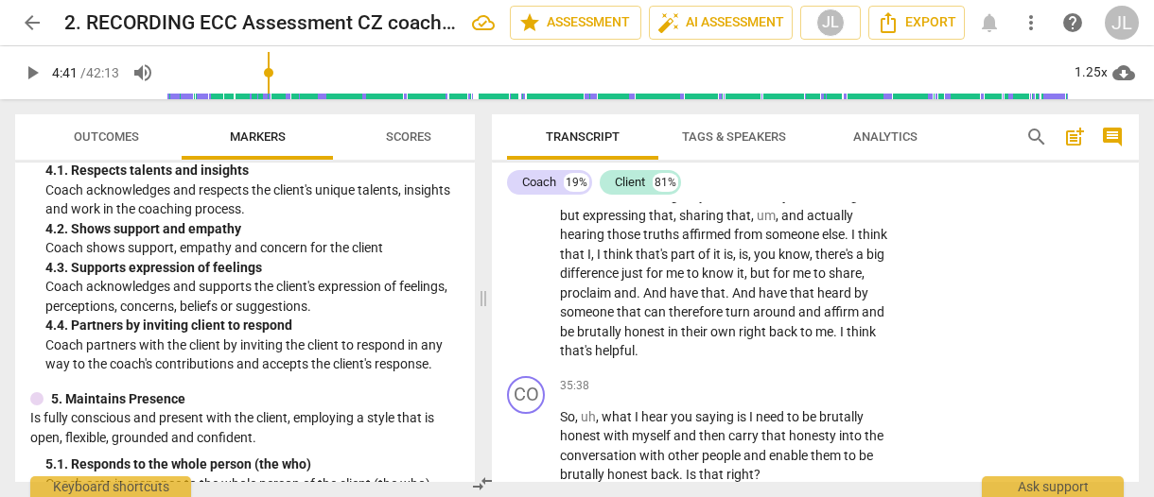
scroll to position [14693, 0]
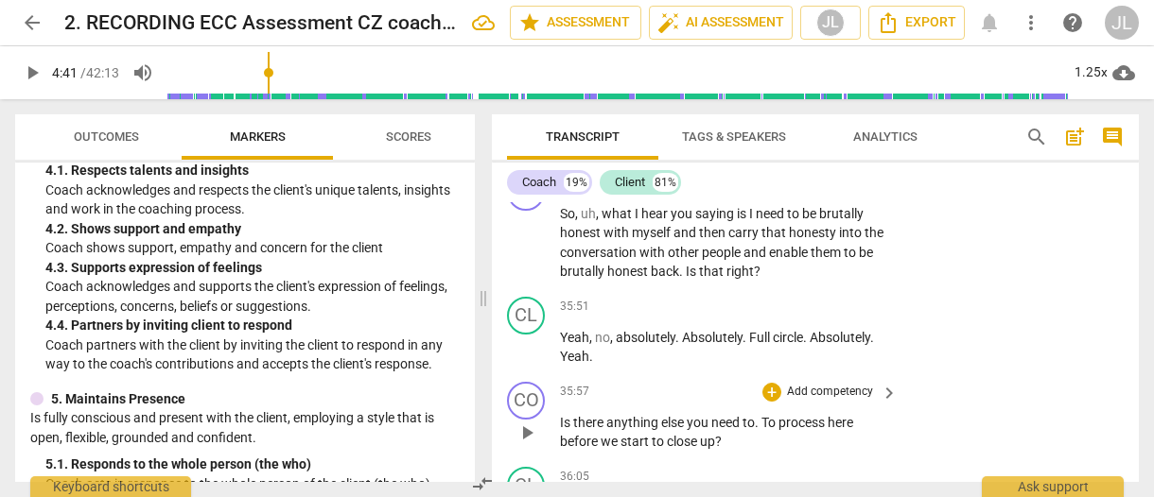
click at [759, 415] on span "." at bounding box center [758, 422] width 7 height 15
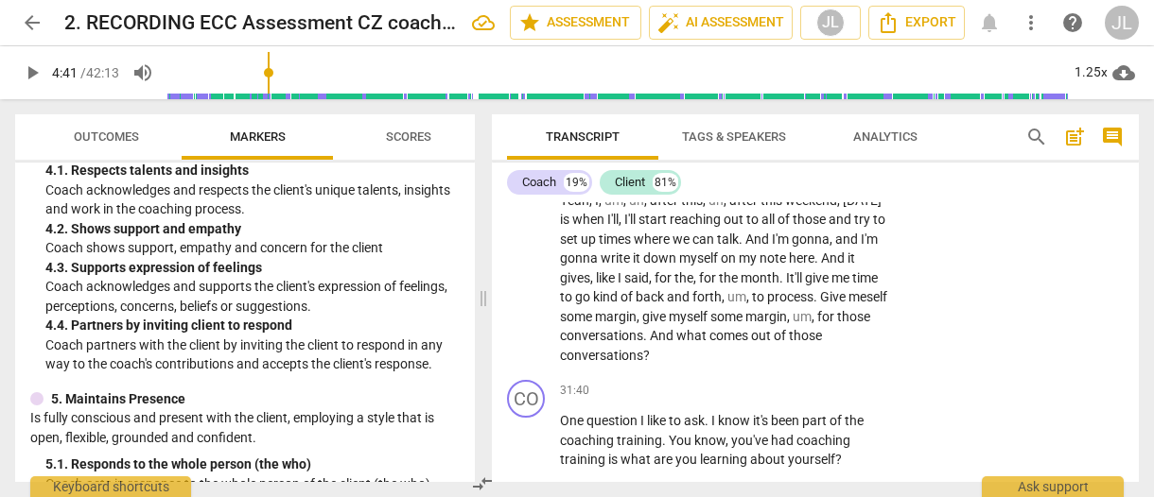
scroll to position [13308, 0]
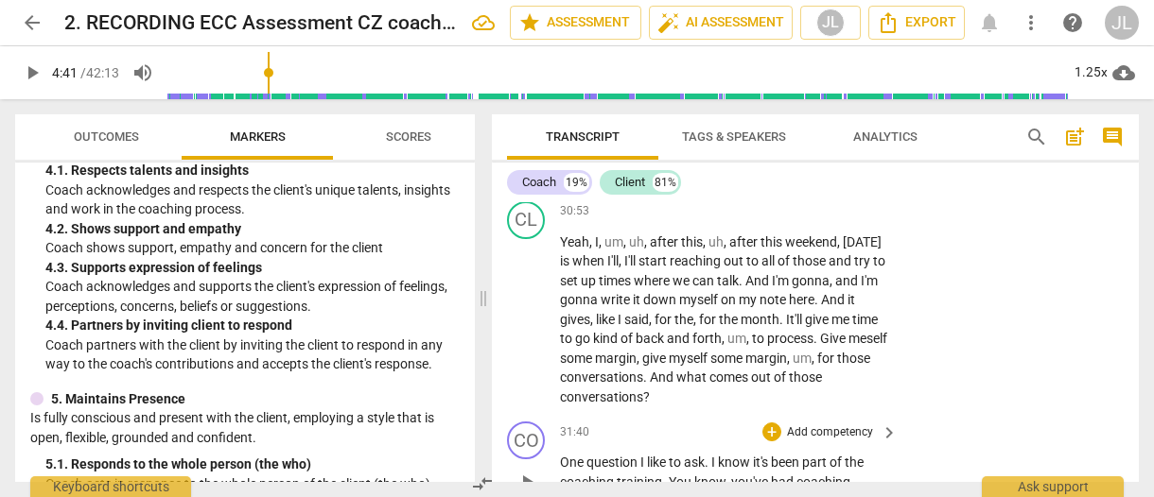
click at [665, 475] on span "." at bounding box center [665, 482] width 7 height 15
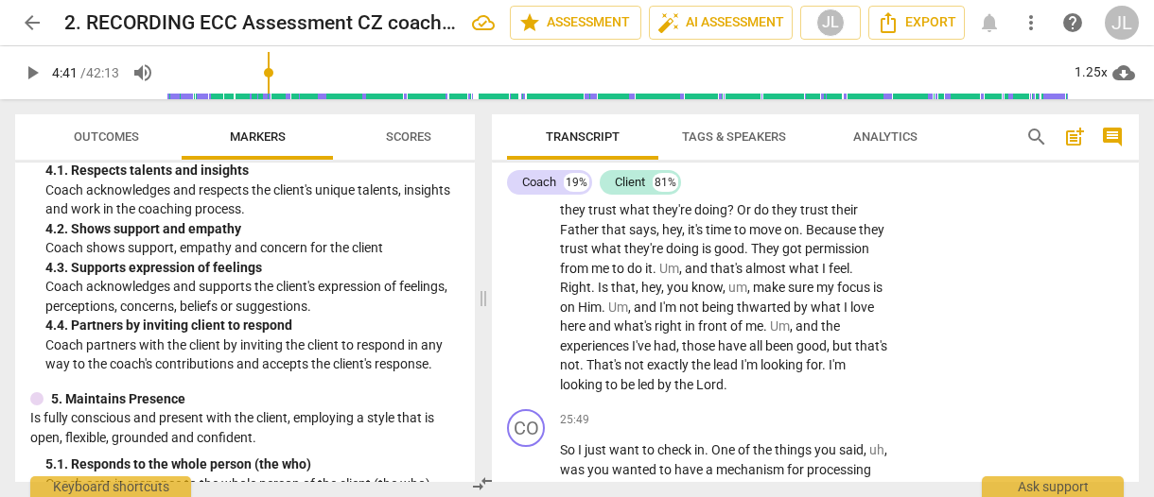
scroll to position [11192, 0]
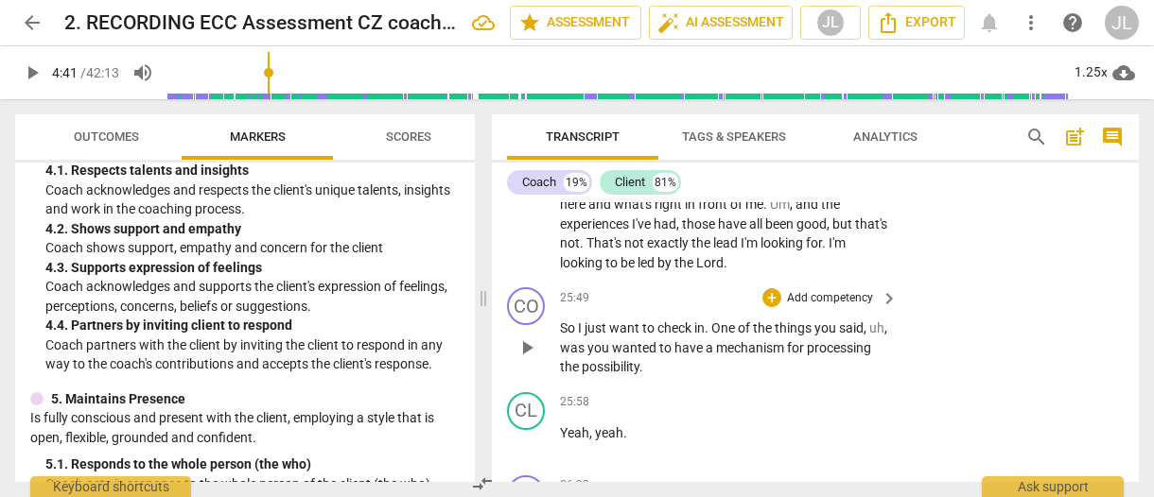
click at [724, 319] on p "So I just want to check in . One of the things you said , uh , was you wanted t…" at bounding box center [724, 348] width 328 height 59
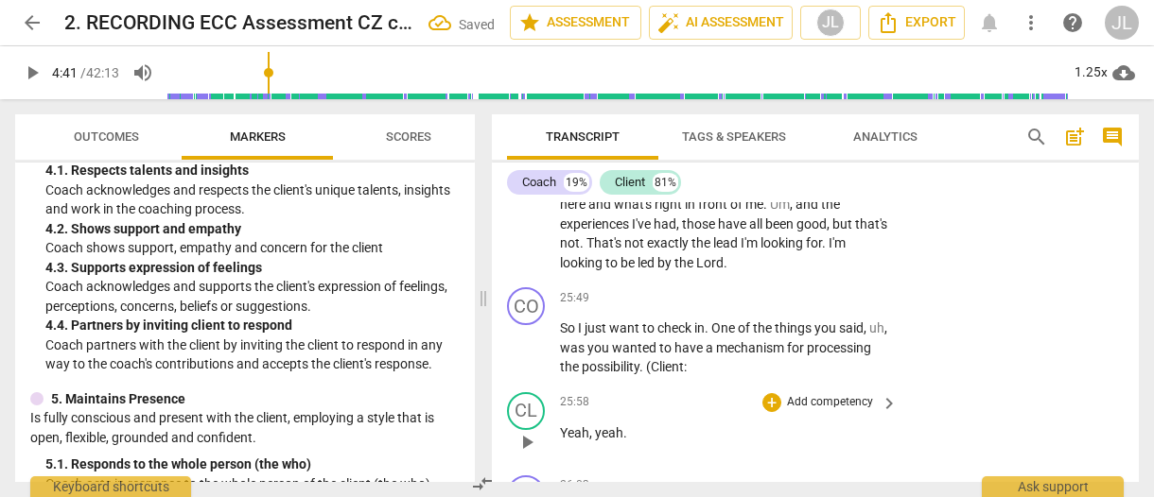
click at [562, 426] on span "Yeah" at bounding box center [574, 433] width 29 height 15
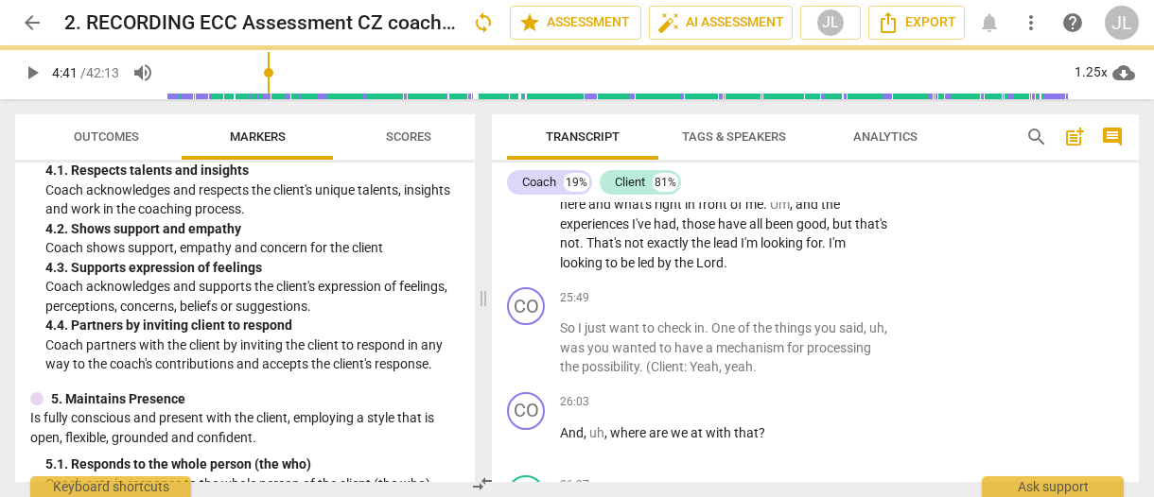
scroll to position [11109, 0]
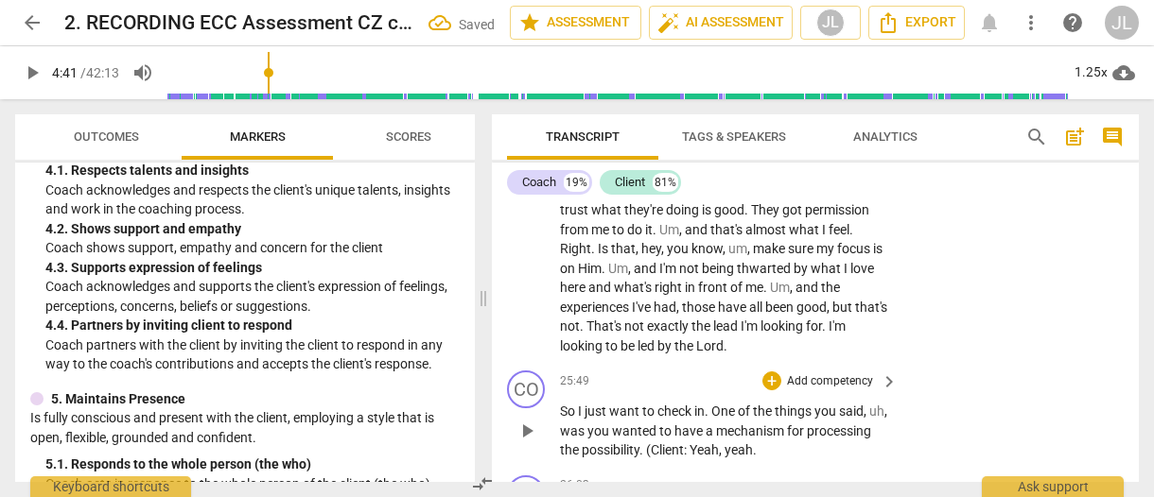
click at [828, 402] on p "So I just want to check in . One of the things you said , uh , was you wanted t…" at bounding box center [724, 431] width 328 height 59
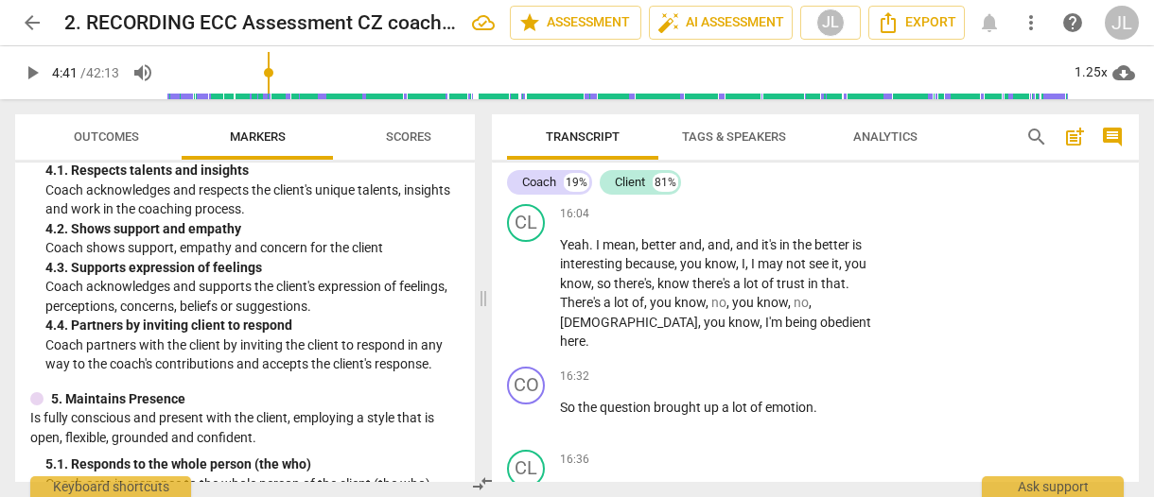
scroll to position [7868, 0]
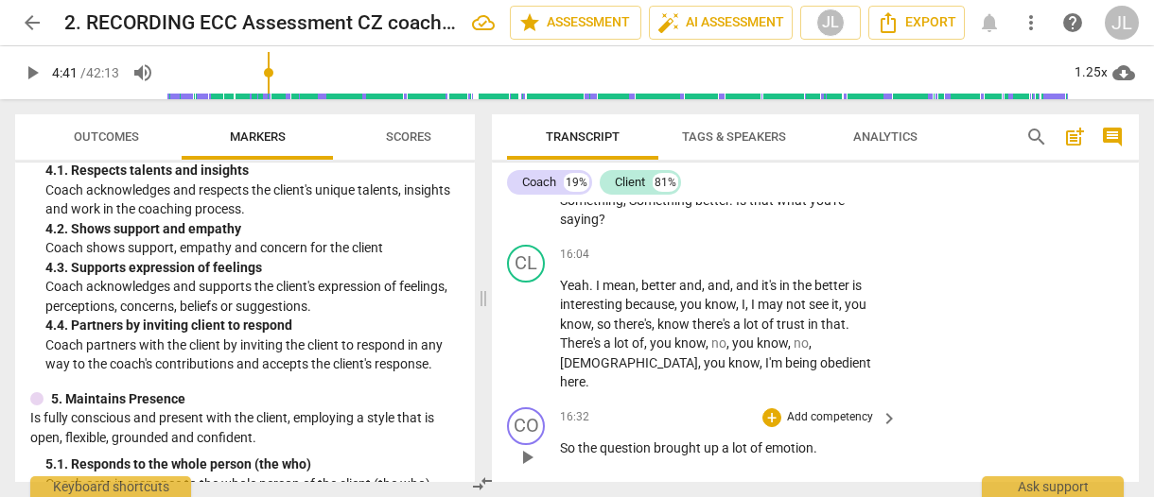
click at [828, 439] on p "So the question brought up a lot of emotion ." at bounding box center [724, 449] width 328 height 20
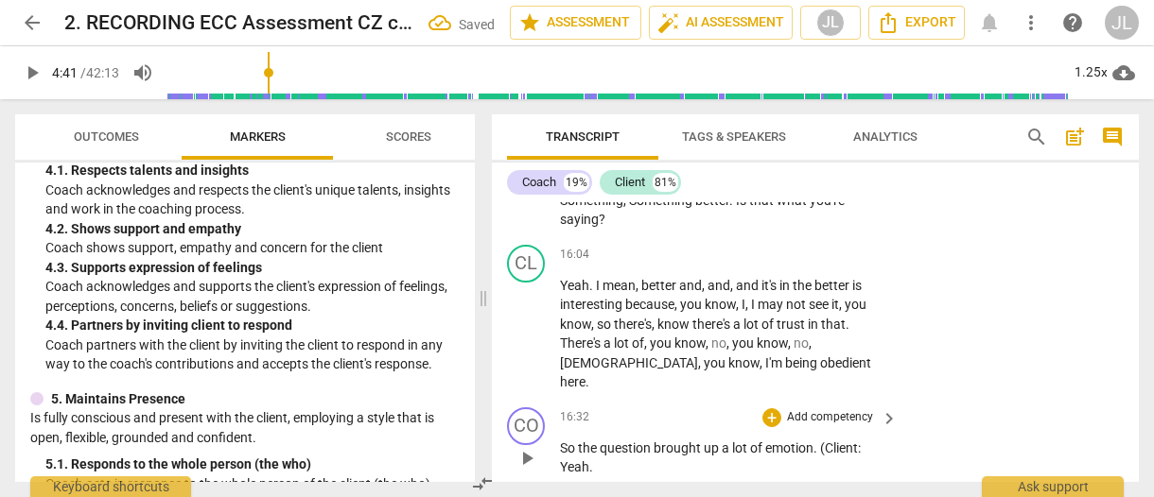
click at [595, 439] on p "So the question brought up a lot of emotion . (Client : Yeah ." at bounding box center [724, 458] width 328 height 39
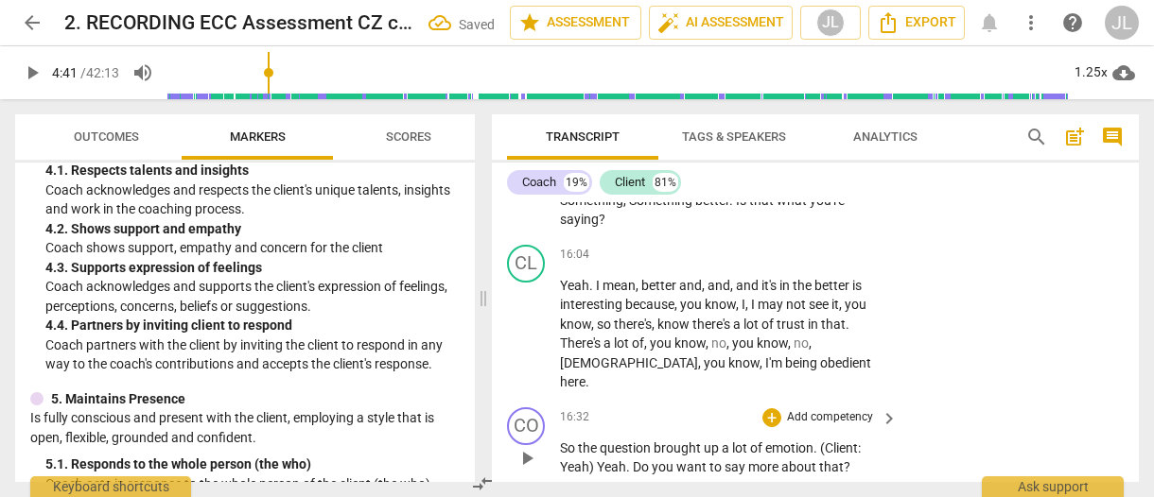
click at [571, 460] on span "Yeah)" at bounding box center [578, 467] width 37 height 15
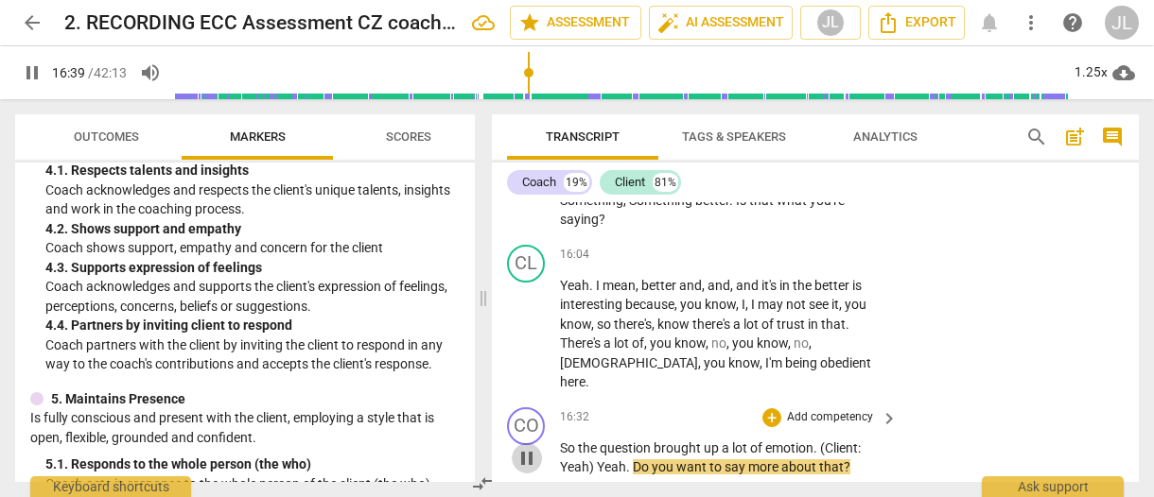
click at [528, 447] on span "pause" at bounding box center [526, 458] width 23 height 23
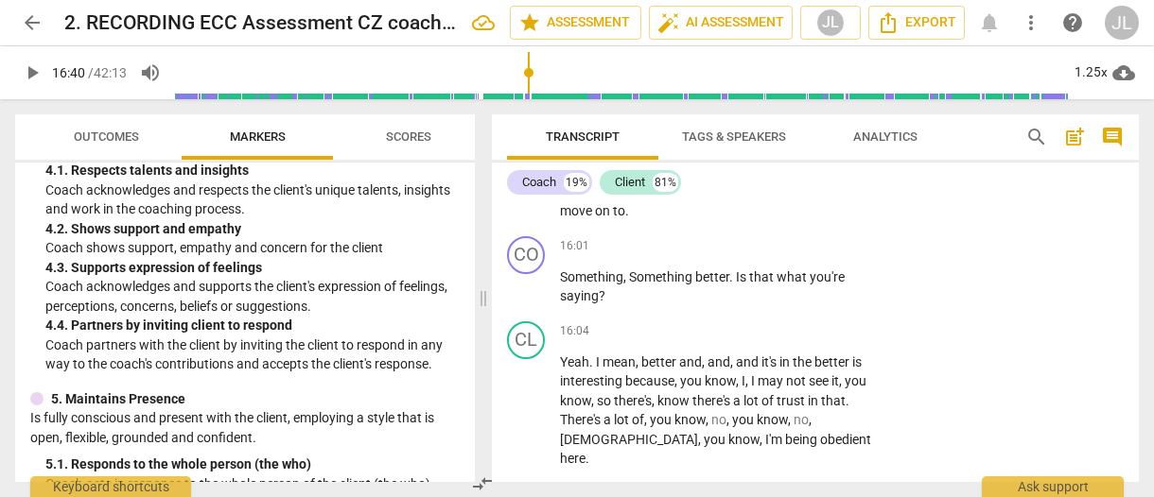
scroll to position [7712, 0]
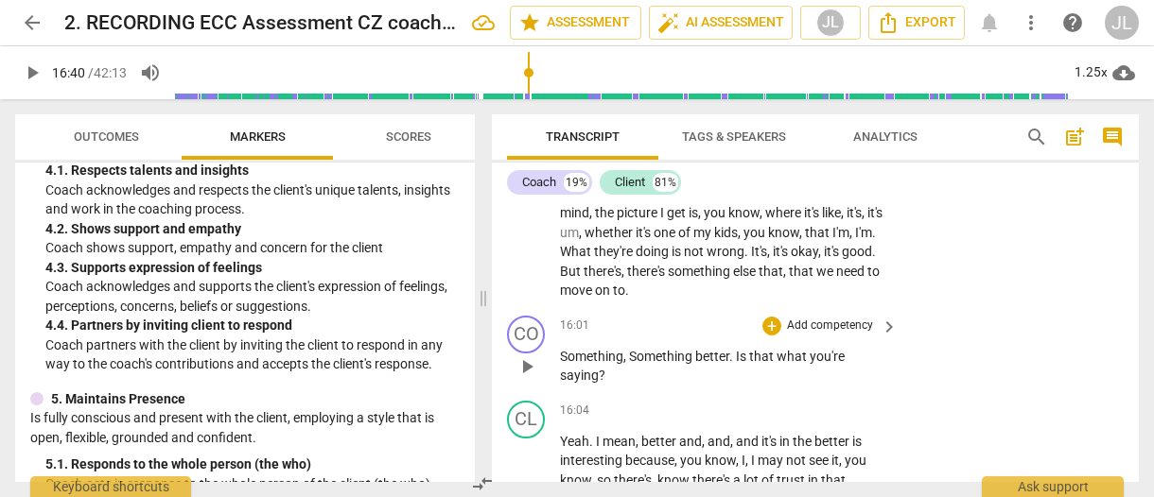
click at [636, 349] on span "Something" at bounding box center [662, 356] width 66 height 15
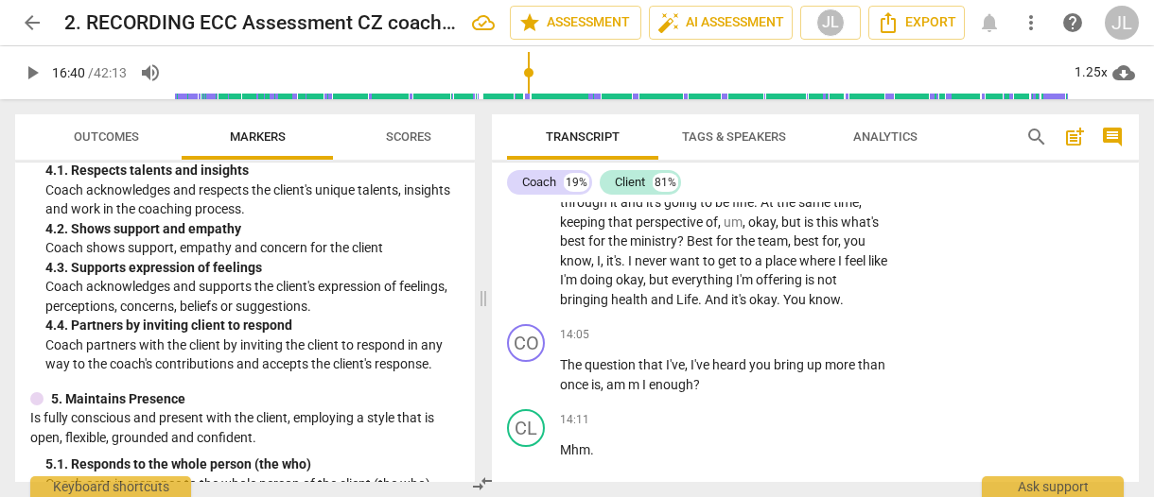
scroll to position [7233, 0]
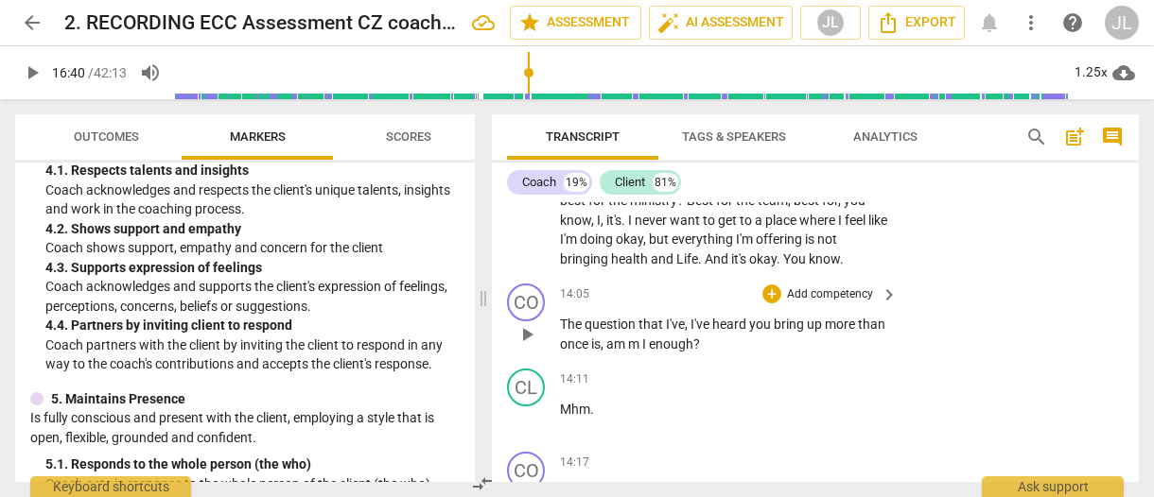
click at [642, 337] on span "m" at bounding box center [635, 344] width 14 height 15
click at [726, 315] on p "The question that I've , I've heard you bring up more than once is , am I enoug…" at bounding box center [724, 334] width 328 height 39
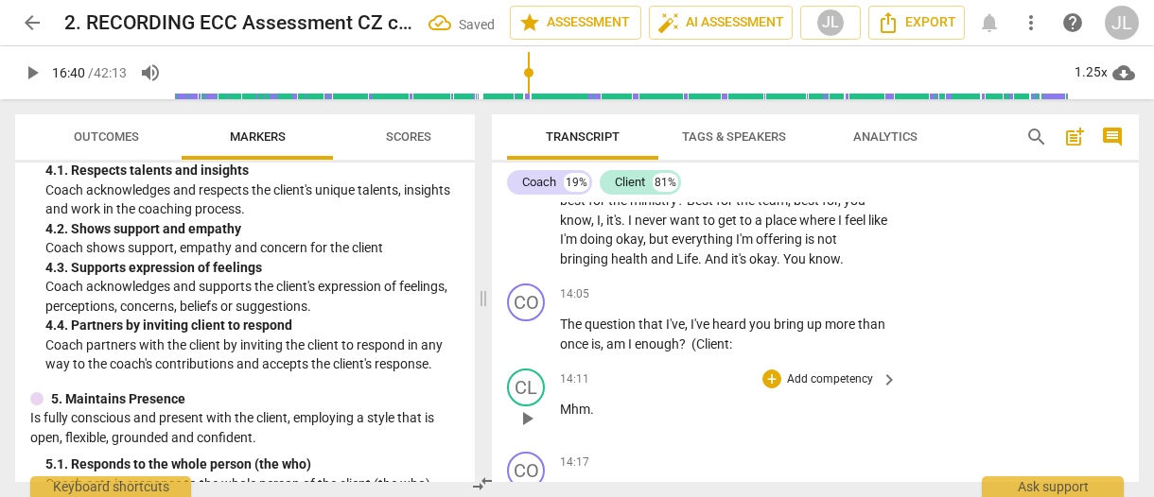
click at [560, 402] on span "Mhm" at bounding box center [575, 409] width 30 height 15
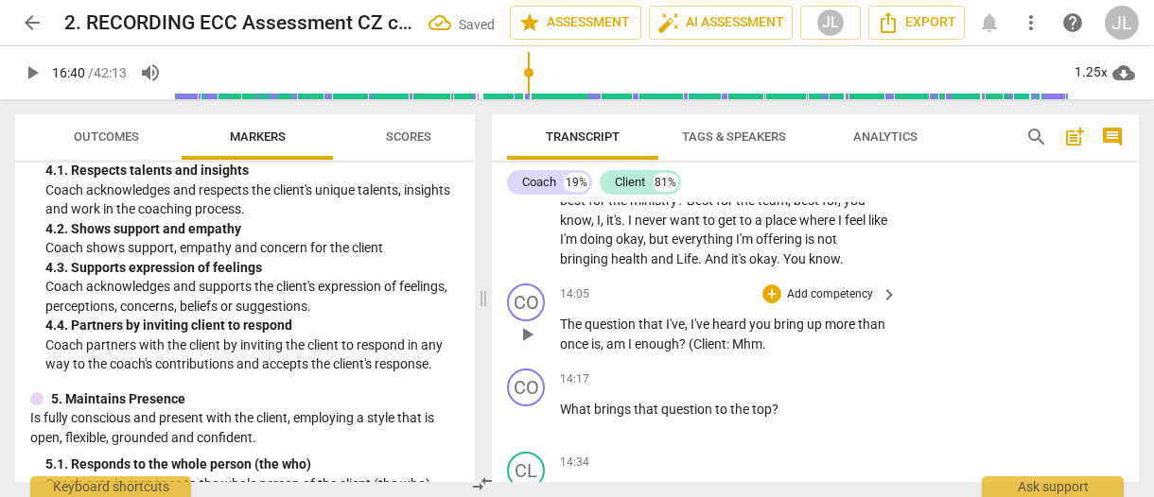
click at [766, 337] on span "." at bounding box center [764, 344] width 4 height 15
click at [562, 402] on span "What" at bounding box center [577, 409] width 34 height 15
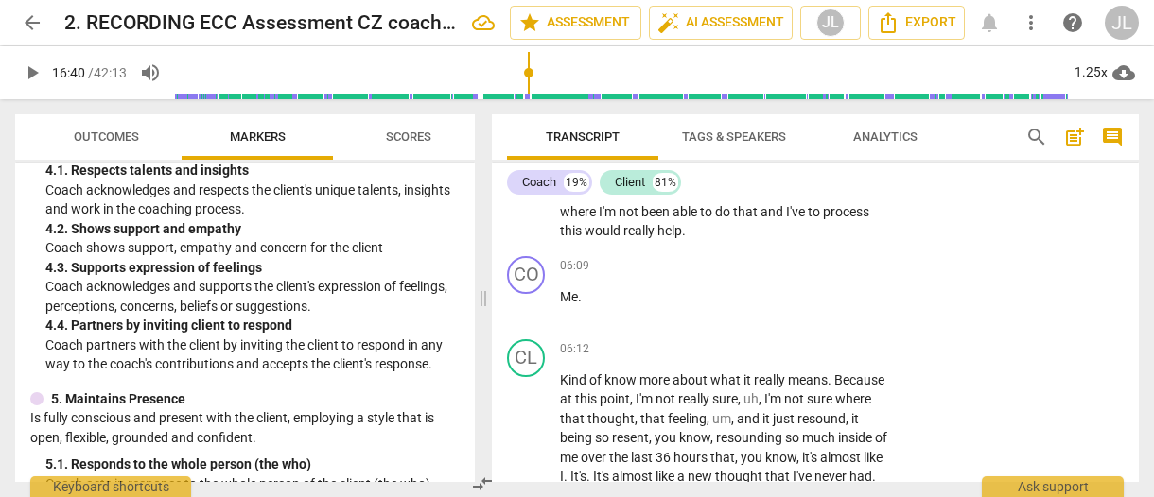
scroll to position [4079, 0]
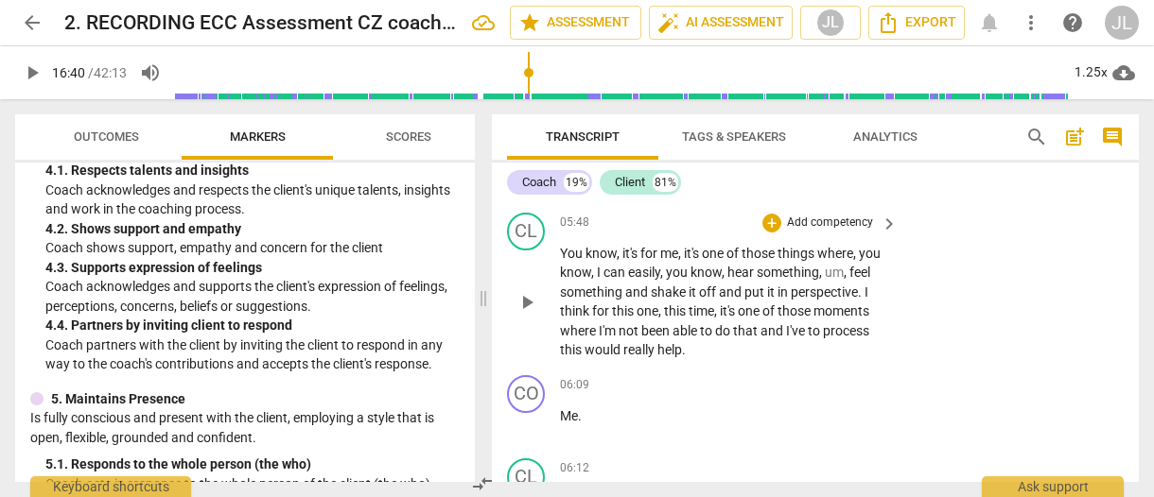
click at [823, 323] on span "process" at bounding box center [846, 330] width 46 height 15
click at [522, 291] on span "pause" at bounding box center [526, 302] width 23 height 23
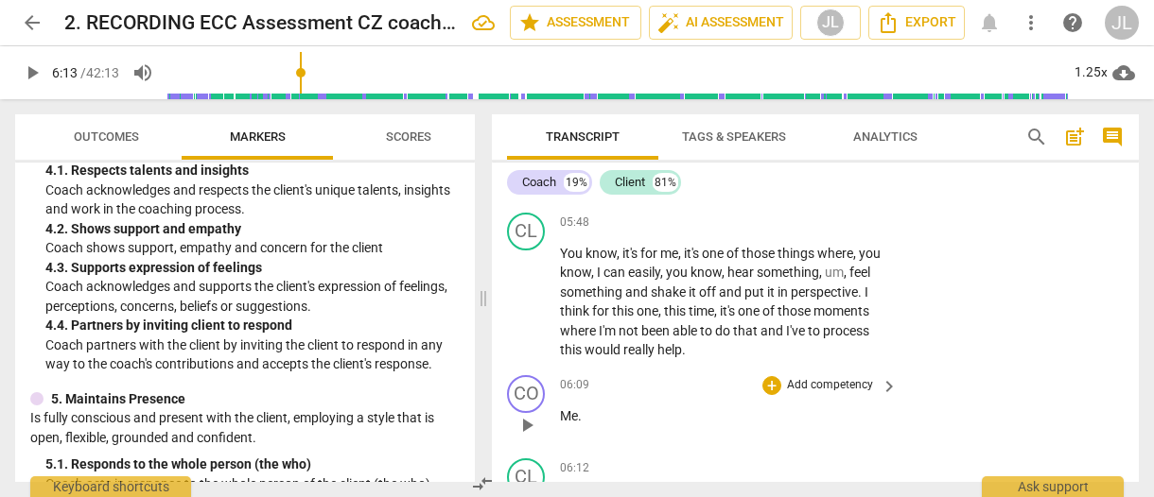
click at [561, 409] on span "Me" at bounding box center [569, 416] width 18 height 15
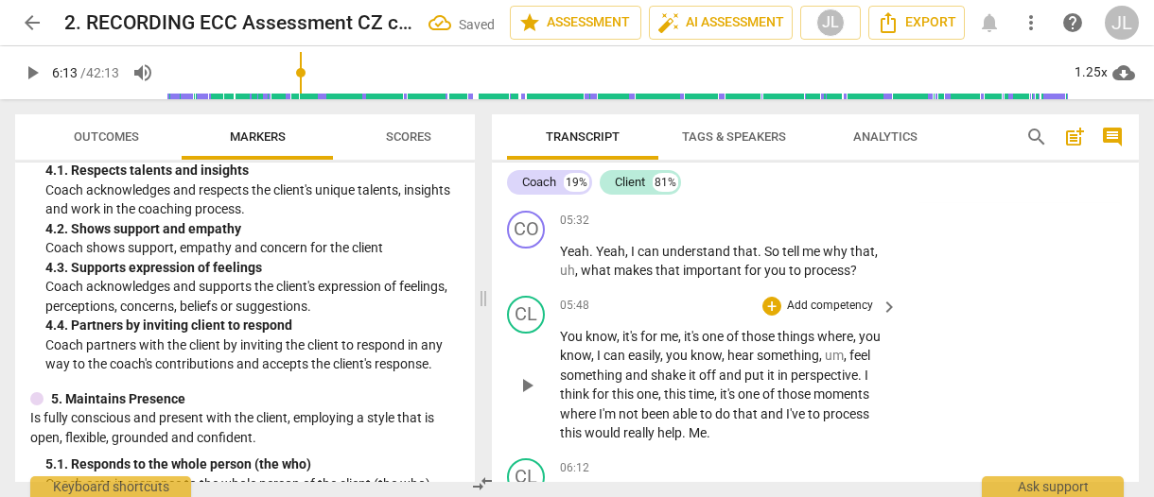
click at [688, 426] on span "." at bounding box center [685, 433] width 7 height 15
click at [560, 492] on span "Kind" at bounding box center [574, 499] width 29 height 15
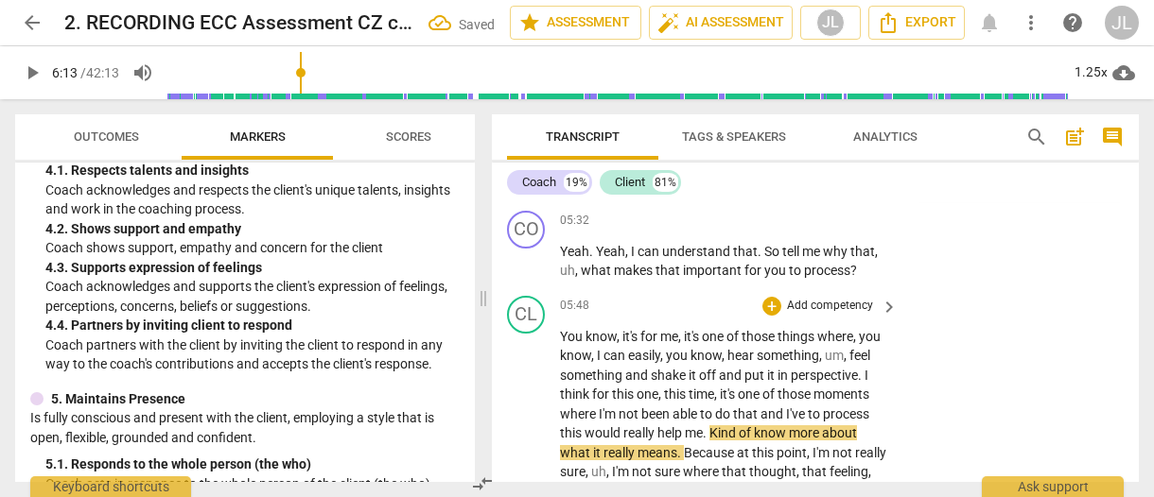
click at [709, 426] on span "." at bounding box center [706, 433] width 7 height 15
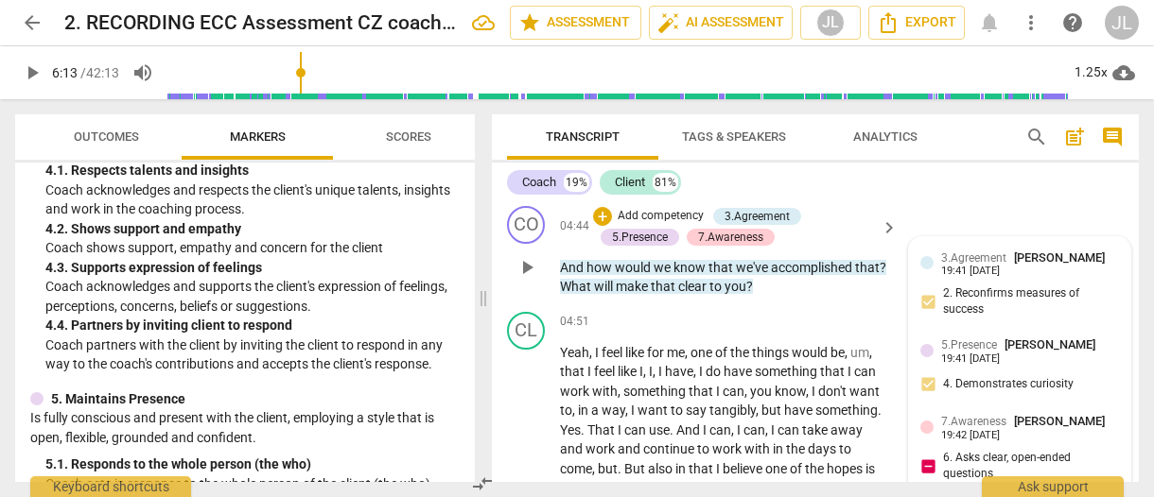
scroll to position [3694, 0]
